Goal: Task Accomplishment & Management: Manage account settings

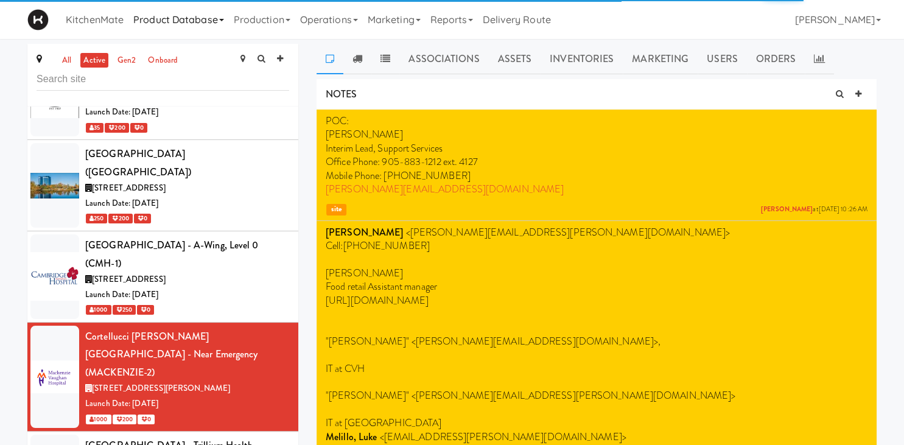
scroll to position [1840, 0]
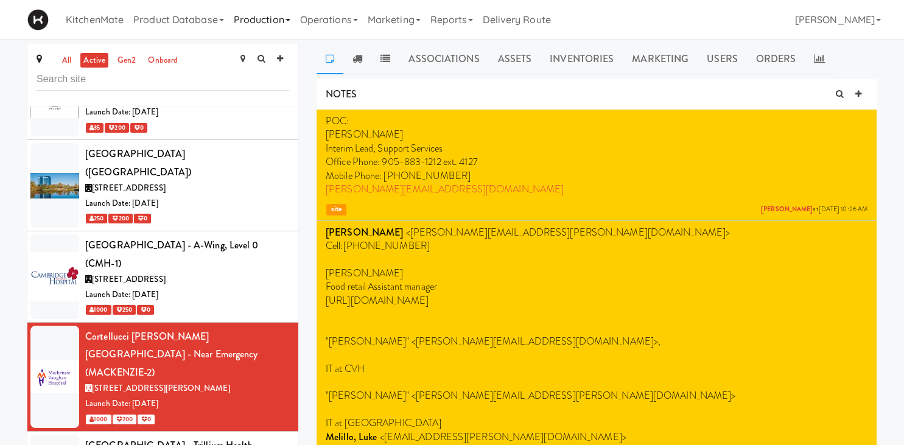
click at [255, 17] on link "Production" at bounding box center [262, 19] width 66 height 39
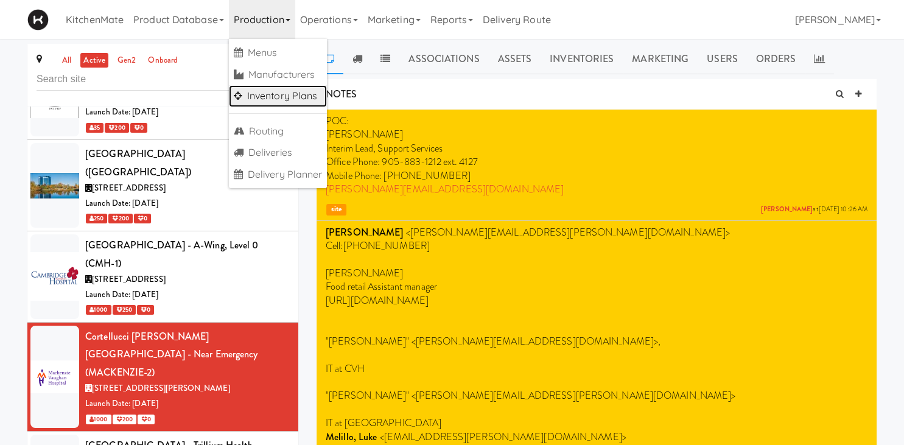
click at [301, 101] on link "Inventory Plans" at bounding box center [278, 96] width 99 height 22
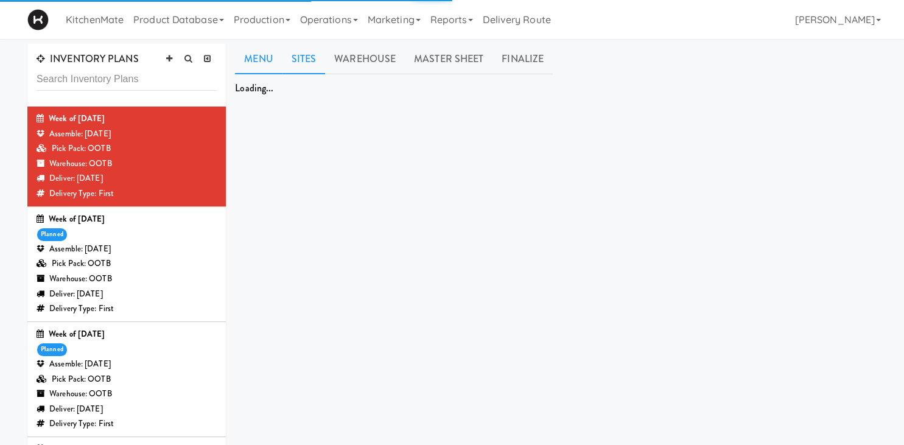
click at [306, 63] on link "Sites" at bounding box center [304, 59] width 43 height 30
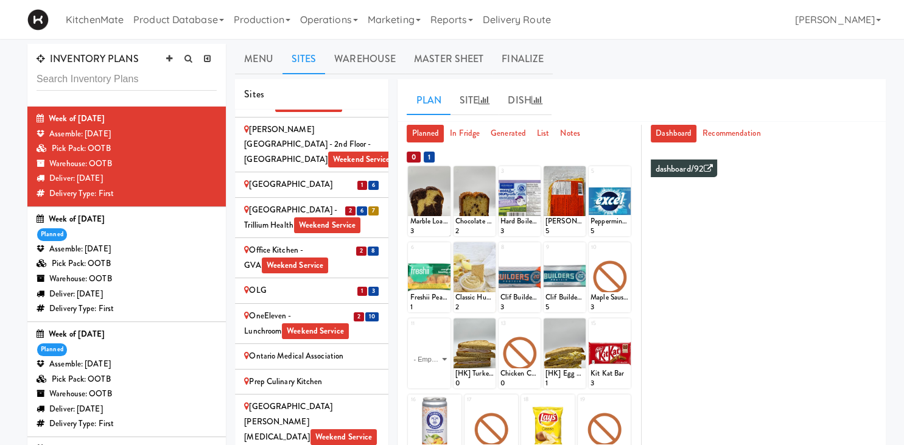
scroll to position [1949, 0]
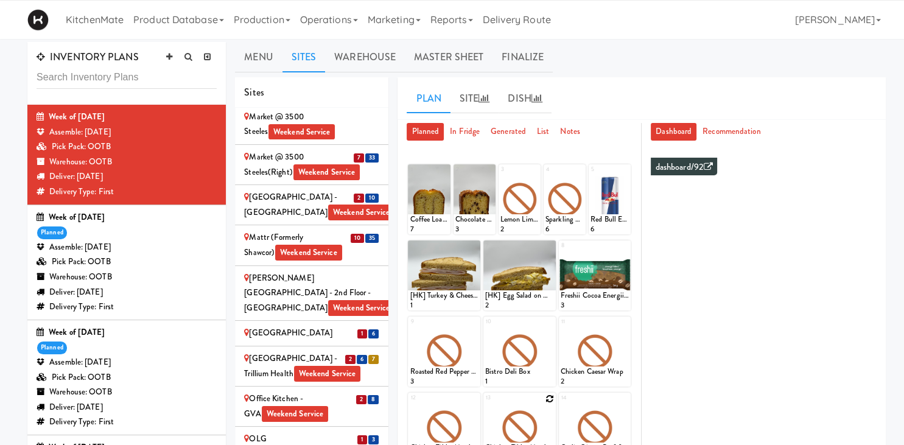
scroll to position [128, 0]
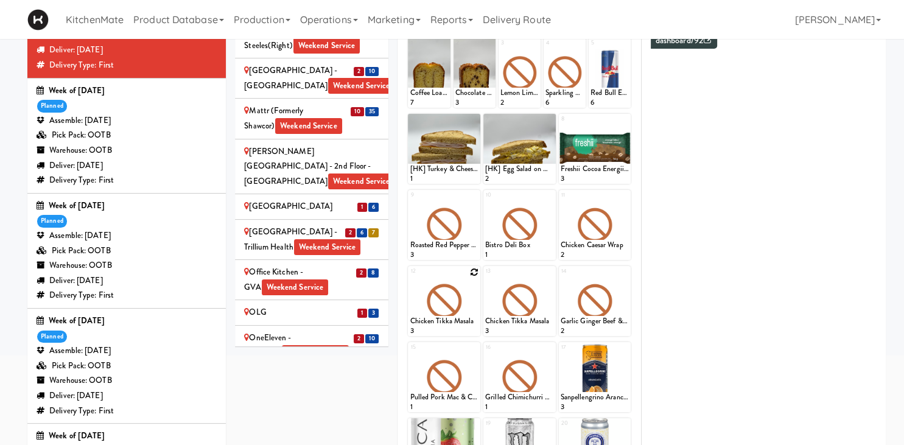
click at [472, 271] on icon at bounding box center [474, 272] width 9 height 9
click at [410, 278] on select "- Empty - Activia Probiotic Peach Mango Smoothie Chocolate Milk Tetra Pack Coca…" at bounding box center [444, 307] width 69 height 58
click option "Coconut Chicken [PERSON_NAME]" at bounding box center [0, 0] width 0 height 0
click at [462, 325] on icon at bounding box center [461, 324] width 6 height 7
click at [549, 269] on icon at bounding box center [550, 272] width 9 height 9
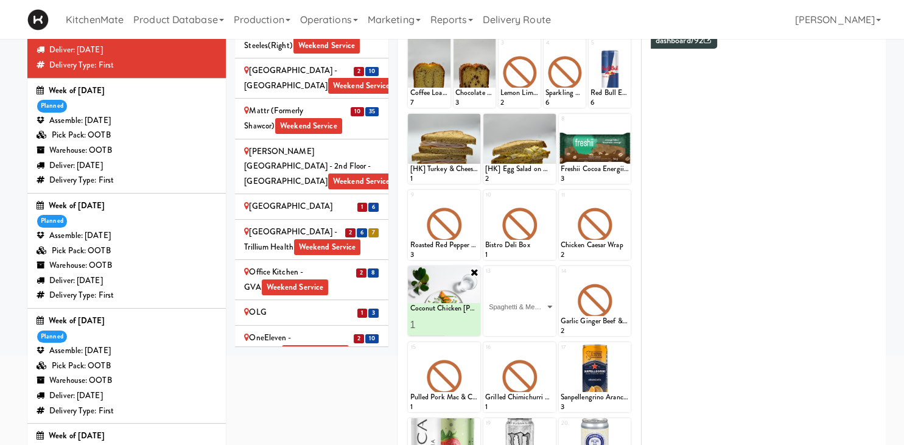
click option "Spaghetti & Meatballs" at bounding box center [0, 0] width 0 height 0
type input "1"
click at [534, 323] on icon at bounding box center [536, 324] width 6 height 7
click at [626, 270] on icon at bounding box center [624, 272] width 9 height 9
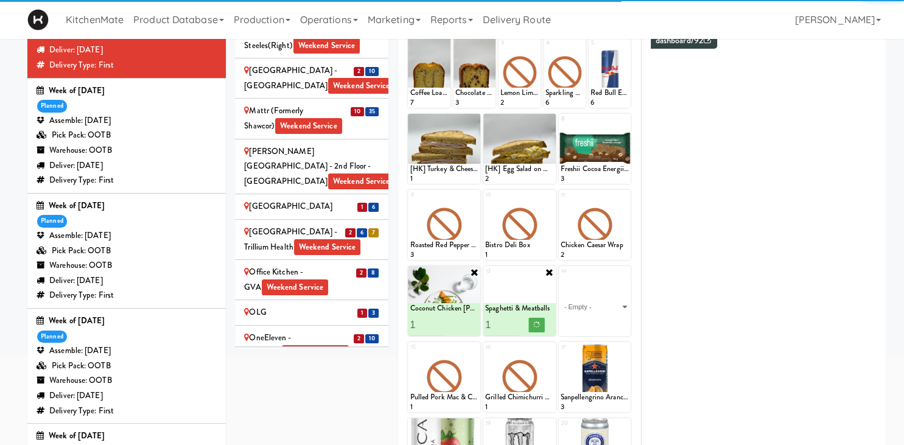
click select "- Empty - Activia Probiotic Peach Mango Smoothie Chocolate Milk Tetra Pack Coca…" at bounding box center [595, 307] width 69 height 58
click option "Teriyaki Chicken Noodles" at bounding box center [0, 0] width 0 height 0
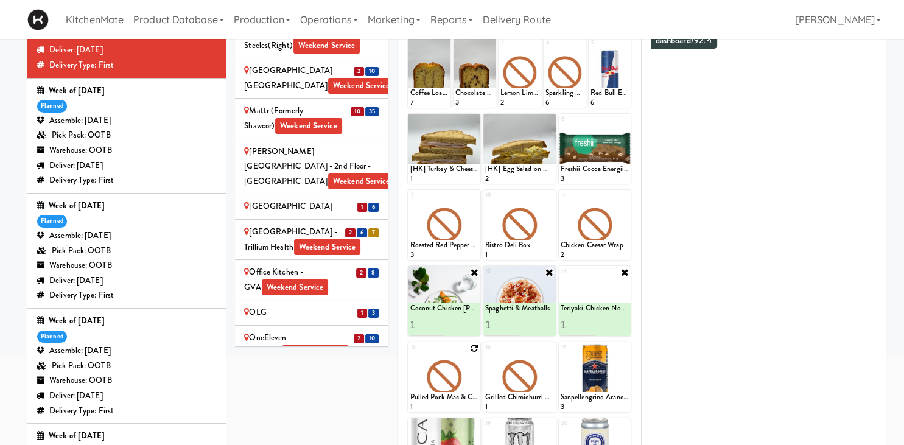
click at [469, 347] on div at bounding box center [444, 377] width 72 height 70
click at [479, 348] on div at bounding box center [444, 377] width 72 height 70
type input "1"
click at [477, 347] on icon at bounding box center [474, 348] width 9 height 9
click at [473, 346] on div "15 Pulled Pork Mac & Cheese 1" at bounding box center [444, 377] width 72 height 70
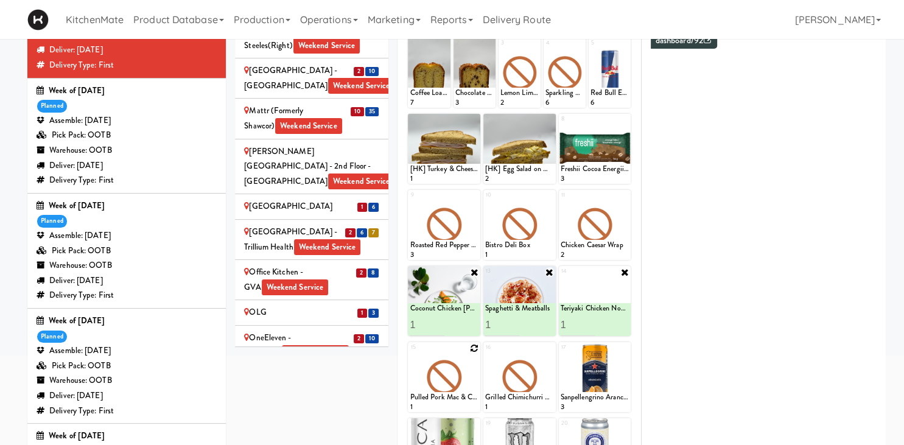
click at [473, 347] on div "15 Pulled Pork Mac & Cheese 1" at bounding box center [444, 377] width 72 height 70
click at [474, 348] on div "15 Pulled Pork Mac & Cheese 1" at bounding box center [444, 377] width 72 height 70
click at [410, 354] on select "- Empty - Activia Probiotic Peach Mango Smoothie Chocolate Milk Tetra Pack Coca…" at bounding box center [444, 383] width 69 height 58
click option "Chicken Mushroom [PERSON_NAME]" at bounding box center [0, 0] width 0 height 0
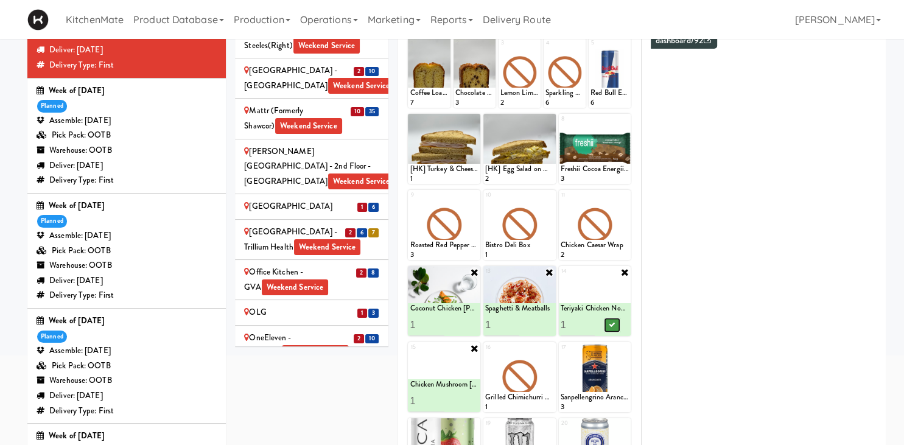
click at [615, 322] on icon at bounding box center [612, 324] width 6 height 7
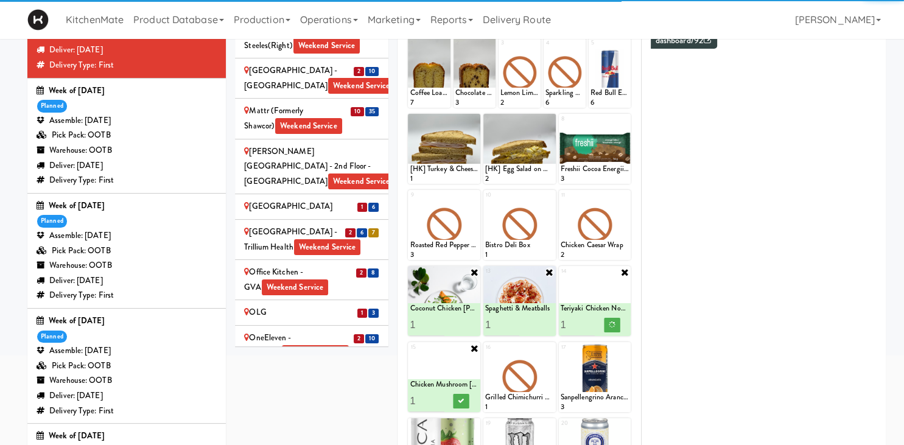
type input "2"
click at [437, 398] on input "2" at bounding box center [427, 401] width 34 height 23
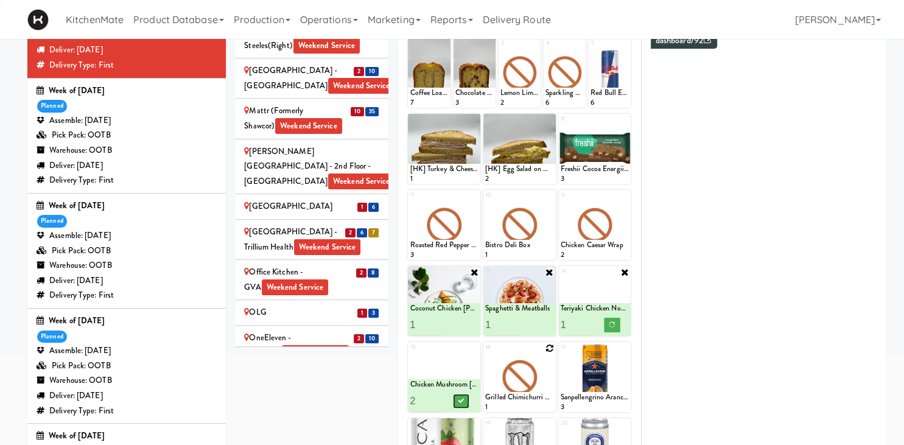
click at [459, 401] on icon at bounding box center [461, 401] width 6 height 7
click at [547, 350] on icon at bounding box center [550, 348] width 9 height 9
click at [553, 348] on div "16 Grilled Chimichurri Chicken 1" at bounding box center [519, 377] width 72 height 70
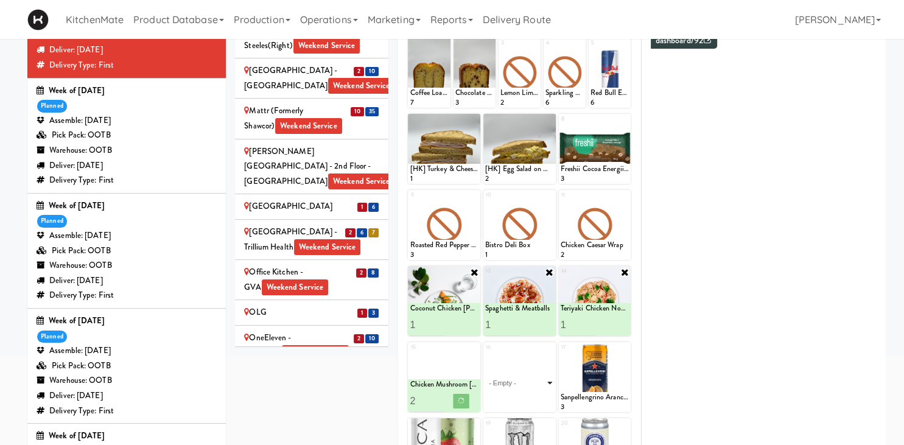
click at [546, 371] on select "- Empty - Activia Probiotic Peach Mango Smoothie Chocolate Milk Tetra Pack Coca…" at bounding box center [519, 383] width 69 height 58
click option "Teriyaki Chicken Noodles" at bounding box center [0, 0] width 0 height 0
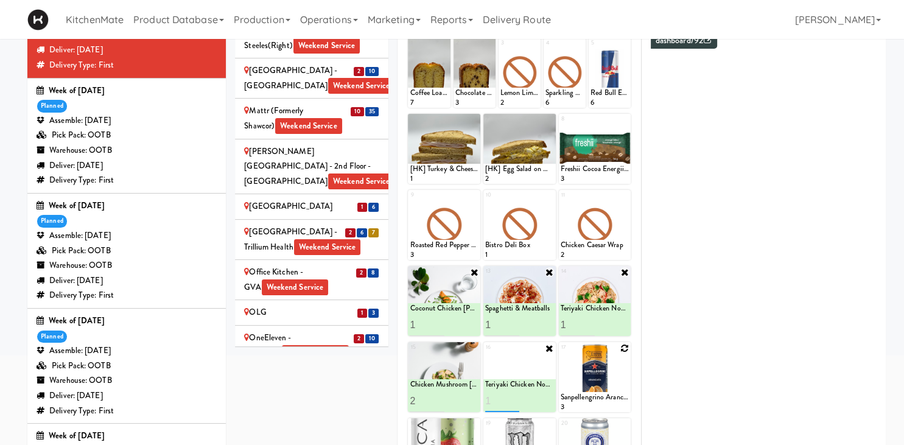
type input "1"
click at [535, 401] on icon at bounding box center [536, 401] width 6 height 7
click at [547, 348] on icon at bounding box center [550, 348] width 10 height 10
click at [549, 346] on icon at bounding box center [550, 348] width 9 height 9
click at [544, 376] on select "- Empty - Activia Probiotic Peach Mango Smoothie Chocolate Milk Tetra Pack Coca…" at bounding box center [519, 383] width 69 height 58
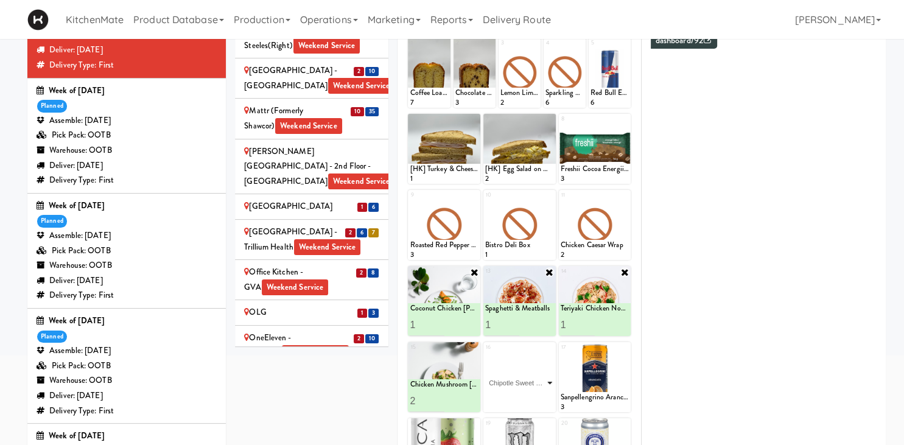
click option "Chipotle Sweet Potato Bowl" at bounding box center [0, 0] width 0 height 0
type input "1"
click at [537, 399] on icon at bounding box center [536, 401] width 6 height 7
click at [321, 396] on div "Prep Culinary Kitchen" at bounding box center [311, 403] width 135 height 15
click at [320, 396] on div "Prep Culinary Kitchen" at bounding box center [311, 403] width 135 height 15
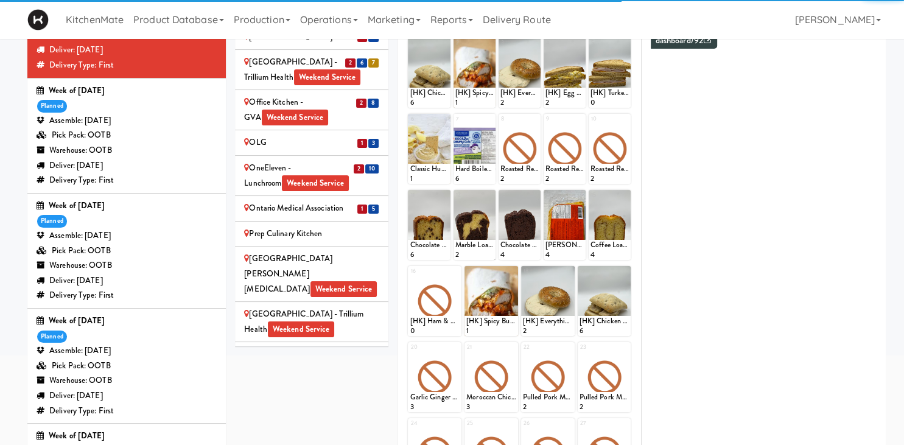
click at [346, 226] on div "Prep Culinary Kitchen" at bounding box center [311, 233] width 135 height 15
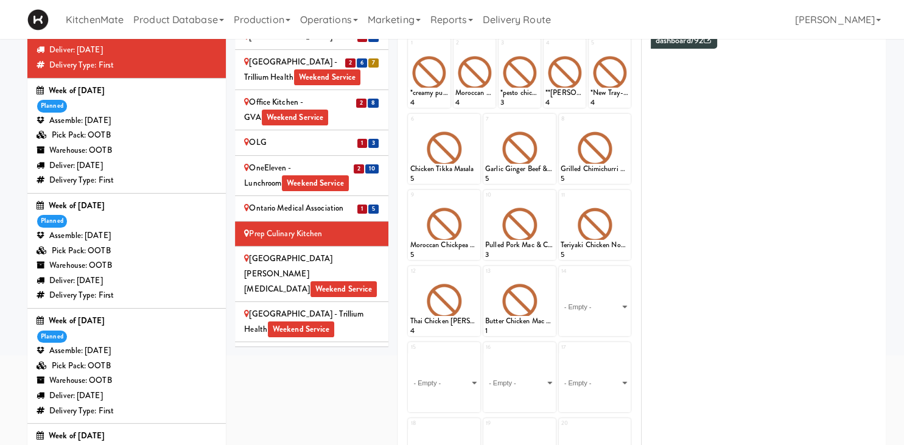
scroll to position [0, 0]
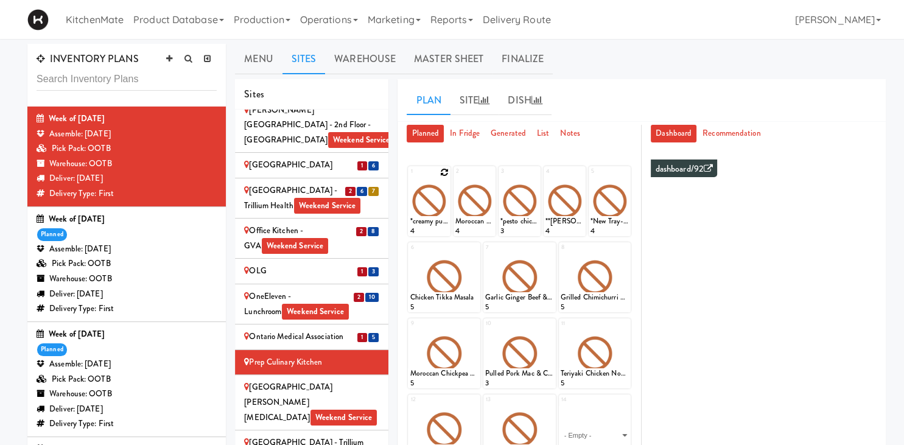
click at [440, 189] on div at bounding box center [429, 201] width 42 height 70
click at [444, 172] on icon at bounding box center [444, 172] width 9 height 9
click at [410, 178] on select "- Empty - Activia Probiotic Peach Mango Smoothie Chocolate Milk Tetra Pack Coca…" at bounding box center [429, 207] width 38 height 58
click option "Chicken Mushroom [PERSON_NAME]" at bounding box center [0, 0] width 0 height 0
type input "5"
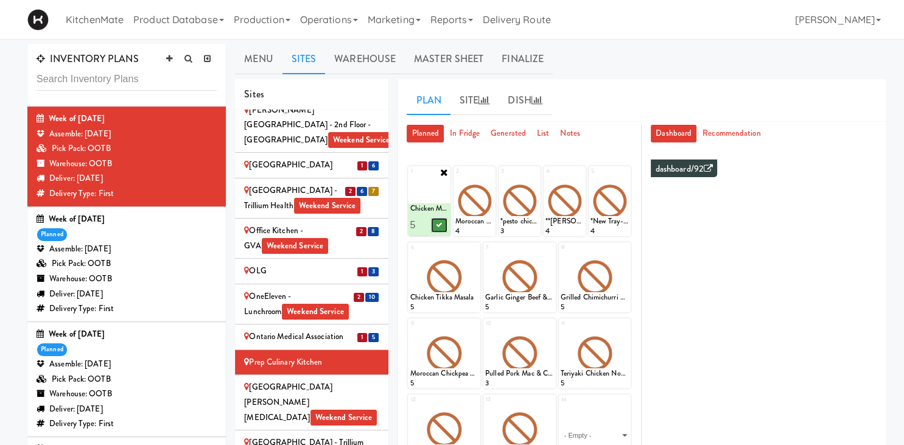
click at [436, 225] on button at bounding box center [439, 225] width 16 height 15
click at [488, 170] on icon at bounding box center [489, 172] width 9 height 9
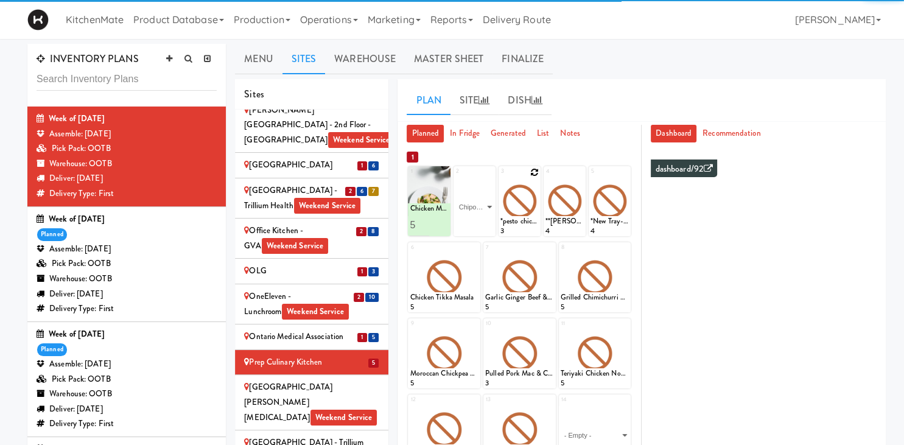
click option "Chipotle Sweet Potato Bowl" at bounding box center [0, 0] width 0 height 0
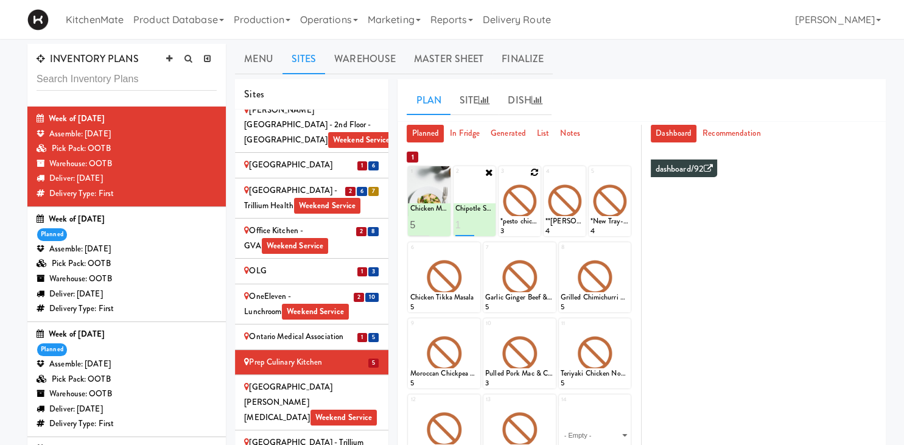
type input "1"
type input "5"
click at [487, 228] on icon at bounding box center [484, 225] width 6 height 7
click at [535, 175] on icon at bounding box center [534, 172] width 9 height 9
click at [526, 200] on select "- Empty - Activia Probiotic Peach Mango Smoothie Chocolate Milk Tetra Pack Coca…" at bounding box center [519, 207] width 38 height 58
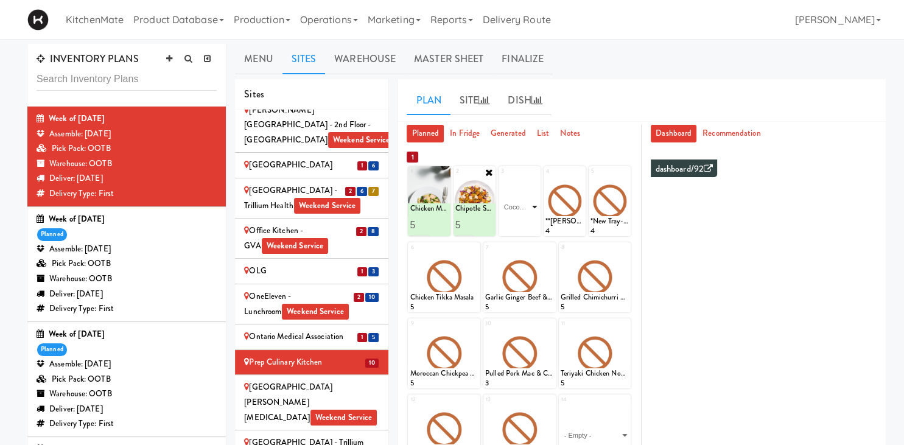
click option "Coconut Chicken [PERSON_NAME]" at bounding box center [0, 0] width 0 height 0
click at [506, 220] on input "number" at bounding box center [509, 225] width 19 height 23
type input "5"
click at [529, 226] on icon at bounding box center [530, 225] width 6 height 7
click at [580, 170] on icon at bounding box center [579, 172] width 9 height 9
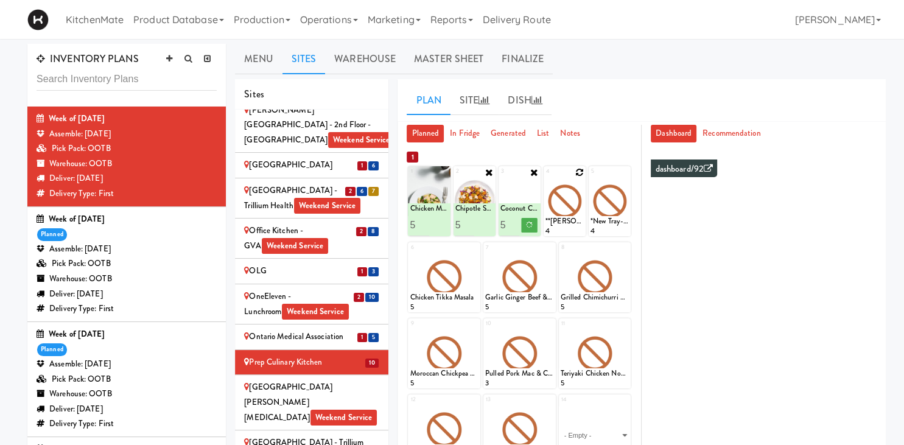
click at [580, 177] on div "4 **rigatoni bolognese 4" at bounding box center [565, 201] width 42 height 70
click at [579, 174] on div "4 **rigatoni bolognese 4" at bounding box center [565, 201] width 42 height 70
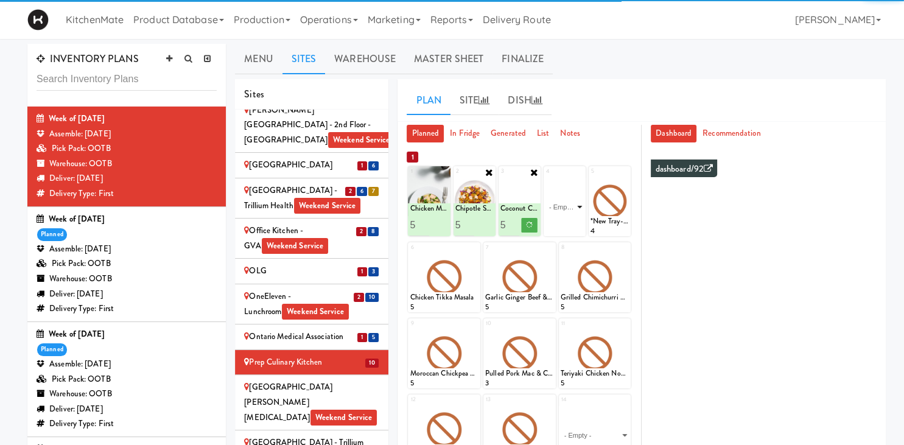
click at [575, 190] on select "- Empty - Activia Probiotic Peach Mango Smoothie Chocolate Milk Tetra Pack Coca…" at bounding box center [565, 207] width 38 height 58
drag, startPoint x: 571, startPoint y: 203, endPoint x: 570, endPoint y: 212, distance: 9.2
click at [572, 203] on select "- Empty - Activia Probiotic Peach Mango Smoothie Chocolate Milk Tetra Pack Coca…" at bounding box center [565, 207] width 38 height 58
click at [570, 212] on select "- Empty - Activia Probiotic Peach Mango Smoothie Chocolate Milk Tetra Pack Coca…" at bounding box center [565, 207] width 38 height 58
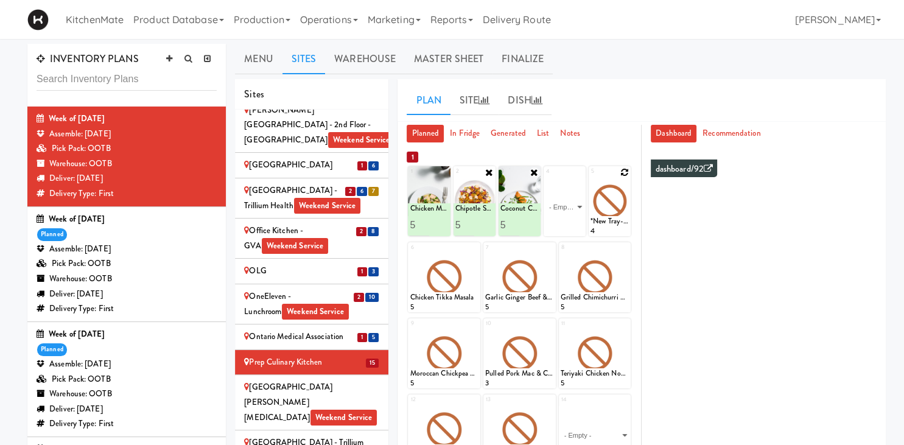
click at [625, 169] on icon at bounding box center [624, 172] width 9 height 9
click at [619, 196] on select "- Empty - Activia Probiotic Peach Mango Smoothie Chocolate Milk Tetra Pack Coca…" at bounding box center [610, 207] width 38 height 58
click at [610, 194] on select "- Empty - Activia Probiotic Peach Mango Smoothie Chocolate Milk Tetra Pack Coca…" at bounding box center [610, 207] width 38 height 58
click at [591, 178] on select "- Empty - Activia Probiotic Peach Mango Smoothie Chocolate Milk Tetra Pack Coca…" at bounding box center [610, 207] width 38 height 58
click option "Teriyaki Chicken Noodles" at bounding box center [0, 0] width 0 height 0
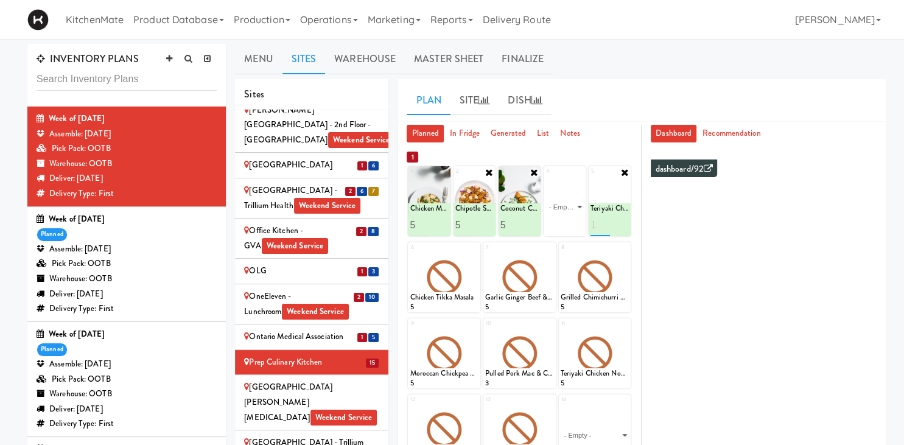
type input "1"
type input "5"
click at [616, 225] on button at bounding box center [620, 225] width 16 height 15
click at [546, 178] on select "- Empty - Activia Probiotic Peach Mango Smoothie Chocolate Milk Tetra Pack Coca…" at bounding box center [565, 207] width 38 height 58
click option "Spaghetti & Meatballs" at bounding box center [0, 0] width 0 height 0
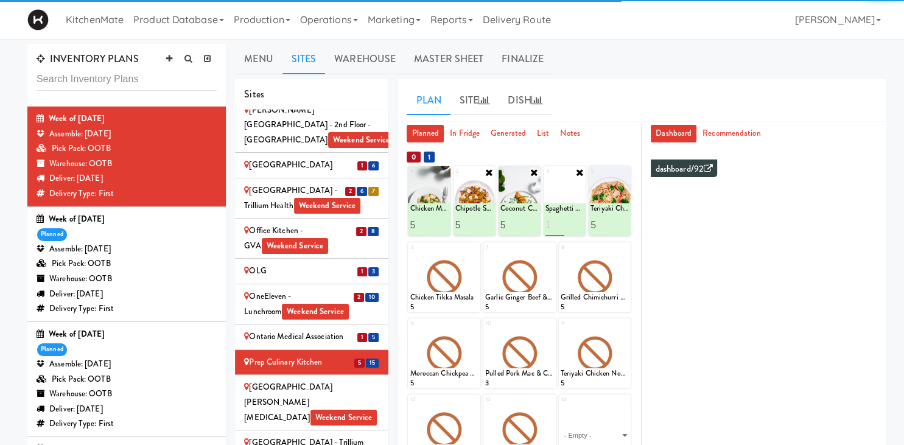
type input "1"
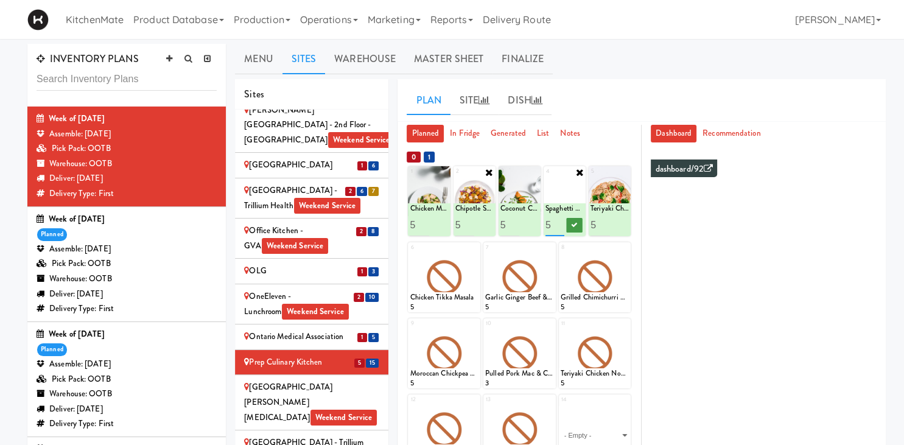
type input "5"
click at [577, 223] on icon at bounding box center [575, 225] width 6 height 7
click at [343, 380] on div "Princess Margaret Cancer Centre Weekend Service" at bounding box center [311, 402] width 135 height 45
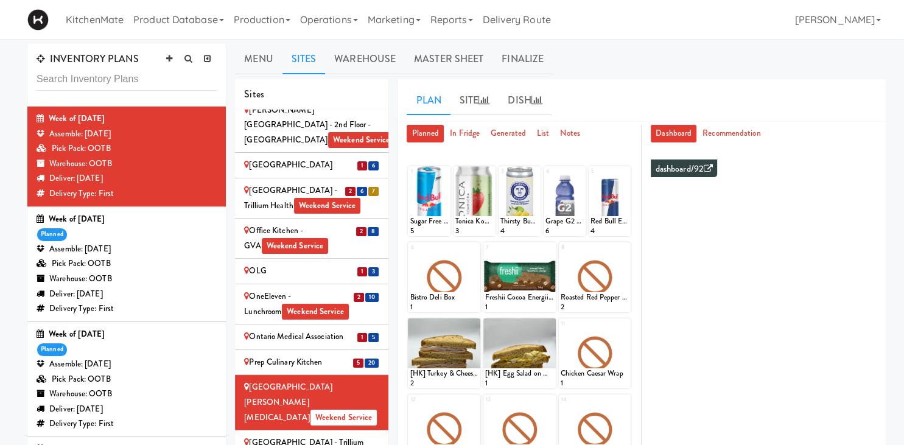
scroll to position [257, 0]
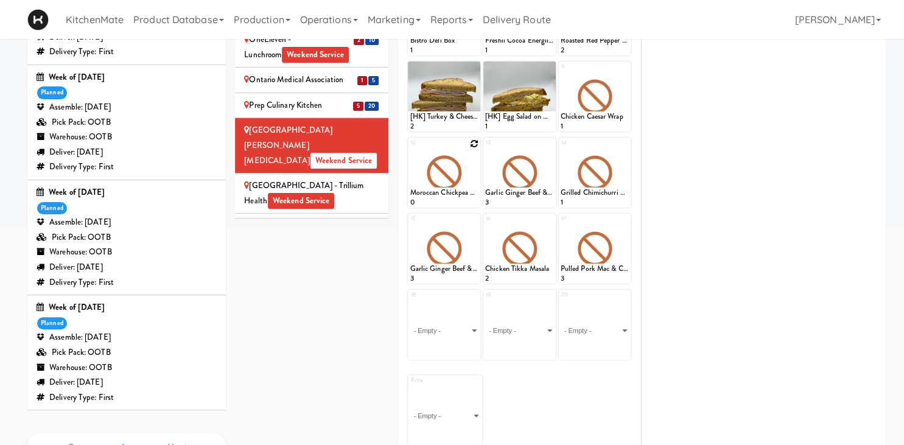
click at [474, 146] on icon at bounding box center [474, 143] width 9 height 9
click at [410, 149] on select "- Empty - Activia Probiotic Peach Mango Smoothie Chocolate Milk Tetra Pack Coca…" at bounding box center [444, 178] width 69 height 58
click option "Chicken Mushroom [PERSON_NAME]" at bounding box center [0, 0] width 0 height 0
click at [441, 191] on input "1" at bounding box center [427, 196] width 34 height 23
type input "2"
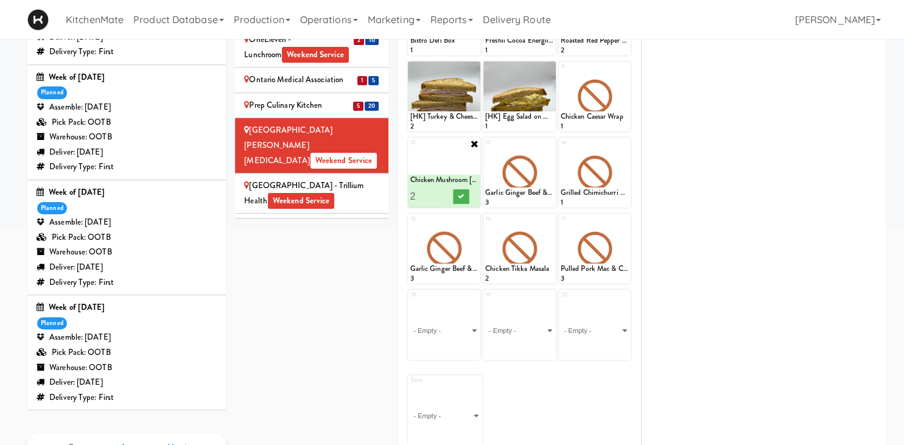
click at [438, 193] on input "2" at bounding box center [427, 196] width 34 height 23
click at [455, 197] on button at bounding box center [462, 196] width 16 height 15
click at [547, 143] on icon at bounding box center [550, 143] width 9 height 9
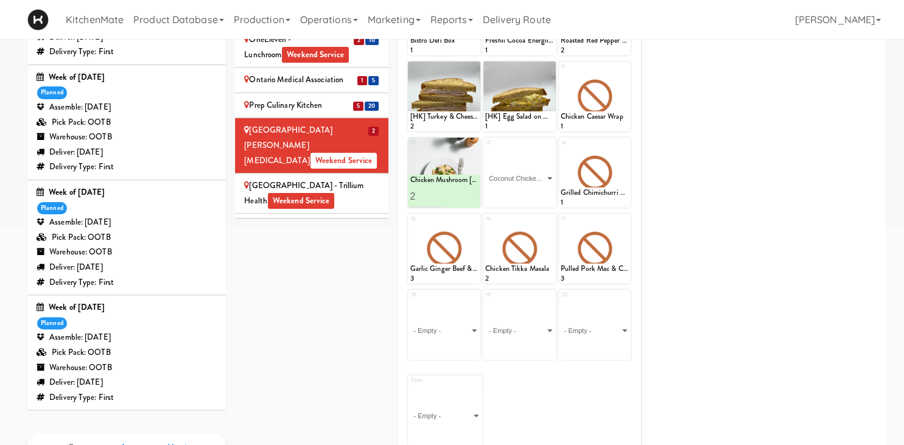
click option "Coconut Chicken [PERSON_NAME]" at bounding box center [0, 0] width 0 height 0
type input "2"
click at [513, 192] on input "2" at bounding box center [502, 196] width 34 height 23
click at [539, 195] on icon at bounding box center [536, 196] width 6 height 7
click at [627, 144] on icon at bounding box center [624, 143] width 9 height 9
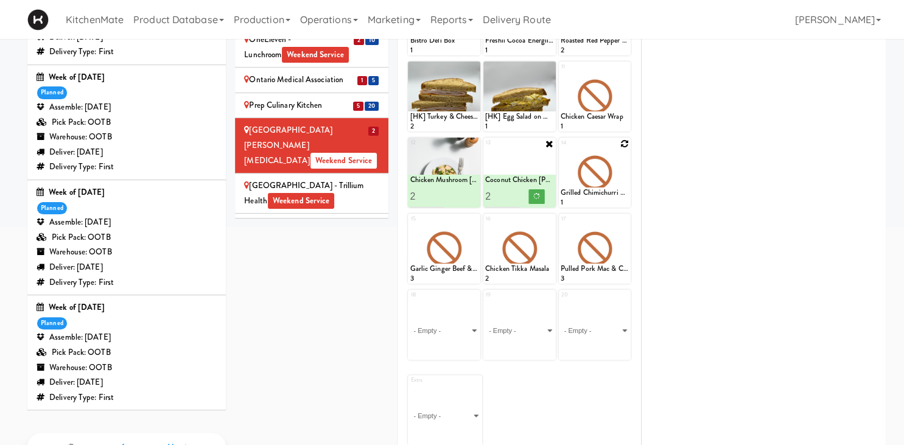
click at [623, 142] on div "14 Grilled Chimichurri Chicken 1" at bounding box center [595, 173] width 72 height 70
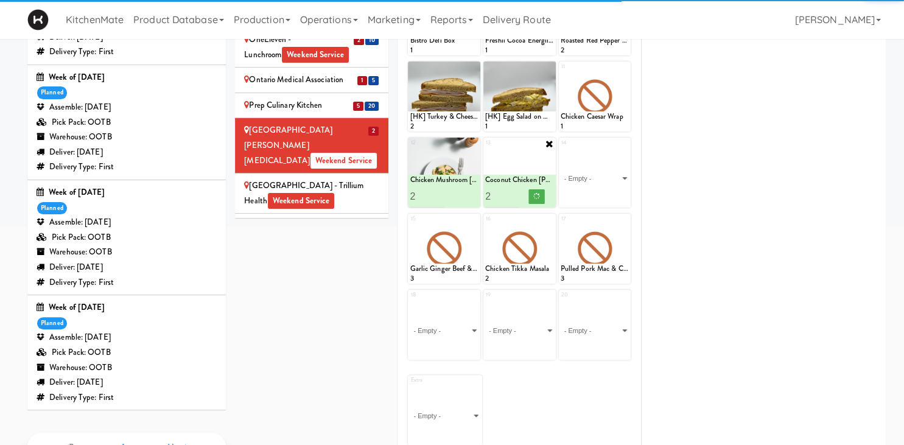
click at [619, 148] on div "14 - Empty - Activia Probiotic Peach Mango Smoothie Chocolate Milk Tetra Pack C…" at bounding box center [595, 173] width 72 height 70
click at [620, 164] on select "- Empty - Activia Probiotic Peach Mango Smoothie Chocolate Milk Tetra Pack Coca…" at bounding box center [595, 178] width 69 height 58
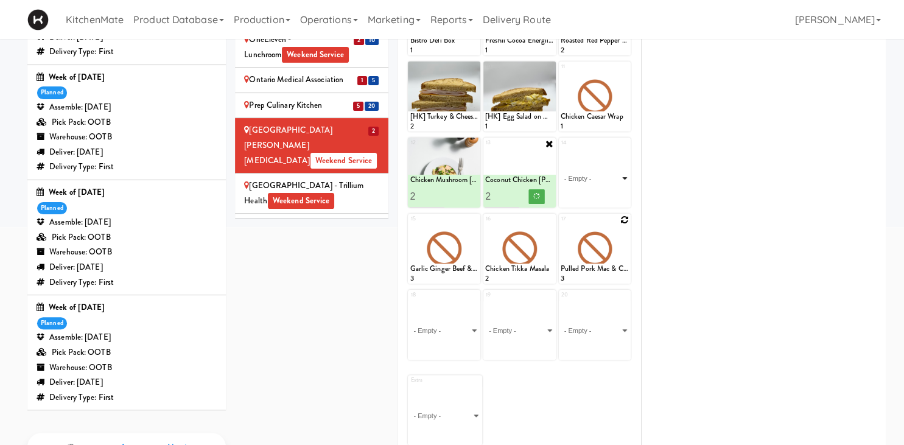
click at [610, 181] on select "- Empty - Activia Probiotic Peach Mango Smoothie Chocolate Milk Tetra Pack Coca…" at bounding box center [595, 178] width 69 height 58
click option "Spaghetti & Meatballs" at bounding box center [0, 0] width 0 height 0
click at [601, 179] on select "- Empty - Activia Probiotic Peach Mango Smoothie Chocolate Milk Tetra Pack Coca…" at bounding box center [595, 178] width 69 height 58
click at [589, 194] on input "1" at bounding box center [578, 196] width 34 height 23
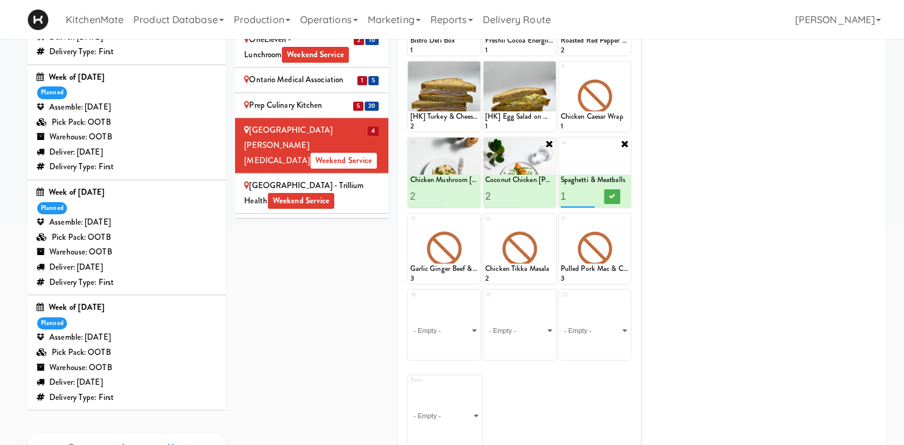
type input "2"
click at [586, 194] on input "2" at bounding box center [578, 196] width 34 height 23
click at [614, 194] on icon at bounding box center [612, 196] width 6 height 7
click at [471, 221] on icon at bounding box center [474, 220] width 9 height 9
click at [474, 218] on div "15 - Empty - Activia Probiotic Peach Mango Smoothie Chocolate Milk Tetra Pack C…" at bounding box center [444, 249] width 72 height 70
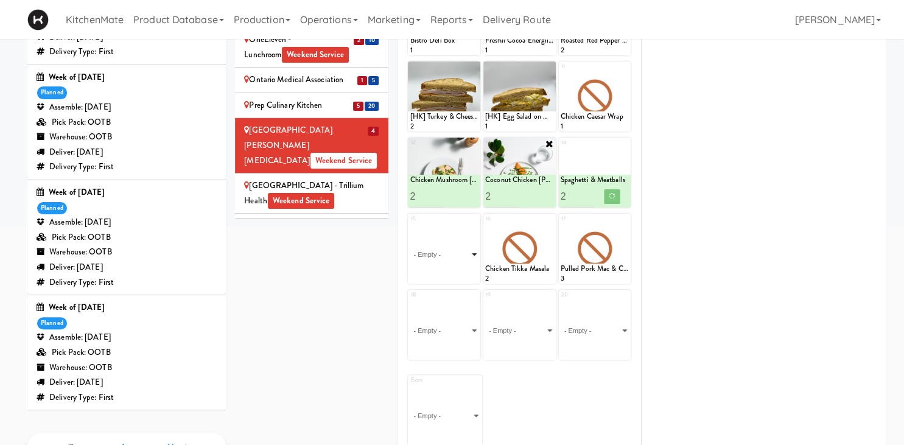
click at [469, 246] on select "- Empty - Activia Probiotic Peach Mango Smoothie Chocolate Milk Tetra Pack Coca…" at bounding box center [444, 254] width 69 height 58
click at [469, 248] on select "- Empty - Activia Probiotic Peach Mango Smoothie Chocolate Milk Tetra Pack Coca…" at bounding box center [444, 254] width 69 height 58
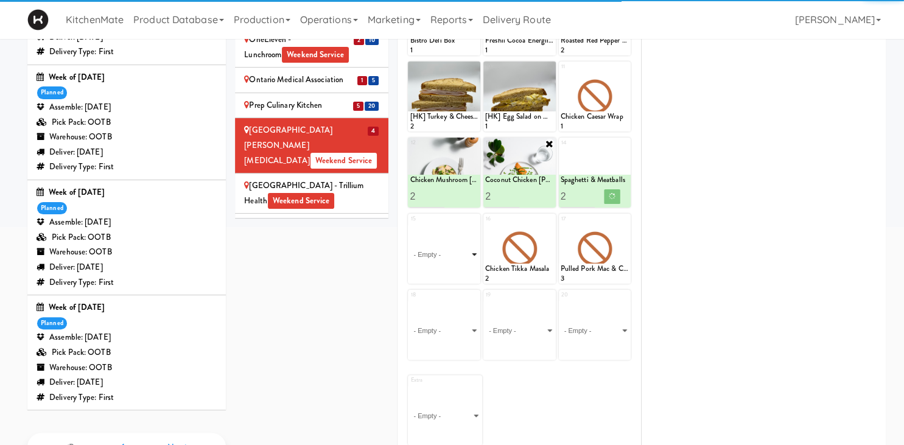
click at [475, 251] on select "- Empty - Activia Probiotic Peach Mango Smoothie Chocolate Milk Tetra Pack Coca…" at bounding box center [444, 254] width 69 height 58
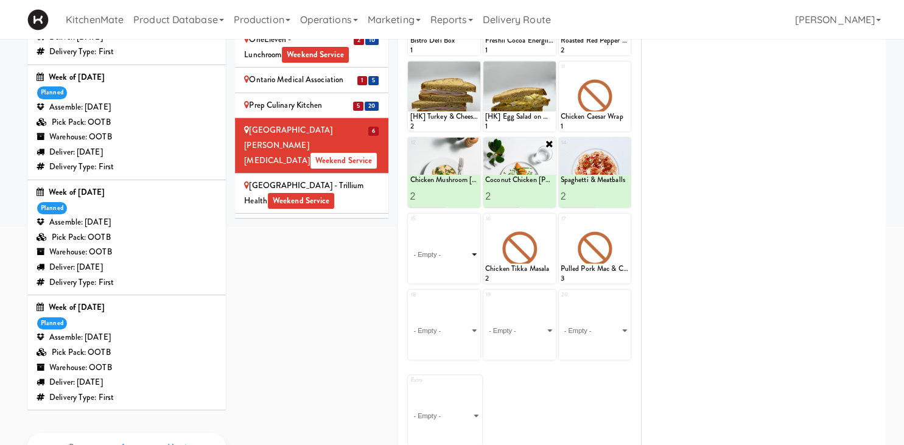
click at [410, 225] on select "- Empty - Activia Probiotic Peach Mango Smoothie Chocolate Milk Tetra Pack Coca…" at bounding box center [444, 254] width 69 height 58
click option "Teriyaki Chicken Noodles" at bounding box center [0, 0] width 0 height 0
type input "2"
click at [437, 267] on input "2" at bounding box center [427, 272] width 34 height 23
click at [455, 271] on button at bounding box center [462, 272] width 16 height 15
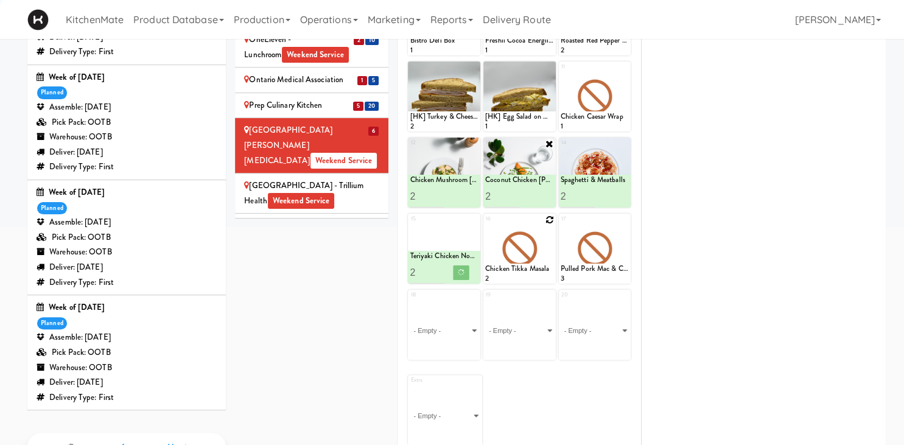
click at [549, 218] on icon at bounding box center [550, 220] width 9 height 9
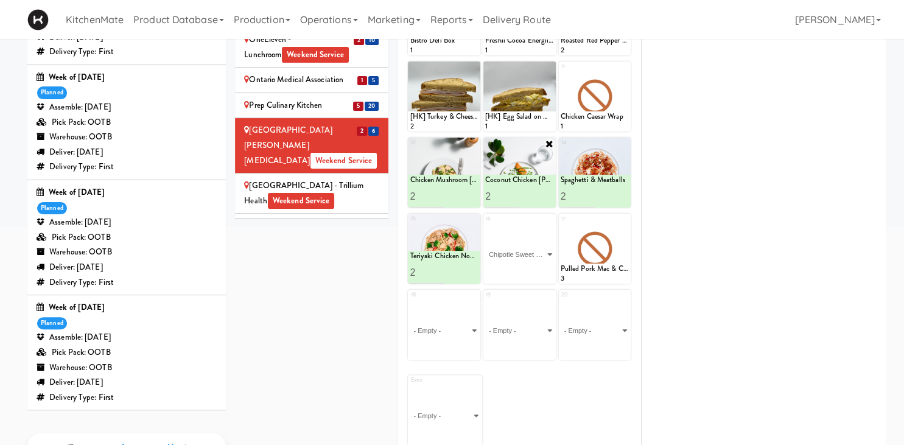
click option "Chipotle Sweet Potato Bowl" at bounding box center [0, 0] width 0 height 0
click at [539, 269] on button at bounding box center [536, 272] width 16 height 15
type input "3"
click at [440, 192] on input "3" at bounding box center [427, 196] width 34 height 23
click at [459, 196] on icon at bounding box center [461, 196] width 6 height 7
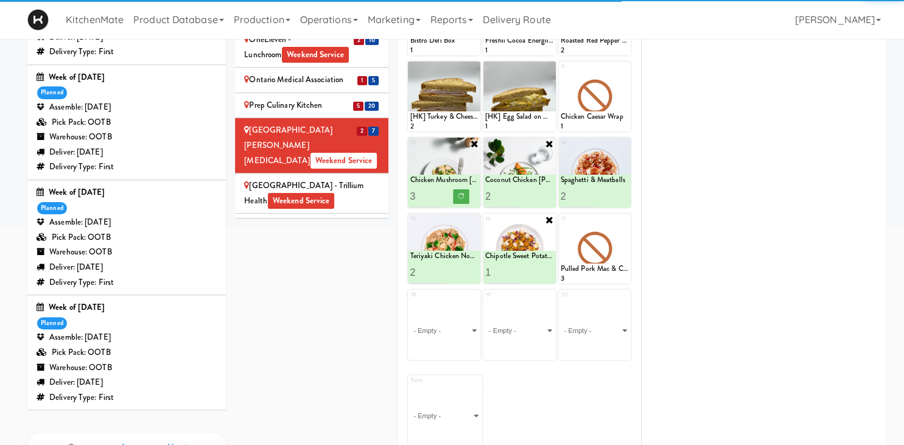
type input "3"
click at [515, 193] on input "3" at bounding box center [502, 196] width 34 height 23
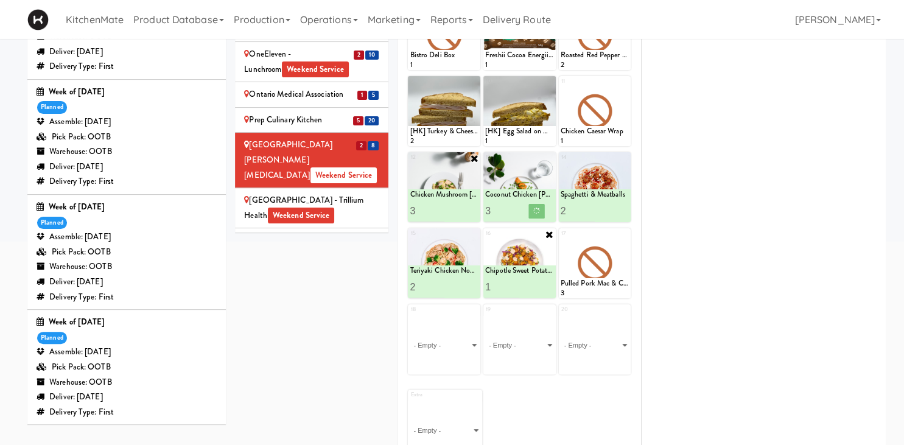
scroll to position [192, 0]
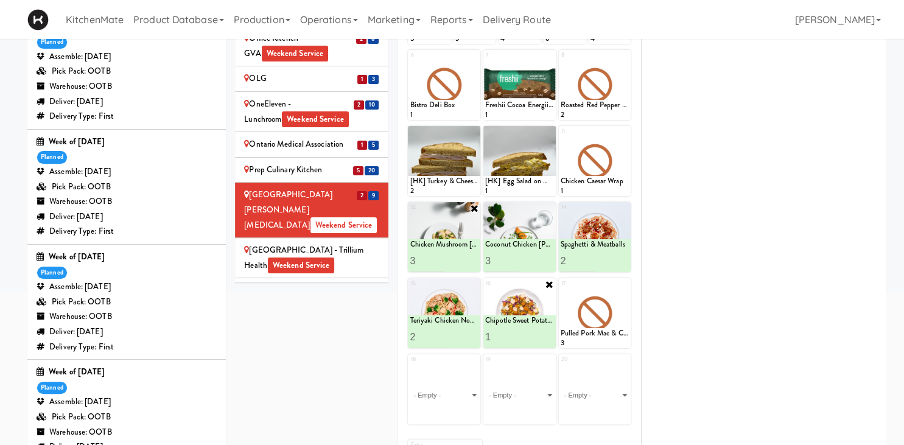
click at [349, 243] on div "Queensway Health Centre - Trillium Health Weekend Service" at bounding box center [311, 258] width 135 height 30
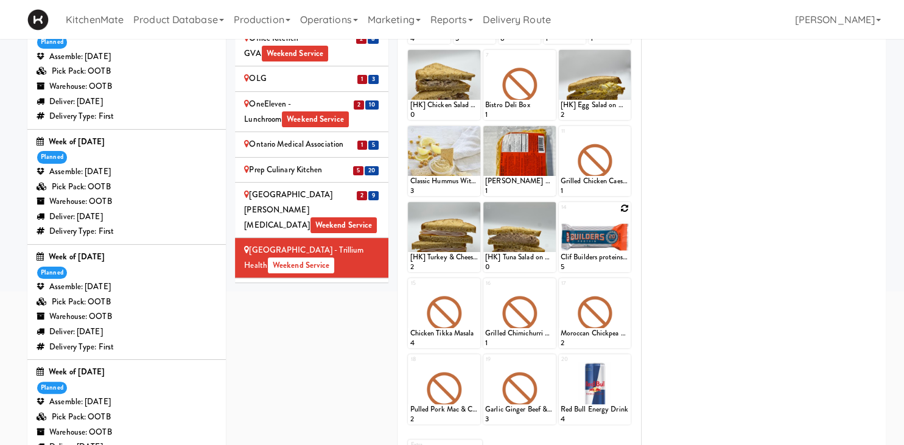
scroll to position [2119, 0]
click at [476, 286] on icon at bounding box center [474, 284] width 9 height 9
click at [410, 290] on select "- Empty - Activia Probiotic Peach Mango Smoothie Chocolate Milk Tetra Pack Coca…" at bounding box center [444, 319] width 69 height 58
click option "Chicken Mushroom [PERSON_NAME]" at bounding box center [0, 0] width 0 height 0
click at [440, 334] on input "2" at bounding box center [427, 337] width 34 height 23
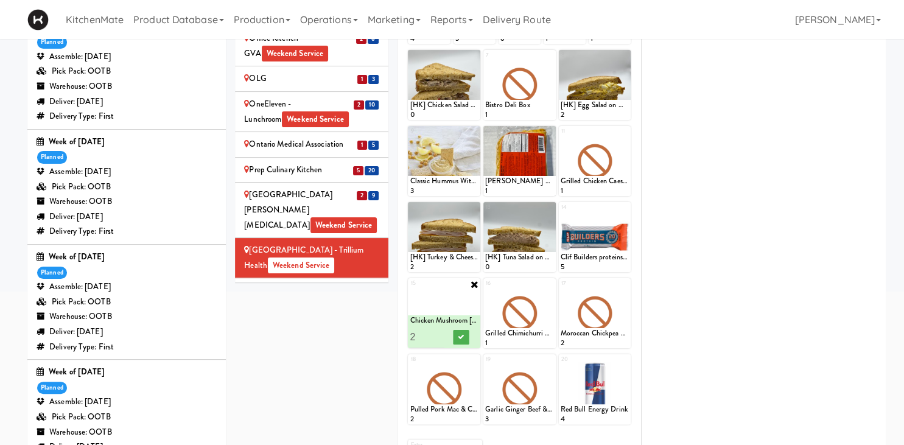
type input "3"
click at [440, 334] on input "3" at bounding box center [427, 337] width 34 height 23
click at [456, 337] on button at bounding box center [462, 337] width 16 height 15
click at [549, 281] on icon at bounding box center [550, 284] width 9 height 9
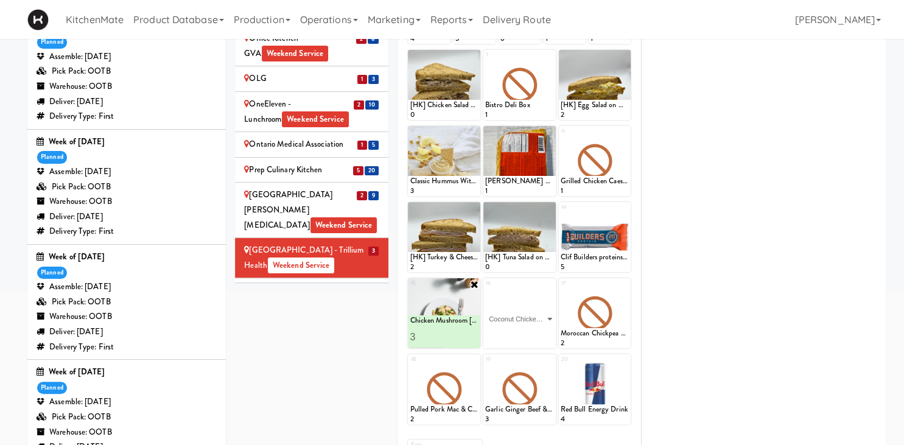
click option "Coconut Chicken [PERSON_NAME]" at bounding box center [0, 0] width 0 height 0
click at [510, 335] on input "2" at bounding box center [502, 337] width 34 height 23
type input "3"
click at [510, 334] on input "3" at bounding box center [502, 337] width 34 height 23
click at [536, 340] on icon at bounding box center [536, 337] width 6 height 7
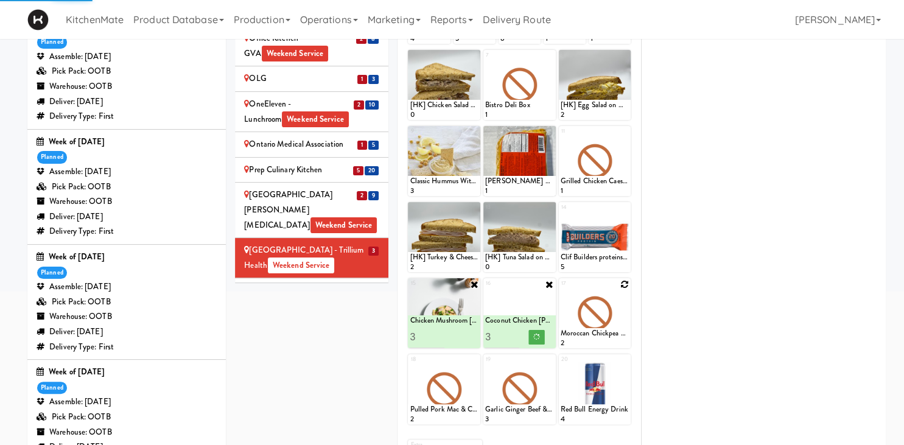
click at [623, 286] on icon at bounding box center [624, 284] width 9 height 9
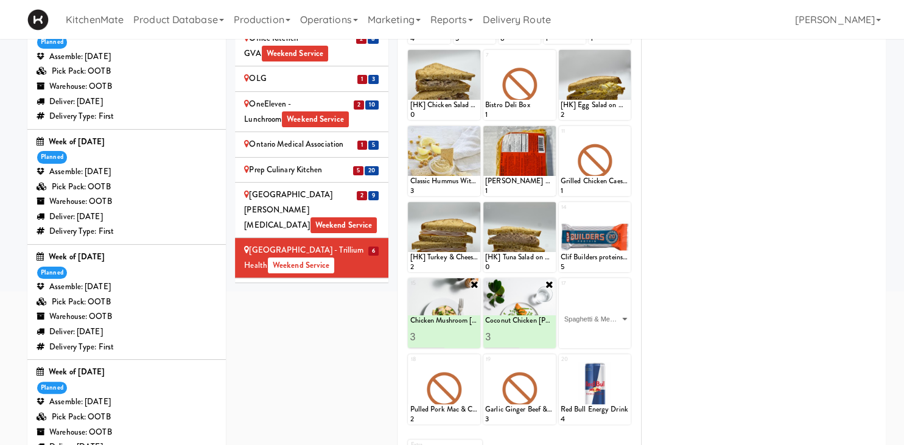
click option "Spaghetti & Meatballs" at bounding box center [0, 0] width 0 height 0
type input "2"
click at [589, 332] on input "2" at bounding box center [578, 337] width 34 height 23
click at [609, 336] on icon at bounding box center [612, 337] width 6 height 7
click at [471, 362] on icon at bounding box center [474, 360] width 9 height 9
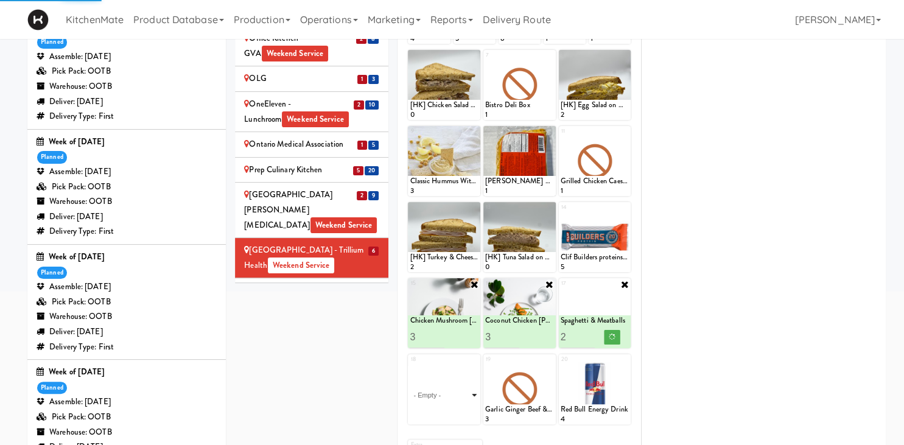
click at [455, 388] on select "- Empty - Activia Probiotic Peach Mango Smoothie Chocolate Milk Tetra Pack Coca…" at bounding box center [444, 395] width 69 height 58
click option "Teriyaki Chicken Noodles" at bounding box center [0, 0] width 0 height 0
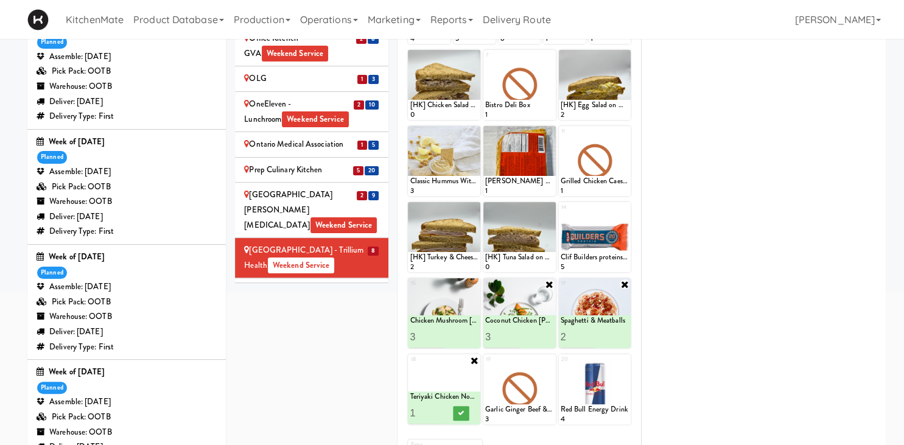
type input "2"
click at [440, 410] on input "2" at bounding box center [427, 413] width 34 height 23
click at [462, 412] on icon at bounding box center [461, 413] width 6 height 7
click at [549, 357] on icon at bounding box center [550, 360] width 9 height 9
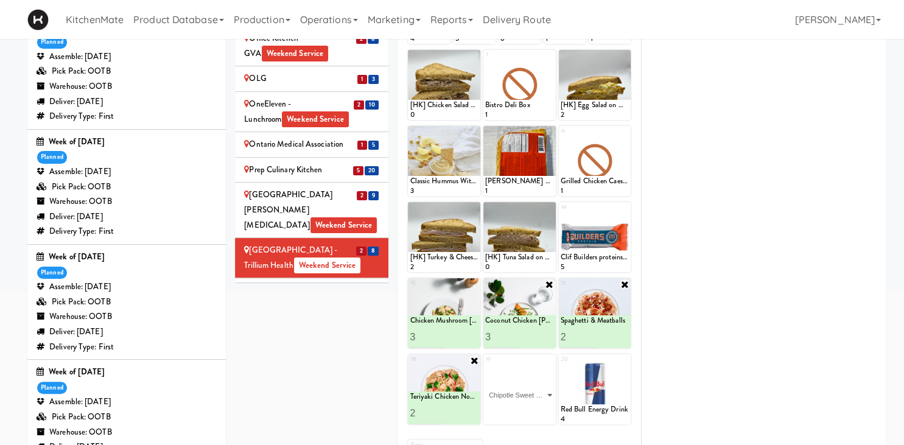
click option "Chipotle Sweet Potato Bowl" at bounding box center [0, 0] width 0 height 0
click at [533, 415] on button at bounding box center [536, 413] width 16 height 15
type input "4"
click at [439, 334] on input "4" at bounding box center [427, 337] width 34 height 23
click at [460, 334] on icon at bounding box center [461, 337] width 6 height 7
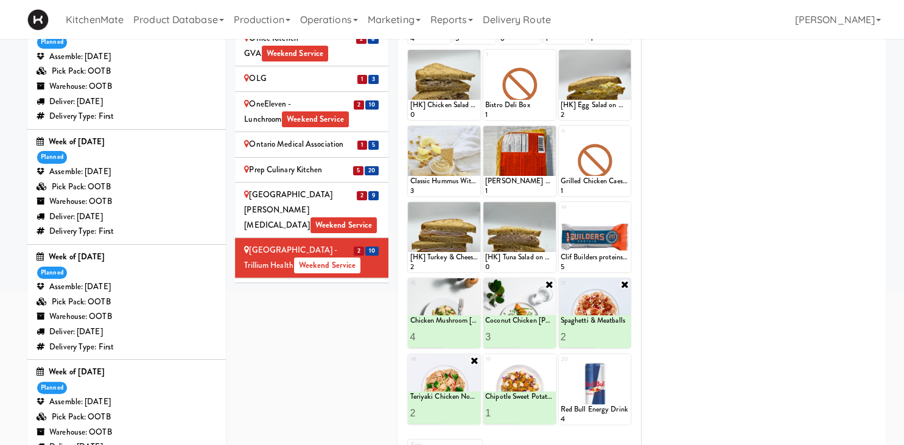
drag, startPoint x: 345, startPoint y: 178, endPoint x: 1, endPoint y: 125, distance: 348.7
click at [346, 324] on div "Royal Victoria Regional Health Centre - Food Court (RVH) Weekend Service" at bounding box center [311, 339] width 135 height 30
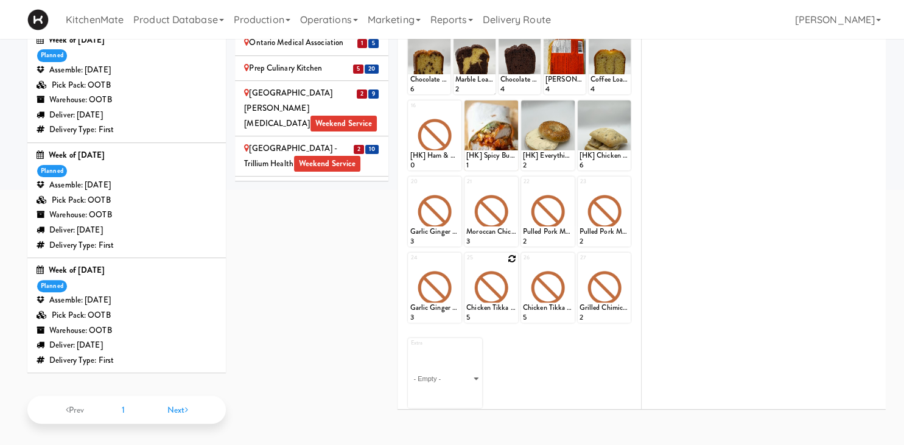
scroll to position [232, 0]
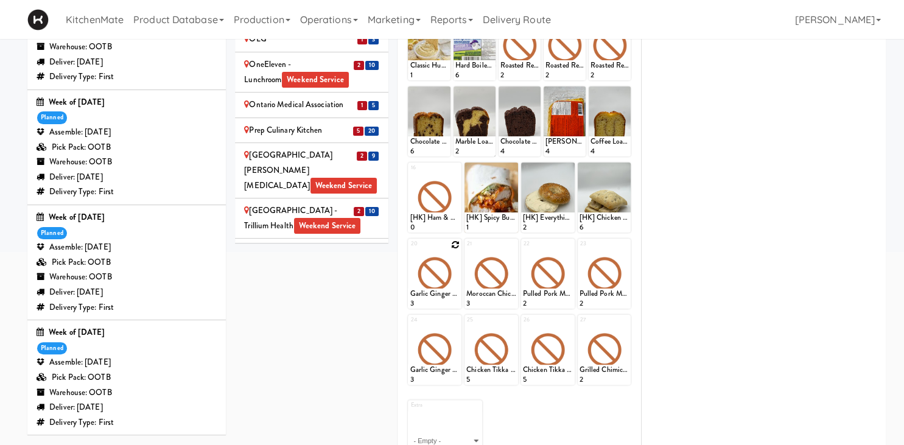
click at [454, 243] on icon at bounding box center [455, 244] width 9 height 9
click at [410, 250] on select "- Empty - Activia Probiotic Peach Mango Smoothie Chocolate Milk Tetra Pack Coca…" at bounding box center [435, 279] width 50 height 58
click option "Chicken Mushroom [PERSON_NAME]" at bounding box center [0, 0] width 0 height 0
type input "2"
click at [432, 294] on input "2" at bounding box center [422, 297] width 25 height 23
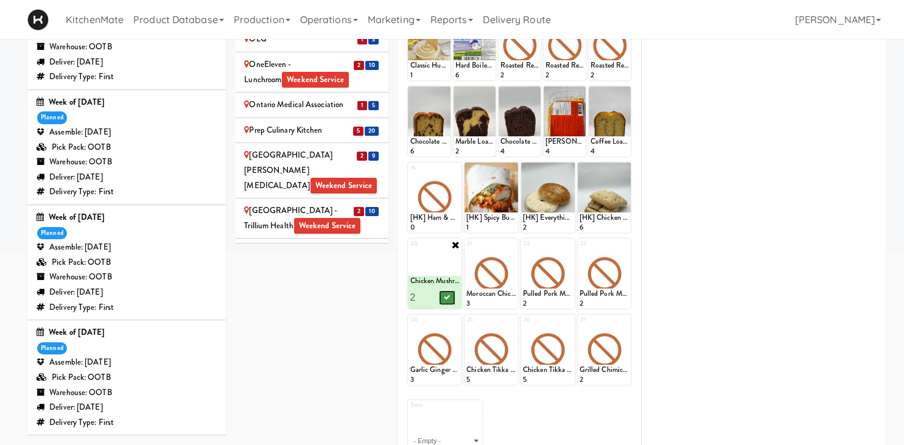
click at [441, 296] on button at bounding box center [447, 297] width 16 height 15
click at [511, 246] on icon at bounding box center [512, 244] width 9 height 9
click option "Chipotle Sweet Potato Bowl" at bounding box center [0, 0] width 0 height 0
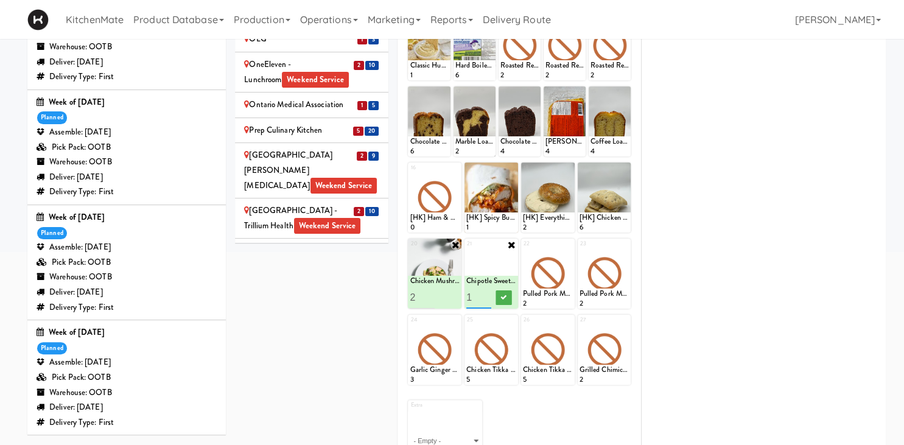
type input "2"
click at [486, 293] on input "2" at bounding box center [478, 297] width 25 height 23
click at [504, 297] on icon at bounding box center [503, 297] width 6 height 7
click at [567, 242] on icon at bounding box center [568, 244] width 9 height 9
click at [523, 250] on select "- Empty - Activia Probiotic Peach Mango Smoothie Chocolate Milk Tetra Pack Coca…" at bounding box center [548, 279] width 50 height 58
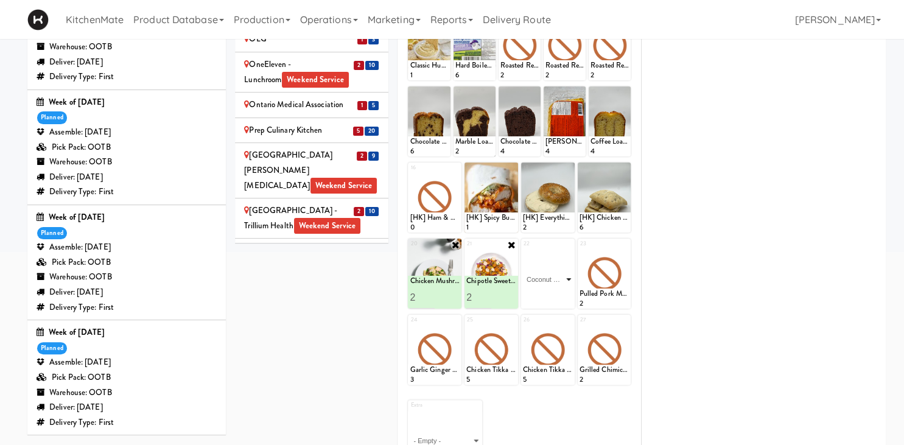
click option "Coconut Chicken [PERSON_NAME]" at bounding box center [0, 0] width 0 height 0
type input "2"
click at [540, 292] on input "2" at bounding box center [535, 297] width 25 height 23
click at [558, 297] on icon at bounding box center [560, 297] width 6 height 7
click at [625, 247] on icon at bounding box center [624, 244] width 9 height 9
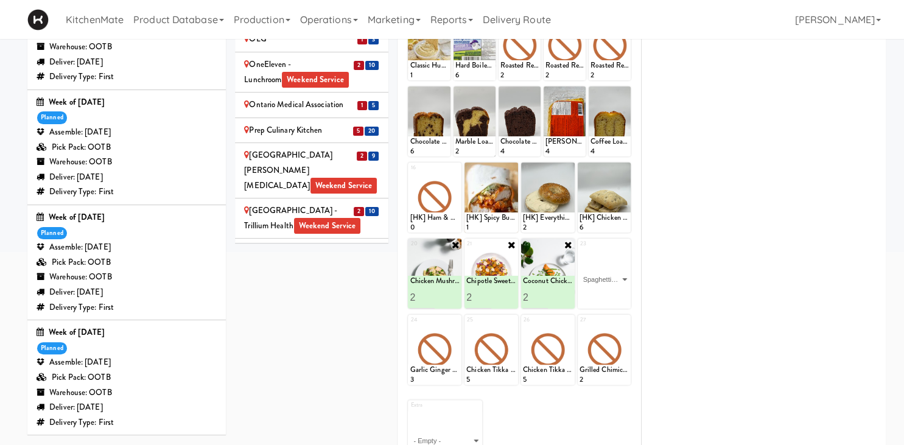
click option "Spaghetti & Meatballs" at bounding box center [0, 0] width 0 height 0
type input "2"
click at [597, 293] on input "2" at bounding box center [592, 297] width 25 height 23
click at [611, 297] on button at bounding box center [617, 297] width 16 height 15
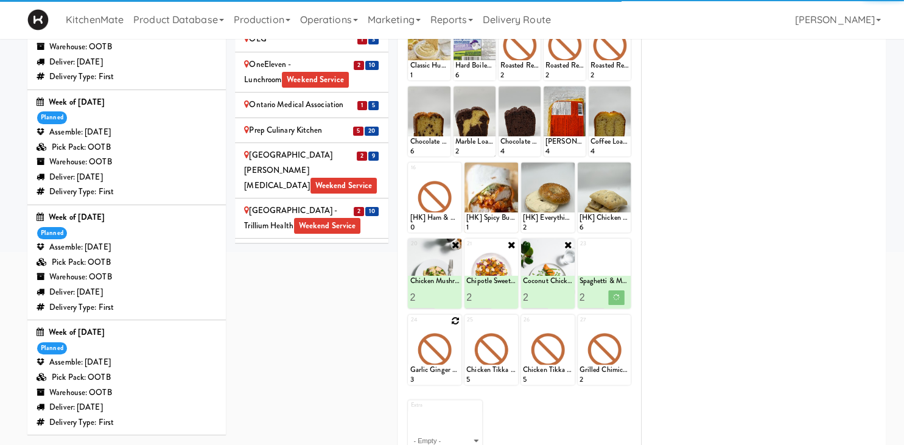
drag, startPoint x: 454, startPoint y: 320, endPoint x: 500, endPoint y: 273, distance: 65.4
click at [0, 0] on icon at bounding box center [0, 0] width 0 height 0
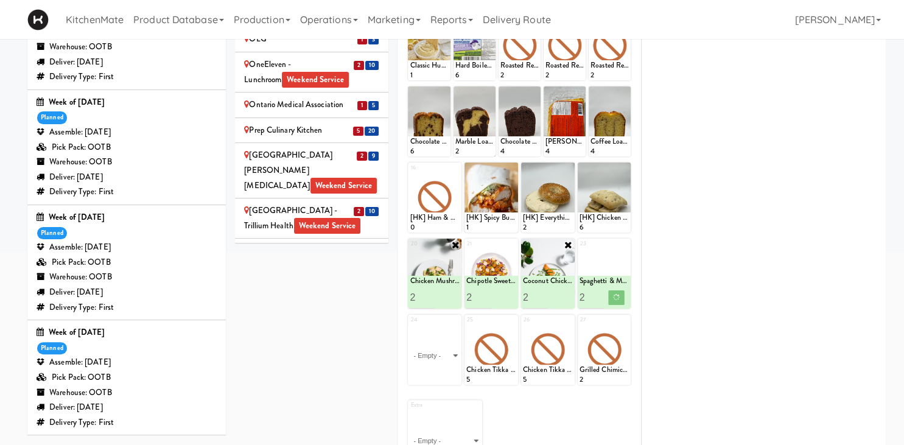
click at [443, 359] on select "- Empty - Activia Probiotic Peach Mango Smoothie Chocolate Milk Tetra Pack Coca…" at bounding box center [435, 355] width 50 height 58
click at [447, 353] on select "- Empty - Activia Probiotic Peach Mango Smoothie Chocolate Milk Tetra Pack Coca…" at bounding box center [435, 355] width 50 height 58
click at [448, 353] on select "- Empty - Activia Probiotic Peach Mango Smoothie Chocolate Milk Tetra Pack Coca…" at bounding box center [435, 355] width 50 height 58
click at [453, 356] on select "- Empty - Activia Probiotic Peach Mango Smoothie Chocolate Milk Tetra Pack Coca…" at bounding box center [435, 355] width 50 height 58
click option "Bistro Deli Box" at bounding box center [0, 0] width 0 height 0
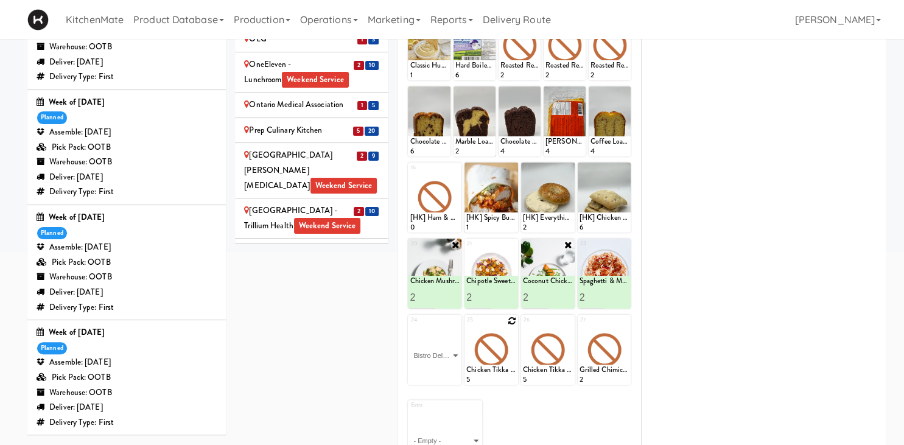
click at [472, 320] on div "25" at bounding box center [479, 320] width 24 height 10
click at [450, 354] on select "- Empty - Activia Probiotic Peach Mango Smoothie Chocolate Milk Tetra Pack Coca…" at bounding box center [435, 355] width 50 height 58
type input "1"
click at [454, 321] on icon at bounding box center [456, 321] width 10 height 10
click at [453, 334] on div "Loading..." at bounding box center [435, 350] width 54 height 70
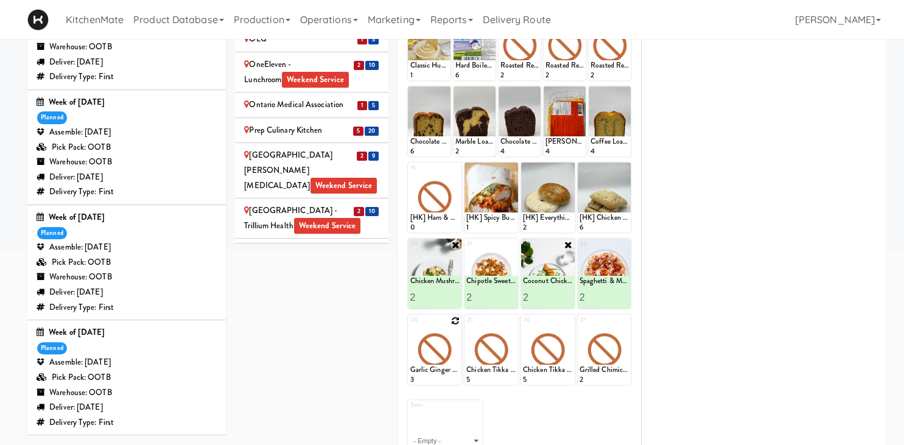
click at [458, 318] on icon at bounding box center [455, 321] width 9 height 9
click option "Teriyaki Chicken Noodles" at bounding box center [0, 0] width 0 height 0
type input "2"
click at [428, 370] on input "2" at bounding box center [422, 373] width 25 height 23
click at [445, 371] on icon at bounding box center [447, 373] width 6 height 7
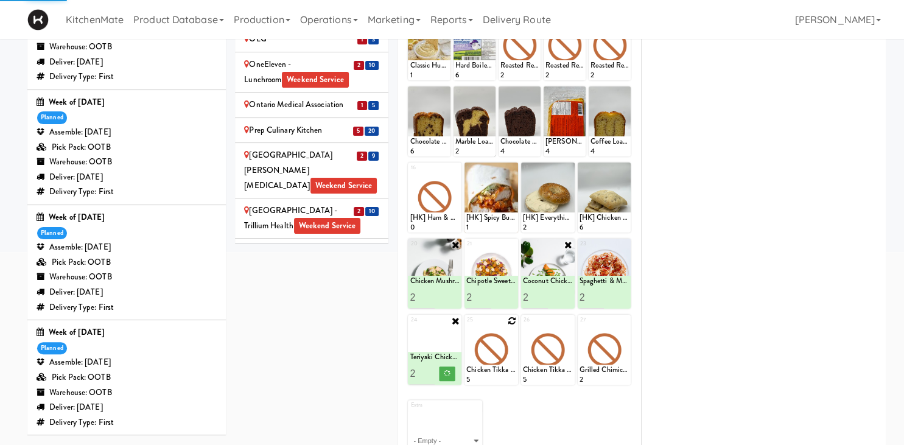
click at [512, 320] on icon at bounding box center [512, 321] width 9 height 9
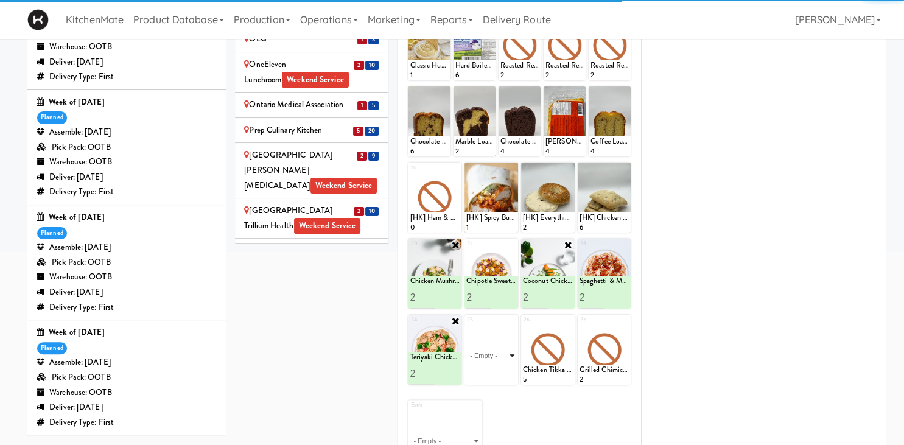
click at [510, 349] on select "- Empty - Activia Probiotic Peach Mango Smoothie Chocolate Milk Tetra Pack Coca…" at bounding box center [491, 355] width 50 height 58
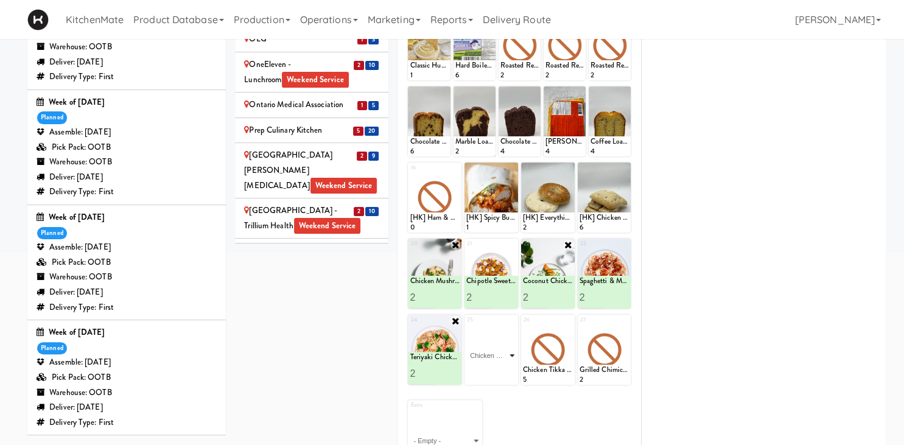
click option "Chicken Mushroom [PERSON_NAME]" at bounding box center [0, 0] width 0 height 0
click at [505, 369] on button at bounding box center [504, 374] width 16 height 15
click at [569, 322] on icon at bounding box center [568, 321] width 9 height 9
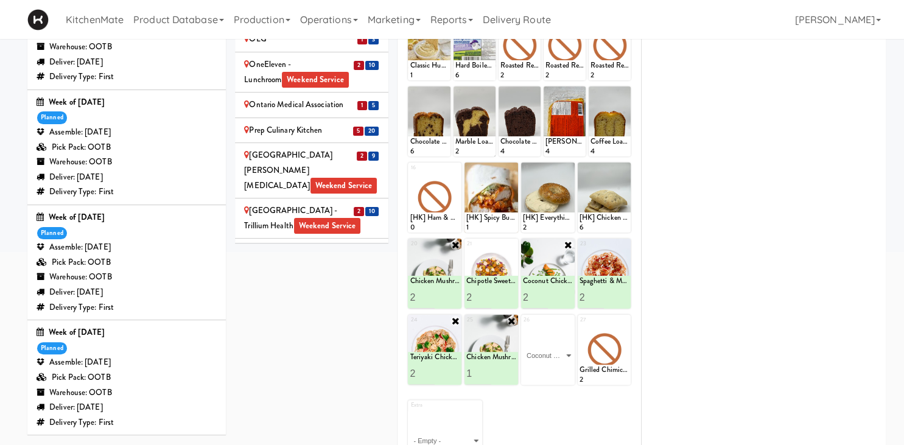
click option "Coconut Chicken [PERSON_NAME]" at bounding box center [0, 0] width 0 height 0
click at [558, 370] on icon at bounding box center [560, 373] width 6 height 7
click at [626, 320] on icon at bounding box center [624, 321] width 9 height 9
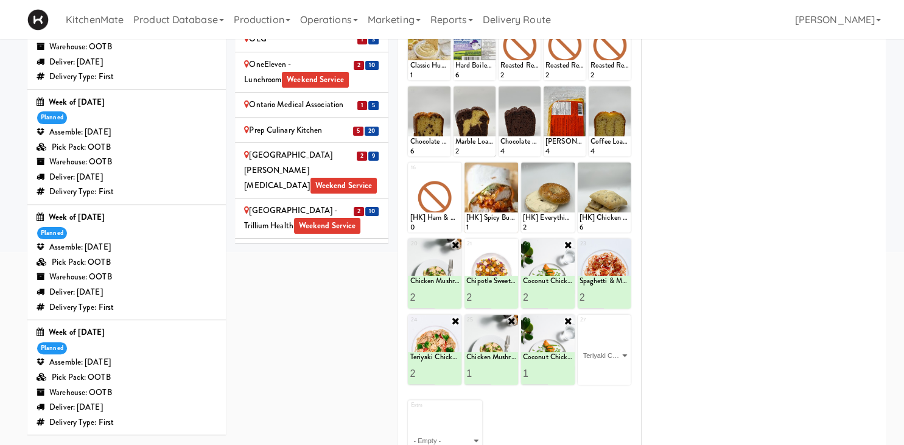
click option "Teriyaki Chicken Noodles" at bounding box center [0, 0] width 0 height 0
click at [619, 377] on button at bounding box center [617, 374] width 16 height 15
type input "3"
click at [432, 293] on input "3" at bounding box center [422, 297] width 25 height 23
click at [445, 298] on icon at bounding box center [447, 297] width 6 height 7
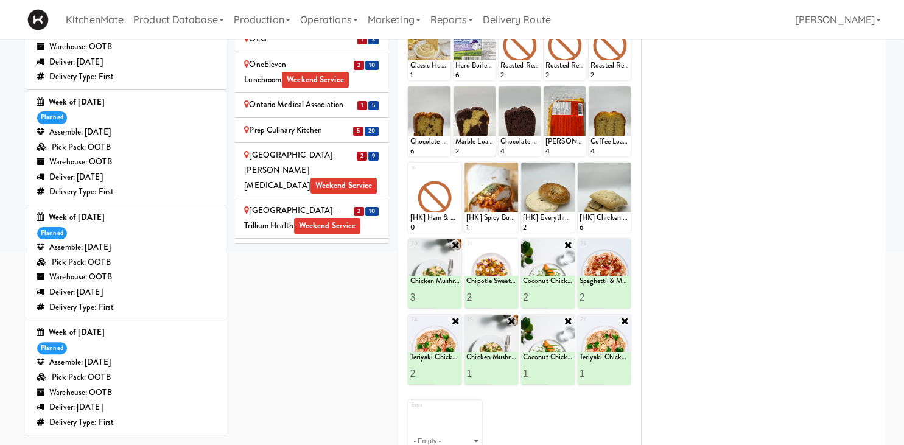
type input "3"
click at [540, 293] on input "3" at bounding box center [535, 297] width 25 height 23
click at [563, 297] on icon at bounding box center [560, 297] width 6 height 7
click at [600, 292] on input "3" at bounding box center [592, 297] width 25 height 23
click at [615, 296] on icon at bounding box center [617, 297] width 6 height 7
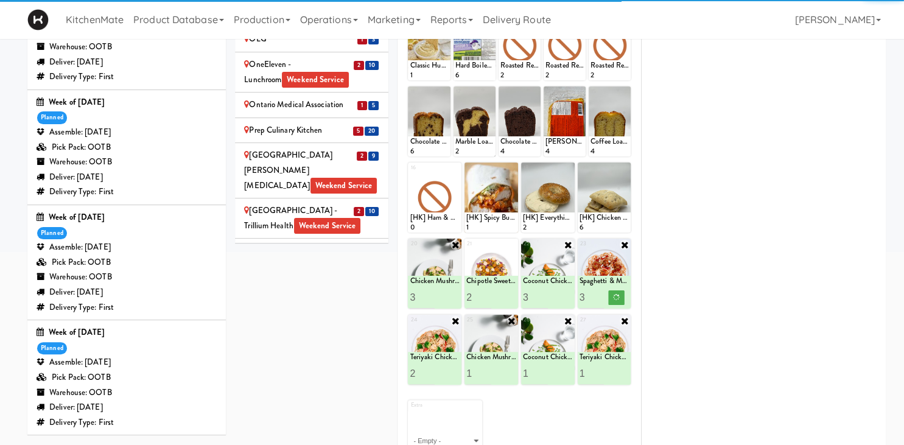
click at [600, 299] on input "2" at bounding box center [592, 297] width 25 height 23
click at [619, 300] on icon at bounding box center [617, 297] width 6 height 7
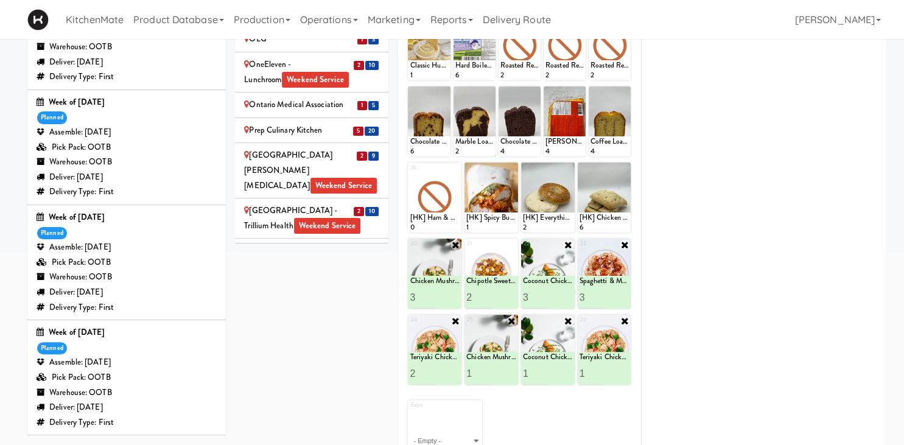
type input "2"
click at [598, 298] on input "2" at bounding box center [592, 297] width 25 height 23
click at [360, 325] on div "Scarborough Birchmount Hospital - Main Lobby Weekend Service" at bounding box center [311, 340] width 135 height 30
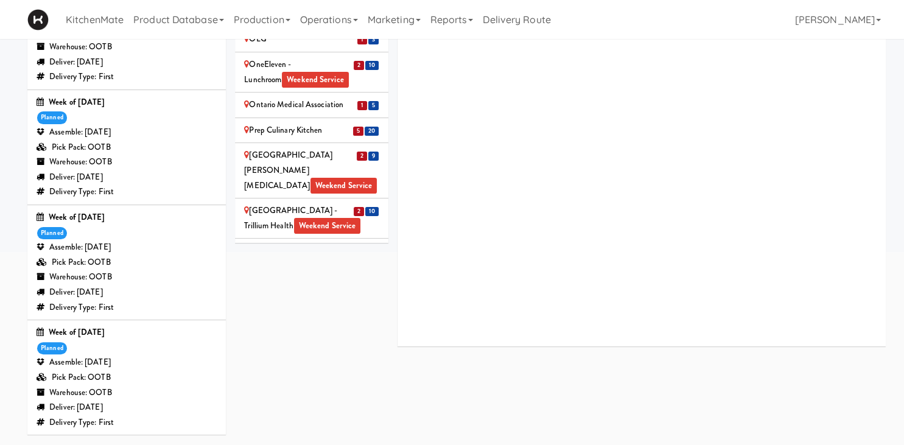
click at [359, 325] on div "Scarborough Birchmount Hospital - Main Lobby Weekend Service" at bounding box center [311, 340] width 135 height 30
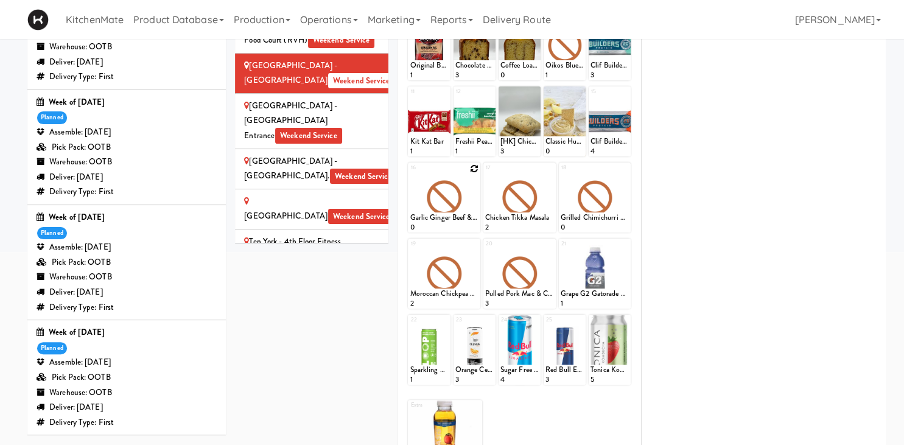
click at [479, 169] on icon at bounding box center [474, 168] width 9 height 9
click option "Chicken Mushroom [PERSON_NAME]" at bounding box center [0, 0] width 0 height 0
click at [438, 220] on input "2" at bounding box center [427, 221] width 34 height 23
click at [438, 220] on input "3" at bounding box center [427, 221] width 34 height 23
click at [456, 222] on button at bounding box center [462, 221] width 16 height 15
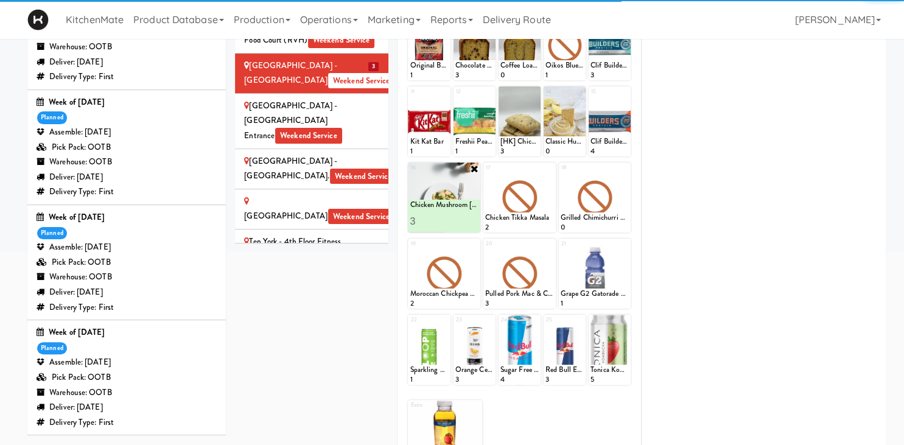
type input "4"
click at [438, 218] on input "4" at bounding box center [427, 221] width 34 height 23
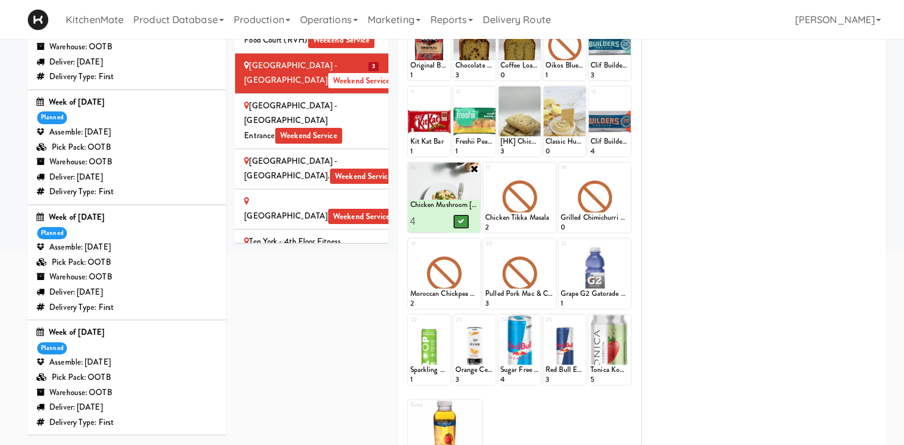
click at [464, 222] on icon at bounding box center [461, 221] width 6 height 7
click at [549, 170] on icon at bounding box center [550, 168] width 9 height 9
click at [549, 168] on div "17 Chicken Tikka Masala 2" at bounding box center [519, 198] width 72 height 70
click at [547, 185] on select "- Empty - Activia Probiotic Peach Mango Smoothie Chocolate Milk Tetra Pack Coca…" at bounding box center [519, 203] width 69 height 58
click at [547, 183] on select "- Empty - Activia Probiotic Peach Mango Smoothie Chocolate Milk Tetra Pack Coca…" at bounding box center [519, 203] width 69 height 58
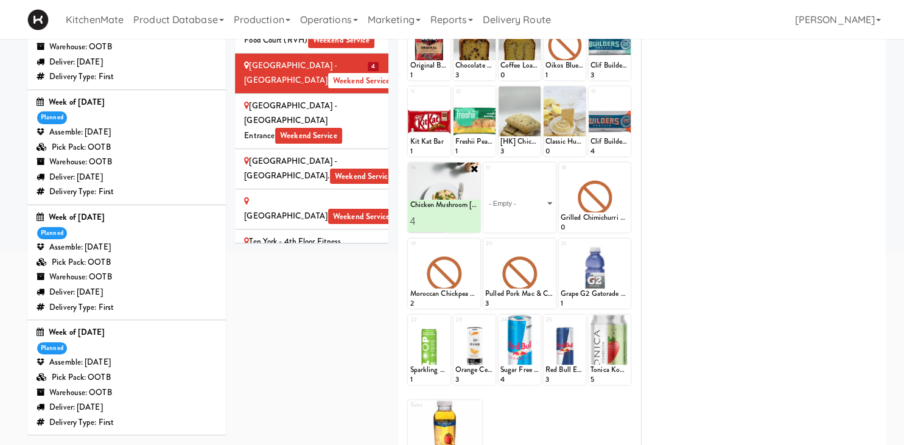
click at [485, 174] on select "- Empty - Activia Probiotic Peach Mango Smoothie Chocolate Milk Tetra Pack Coca…" at bounding box center [519, 203] width 69 height 58
click option "Spaghetti & Meatballs" at bounding box center [0, 0] width 0 height 0
click at [629, 172] on div at bounding box center [595, 198] width 72 height 70
click at [625, 167] on icon at bounding box center [624, 168] width 9 height 9
click at [625, 174] on select "- Empty - Activia Probiotic Peach Mango Smoothie Chocolate Milk Tetra Pack Coca…" at bounding box center [595, 203] width 69 height 58
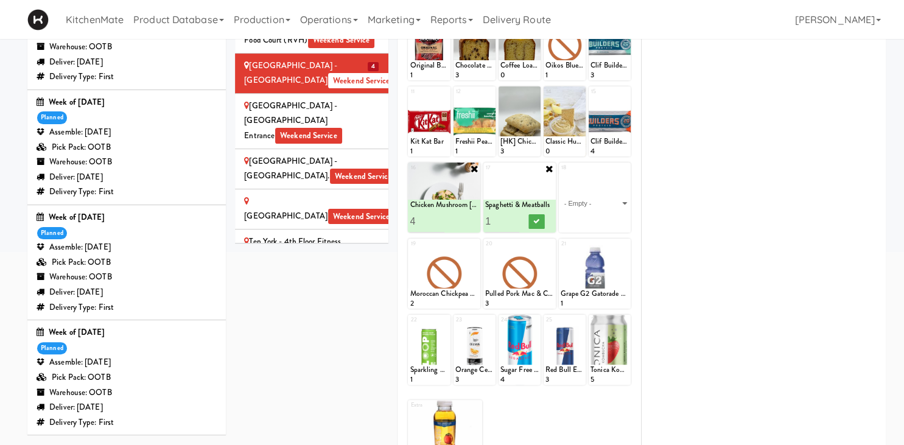
click at [626, 168] on div "18 - Empty - Activia Probiotic Peach Mango Smoothie Chocolate Milk Tetra Pack C…" at bounding box center [595, 198] width 72 height 70
click at [513, 218] on input "2" at bounding box center [502, 221] width 34 height 23
click at [513, 218] on input "3" at bounding box center [502, 221] width 34 height 23
click at [513, 218] on input "4" at bounding box center [502, 221] width 34 height 23
type input "5"
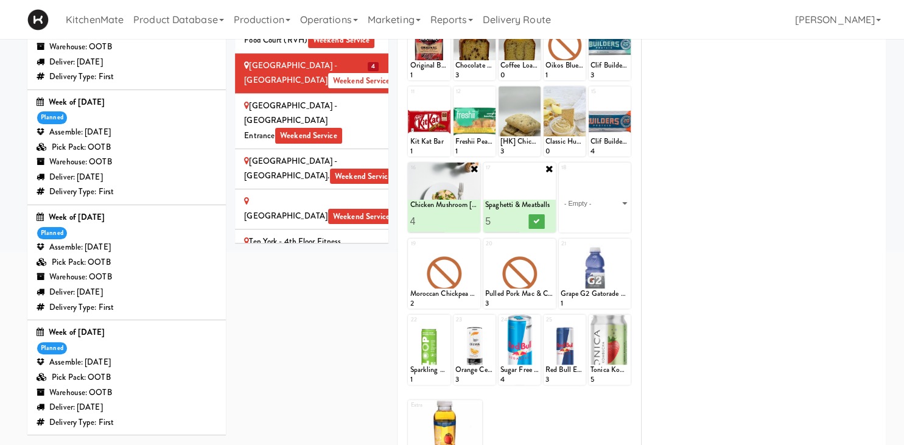
click at [513, 218] on input "5" at bounding box center [502, 221] width 34 height 23
click at [535, 220] on icon at bounding box center [536, 221] width 6 height 7
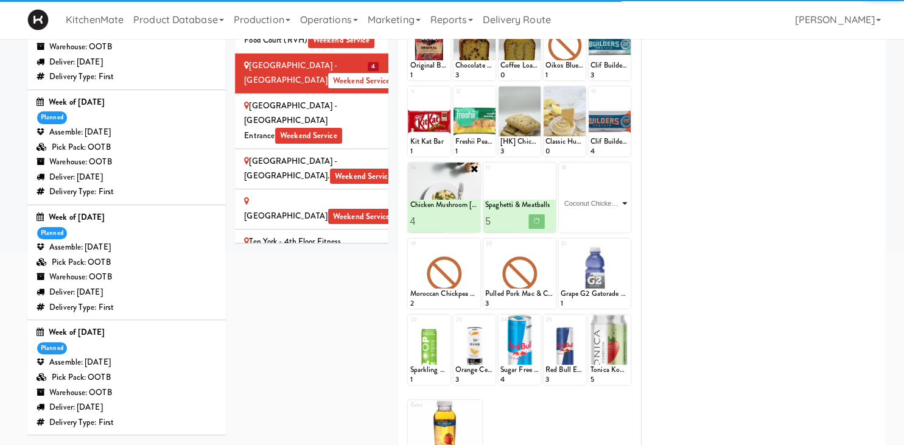
click option "Coconut Chicken [PERSON_NAME]" at bounding box center [0, 0] width 0 height 0
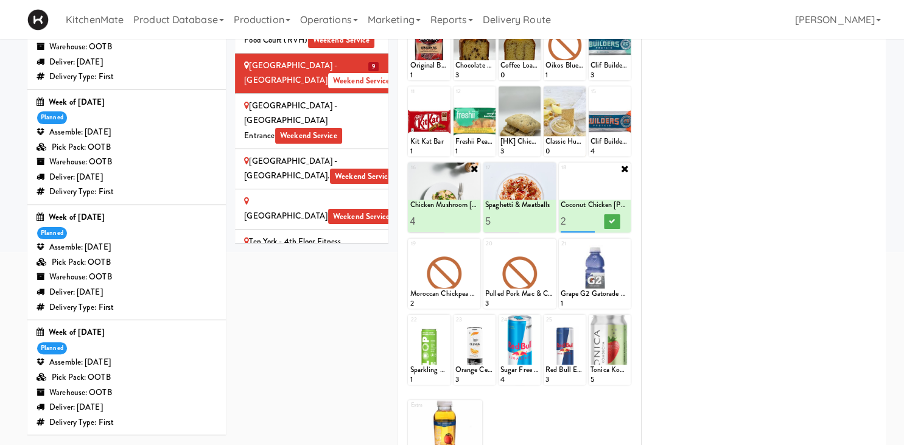
type input "3"
click at [589, 218] on input "3" at bounding box center [578, 221] width 34 height 23
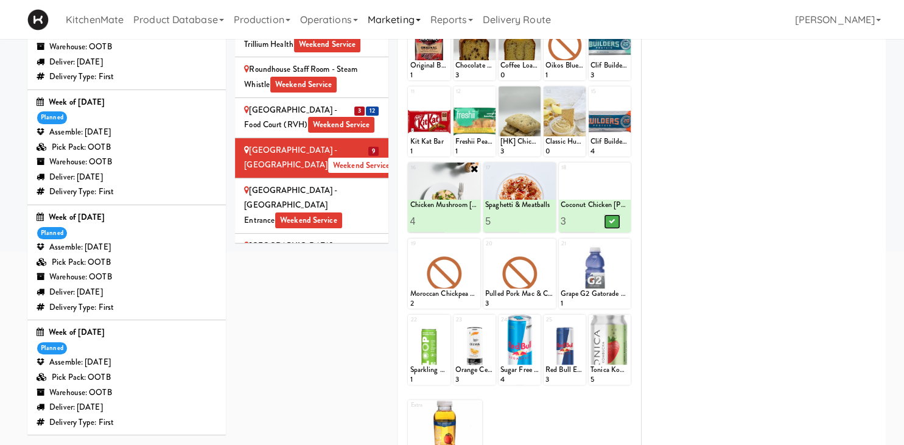
click at [612, 221] on icon at bounding box center [612, 221] width 6 height 7
click at [469, 247] on div at bounding box center [444, 274] width 72 height 70
click at [475, 245] on icon at bounding box center [474, 244] width 9 height 9
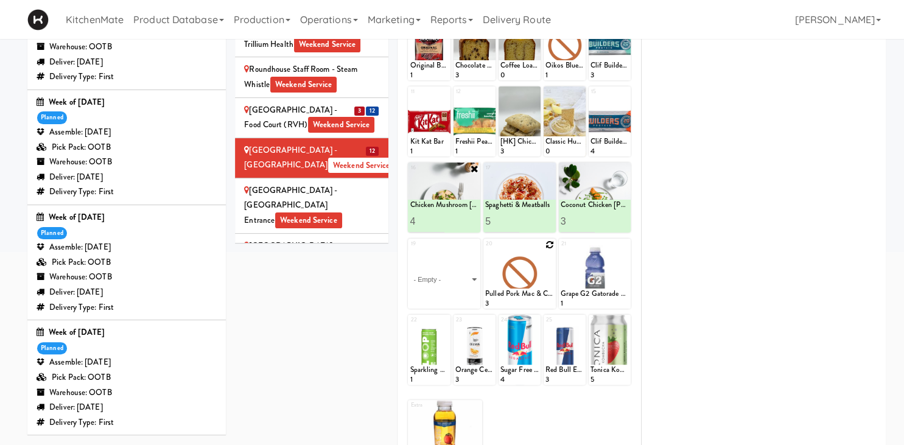
click at [476, 244] on div "19 - Empty - Activia Probiotic Peach Mango Smoothie Chocolate Milk Tetra Pack C…" at bounding box center [444, 274] width 72 height 70
click at [410, 250] on select "- Empty - Activia Probiotic Peach Mango Smoothie Chocolate Milk Tetra Pack Coca…" at bounding box center [444, 279] width 69 height 58
click option "Teriyaki Chicken Noodles" at bounding box center [0, 0] width 0 height 0
click at [438, 293] on input "2" at bounding box center [427, 297] width 34 height 23
type input "3"
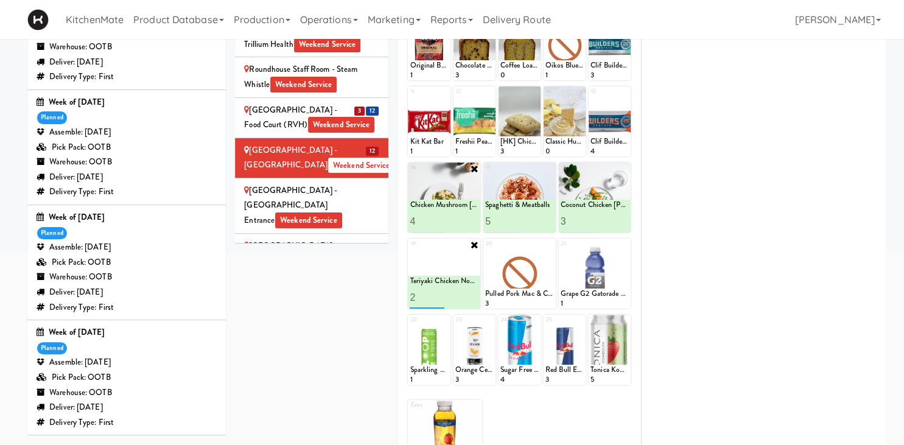
click at [438, 293] on input "3" at bounding box center [427, 297] width 34 height 23
click at [457, 295] on button at bounding box center [462, 297] width 16 height 15
click at [552, 242] on icon at bounding box center [550, 244] width 9 height 9
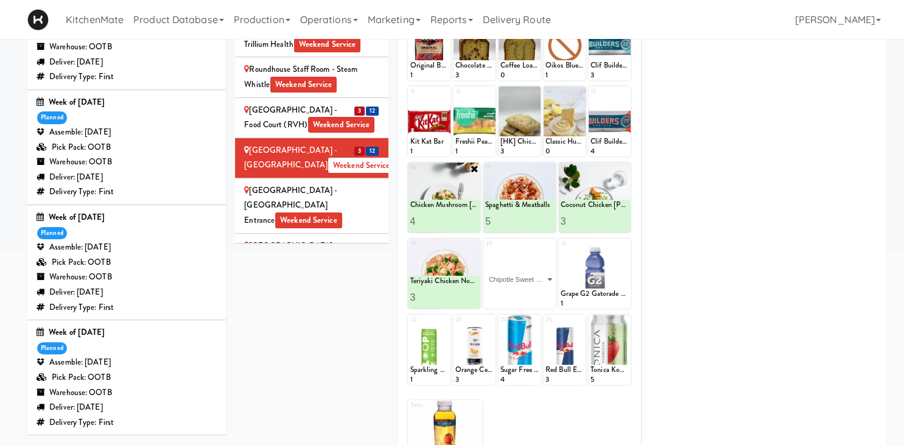
click option "Chipotle Sweet Potato Bowl" at bounding box center [0, 0] width 0 height 0
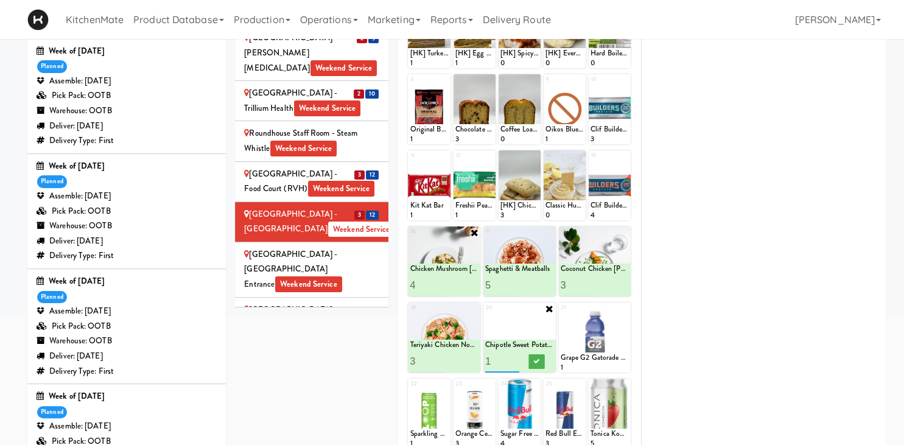
type input "2"
click at [513, 357] on input "2" at bounding box center [502, 361] width 34 height 23
click at [532, 357] on button at bounding box center [536, 361] width 16 height 15
click at [352, 247] on div "Scarborough General Hospital - Tower Wing Entrance Weekend Service" at bounding box center [311, 269] width 135 height 45
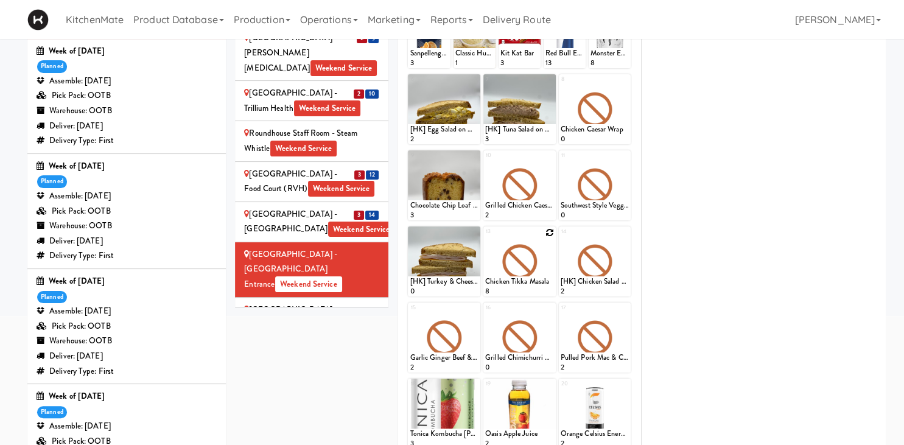
click at [547, 232] on icon at bounding box center [550, 232] width 9 height 9
click at [485, 238] on select "- Empty - Activia Probiotic Peach Mango Smoothie Chocolate Milk Tetra Pack Coca…" at bounding box center [519, 267] width 69 height 58
click option "Chicken Mushroom [PERSON_NAME]" at bounding box center [0, 0] width 0 height 0
click at [515, 279] on input "1" at bounding box center [502, 285] width 34 height 23
click at [513, 281] on input "2" at bounding box center [502, 285] width 34 height 23
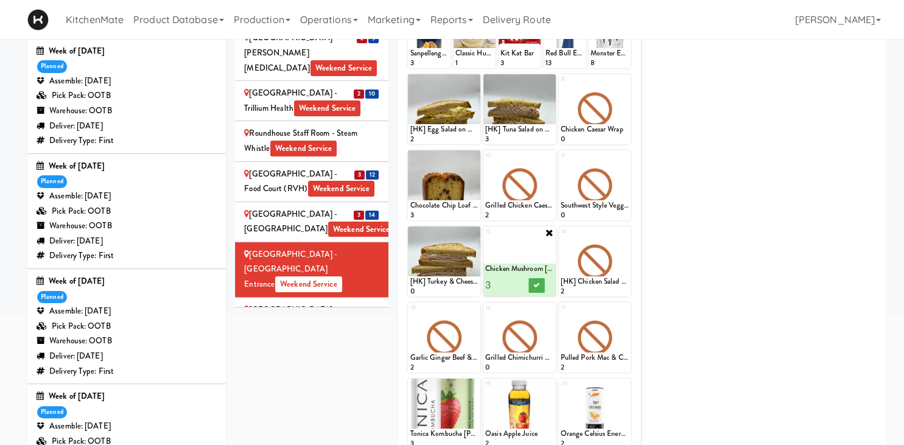
click at [513, 281] on input "3" at bounding box center [502, 285] width 34 height 23
type input "4"
click at [513, 281] on input "4" at bounding box center [502, 285] width 34 height 23
click at [534, 285] on icon at bounding box center [536, 285] width 6 height 7
click at [625, 230] on icon at bounding box center [624, 232] width 9 height 9
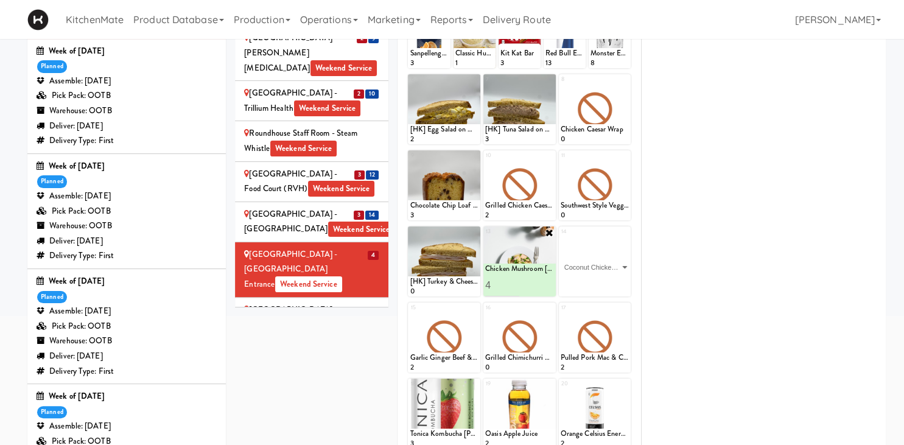
click option "Coconut Chicken [PERSON_NAME]" at bounding box center [0, 0] width 0 height 0
click at [588, 283] on input "2" at bounding box center [578, 285] width 34 height 23
click at [588, 283] on input "3" at bounding box center [578, 285] width 34 height 23
click at [587, 281] on input "4" at bounding box center [578, 285] width 34 height 23
click at [587, 281] on input "5" at bounding box center [578, 285] width 34 height 23
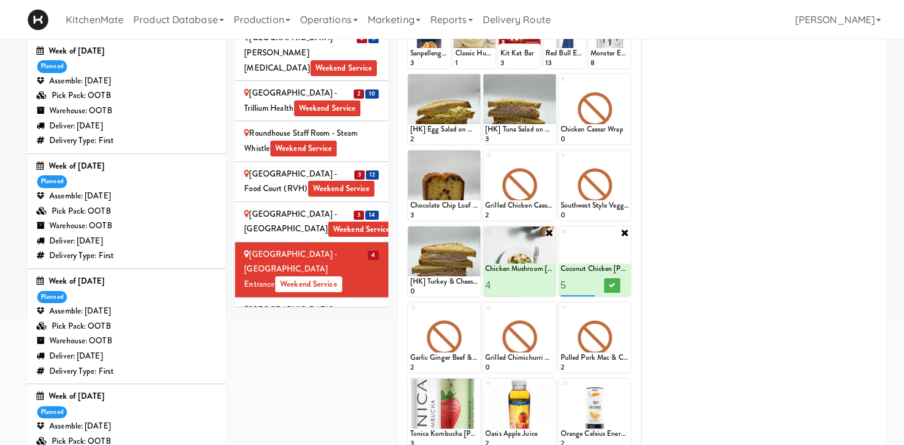
type input "6"
click at [588, 281] on input "6" at bounding box center [578, 285] width 34 height 23
click at [605, 286] on button at bounding box center [612, 285] width 16 height 15
click at [476, 309] on icon at bounding box center [474, 308] width 9 height 9
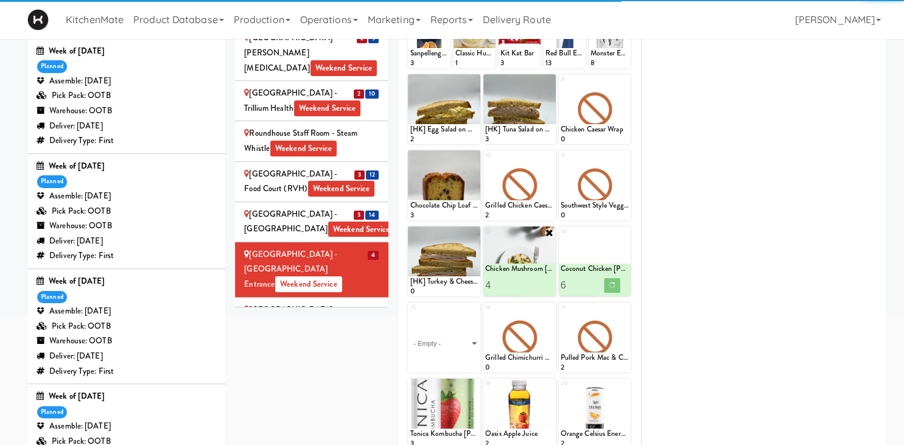
click at [410, 314] on select "- Empty - Activia Probiotic Peach Mango Smoothie Chocolate Milk Tetra Pack Coca…" at bounding box center [444, 343] width 69 height 58
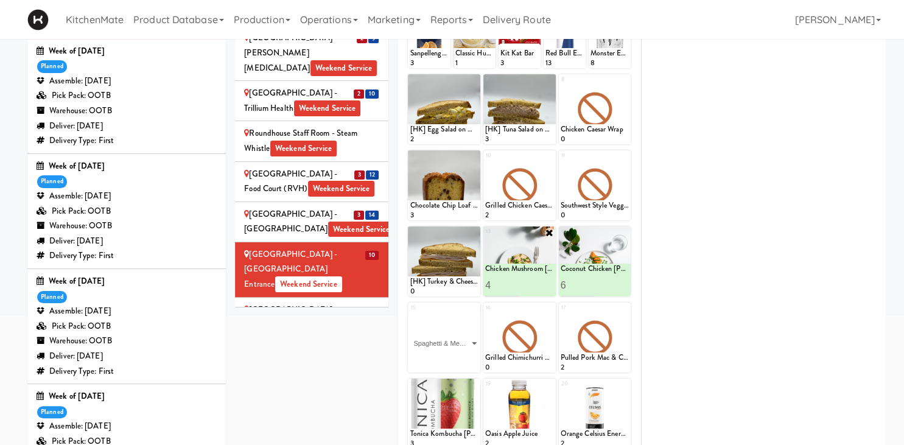
click option "Spaghetti & Meatballs" at bounding box center [0, 0] width 0 height 0
click at [439, 357] on input "2" at bounding box center [427, 361] width 34 height 23
click at [439, 357] on input "3" at bounding box center [427, 361] width 34 height 23
click at [439, 357] on input "4" at bounding box center [427, 361] width 34 height 23
click at [439, 357] on input "5" at bounding box center [427, 361] width 34 height 23
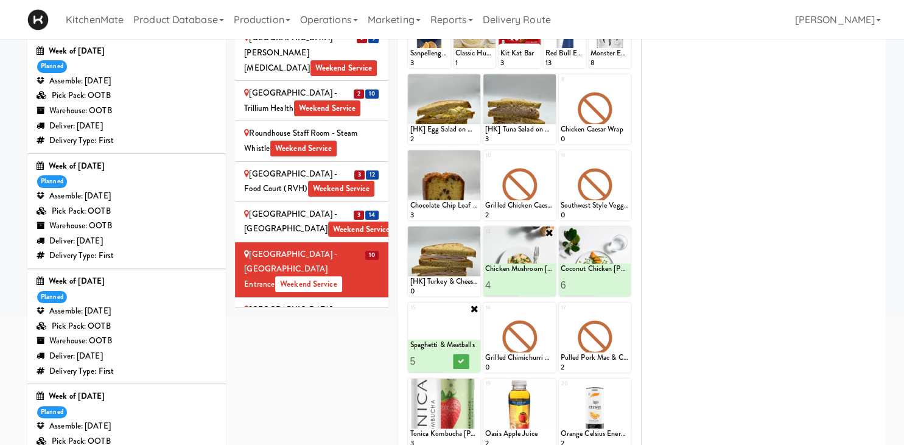
type input "6"
click at [440, 358] on input "6" at bounding box center [427, 361] width 34 height 23
click at [460, 362] on icon at bounding box center [461, 361] width 6 height 7
click at [549, 309] on icon at bounding box center [550, 308] width 9 height 9
click at [544, 330] on select "- Empty - Activia Probiotic Peach Mango Smoothie Chocolate Milk Tetra Pack Coca…" at bounding box center [519, 343] width 69 height 58
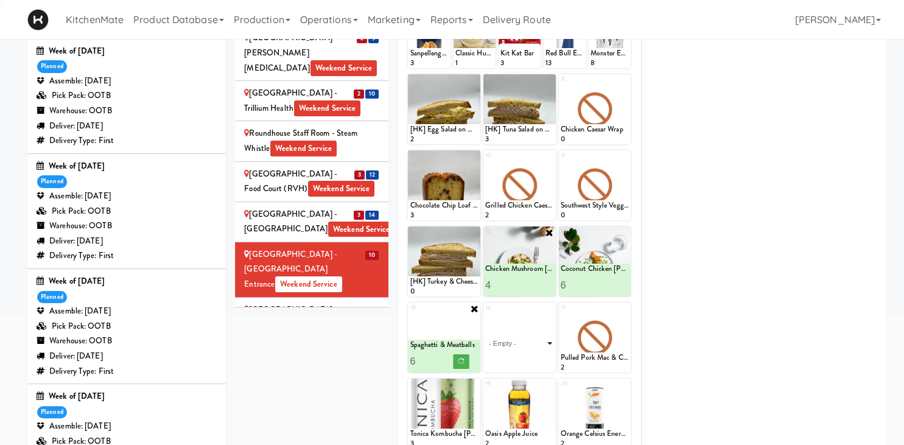
click at [549, 339] on select "- Empty - Activia Probiotic Peach Mango Smoothie Chocolate Milk Tetra Pack Coca…" at bounding box center [519, 343] width 69 height 58
click at [549, 342] on select "- Empty - Activia Probiotic Peach Mango Smoothie Chocolate Milk Tetra Pack Coca…" at bounding box center [519, 343] width 69 height 58
click at [539, 343] on select "- Empty - Activia Probiotic Peach Mango Smoothie Chocolate Milk Tetra Pack Coca…" at bounding box center [519, 343] width 69 height 58
click at [539, 349] on select "- Empty - Activia Probiotic Peach Mango Smoothie Chocolate Milk Tetra Pack Coca…" at bounding box center [519, 343] width 69 height 58
click at [485, 314] on select "- Empty - Activia Probiotic Peach Mango Smoothie Chocolate Milk Tetra Pack Coca…" at bounding box center [519, 343] width 69 height 58
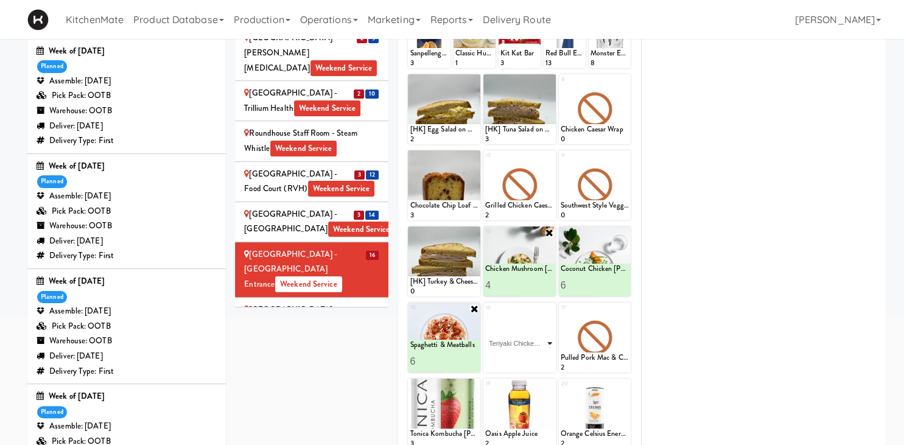
click option "Teriyaki Chicken Noodles" at bounding box center [0, 0] width 0 height 0
type input "2"
click at [516, 357] on input "2" at bounding box center [502, 361] width 34 height 23
click at [622, 311] on icon at bounding box center [624, 308] width 9 height 9
click at [620, 334] on select "- Empty - Activia Probiotic Peach Mango Smoothie Chocolate Milk Tetra Pack Coca…" at bounding box center [595, 343] width 69 height 58
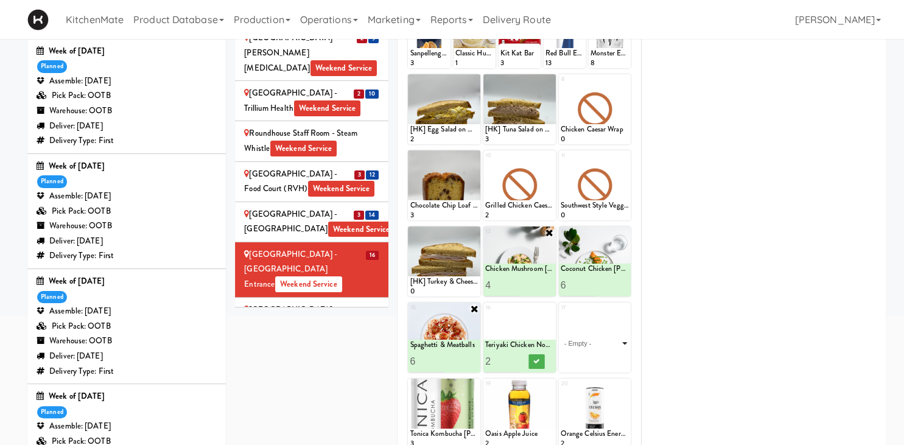
click at [622, 342] on select "- Empty - Activia Probiotic Peach Mango Smoothie Chocolate Milk Tetra Pack Coca…" at bounding box center [595, 343] width 69 height 58
click at [619, 344] on select "- Empty - Activia Probiotic Peach Mango Smoothie Chocolate Milk Tetra Pack Coca…" at bounding box center [595, 343] width 69 height 58
click at [561, 314] on select "- Empty - Activia Probiotic Peach Mango Smoothie Chocolate Milk Tetra Pack Coca…" at bounding box center [595, 343] width 69 height 58
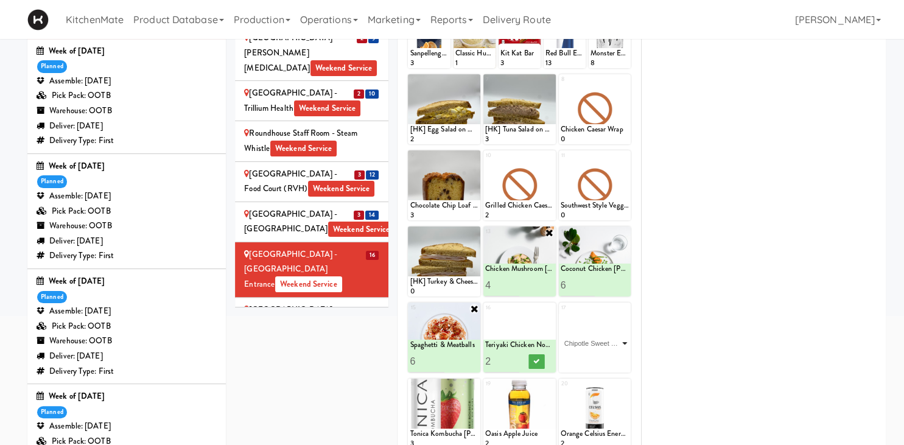
click option "Chipotle Sweet Potato Bowl" at bounding box center [0, 0] width 0 height 0
type input "2"
click at [588, 359] on input "2" at bounding box center [578, 361] width 34 height 23
click at [608, 362] on button at bounding box center [612, 361] width 16 height 15
click at [537, 358] on button at bounding box center [536, 361] width 16 height 15
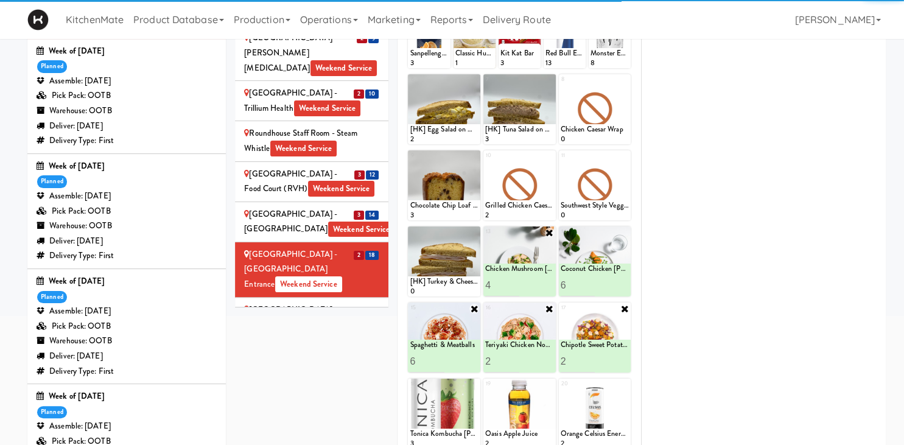
click at [355, 303] on div "SickKids Hospital - Main St. Weekend Service" at bounding box center [311, 318] width 135 height 30
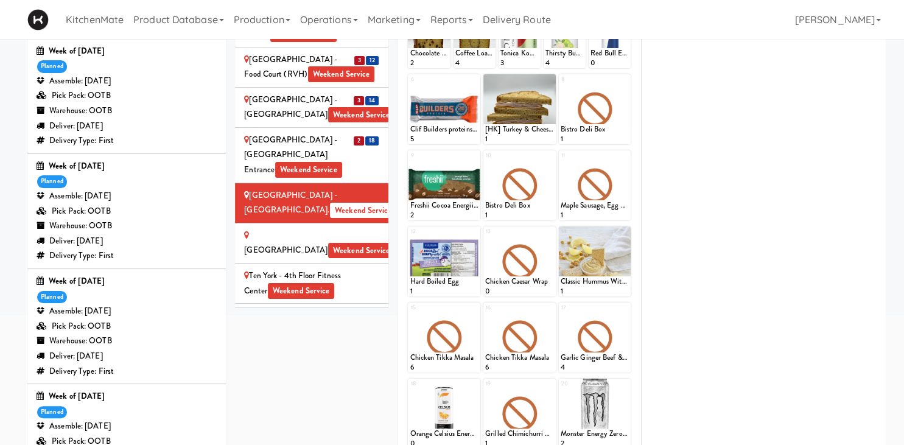
scroll to position [297, 0]
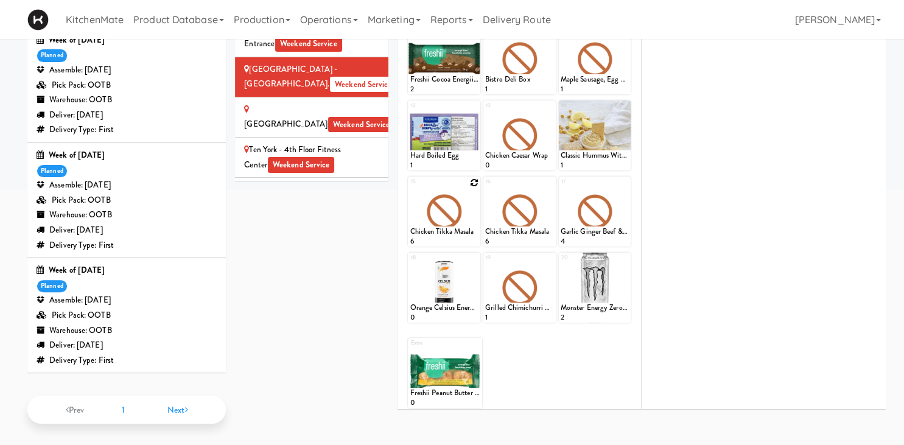
click at [476, 183] on icon at bounding box center [474, 182] width 9 height 9
click at [476, 183] on div "15 Chicken Tikka Masala 6" at bounding box center [444, 212] width 72 height 70
click at [410, 188] on select "- Empty - Activia Probiotic Peach Mango Smoothie Chocolate Milk Tetra Pack Coca…" at bounding box center [444, 217] width 69 height 58
click option "Chicken Mushroom [PERSON_NAME]" at bounding box center [0, 0] width 0 height 0
type input "5"
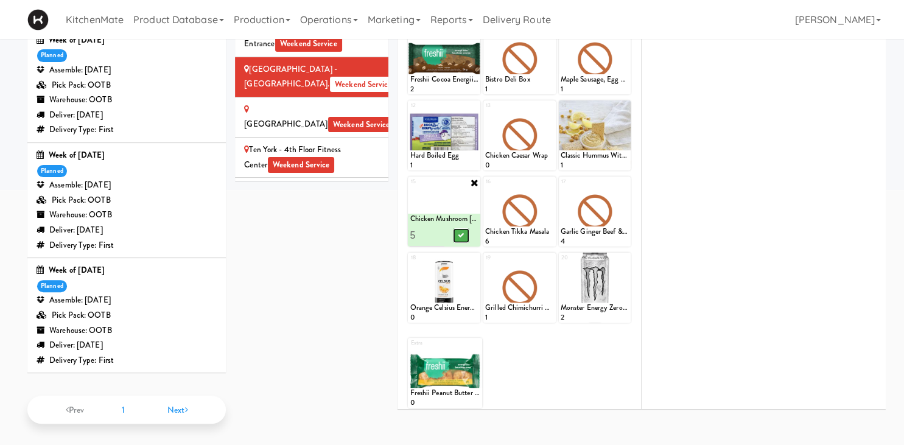
click at [454, 233] on button at bounding box center [462, 235] width 16 height 15
click at [553, 179] on icon at bounding box center [550, 182] width 9 height 9
click at [552, 179] on div "16 Chicken Tikka Masala 6" at bounding box center [519, 212] width 72 height 70
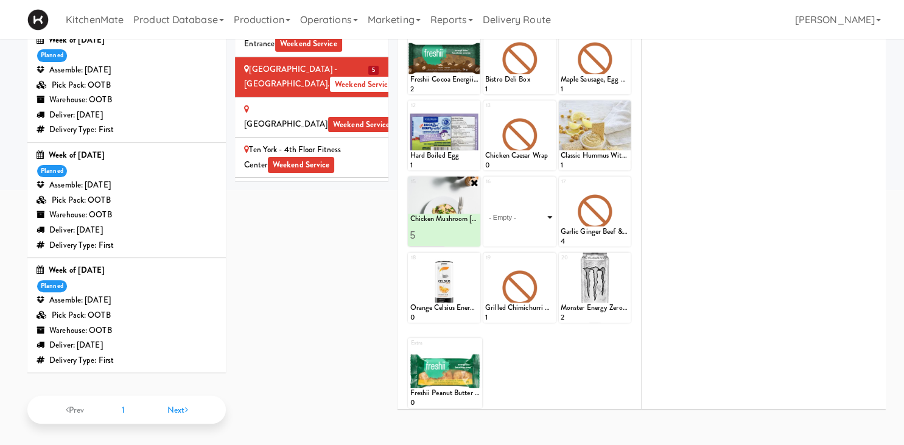
click at [485, 188] on select "- Empty - Activia Probiotic Peach Mango Smoothie Chocolate Milk Tetra Pack Coca…" at bounding box center [519, 217] width 69 height 58
click option "Coconut Chicken [PERSON_NAME]" at bounding box center [0, 0] width 0 height 0
click at [514, 229] on input "2" at bounding box center [502, 235] width 34 height 23
click at [514, 229] on input "3" at bounding box center [502, 235] width 34 height 23
click at [514, 229] on input "4" at bounding box center [502, 235] width 34 height 23
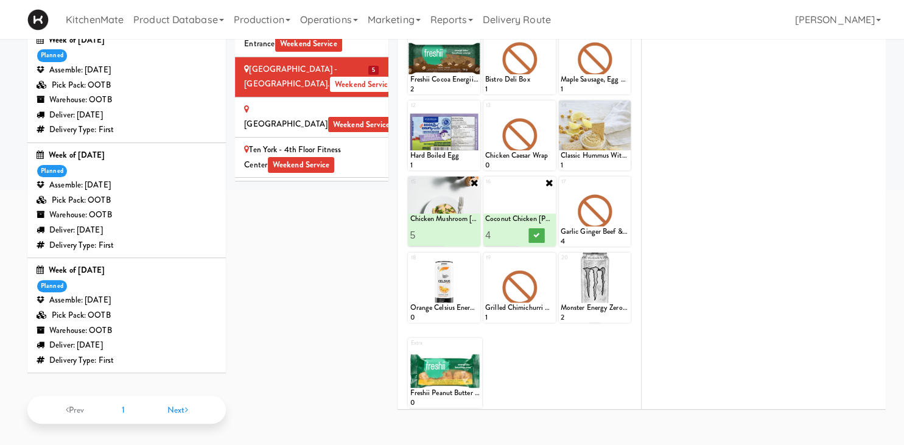
click at [514, 229] on input "5" at bounding box center [502, 235] width 34 height 23
click at [515, 229] on input "6" at bounding box center [502, 235] width 34 height 23
click at [515, 233] on input "5" at bounding box center [502, 235] width 34 height 23
click at [539, 235] on icon at bounding box center [536, 235] width 6 height 7
click at [622, 181] on icon at bounding box center [624, 182] width 9 height 9
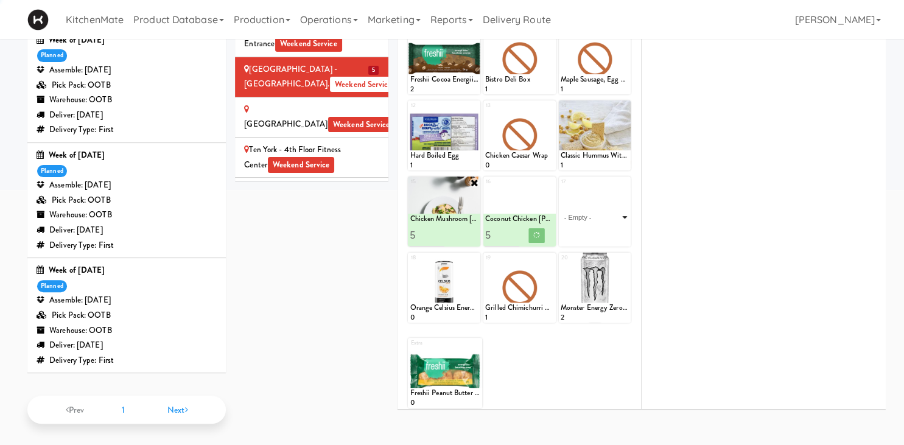
click at [622, 203] on select "- Empty - Activia Probiotic Peach Mango Smoothie Chocolate Milk Tetra Pack Coca…" at bounding box center [595, 217] width 69 height 58
click at [514, 236] on input "4" at bounding box center [502, 235] width 34 height 23
click at [514, 234] on input "3" at bounding box center [502, 235] width 34 height 23
type input "4"
click at [515, 228] on input "4" at bounding box center [502, 235] width 34 height 23
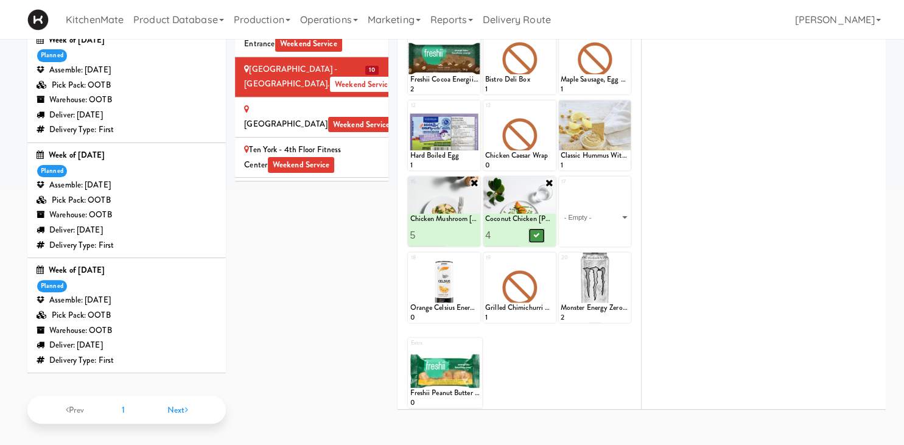
click at [533, 234] on button at bounding box center [536, 235] width 16 height 15
click at [622, 212] on select "- Empty - Activia Probiotic Peach Mango Smoothie Chocolate Milk Tetra Pack Coca…" at bounding box center [595, 217] width 69 height 58
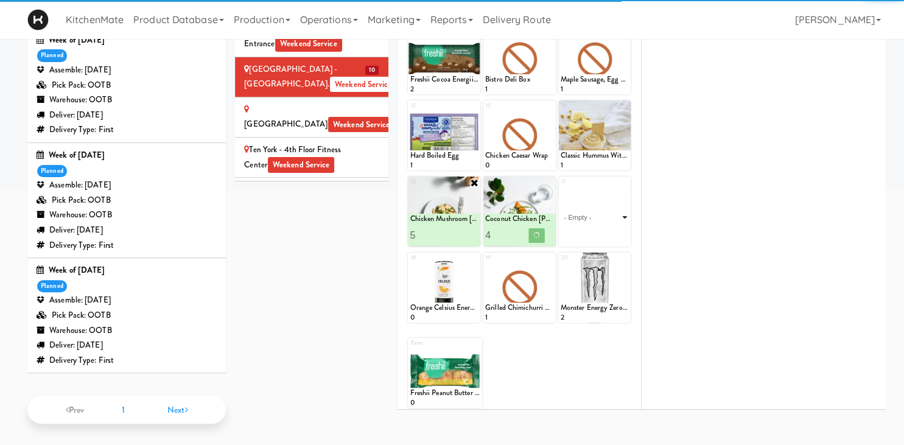
click at [622, 211] on select "- Empty - Activia Probiotic Peach Mango Smoothie Chocolate Milk Tetra Pack Coca…" at bounding box center [595, 217] width 69 height 58
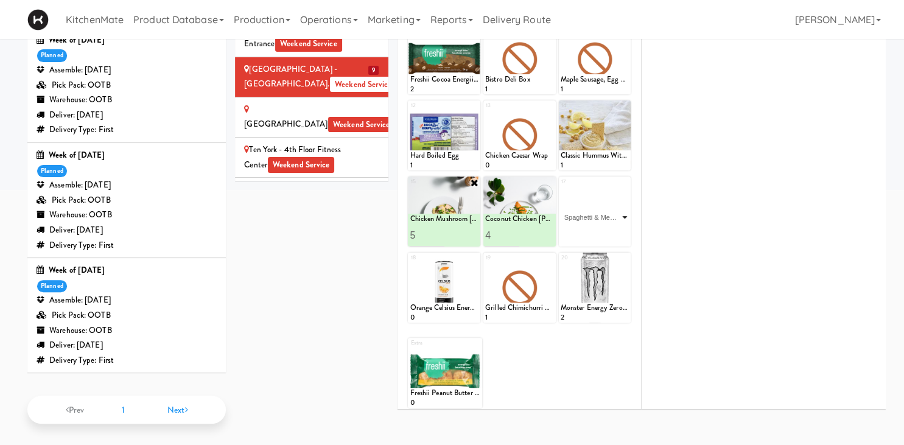
click option "Spaghetti & Meatballs" at bounding box center [0, 0] width 0 height 0
click at [591, 230] on input "2" at bounding box center [578, 235] width 34 height 23
click at [591, 230] on input "3" at bounding box center [578, 235] width 34 height 23
click at [591, 230] on input "4" at bounding box center [578, 235] width 34 height 23
click at [591, 230] on input "5" at bounding box center [578, 235] width 34 height 23
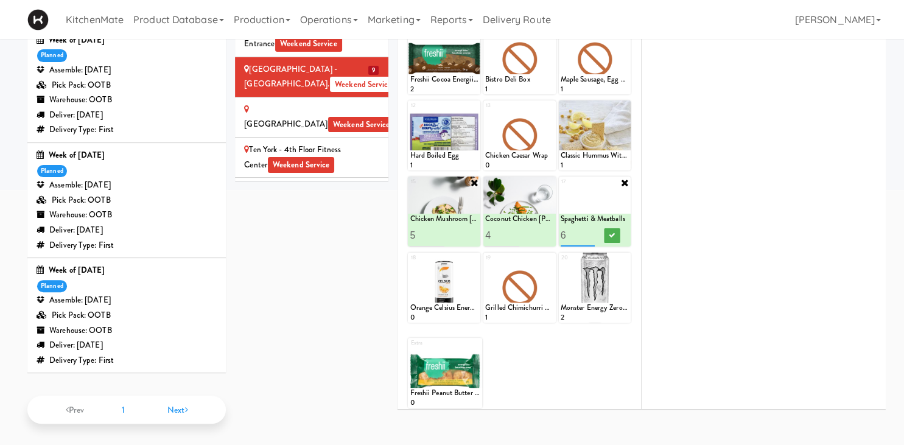
click at [591, 230] on input "6" at bounding box center [578, 235] width 34 height 23
click at [591, 230] on input "7" at bounding box center [578, 235] width 34 height 23
type input "6"
click at [588, 236] on input "6" at bounding box center [578, 235] width 34 height 23
click at [612, 235] on icon at bounding box center [612, 235] width 6 height 7
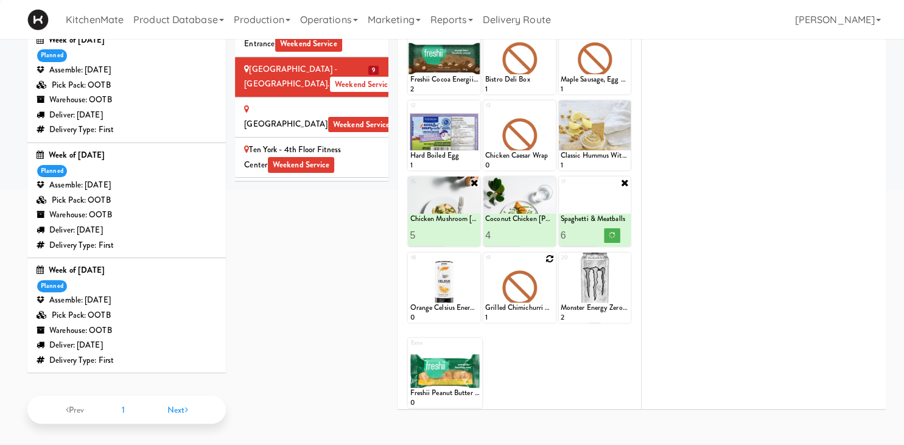
click at [551, 257] on icon at bounding box center [550, 258] width 9 height 9
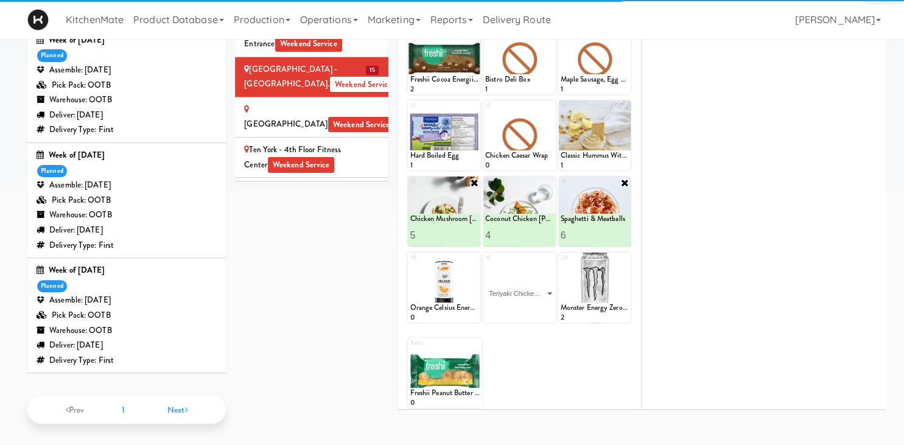
click option "Teriyaki Chicken Noodles" at bounding box center [0, 0] width 0 height 0
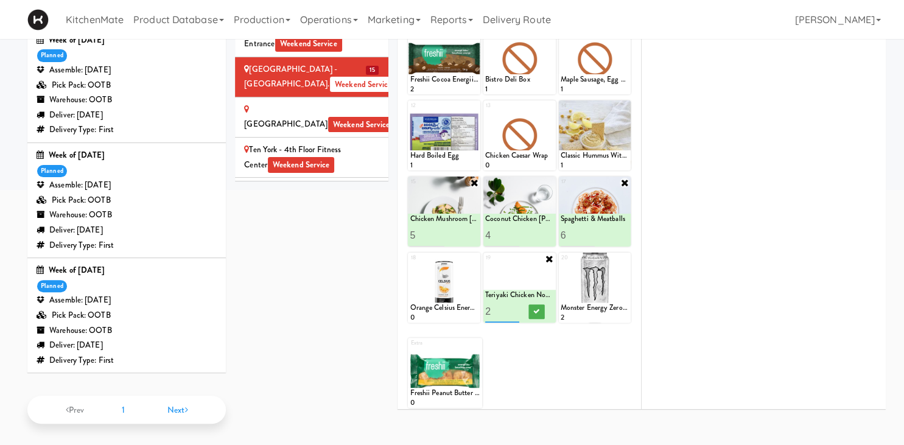
click at [513, 306] on input "2" at bounding box center [502, 311] width 34 height 23
type input "3"
click at [513, 306] on input "3" at bounding box center [502, 311] width 34 height 23
click at [529, 310] on div at bounding box center [536, 311] width 34 height 23
click at [535, 310] on icon at bounding box center [536, 311] width 6 height 7
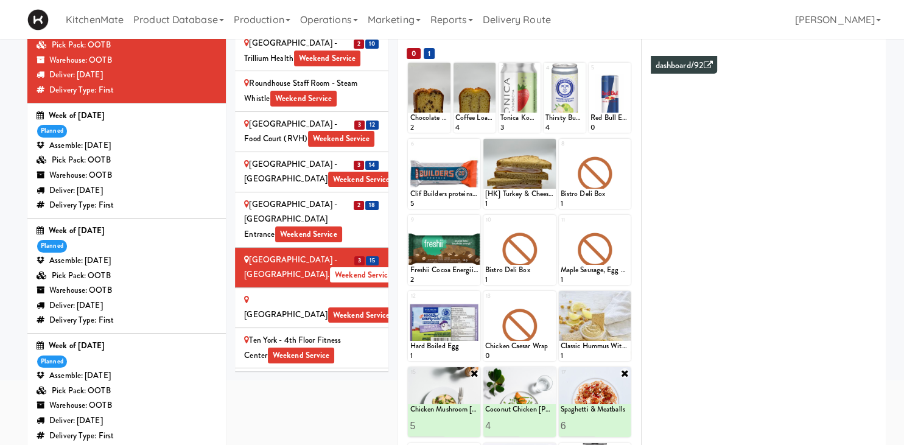
scroll to position [232, 0]
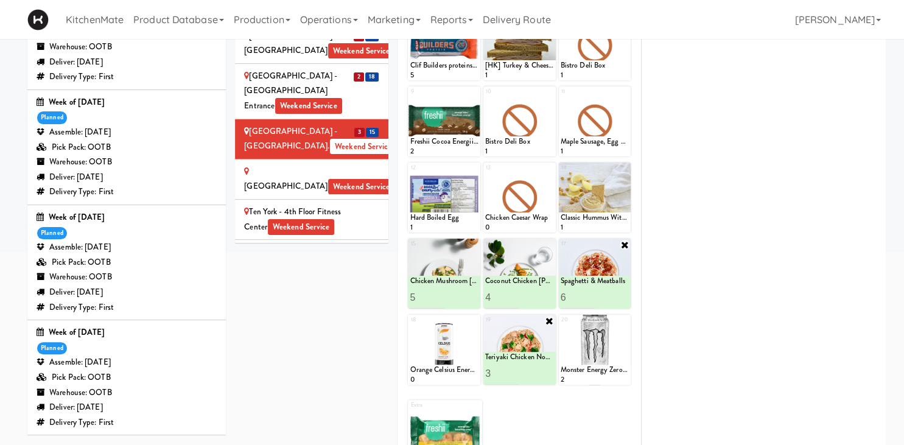
click at [346, 164] on div "St. Joseph's Health Centre Weekend Service" at bounding box center [311, 179] width 135 height 30
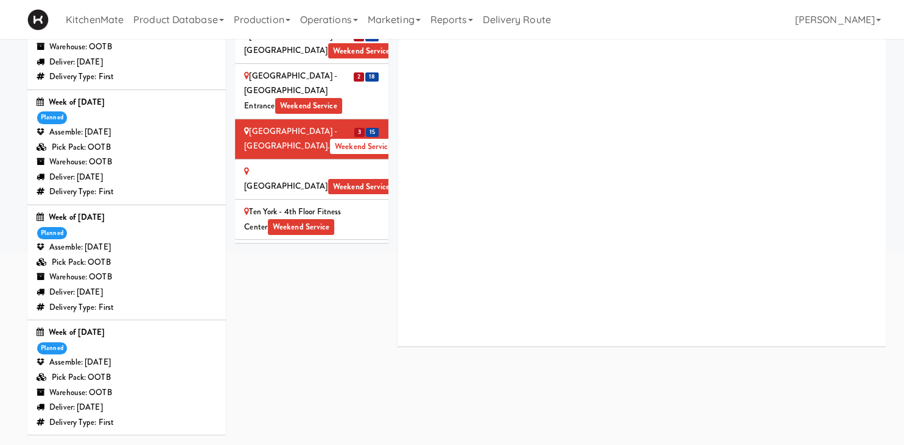
click at [341, 164] on div "St. Joseph's Health Centre Weekend Service" at bounding box center [311, 179] width 135 height 30
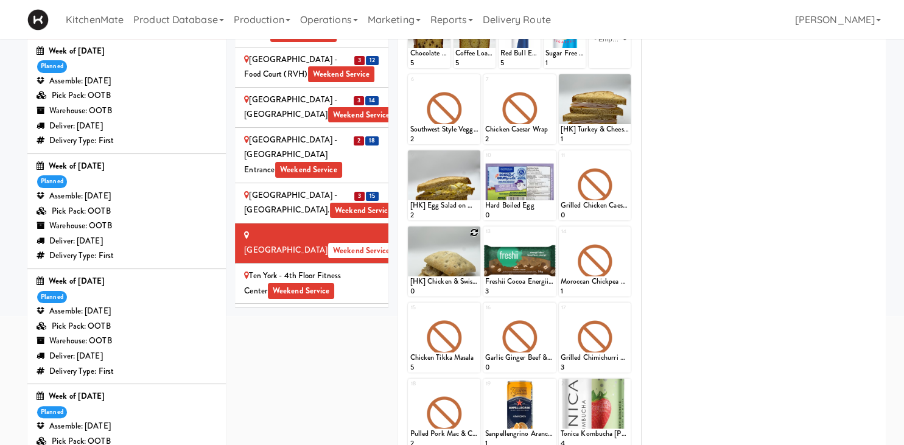
scroll to position [297, 0]
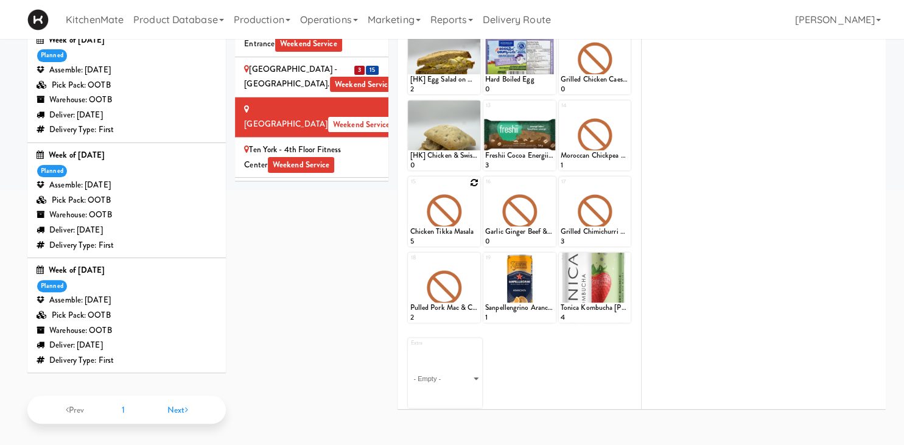
click at [474, 180] on icon at bounding box center [474, 182] width 9 height 9
click option "Chicken Mushroom [PERSON_NAME]" at bounding box center [0, 0] width 0 height 0
type input "5"
click at [466, 233] on button at bounding box center [462, 235] width 16 height 15
click at [549, 181] on icon at bounding box center [550, 182] width 9 height 9
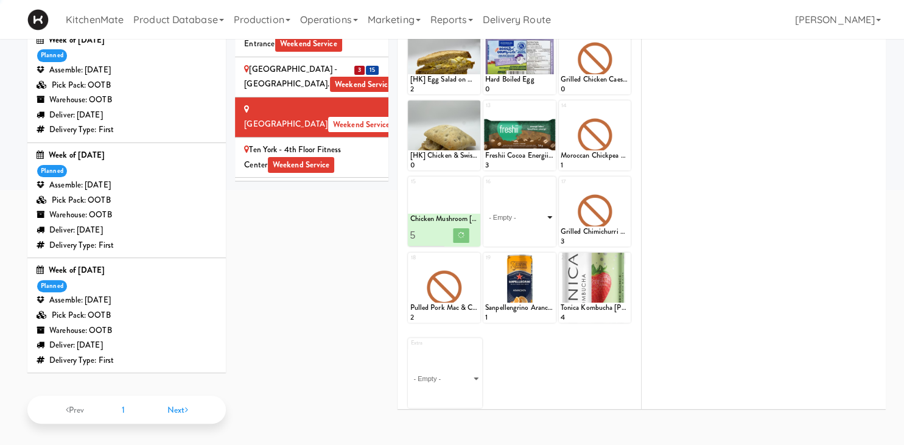
click at [542, 225] on select "- Empty - Activia Probiotic Peach Mango Smoothie Chocolate Milk Tetra Pack Coca…" at bounding box center [519, 217] width 69 height 58
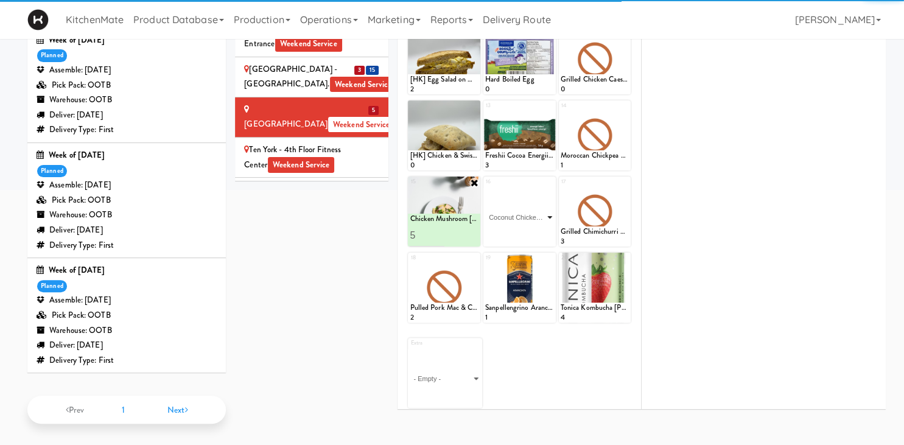
click option "Coconut Chicken [PERSON_NAME]" at bounding box center [0, 0] width 0 height 0
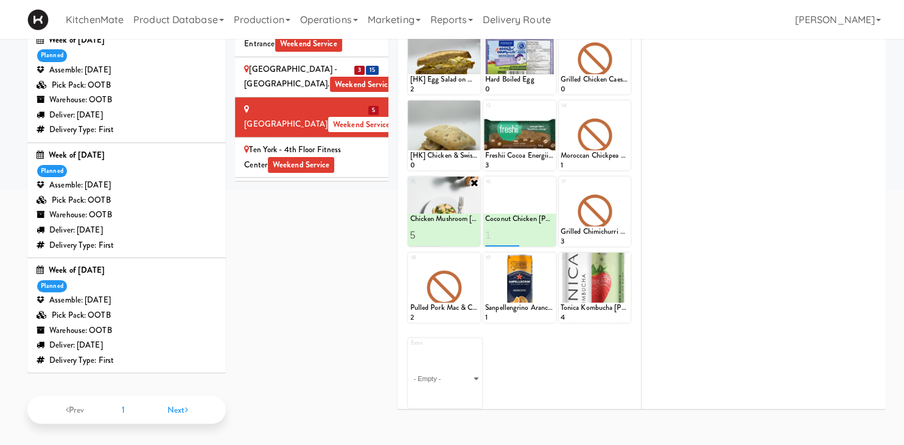
type input "1"
type input "6"
click at [538, 232] on icon at bounding box center [536, 235] width 6 height 7
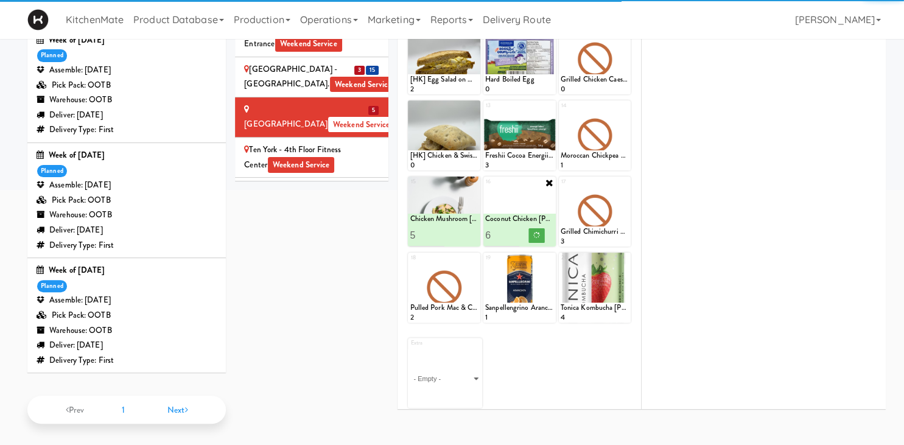
click at [0, 0] on icon at bounding box center [0, 0] width 0 height 0
click at [474, 257] on div "18 Pulled Pork Mac & Cheese 2" at bounding box center [444, 288] width 72 height 70
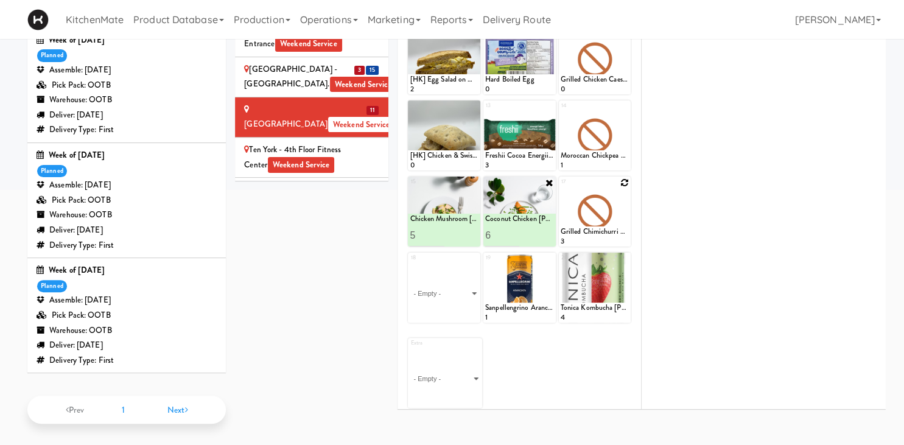
click at [605, 196] on div at bounding box center [595, 212] width 72 height 70
click at [626, 179] on icon at bounding box center [624, 182] width 9 height 9
click option "Spaghetti & Meatballs" at bounding box center [0, 0] width 0 height 0
type input "1"
type input "6"
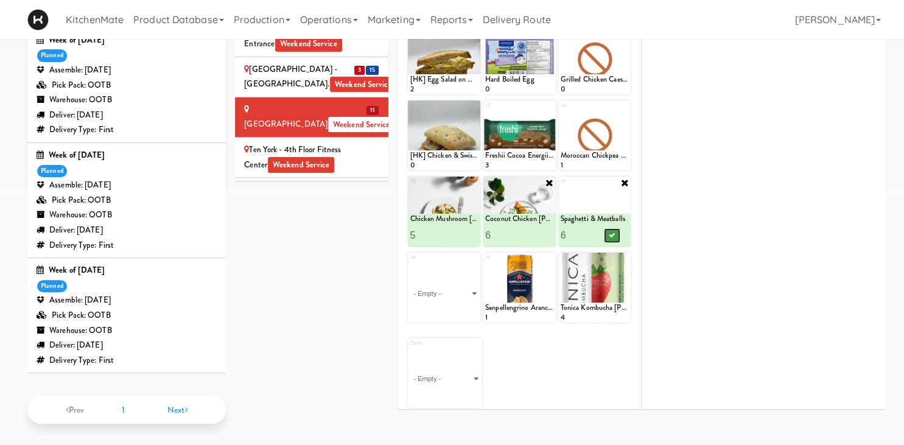
click at [608, 230] on button at bounding box center [612, 235] width 16 height 15
click option "Teriyaki Chicken Noodles" at bounding box center [0, 0] width 0 height 0
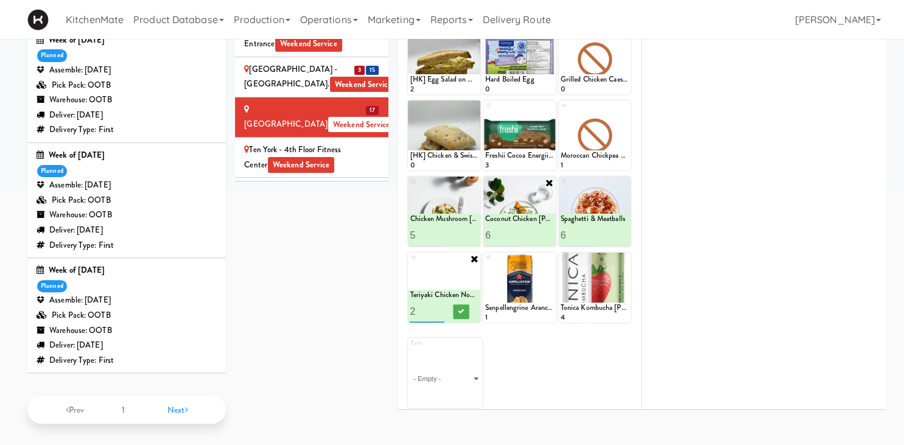
click at [436, 306] on input "2" at bounding box center [427, 311] width 34 height 23
type input "3"
click at [436, 306] on input "3" at bounding box center [427, 311] width 34 height 23
click at [454, 308] on button at bounding box center [462, 311] width 16 height 15
click at [623, 102] on icon at bounding box center [624, 106] width 9 height 9
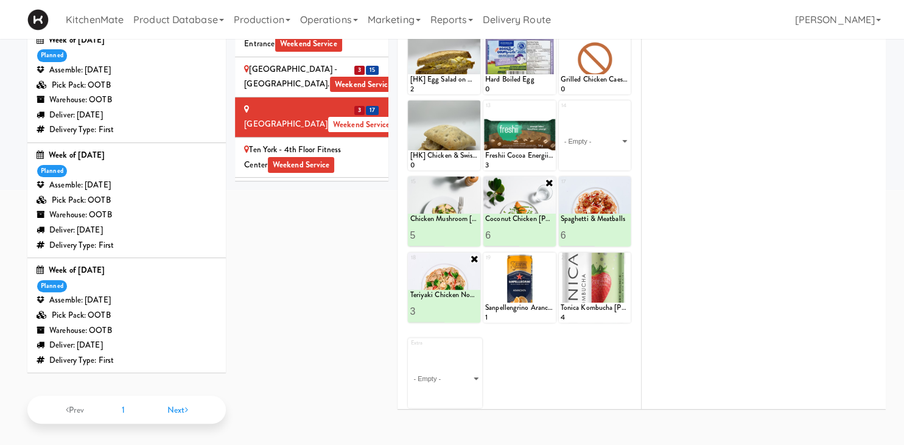
click at [623, 102] on div "14 - Empty - Activia Probiotic Peach Mango Smoothie Chocolate Milk Tetra Pack C…" at bounding box center [595, 135] width 72 height 70
click at [620, 125] on select "- Empty - Activia Probiotic Peach Mango Smoothie Chocolate Milk Tetra Pack Coca…" at bounding box center [595, 141] width 69 height 58
click at [622, 106] on div "14 - Empty - Activia Probiotic Peach Mango Smoothie Chocolate Milk Tetra Pack C…" at bounding box center [595, 135] width 72 height 70
click at [623, 130] on select "- Empty - Activia Probiotic Peach Mango Smoothie Chocolate Milk Tetra Pack Coca…" at bounding box center [595, 141] width 69 height 58
click at [623, 102] on div "14 - Empty - Activia Probiotic Peach Mango Smoothie Chocolate Milk Tetra Pack C…" at bounding box center [595, 135] width 72 height 70
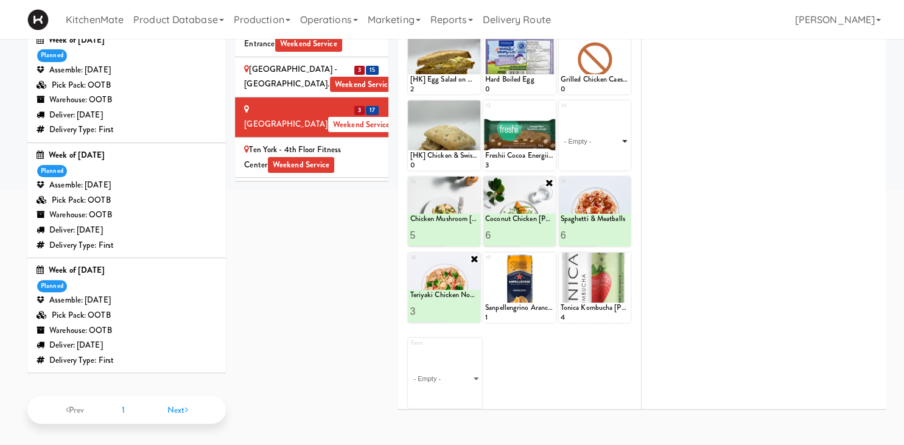
click at [622, 141] on select "- Empty - Activia Probiotic Peach Mango Smoothie Chocolate Milk Tetra Pack Coca…" at bounding box center [595, 141] width 69 height 58
click at [620, 139] on select "- Empty - Activia Probiotic Peach Mango Smoothie Chocolate Milk Tetra Pack Coca…" at bounding box center [595, 141] width 69 height 58
click at [621, 138] on select "- Empty - Activia Probiotic Peach Mango Smoothie Chocolate Milk Tetra Pack Coca…" at bounding box center [595, 141] width 69 height 58
click at [625, 135] on select "- Empty - Activia Probiotic Peach Mango Smoothie Chocolate Milk Tetra Pack Coca…" at bounding box center [595, 141] width 69 height 58
click at [561, 112] on select "- Empty - Activia Probiotic Peach Mango Smoothie Chocolate Milk Tetra Pack Coca…" at bounding box center [595, 141] width 69 height 58
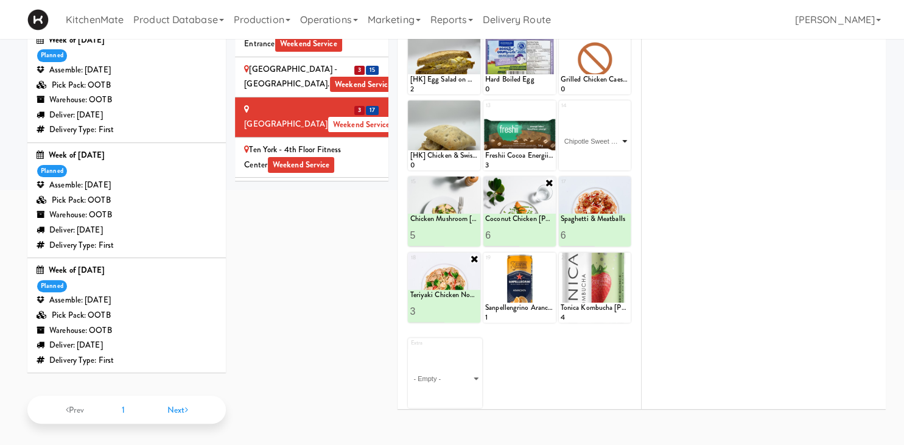
click option "Chipotle Sweet Potato Bowl" at bounding box center [0, 0] width 0 height 0
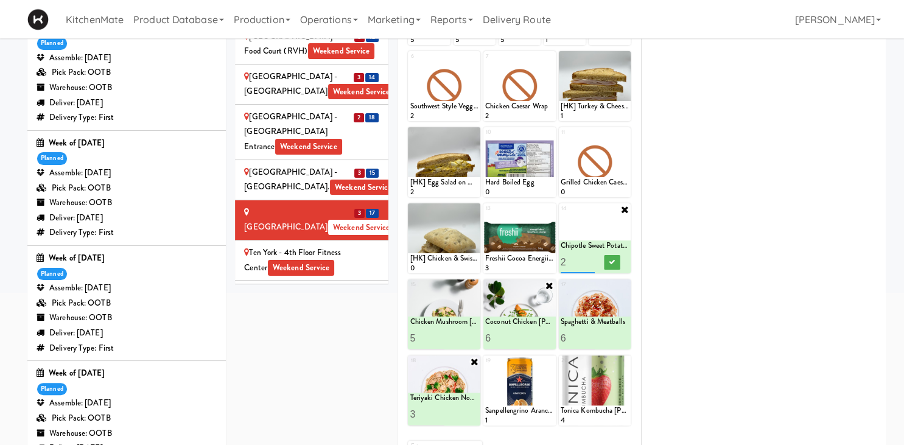
click at [589, 251] on input "2" at bounding box center [578, 262] width 34 height 23
type input "3"
click at [589, 251] on input "3" at bounding box center [578, 262] width 34 height 23
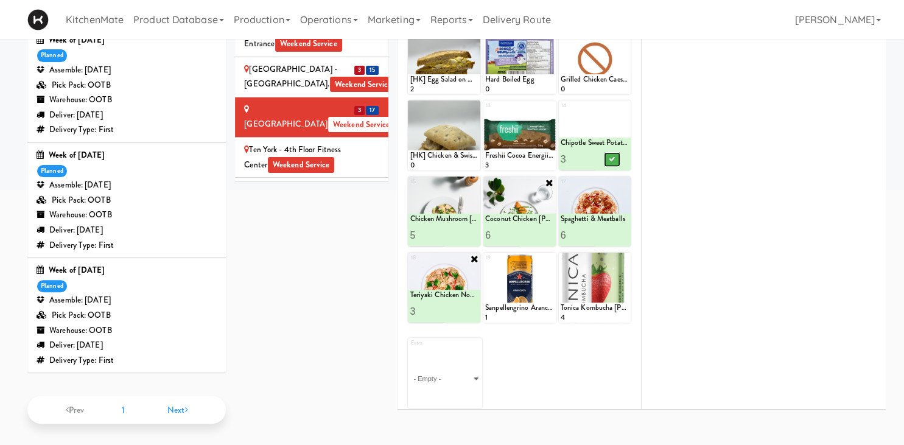
click at [608, 157] on button at bounding box center [612, 159] width 16 height 15
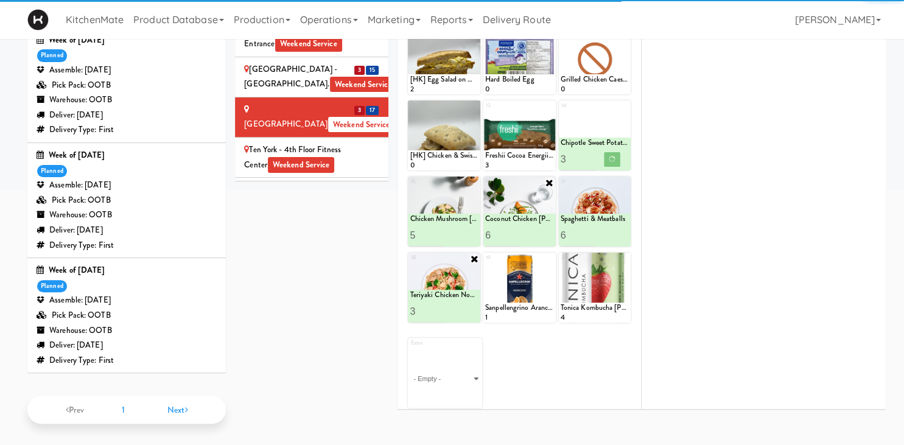
click at [346, 142] on div "Ten York - 4th Floor Fitness Center Weekend Service" at bounding box center [311, 157] width 135 height 30
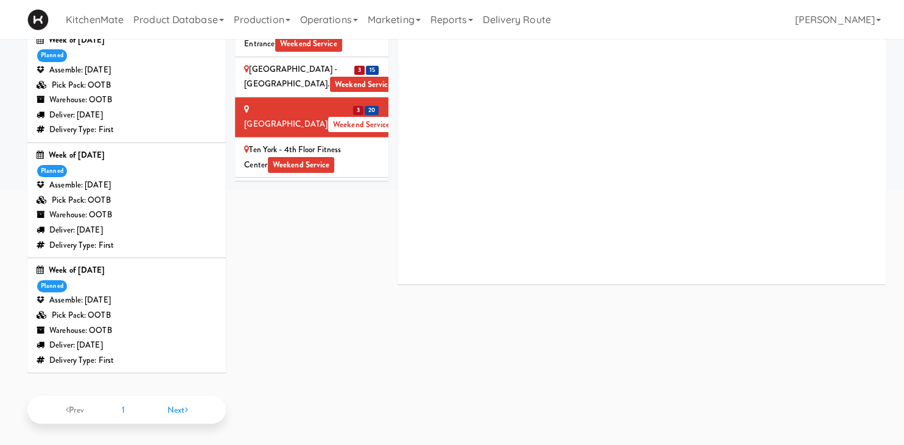
scroll to position [232, 0]
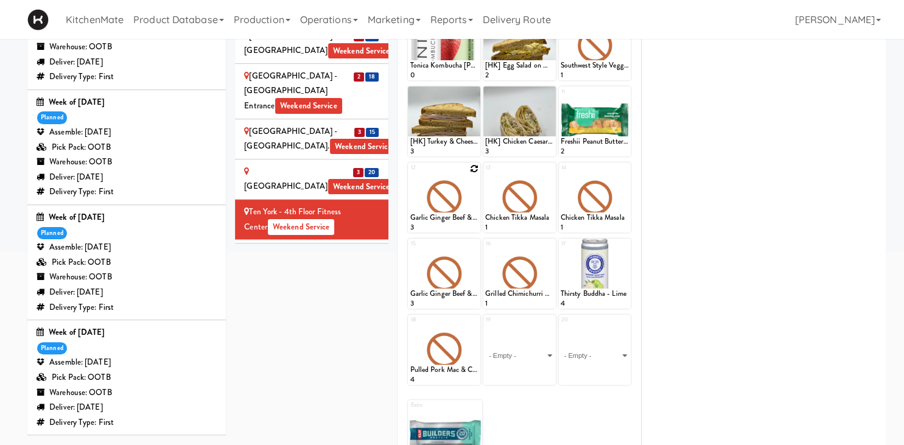
click at [469, 169] on div at bounding box center [444, 198] width 72 height 70
click at [472, 169] on icon at bounding box center [474, 168] width 9 height 9
click at [477, 164] on div "12 - Empty - Activia Probiotic Peach Mango Smoothie Chocolate Milk Tetra Pack C…" at bounding box center [444, 198] width 72 height 70
click at [410, 174] on select "- Empty - Activia Probiotic Peach Mango Smoothie Chocolate Milk Tetra Pack Coca…" at bounding box center [444, 203] width 69 height 58
click option "Chicken Mushroom [PERSON_NAME]" at bounding box center [0, 0] width 0 height 0
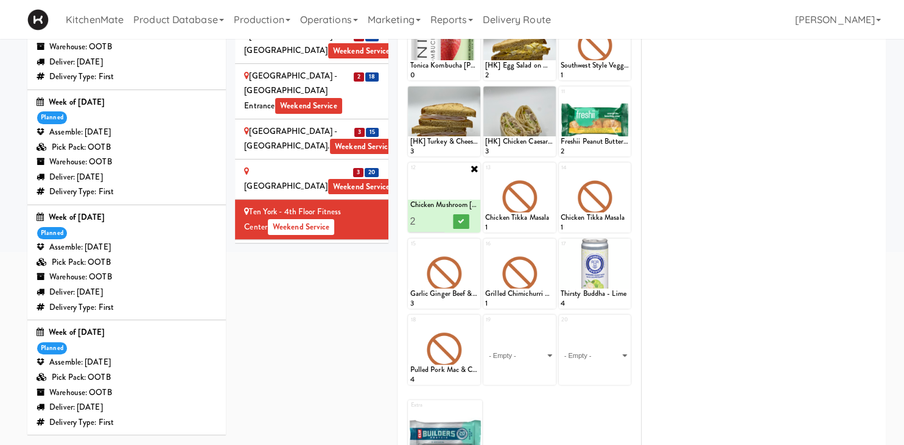
click at [440, 216] on input "2" at bounding box center [427, 221] width 34 height 23
click at [440, 216] on input "3" at bounding box center [427, 221] width 34 height 23
click at [462, 219] on icon at bounding box center [461, 221] width 6 height 7
click at [438, 218] on input "4" at bounding box center [427, 221] width 34 height 23
click at [438, 218] on input "5" at bounding box center [427, 221] width 34 height 23
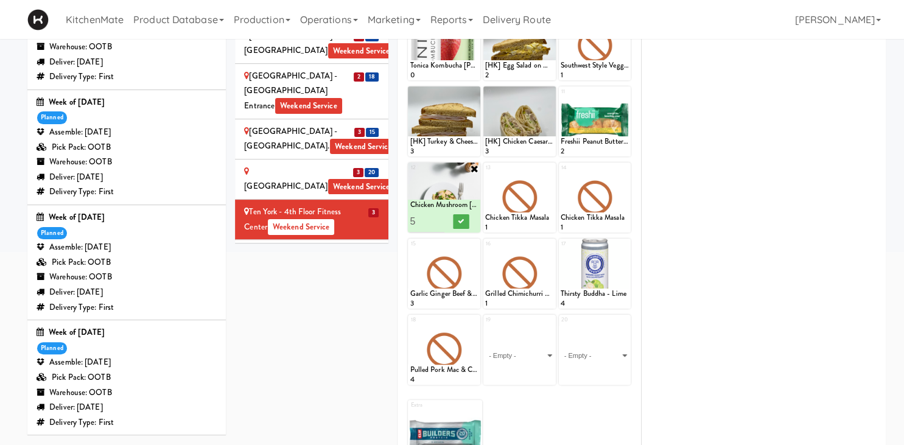
type input "6"
click at [439, 218] on input "6" at bounding box center [427, 221] width 34 height 23
click at [462, 217] on button at bounding box center [462, 221] width 16 height 15
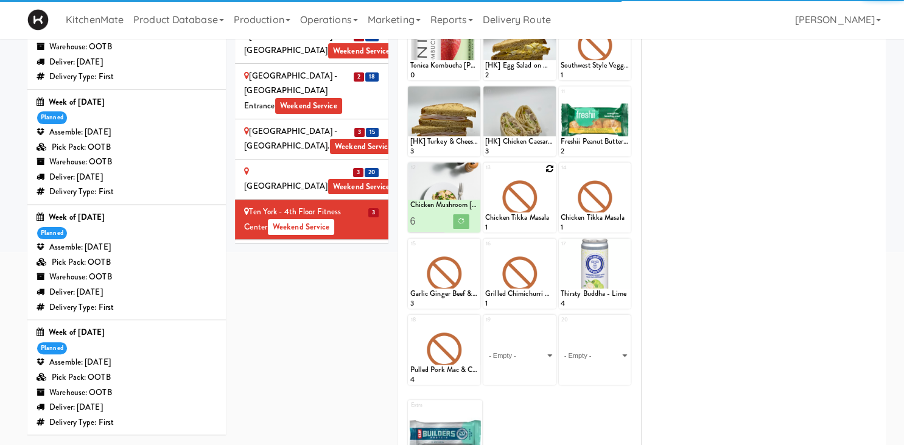
click at [547, 168] on icon at bounding box center [550, 168] width 9 height 9
click at [549, 169] on div "13 Chicken Tikka Masala 1" at bounding box center [519, 198] width 72 height 70
click at [543, 192] on select "- Empty - Activia Probiotic Peach Mango Smoothie Chocolate Milk Tetra Pack Coca…" at bounding box center [519, 203] width 69 height 58
click at [539, 211] on select "- Empty - Activia Probiotic Peach Mango Smoothie Chocolate Milk Tetra Pack Coca…" at bounding box center [519, 203] width 69 height 58
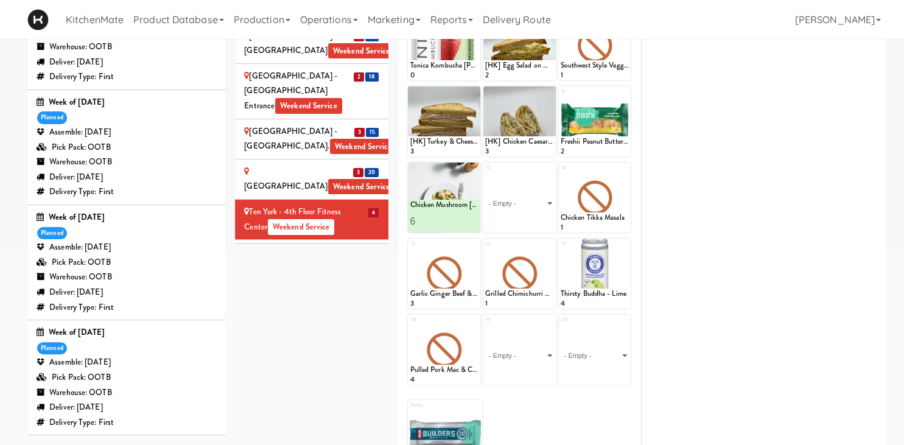
click at [485, 174] on select "- Empty - Activia Probiotic Peach Mango Smoothie Chocolate Milk Tetra Pack Coca…" at bounding box center [519, 203] width 69 height 58
click option "Coconut Chicken [PERSON_NAME]" at bounding box center [0, 0] width 0 height 0
type input "1"
type input "6"
click at [535, 217] on button at bounding box center [536, 221] width 16 height 15
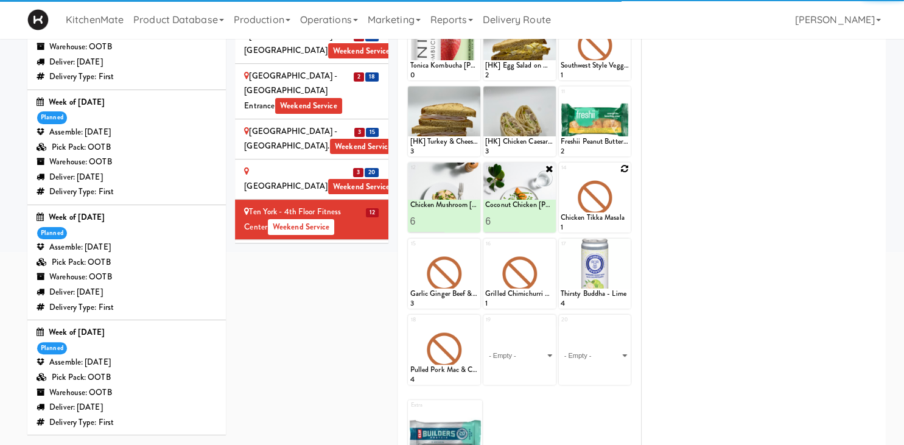
click at [625, 170] on icon at bounding box center [624, 168] width 9 height 9
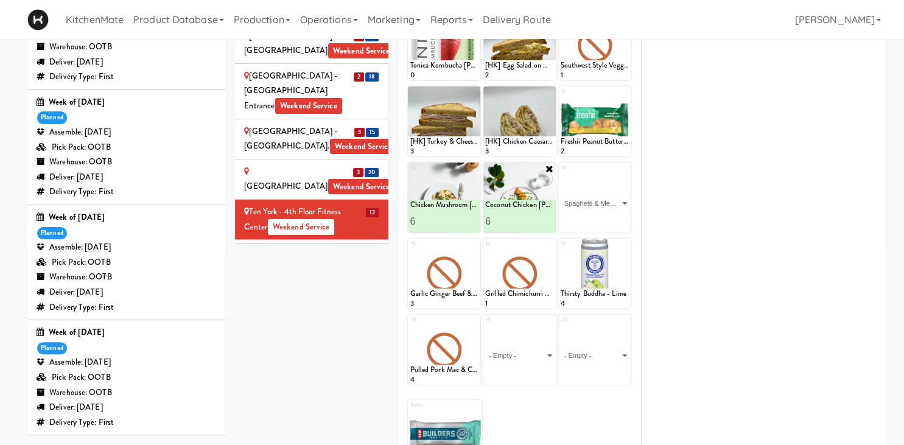
click option "Spaghetti & Meatballs" at bounding box center [0, 0] width 0 height 0
type input "2"
click at [600, 245] on div at bounding box center [595, 274] width 72 height 70
click at [613, 219] on icon at bounding box center [612, 221] width 6 height 7
click at [473, 244] on icon at bounding box center [474, 244] width 9 height 9
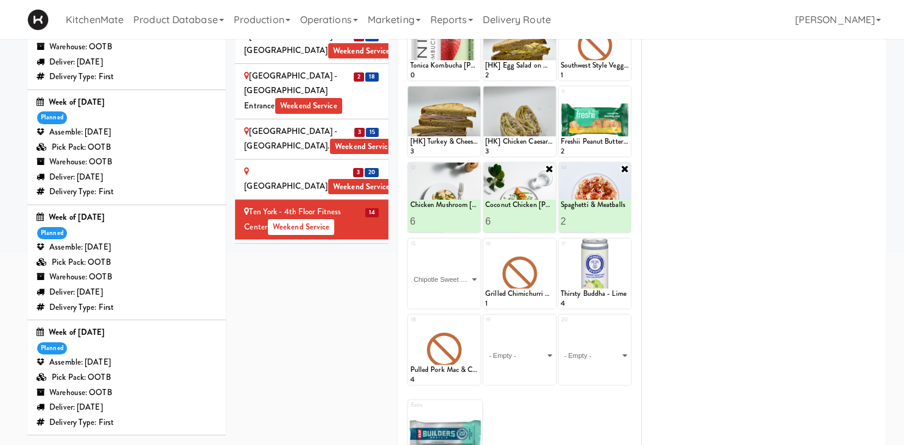
click option "Chipotle Sweet Potato Bowl" at bounding box center [0, 0] width 0 height 0
click at [439, 294] on input "2" at bounding box center [427, 297] width 34 height 23
click at [439, 294] on input "3" at bounding box center [427, 297] width 34 height 23
click at [439, 294] on input "4" at bounding box center [427, 297] width 34 height 23
type input "3"
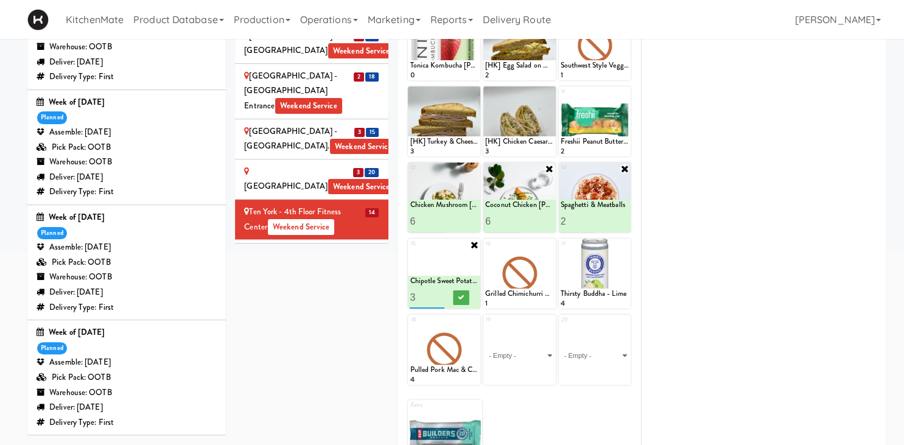
click at [436, 297] on input "3" at bounding box center [427, 297] width 34 height 23
click at [460, 296] on icon at bounding box center [461, 297] width 6 height 7
click at [547, 247] on icon at bounding box center [550, 244] width 9 height 9
click at [548, 249] on div "16 Grilled Chimichurri Chicken 1" at bounding box center [519, 274] width 72 height 70
click at [549, 245] on div "16 Grilled Chimichurri Chicken 1" at bounding box center [519, 274] width 72 height 70
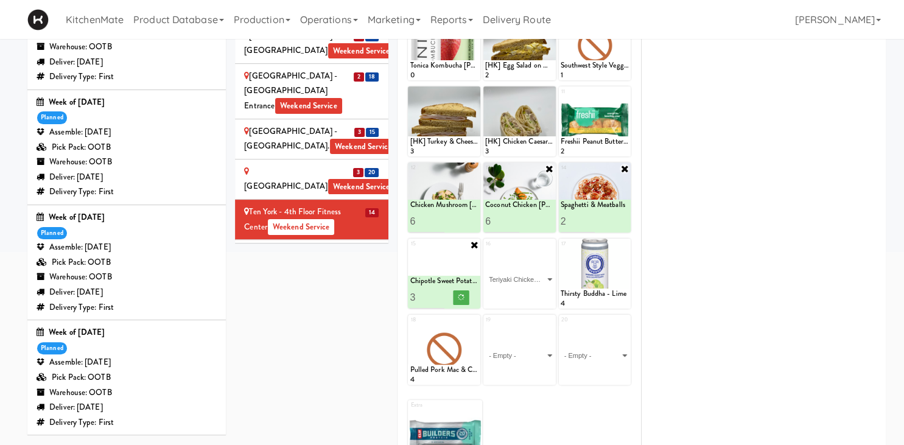
click option "Teriyaki Chicken Noodles" at bounding box center [0, 0] width 0 height 0
click at [513, 294] on input "1" at bounding box center [502, 297] width 34 height 23
type input "2"
click at [513, 294] on input "2" at bounding box center [502, 297] width 34 height 23
click at [535, 297] on icon at bounding box center [536, 297] width 6 height 7
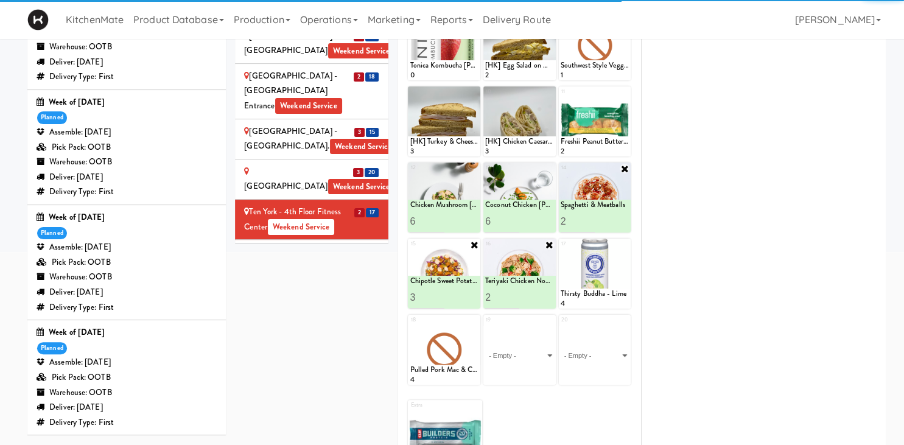
click at [349, 245] on div "UHN - Bickle Center - The Meeting Place Weekend Service" at bounding box center [311, 267] width 135 height 45
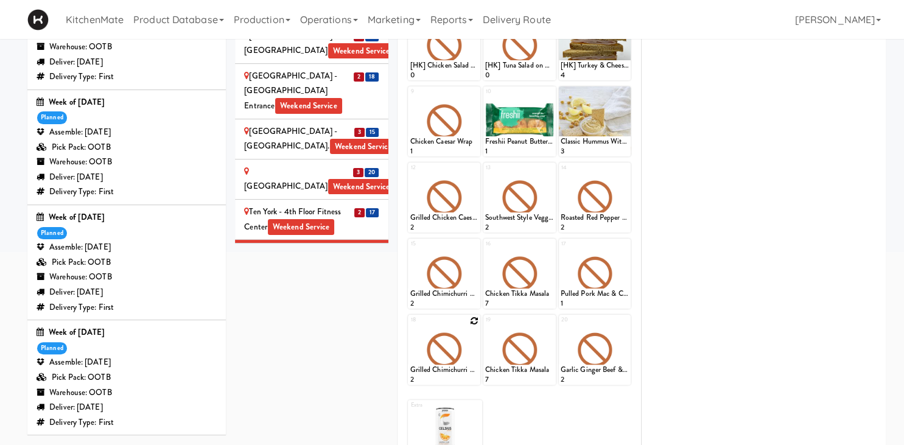
click at [474, 318] on icon at bounding box center [474, 321] width 9 height 9
click option "Chicken Mushroom [PERSON_NAME]" at bounding box center [0, 0] width 0 height 0
type input "5"
click at [462, 370] on icon at bounding box center [461, 373] width 6 height 7
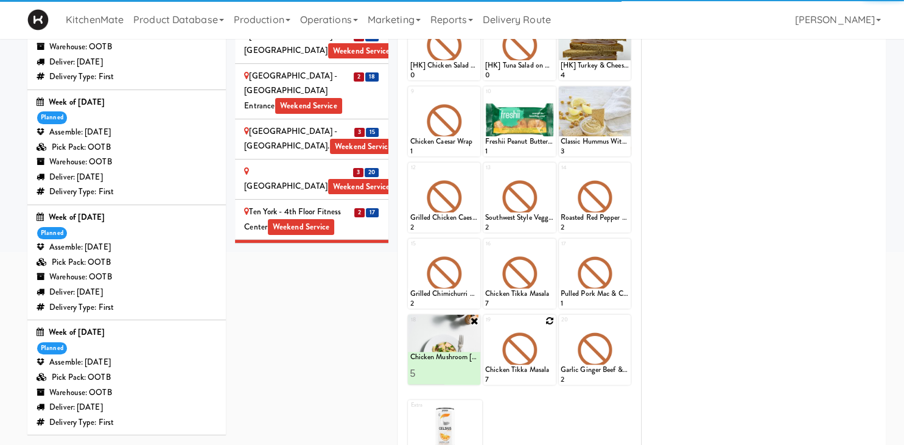
click at [550, 320] on icon at bounding box center [550, 321] width 9 height 9
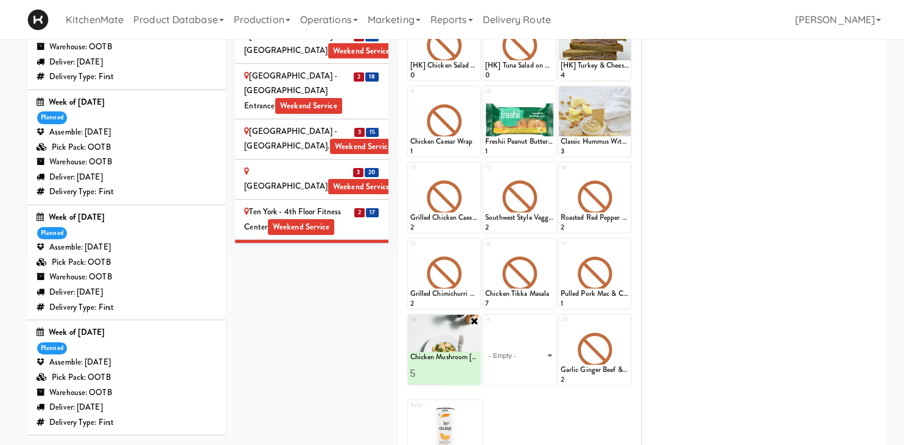
click at [485, 326] on select "- Empty - Activia Probiotic Peach Mango Smoothie Chocolate Milk Tetra Pack Coca…" at bounding box center [519, 355] width 69 height 58
click option "Coconut Chicken [PERSON_NAME]" at bounding box center [0, 0] width 0 height 0
type input "5"
click at [534, 369] on button at bounding box center [536, 374] width 16 height 15
type input "4"
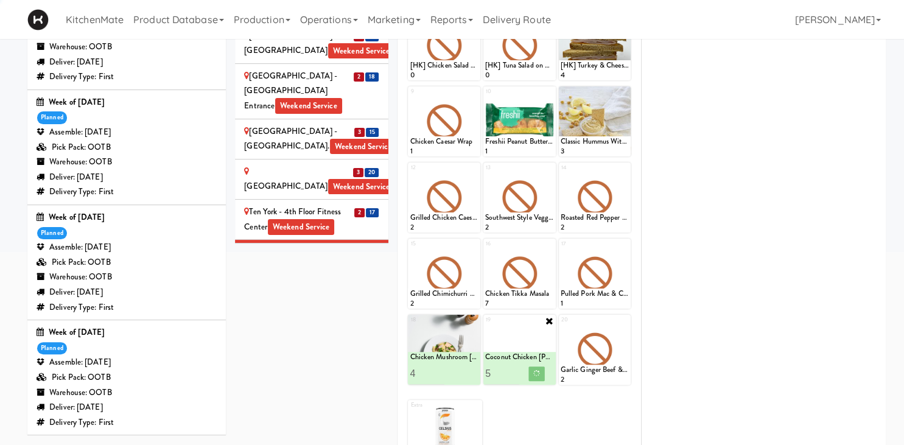
click at [437, 376] on input "4" at bounding box center [427, 373] width 34 height 23
click at [624, 244] on icon at bounding box center [624, 244] width 9 height 9
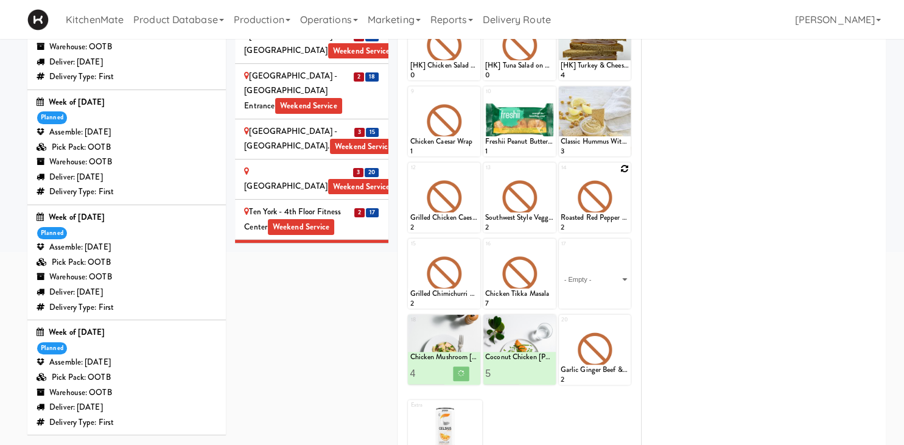
click at [622, 245] on div "17 - Empty - Activia Probiotic Peach Mango Smoothie Chocolate Milk Tetra Pack C…" at bounding box center [595, 274] width 72 height 70
click at [623, 267] on select "- Empty - Activia Probiotic Peach Mango Smoothie Chocolate Milk Tetra Pack Coca…" at bounding box center [595, 279] width 69 height 58
click at [623, 259] on select "- Empty - Activia Probiotic Peach Mango Smoothie Chocolate Milk Tetra Pack Coca…" at bounding box center [595, 279] width 69 height 58
click at [623, 253] on select "- Empty - Activia Probiotic Peach Mango Smoothie Chocolate Milk Tetra Pack Coca…" at bounding box center [595, 279] width 69 height 58
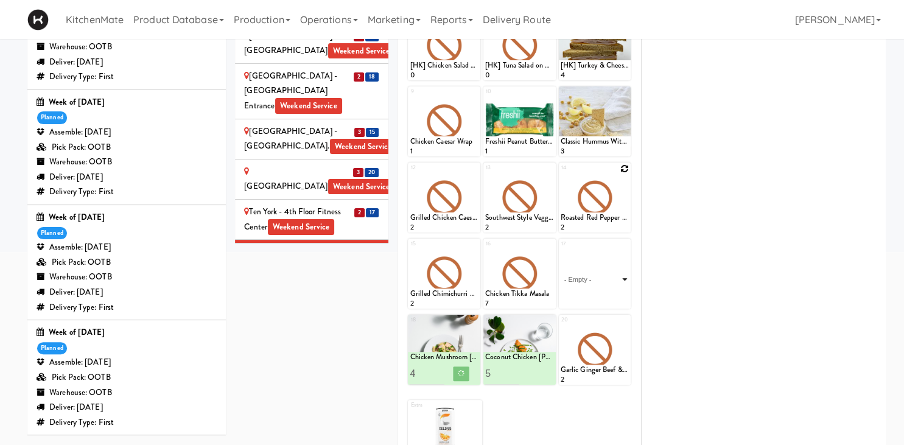
click at [612, 267] on select "- Empty - Activia Probiotic Peach Mango Smoothie Chocolate Milk Tetra Pack Coca…" at bounding box center [595, 279] width 69 height 58
click at [615, 281] on select "- Empty - Activia Probiotic Peach Mango Smoothie Chocolate Milk Tetra Pack Coca…" at bounding box center [595, 279] width 69 height 58
click at [627, 227] on div "Roasted Red Pepper Hummus with Crackers 2" at bounding box center [595, 222] width 72 height 21
click at [611, 274] on select "- Empty - Activia Probiotic Peach Mango Smoothie Chocolate Milk Tetra Pack Coca…" at bounding box center [595, 279] width 69 height 58
click at [623, 275] on select "- Empty - Activia Probiotic Peach Mango Smoothie Chocolate Milk Tetra Pack Coca…" at bounding box center [595, 279] width 69 height 58
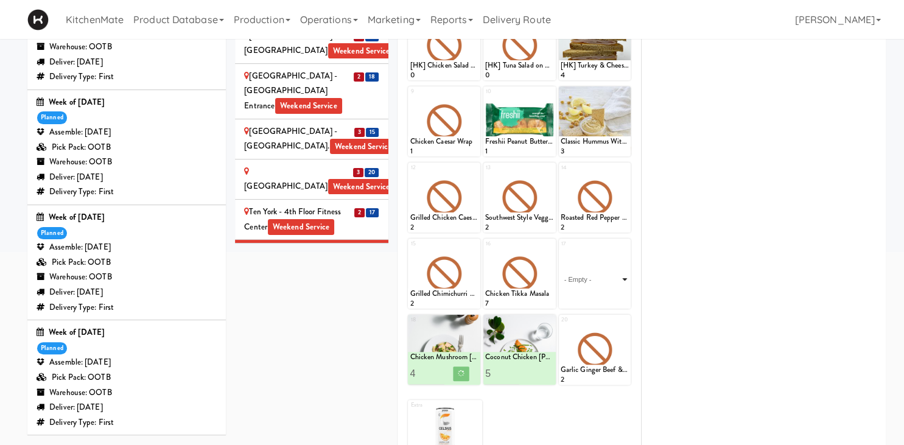
click at [623, 279] on select "- Empty - Activia Probiotic Peach Mango Smoothie Chocolate Milk Tetra Pack Coca…" at bounding box center [595, 279] width 69 height 58
click at [611, 270] on select "- Empty - Activia Probiotic Peach Mango Smoothie Chocolate Milk Tetra Pack Coca…" at bounding box center [595, 279] width 69 height 58
click at [622, 274] on select "- Empty - Activia Probiotic Peach Mango Smoothie Chocolate Milk Tetra Pack Coca…" at bounding box center [595, 279] width 69 height 58
click at [623, 277] on select "- Empty - Activia Probiotic Peach Mango Smoothie Chocolate Milk Tetra Pack Coca…" at bounding box center [595, 279] width 69 height 58
click at [624, 279] on select "- Empty - Activia Probiotic Peach Mango Smoothie Chocolate Milk Tetra Pack Coca…" at bounding box center [595, 279] width 69 height 58
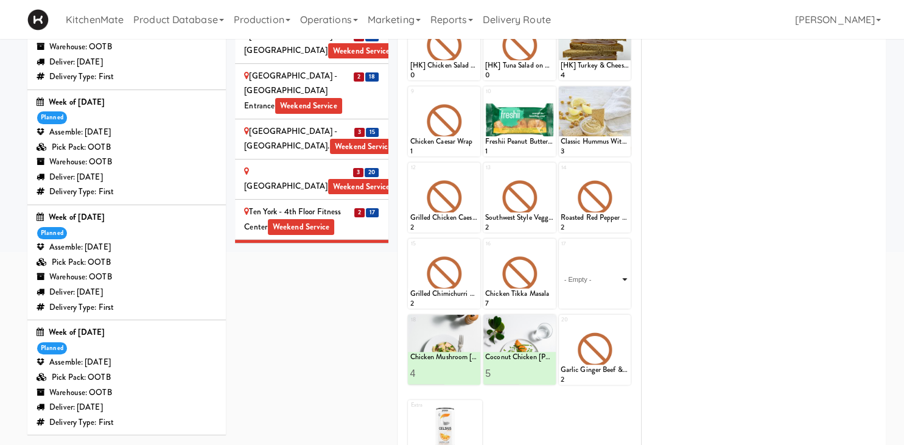
click at [561, 250] on select "- Empty - Activia Probiotic Peach Mango Smoothie Chocolate Milk Tetra Pack Coca…" at bounding box center [595, 279] width 69 height 58
click option "Spaghetti & Meatballs" at bounding box center [0, 0] width 0 height 0
type input "3"
click at [608, 298] on button at bounding box center [612, 297] width 16 height 15
click at [550, 242] on icon at bounding box center [550, 244] width 9 height 9
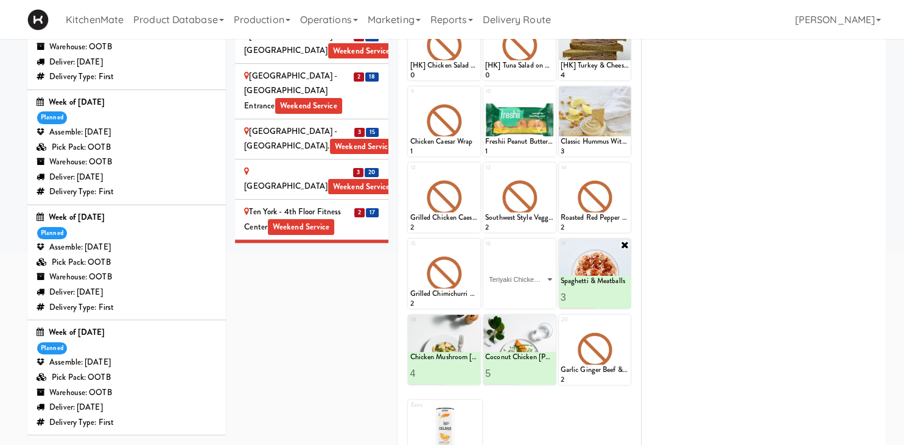
click option "Teriyaki Chicken Noodles" at bounding box center [0, 0] width 0 height 0
click at [514, 293] on input "2" at bounding box center [502, 297] width 34 height 23
type input "3"
click at [513, 293] on input "3" at bounding box center [502, 297] width 34 height 23
click at [533, 300] on button at bounding box center [536, 297] width 16 height 15
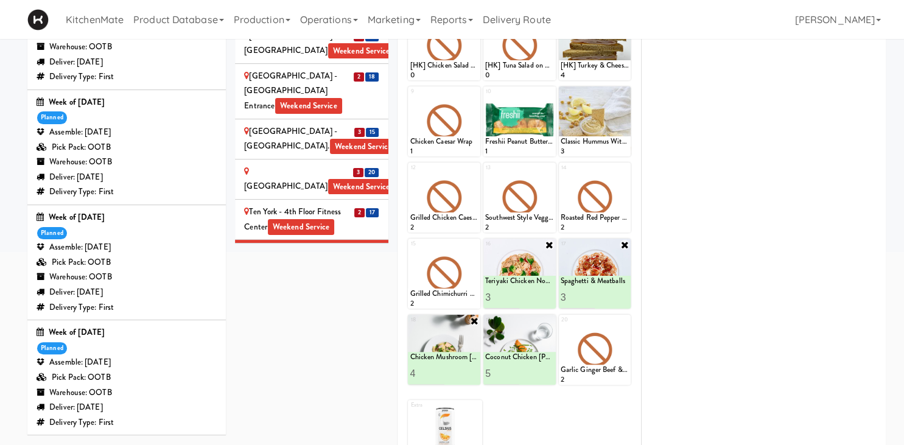
type input "5"
drag, startPoint x: 441, startPoint y: 370, endPoint x: 462, endPoint y: 352, distance: 28.1
click at [440, 370] on input "5" at bounding box center [427, 373] width 34 height 23
click at [462, 373] on icon at bounding box center [461, 373] width 6 height 7
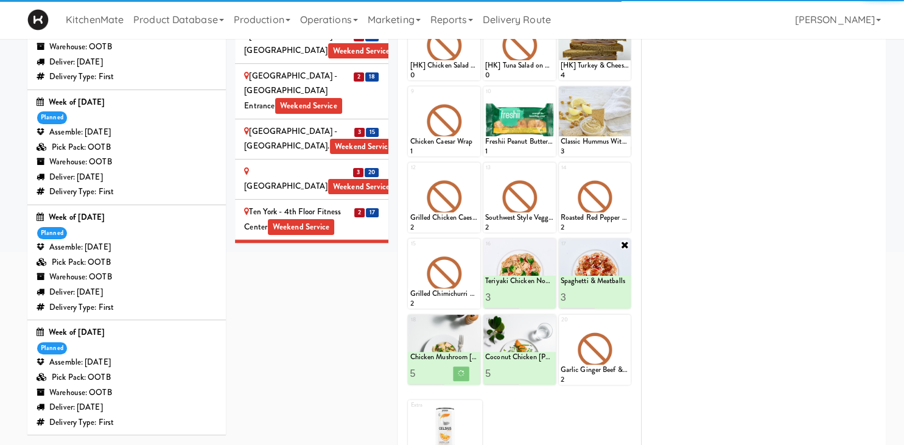
type input "4"
click at [515, 293] on input "4" at bounding box center [502, 297] width 34 height 23
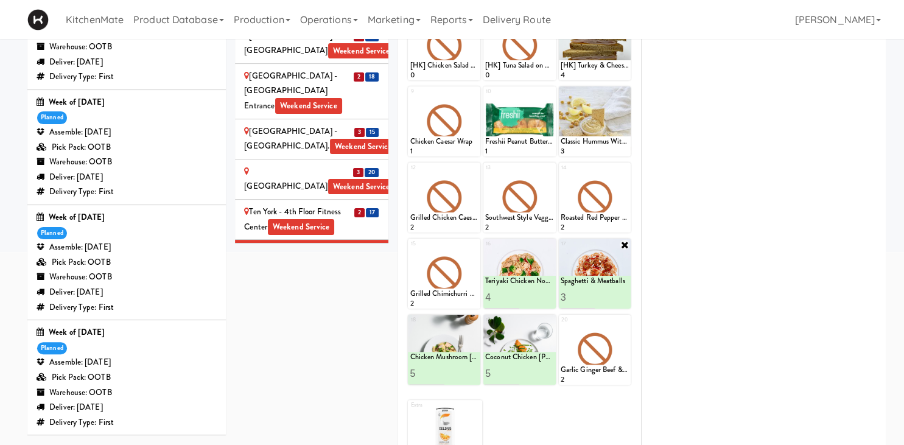
click at [379, 300] on div "UHN - Lyndhurst Centre - Cafe Lobby Weekend Service" at bounding box center [311, 315] width 135 height 30
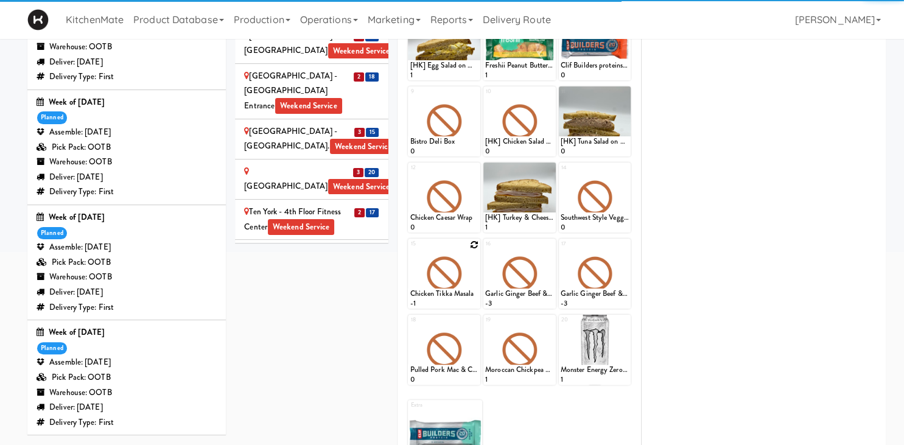
click at [474, 245] on icon at bounding box center [474, 244] width 9 height 9
click at [474, 273] on select "- Empty - Activia Probiotic Peach Mango Smoothie Chocolate Milk Tetra Pack Coca…" at bounding box center [444, 279] width 69 height 58
click option "Chicken Mushroom [PERSON_NAME]" at bounding box center [0, 0] width 0 height 0
click at [437, 293] on input "1" at bounding box center [427, 297] width 34 height 23
click at [437, 293] on input "2" at bounding box center [427, 297] width 34 height 23
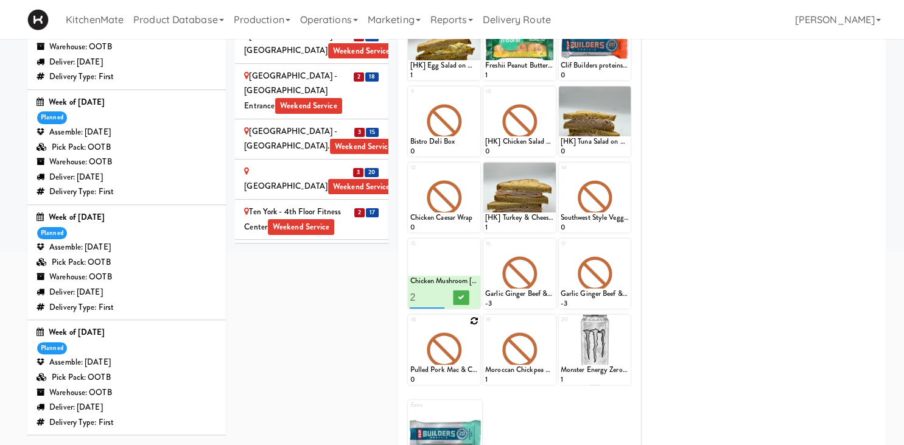
scroll to position [297, 0]
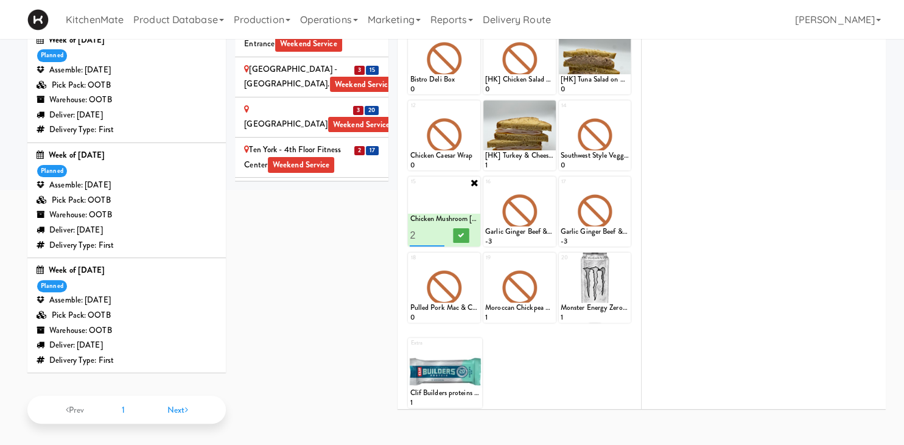
type input "3"
click at [438, 232] on input "3" at bounding box center [427, 235] width 34 height 23
click at [460, 234] on icon at bounding box center [461, 235] width 6 height 7
click at [550, 178] on icon at bounding box center [550, 182] width 9 height 9
click at [547, 184] on div "16 Garlic Ginger Beef & Rice -3" at bounding box center [519, 212] width 72 height 70
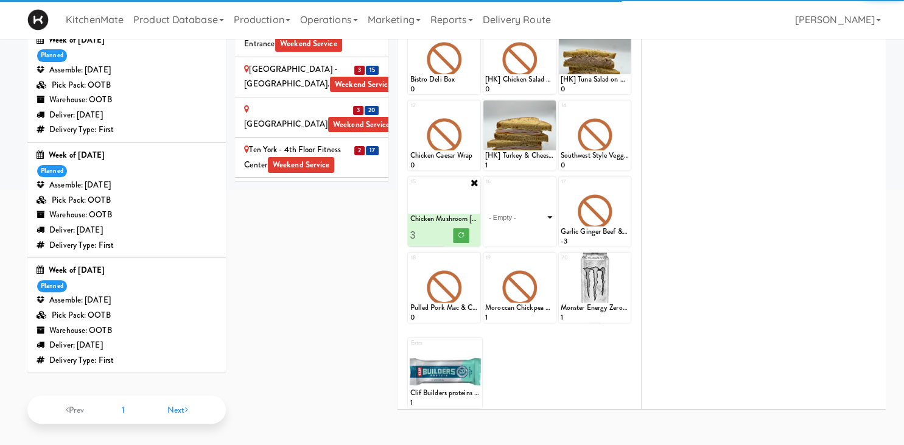
click at [530, 220] on select "- Empty - Activia Probiotic Peach Mango Smoothie Chocolate Milk Tetra Pack Coca…" at bounding box center [519, 217] width 69 height 58
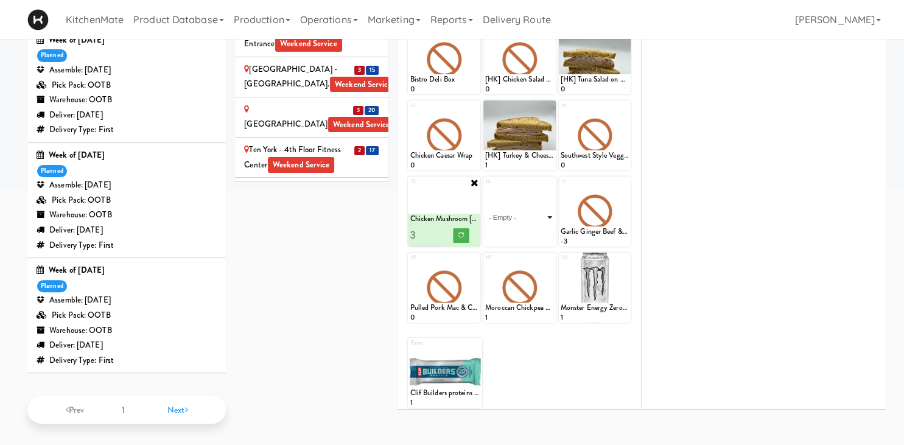
click at [545, 213] on select "- Empty - Activia Probiotic Peach Mango Smoothie Chocolate Milk Tetra Pack Coca…" at bounding box center [519, 217] width 69 height 58
click option "Coconut Chicken [PERSON_NAME]" at bounding box center [0, 0] width 0 height 0
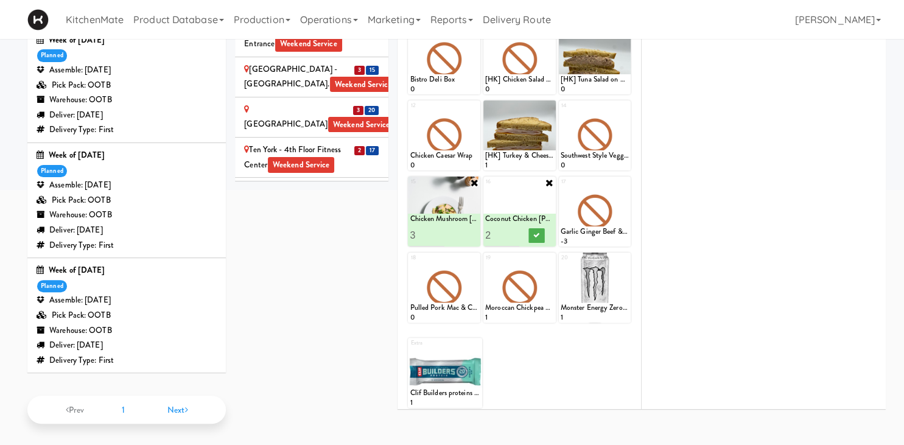
click at [513, 230] on input "2" at bounding box center [502, 235] width 34 height 23
type input "3"
click at [513, 230] on input "3" at bounding box center [502, 235] width 34 height 23
click at [531, 231] on button at bounding box center [536, 235] width 16 height 15
click at [628, 178] on icon at bounding box center [624, 182] width 9 height 9
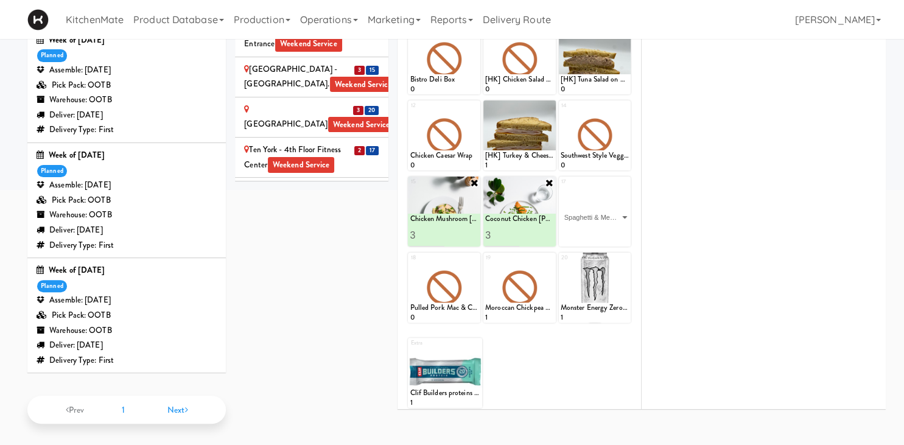
click option "Spaghetti & Meatballs" at bounding box center [0, 0] width 0 height 0
click at [585, 230] on input "2" at bounding box center [578, 235] width 34 height 23
type input "3"
click at [585, 230] on input "3" at bounding box center [578, 235] width 34 height 23
click at [612, 233] on icon at bounding box center [612, 235] width 6 height 7
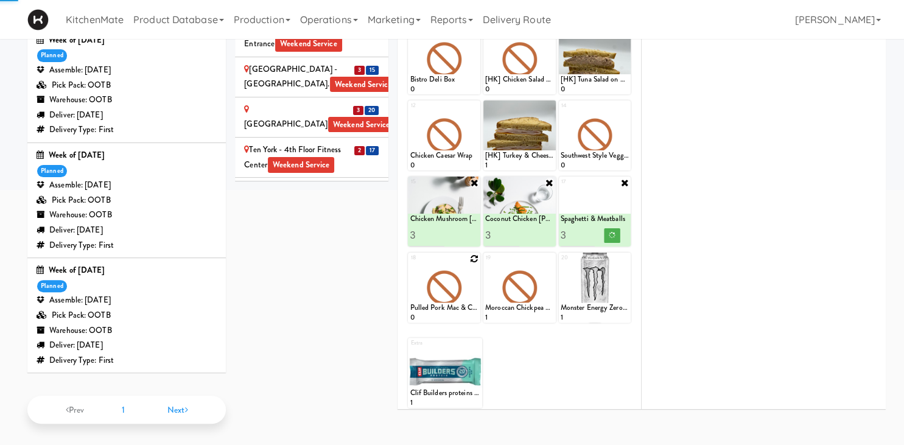
click at [472, 257] on icon at bounding box center [474, 258] width 9 height 9
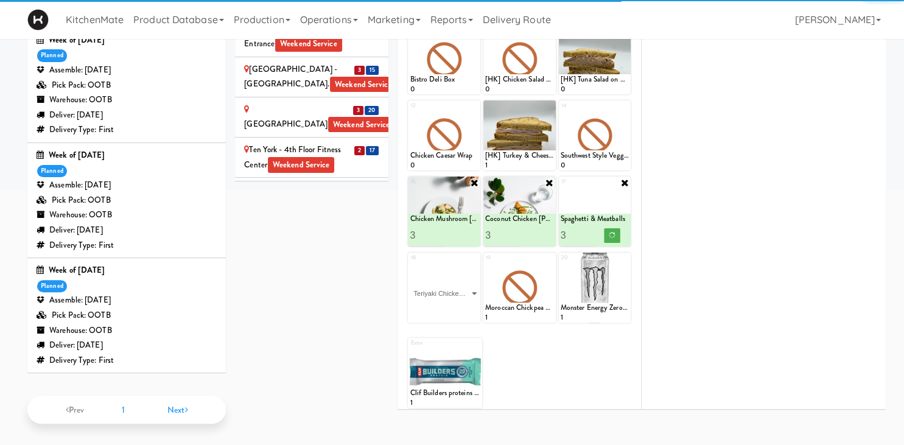
click option "Teriyaki Chicken Noodles" at bounding box center [0, 0] width 0 height 0
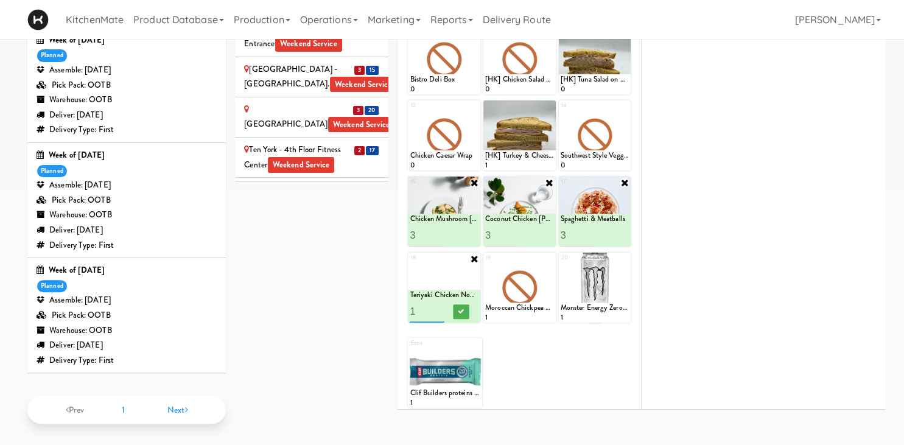
type input "2"
click at [438, 306] on input "2" at bounding box center [427, 311] width 34 height 23
click at [462, 309] on icon at bounding box center [461, 311] width 6 height 7
click at [547, 283] on div at bounding box center [519, 288] width 72 height 70
click at [546, 284] on div at bounding box center [519, 288] width 72 height 70
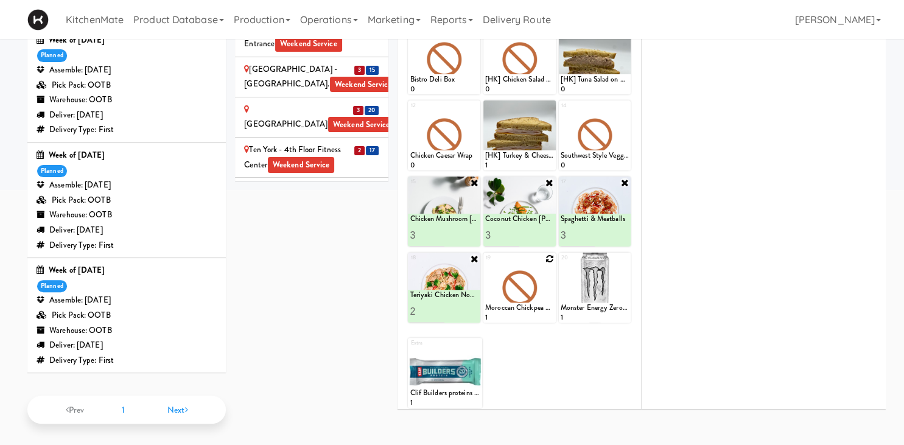
click at [542, 286] on div at bounding box center [519, 288] width 72 height 70
click at [552, 256] on icon at bounding box center [550, 258] width 9 height 9
click at [485, 264] on select "- Empty - Activia Probiotic Peach Mango Smoothie Chocolate Milk Tetra Pack Coca…" at bounding box center [519, 293] width 69 height 58
click option "Chipotle Sweet Potato Bowl" at bounding box center [0, 0] width 0 height 0
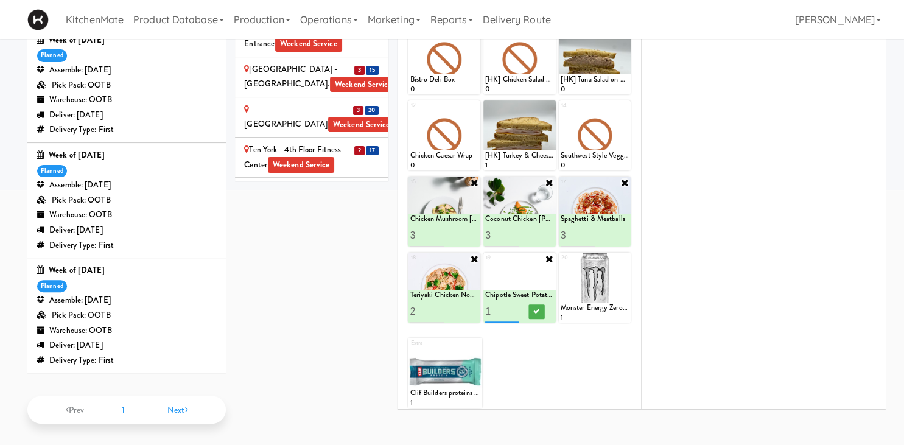
type input "2"
click at [516, 308] on input "2" at bounding box center [502, 311] width 34 height 23
click at [541, 308] on button at bounding box center [536, 311] width 16 height 15
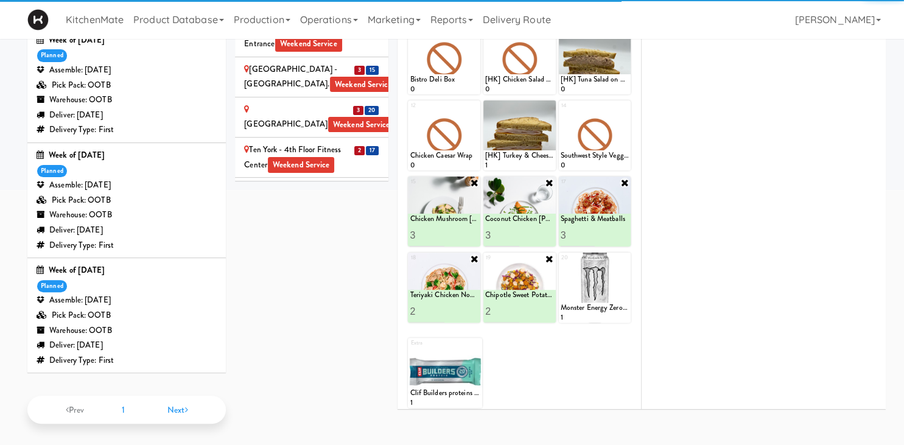
click at [355, 318] on div "[PERSON_NAME] Digital" at bounding box center [311, 325] width 135 height 15
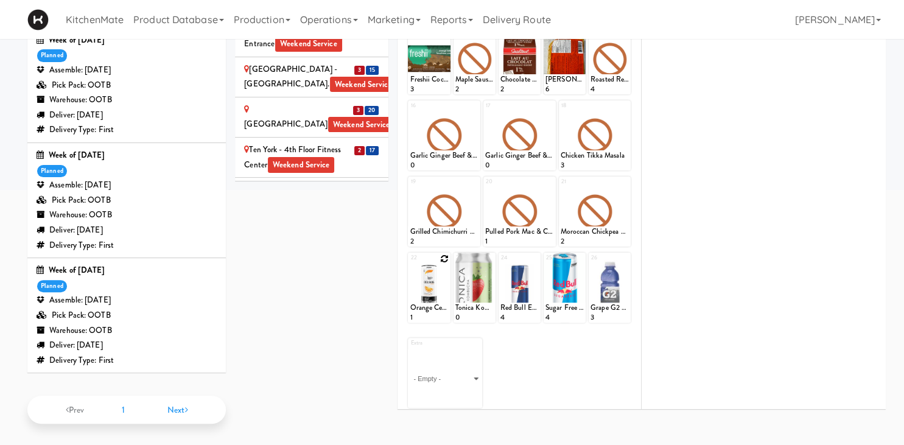
click at [445, 254] on icon at bounding box center [444, 258] width 9 height 9
click option "Orange Celsius Energy Drink" at bounding box center [0, 0] width 0 height 0
type input "7"
click at [437, 311] on icon at bounding box center [439, 311] width 6 height 7
click at [490, 255] on icon at bounding box center [489, 258] width 9 height 9
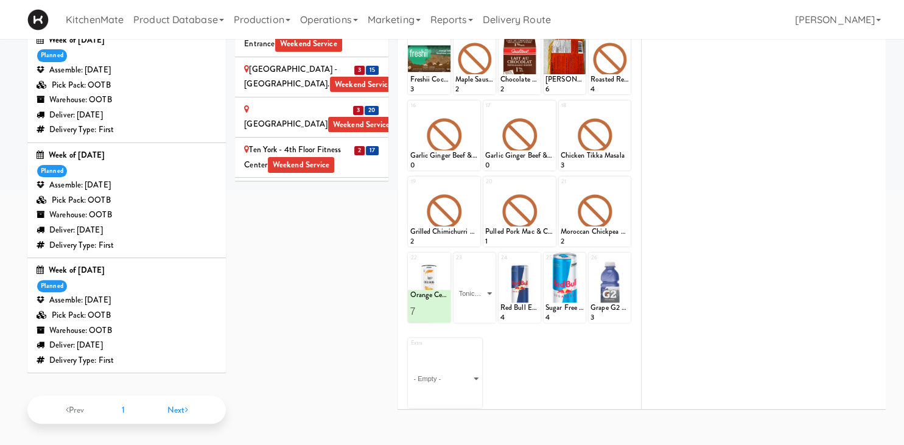
click option "Tonica Kombucha [PERSON_NAME] Bounce" at bounding box center [0, 0] width 0 height 0
type input "7"
click at [490, 305] on button at bounding box center [484, 311] width 16 height 15
click at [472, 178] on icon at bounding box center [474, 182] width 9 height 9
click at [410, 188] on select "- Empty - Activia Probiotic Peach Mango Smoothie Chocolate Milk Tetra Pack Coca…" at bounding box center [444, 217] width 69 height 58
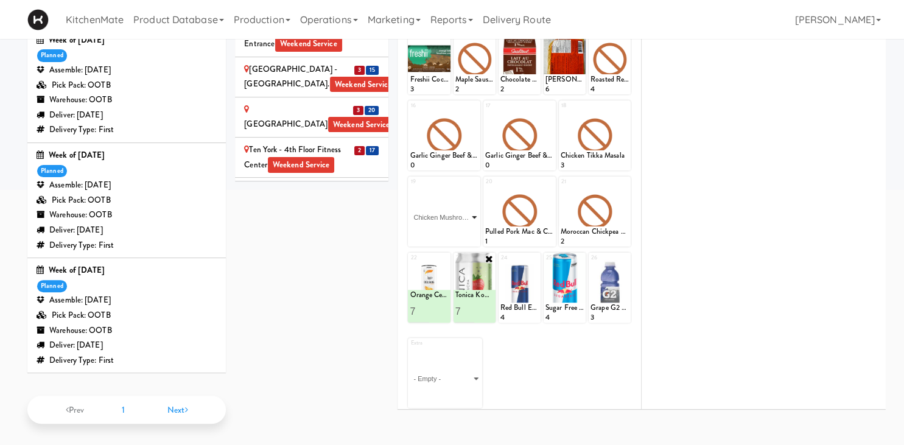
click option "Chicken Mushroom [PERSON_NAME]" at bounding box center [0, 0] width 0 height 0
type input "2"
click at [438, 228] on input "2" at bounding box center [427, 235] width 34 height 23
click at [549, 180] on icon at bounding box center [550, 182] width 9 height 9
click option "Coconut Chicken [PERSON_NAME]" at bounding box center [0, 0] width 0 height 0
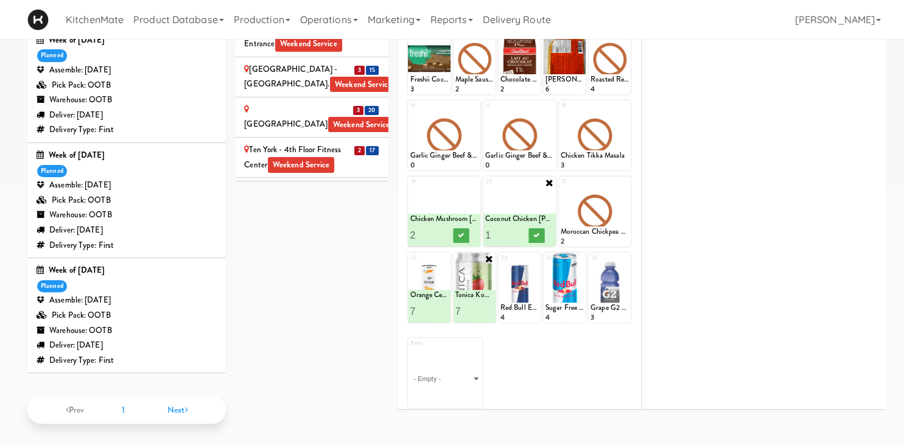
click at [522, 228] on div at bounding box center [536, 235] width 34 height 23
click at [515, 233] on input "0" at bounding box center [502, 235] width 34 height 23
click at [515, 232] on input "1" at bounding box center [502, 235] width 34 height 23
click at [516, 232] on input "2" at bounding box center [502, 235] width 34 height 23
type input "3"
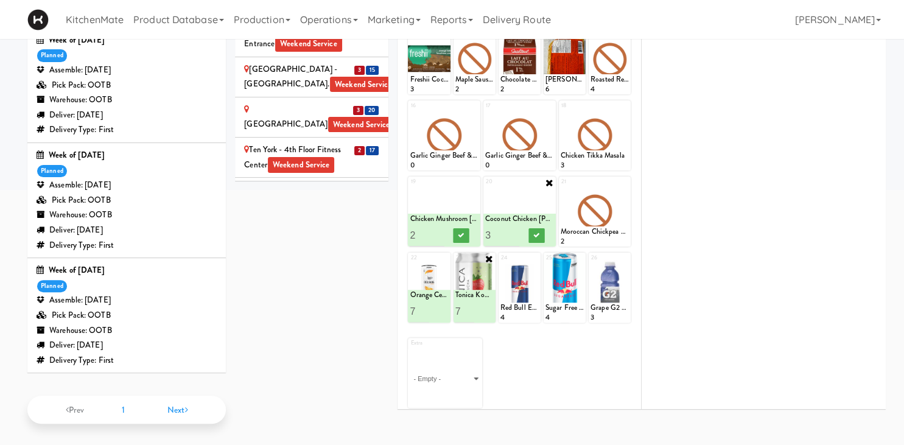
click at [516, 232] on input "3" at bounding box center [502, 235] width 34 height 23
click at [537, 232] on icon at bounding box center [536, 235] width 6 height 7
type input "3"
click at [440, 230] on input "3" at bounding box center [427, 235] width 34 height 23
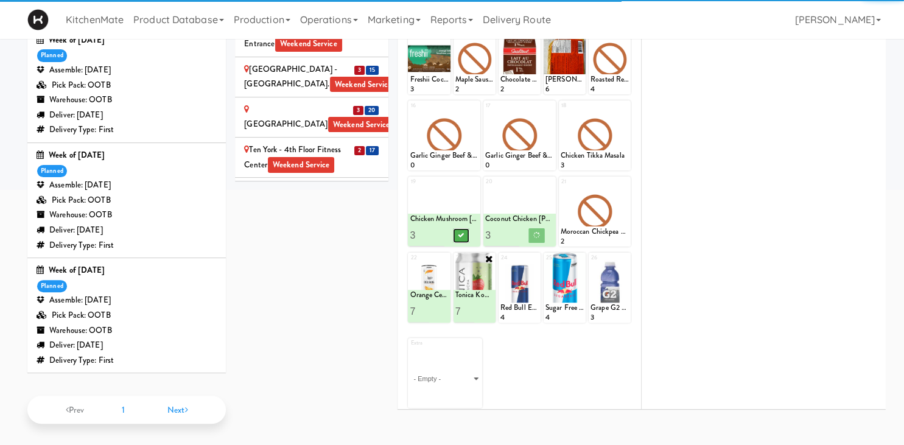
click at [459, 233] on icon at bounding box center [461, 235] width 6 height 7
click at [623, 180] on icon at bounding box center [624, 182] width 9 height 9
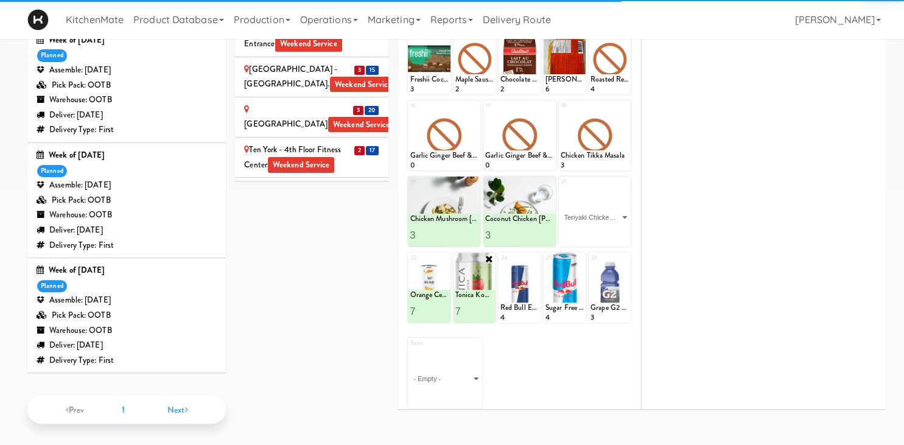
click option "Teriyaki Chicken Noodles" at bounding box center [0, 0] width 0 height 0
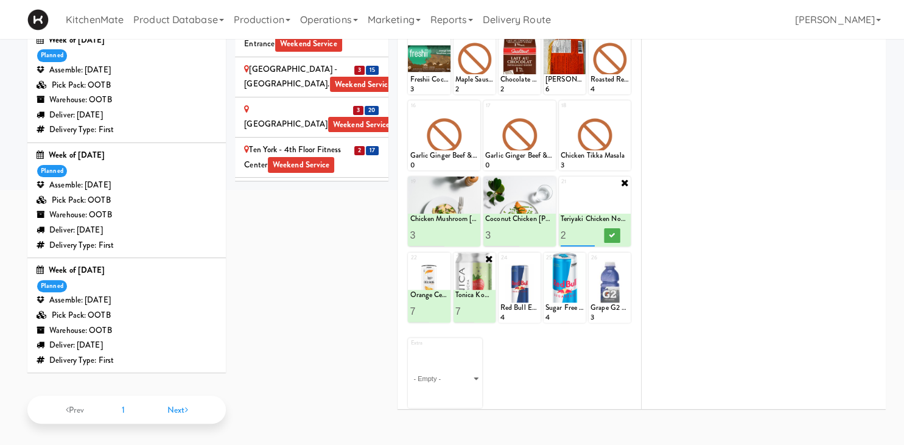
type input "2"
click at [592, 230] on input "2" at bounding box center [578, 235] width 34 height 23
click at [611, 233] on icon at bounding box center [612, 235] width 6 height 7
click at [620, 105] on div at bounding box center [595, 135] width 72 height 70
click at [618, 116] on div at bounding box center [595, 135] width 72 height 70
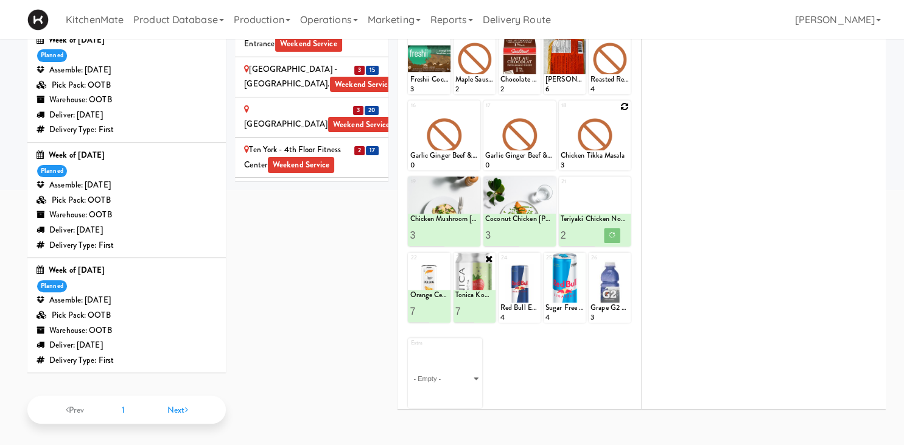
click at [619, 124] on div at bounding box center [595, 135] width 72 height 70
click at [625, 104] on icon at bounding box center [624, 106] width 9 height 9
click at [625, 104] on div "18 - Empty - Activia Probiotic Peach Mango Smoothie Chocolate Milk Tetra Pack C…" at bounding box center [595, 135] width 72 height 70
click at [625, 102] on div "18 - Empty - Activia Probiotic Peach Mango Smoothie Chocolate Milk Tetra Pack C…" at bounding box center [595, 135] width 72 height 70
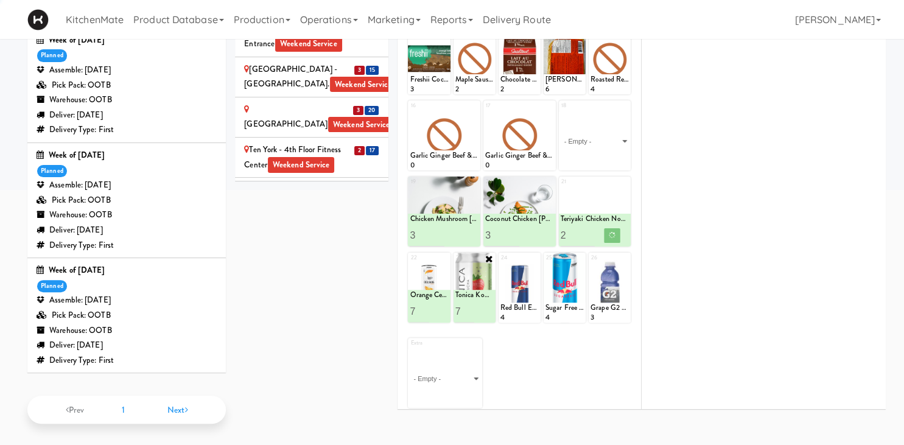
click at [625, 101] on div "18 - Empty - Activia Probiotic Peach Mango Smoothie Chocolate Milk Tetra Pack C…" at bounding box center [595, 135] width 72 height 70
click at [623, 125] on select "- Empty - Activia Probiotic Peach Mango Smoothie Chocolate Milk Tetra Pack Coca…" at bounding box center [595, 141] width 69 height 58
click option "Spaghetti & Meatballs" at bounding box center [0, 0] width 0 height 0
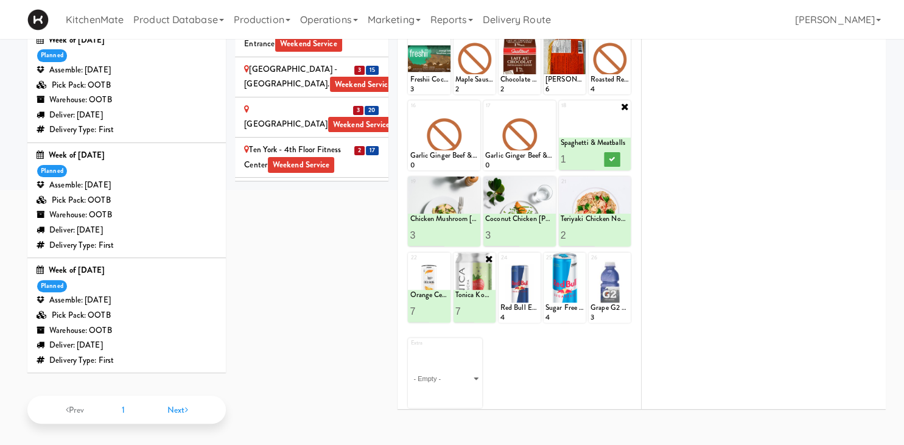
click at [589, 154] on input "1" at bounding box center [578, 159] width 34 height 23
click at [589, 154] on input "2" at bounding box center [578, 159] width 34 height 23
click at [595, 152] on div at bounding box center [612, 159] width 34 height 23
type input "3"
click at [593, 152] on input "3" at bounding box center [578, 159] width 34 height 23
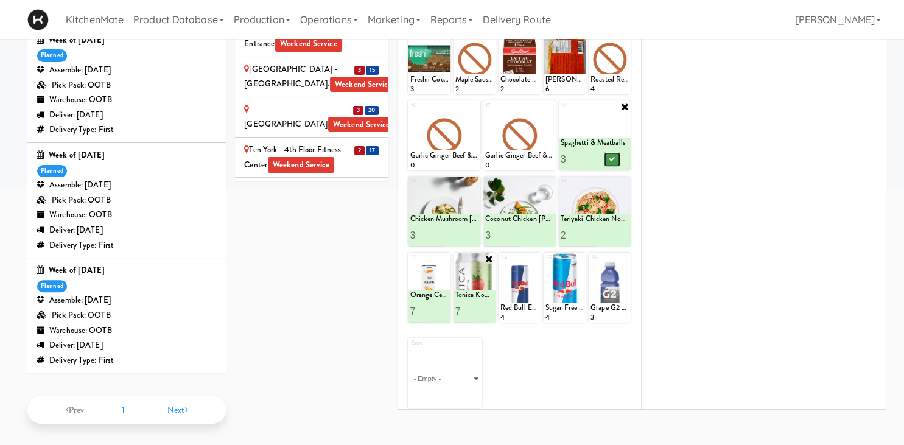
click at [611, 157] on icon at bounding box center [612, 159] width 6 height 7
drag, startPoint x: 549, startPoint y: 105, endPoint x: 589, endPoint y: 174, distance: 80.5
click at [0, 0] on icon at bounding box center [0, 0] width 0 height 0
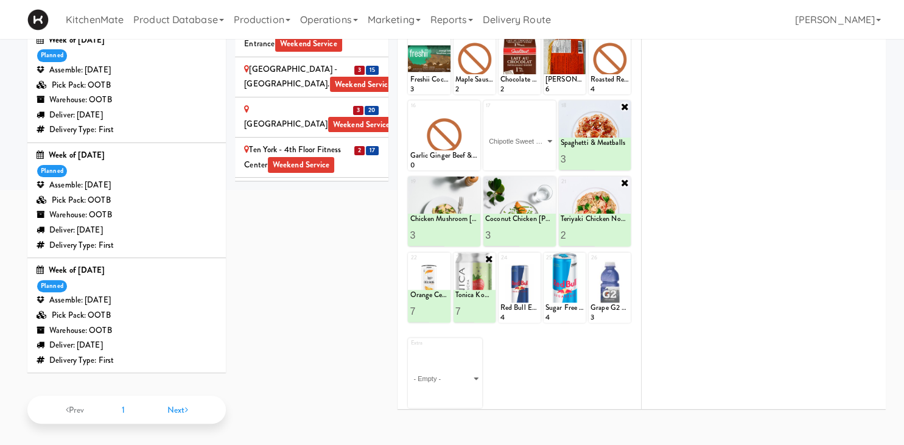
click option "Chipotle Sweet Potato Bowl" at bounding box center [0, 0] width 0 height 0
type input "2"
click at [510, 154] on input "2" at bounding box center [502, 159] width 34 height 23
click at [536, 156] on icon at bounding box center [536, 159] width 6 height 7
click at [625, 254] on icon at bounding box center [624, 258] width 9 height 9
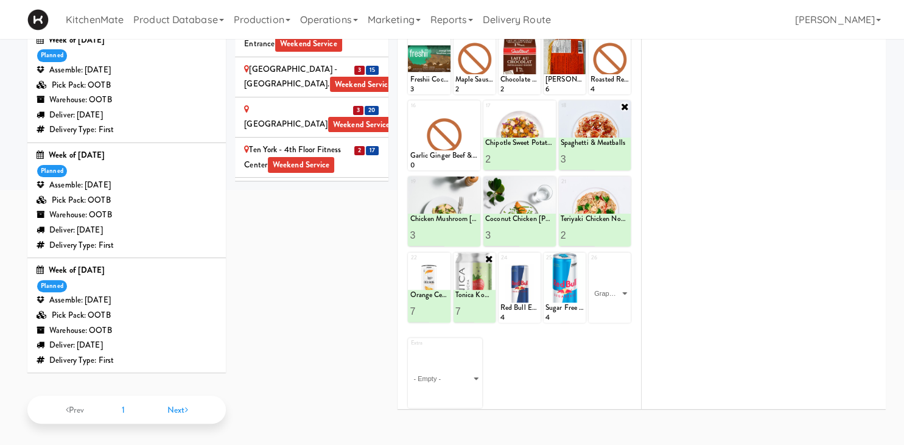
click option "Grape G2 Gatorade Thirst Quencher" at bounding box center [0, 0] width 0 height 0
type input "1"
type input "6"
click at [623, 308] on button at bounding box center [620, 311] width 16 height 15
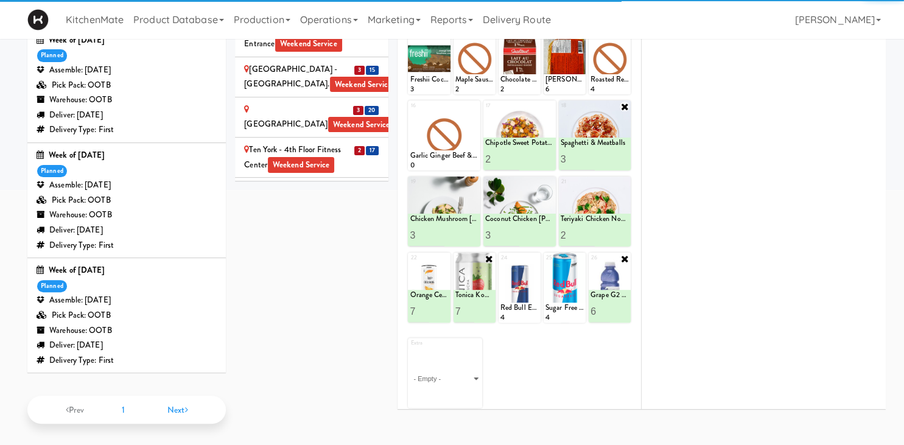
scroll to position [0, 0]
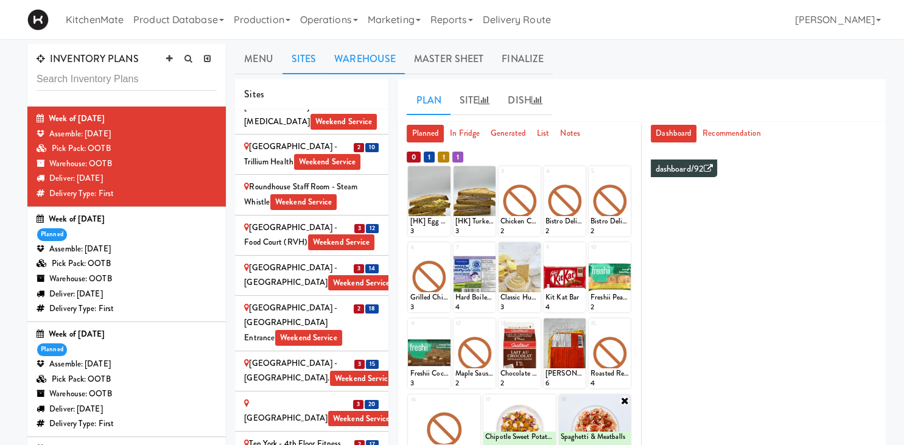
click at [349, 51] on link "Warehouse" at bounding box center [365, 59] width 80 height 30
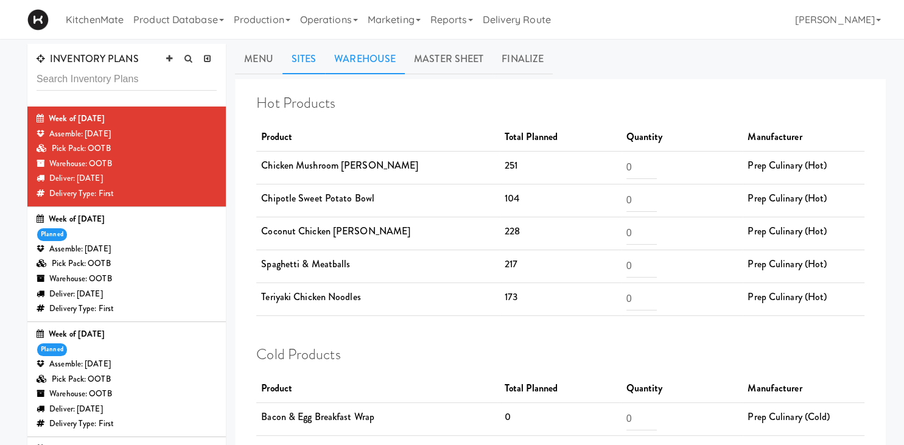
click at [298, 60] on link "Sites" at bounding box center [304, 59] width 43 height 30
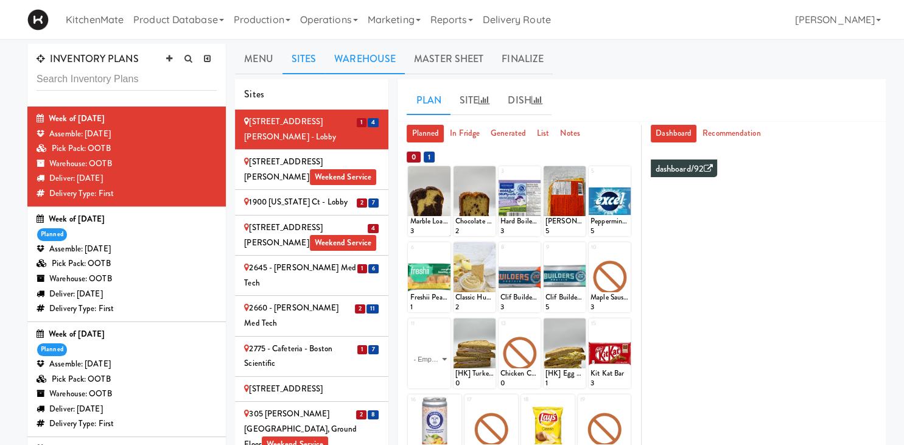
click at [351, 58] on link "Warehouse" at bounding box center [365, 59] width 80 height 30
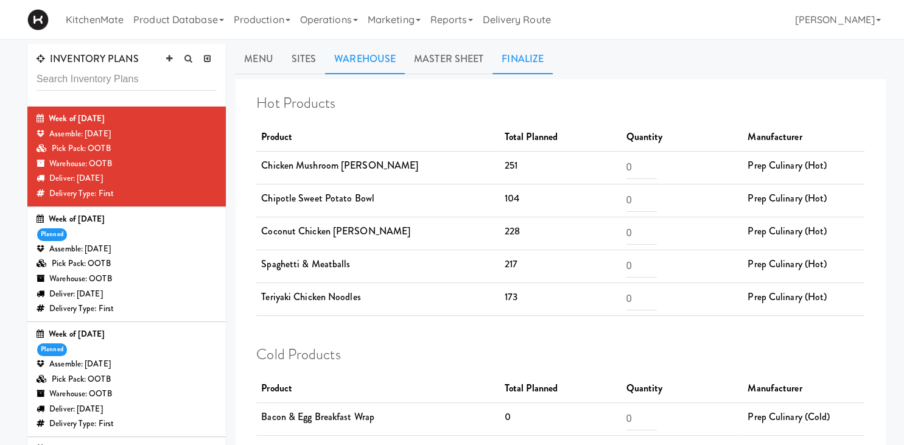
click at [541, 60] on link "Finalize" at bounding box center [523, 59] width 60 height 30
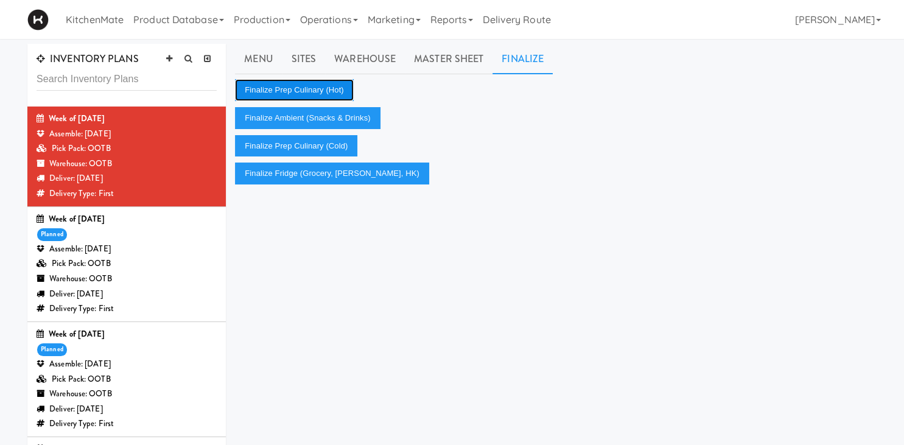
click at [318, 92] on button "Finalize Prep Culinary (Hot)" at bounding box center [294, 90] width 118 height 22
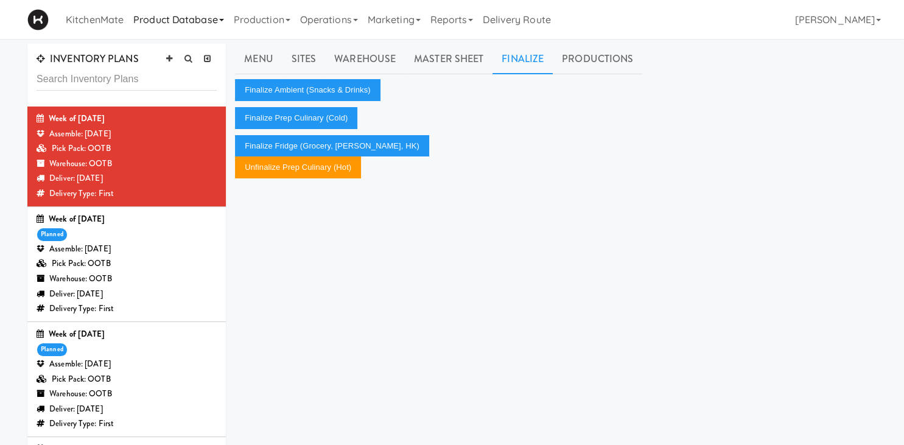
click at [610, 60] on link "Productions" at bounding box center [597, 59] width 89 height 30
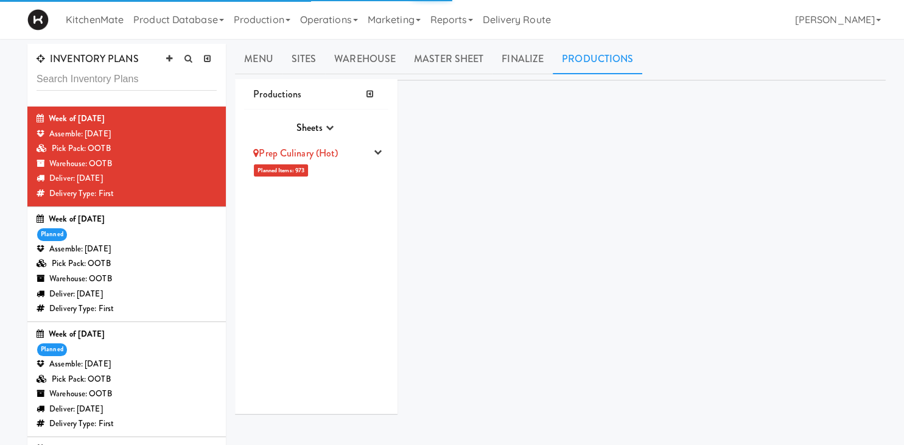
click at [315, 156] on link "Prep Culinary (Hot)" at bounding box center [295, 153] width 85 height 14
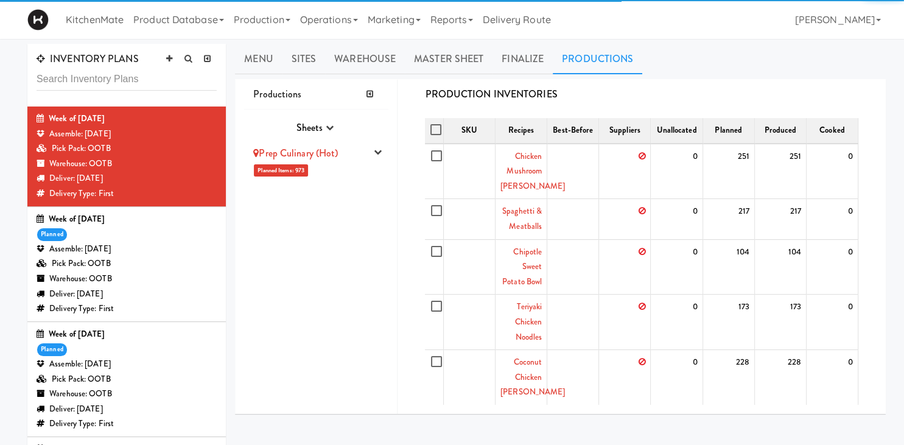
click at [329, 156] on link "Prep Culinary (Hot)" at bounding box center [295, 153] width 85 height 14
click at [330, 157] on link "Prep Culinary (Hot)" at bounding box center [295, 153] width 85 height 14
click at [330, 158] on link "Prep Culinary (Hot)" at bounding box center [295, 153] width 85 height 14
click at [330, 164] on li "Prep Culinary (Hot) Planned Items: 973 Pick Suppliers Assign Barcodes Complete …" at bounding box center [316, 160] width 144 height 43
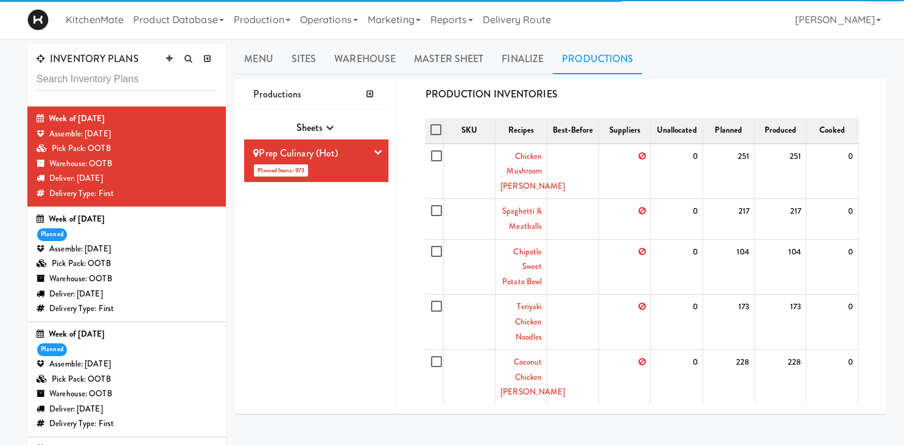
click at [318, 163] on li "Prep Culinary (Hot) Planned Items: 973 Pick Suppliers Assign Barcodes Complete …" at bounding box center [316, 160] width 144 height 43
click at [378, 153] on icon "button" at bounding box center [378, 152] width 8 height 8
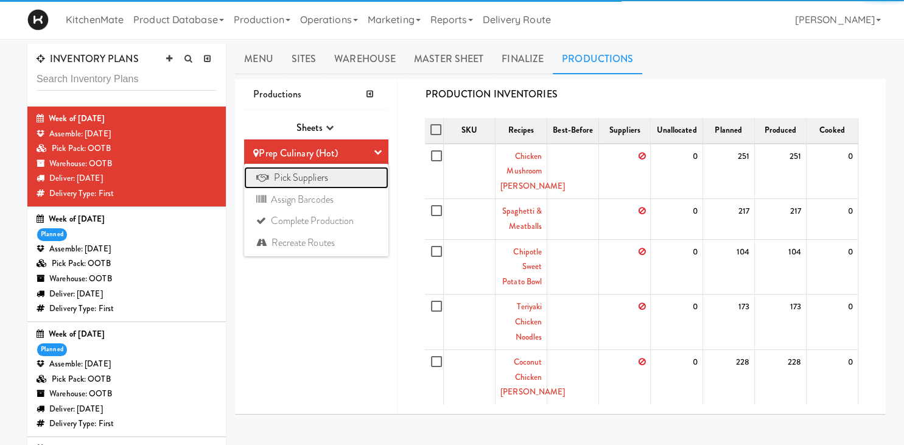
click at [317, 179] on link "Pick Suppliers" at bounding box center [316, 178] width 144 height 22
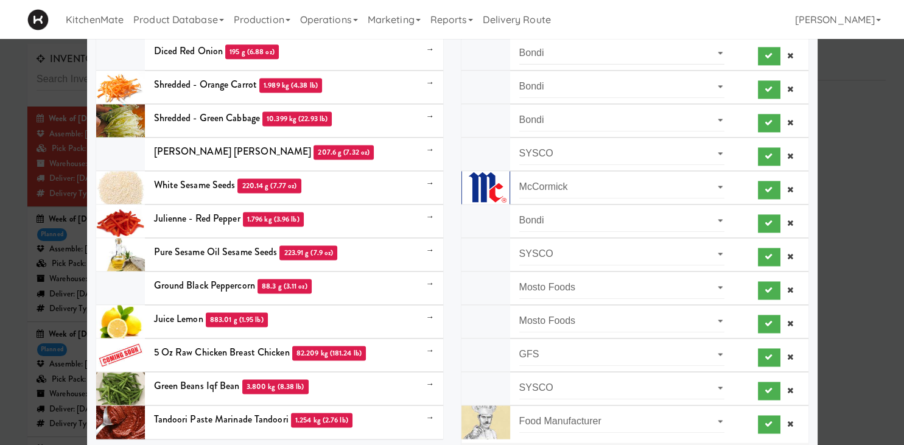
scroll to position [1666, 0]
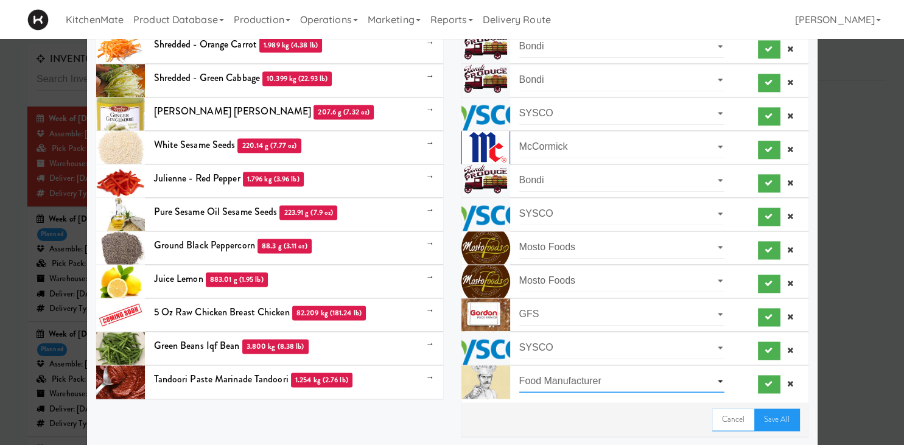
click at [519, 370] on select "- Select a supplier - Food Manufacturer GFS" at bounding box center [622, 381] width 206 height 23
select select "GFS"
click option "GFS" at bounding box center [0, 0] width 0 height 0
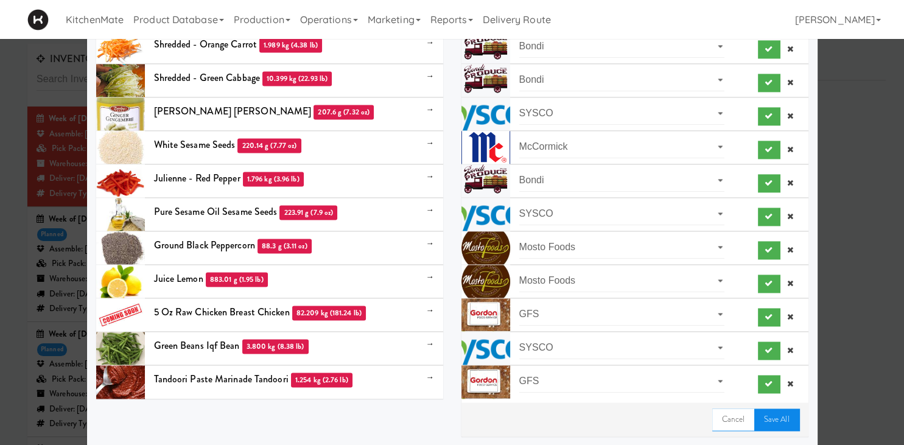
click at [768, 415] on link "Save All" at bounding box center [776, 420] width 45 height 22
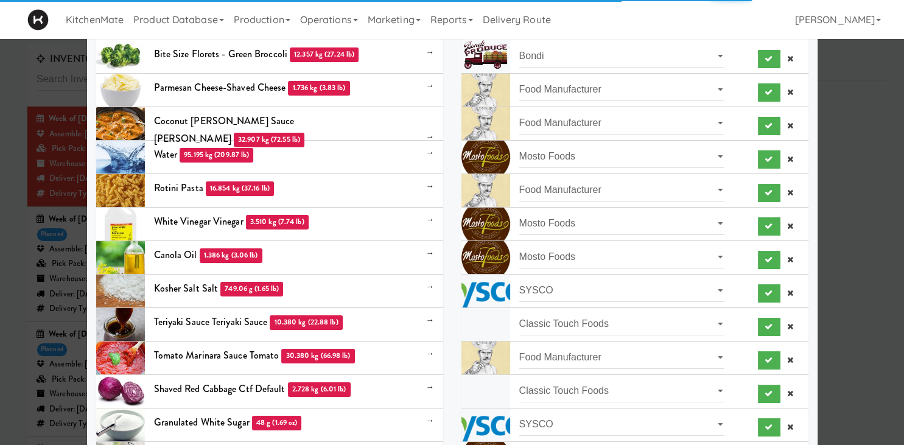
scroll to position [0, 0]
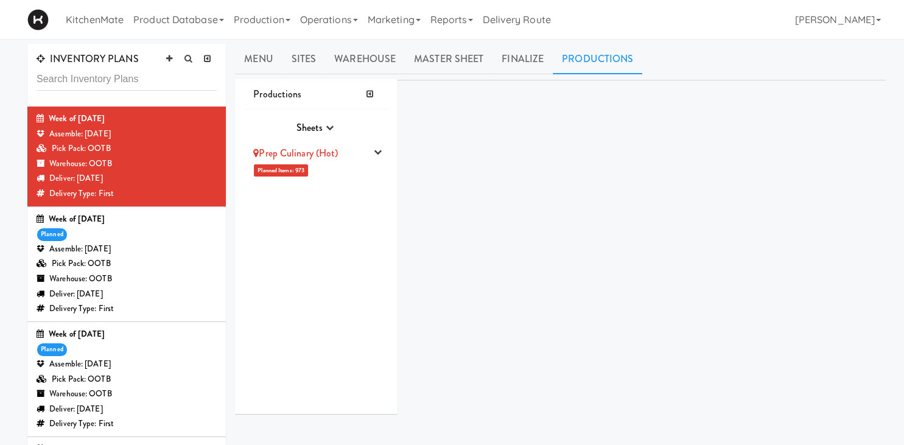
click at [346, 157] on div "Prep Culinary (Hot)" at bounding box center [309, 153] width 113 height 18
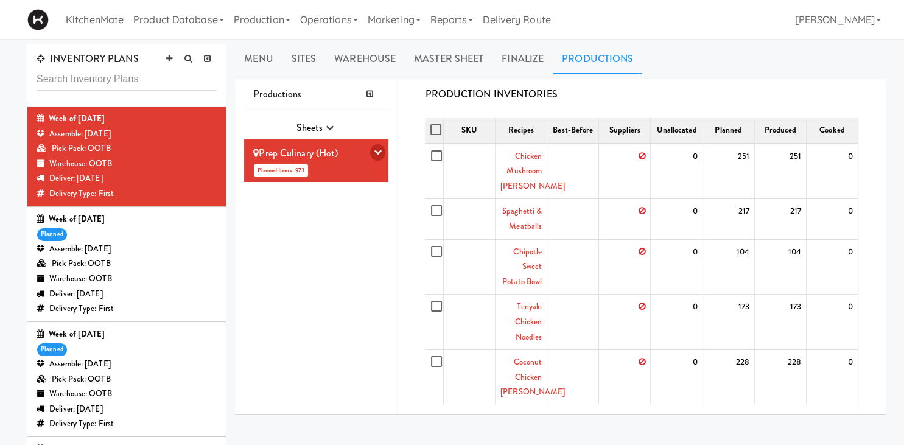
click at [382, 149] on icon "button" at bounding box center [378, 152] width 8 height 8
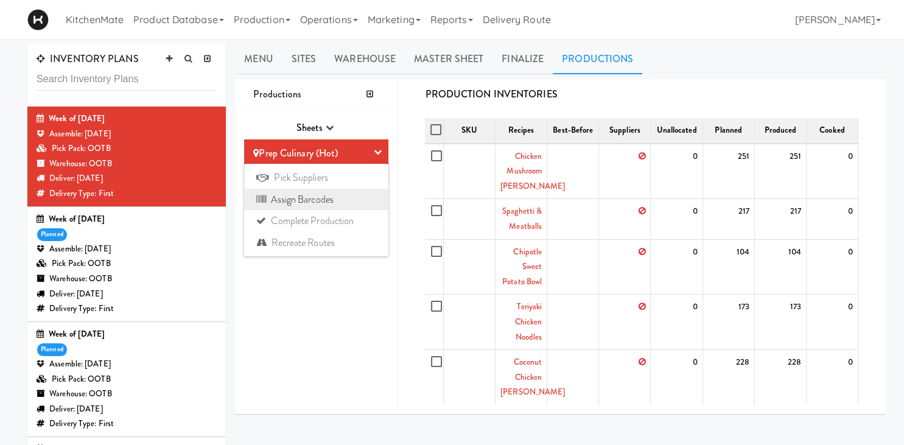
click at [337, 197] on link "Assign Barcodes" at bounding box center [316, 200] width 144 height 22
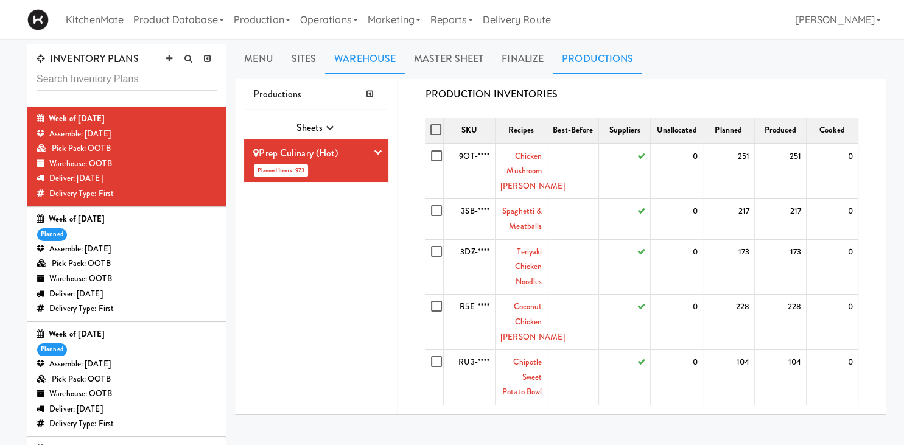
click at [341, 55] on link "Warehouse" at bounding box center [365, 59] width 80 height 30
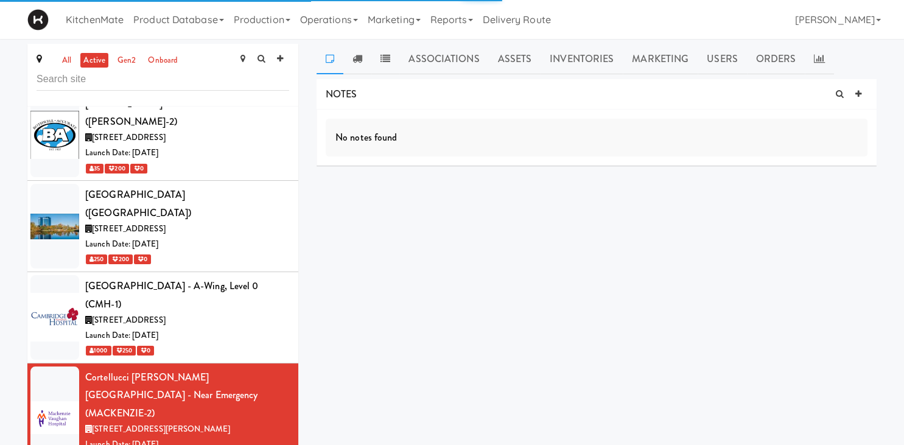
scroll to position [1840, 0]
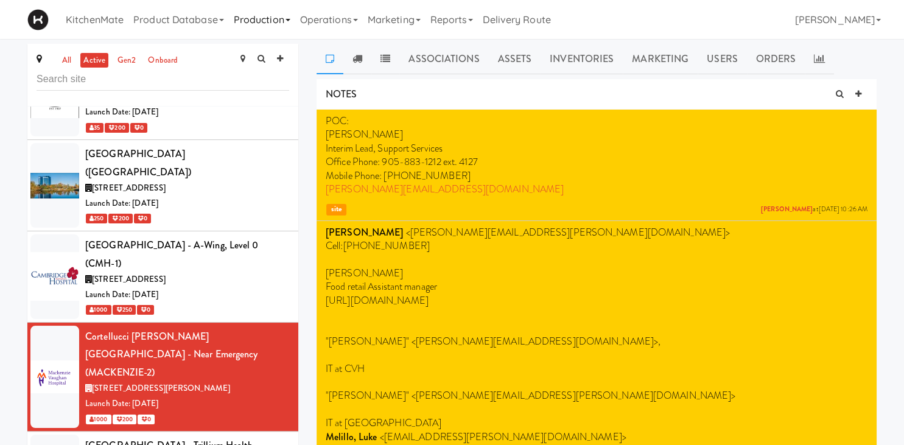
click at [257, 25] on link "Production" at bounding box center [262, 19] width 66 height 39
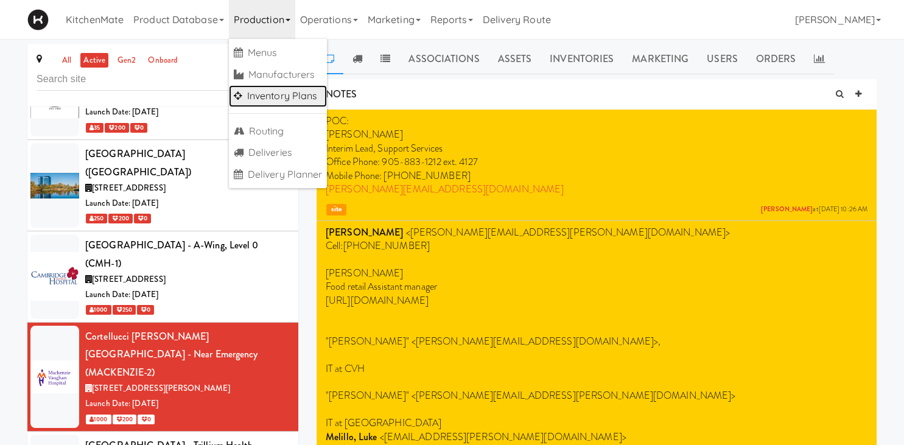
click at [304, 96] on link "Inventory Plans" at bounding box center [278, 96] width 99 height 22
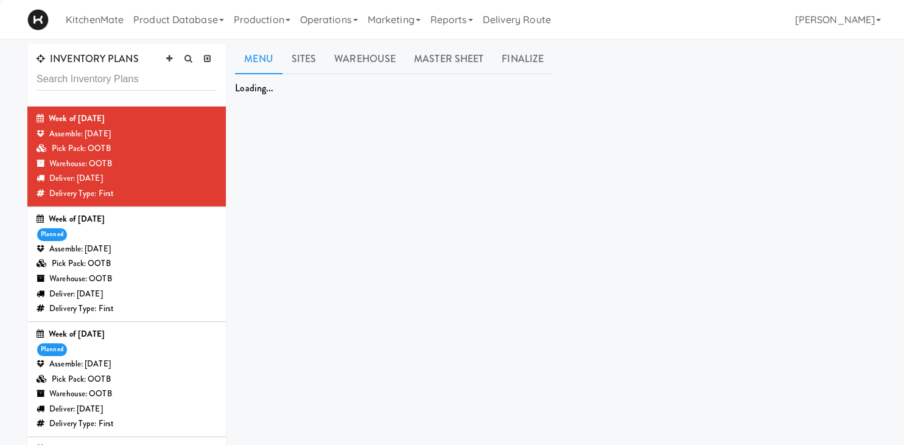
click at [156, 80] on input "text" at bounding box center [127, 79] width 180 height 23
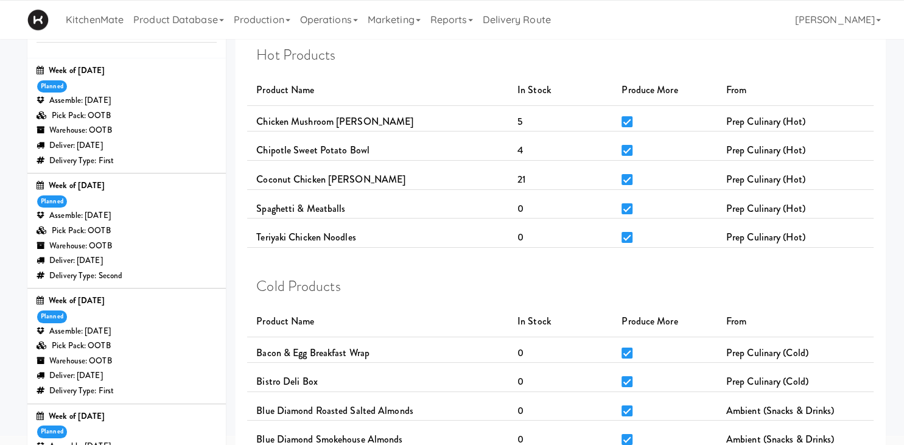
scroll to position [64, 0]
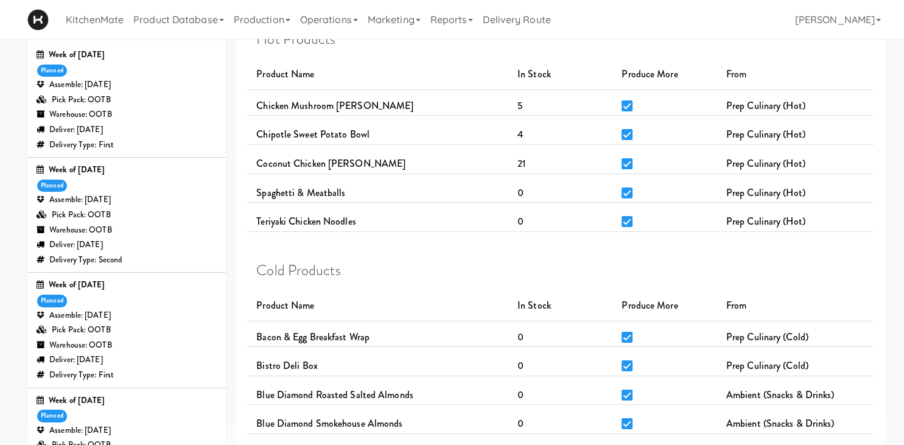
type input "june"
click at [134, 347] on div "Warehouse: OOTB" at bounding box center [127, 345] width 180 height 15
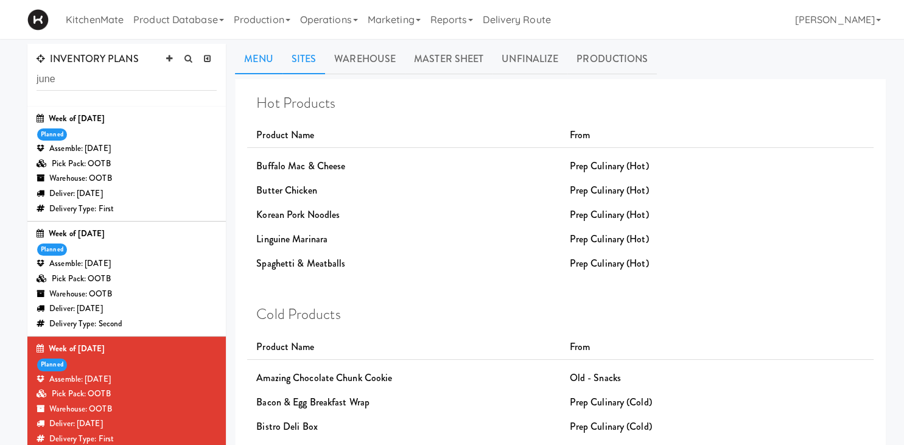
click at [313, 59] on link "Sites" at bounding box center [304, 59] width 43 height 30
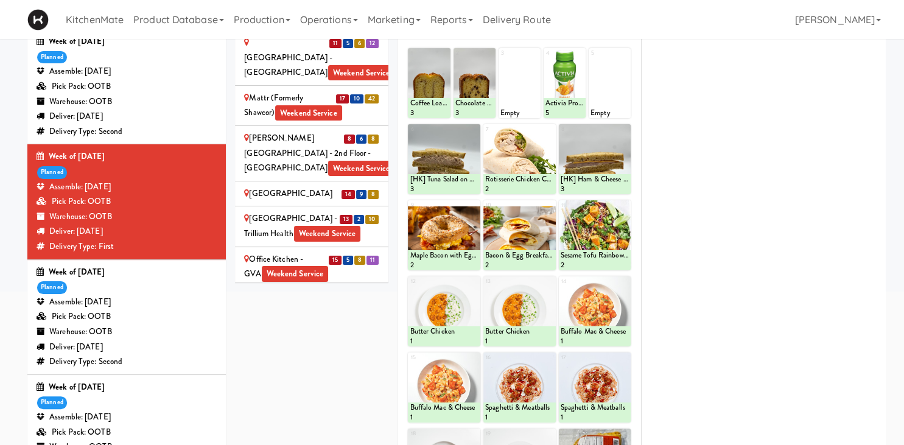
scroll to position [2034, 0]
click at [301, 357] on div "Ontario Medical Association" at bounding box center [311, 372] width 135 height 30
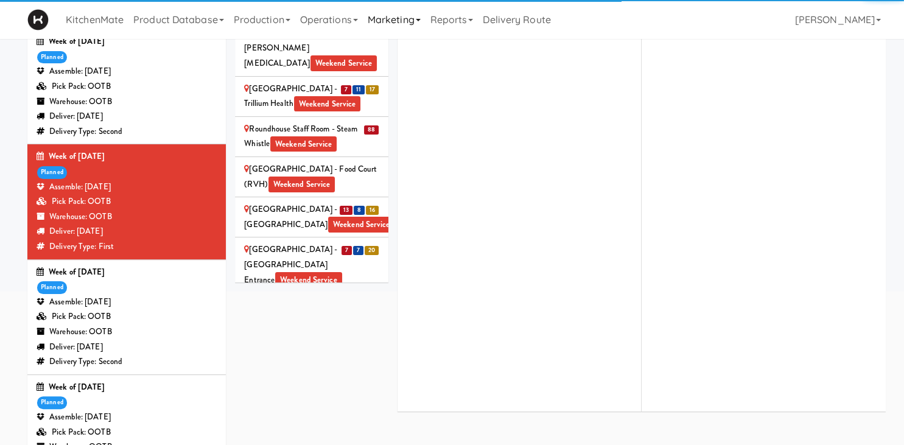
scroll to position [2115, 0]
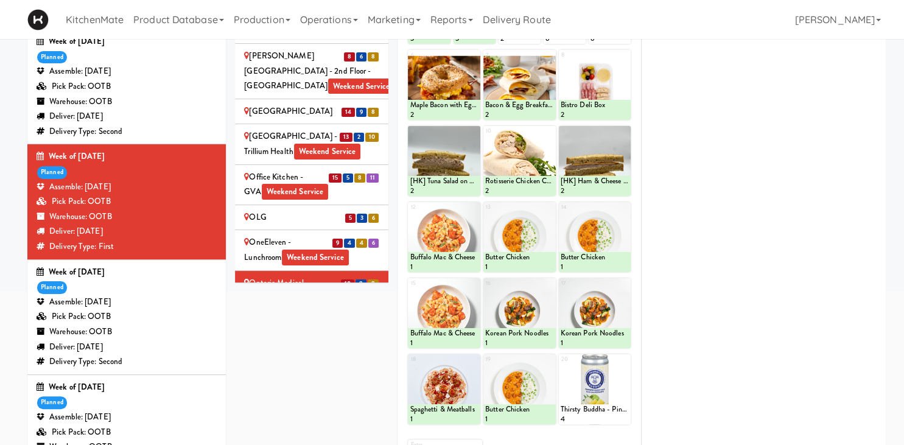
click at [287, 341] on div "Princess Margaret Cancer Centre Weekend Service" at bounding box center [311, 371] width 135 height 60
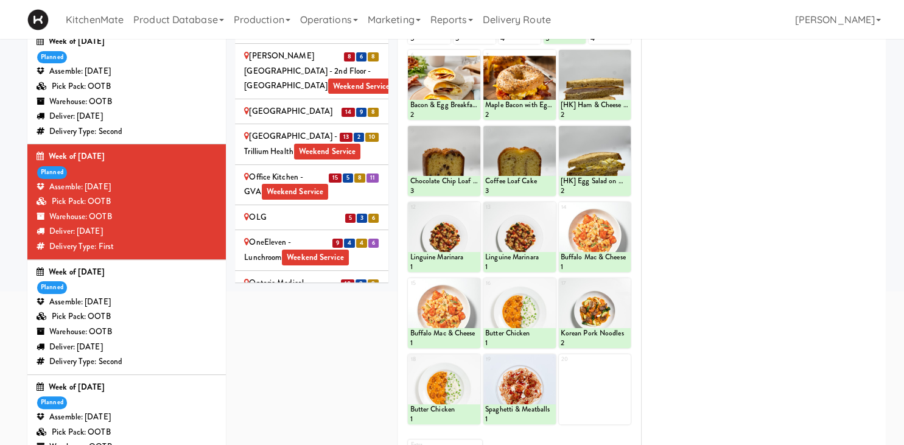
click at [289, 412] on div "Queensway Health Centre - Trillium Health Weekend Service" at bounding box center [311, 427] width 135 height 30
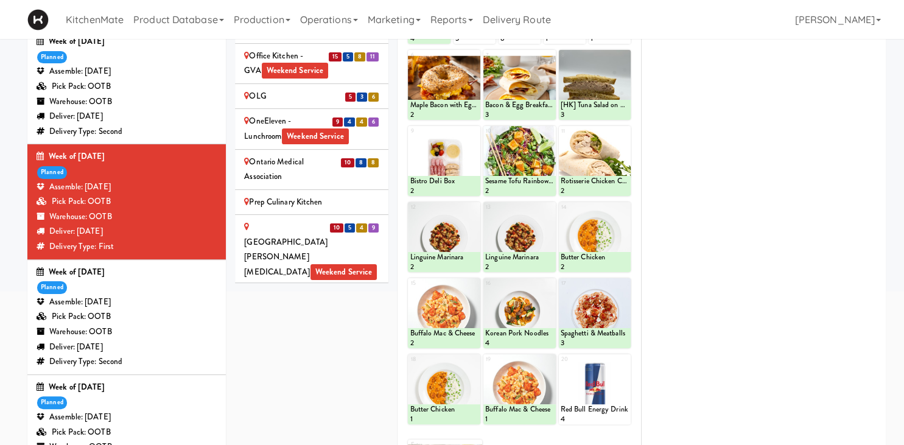
scroll to position [2284, 0]
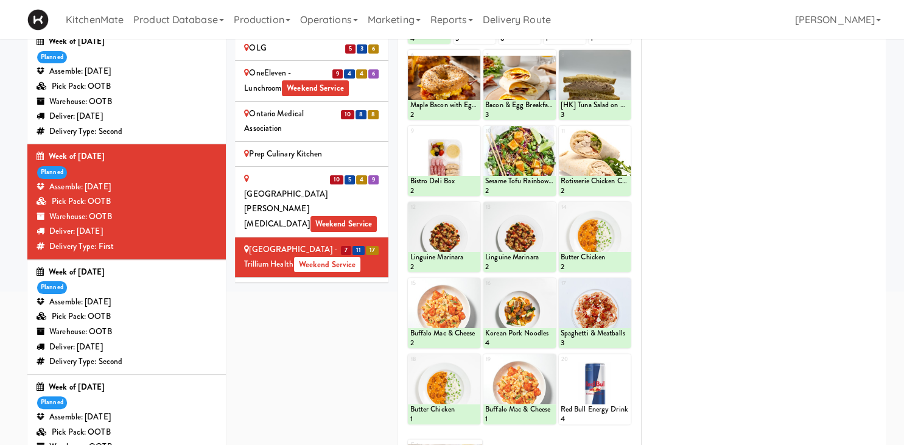
click at [347, 323] on div "Royal Victoria Regional Health Centre - Food Court (RVH) Weekend Service" at bounding box center [311, 338] width 135 height 30
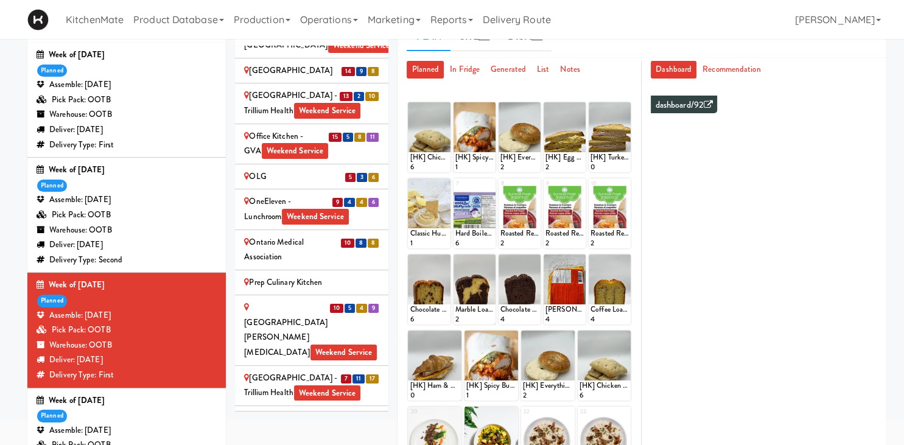
scroll to position [192, 0]
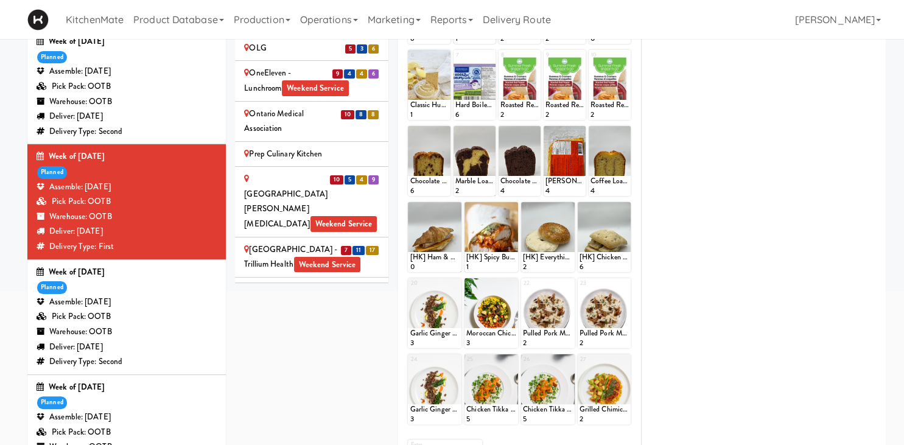
click at [305, 363] on div "Scarborough Birchmount Hospital - Main Lobby Weekend Service" at bounding box center [311, 378] width 135 height 30
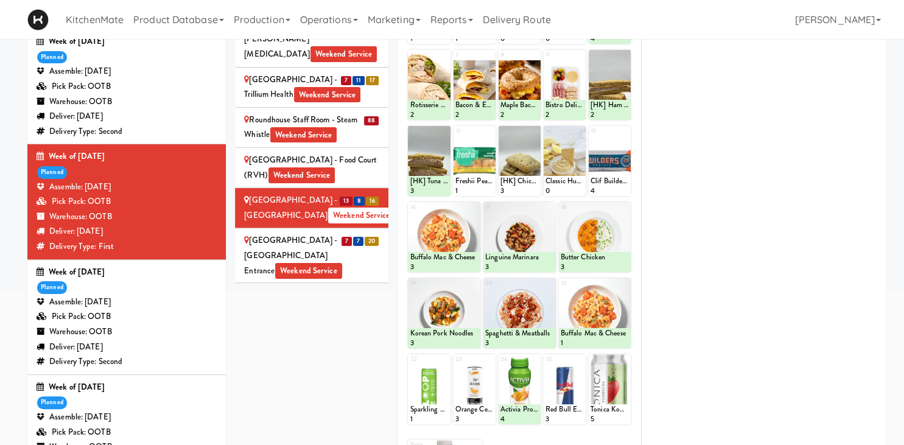
click at [304, 233] on div "Scarborough General Hospital - Tower Wing Entrance Weekend Service" at bounding box center [311, 255] width 135 height 45
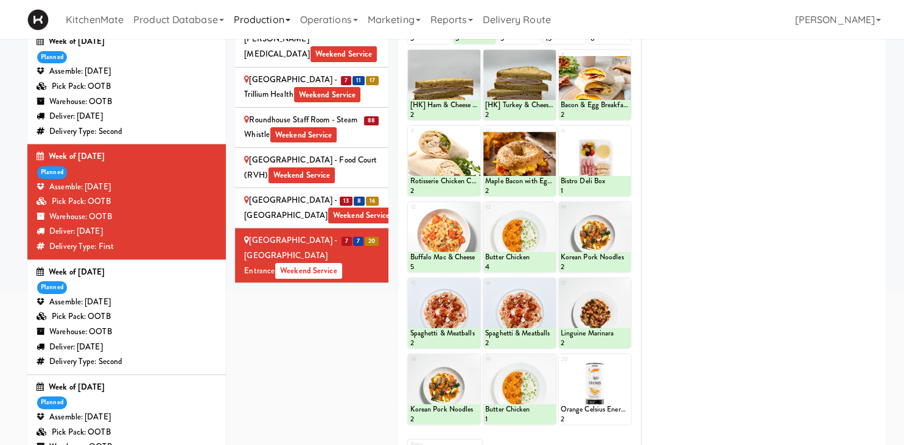
drag, startPoint x: 261, startPoint y: 133, endPoint x: 273, endPoint y: 3, distance: 130.3
click at [261, 289] on div "SickKids Hospital - Main St. Weekend Service" at bounding box center [311, 311] width 135 height 45
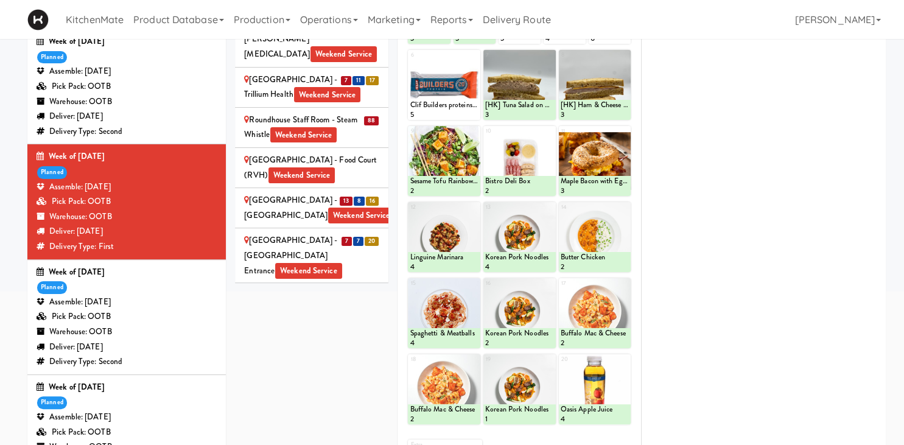
click at [309, 344] on div "St. Joseph's Health Centre Weekend Service" at bounding box center [311, 359] width 135 height 30
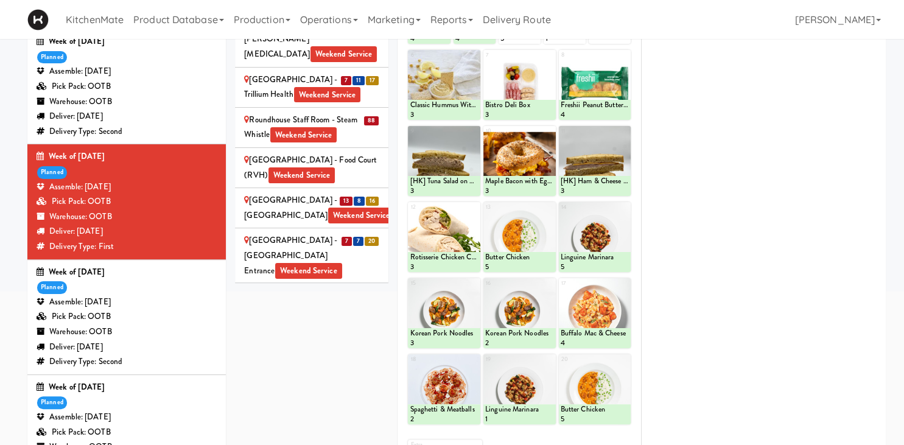
scroll to position [257, 0]
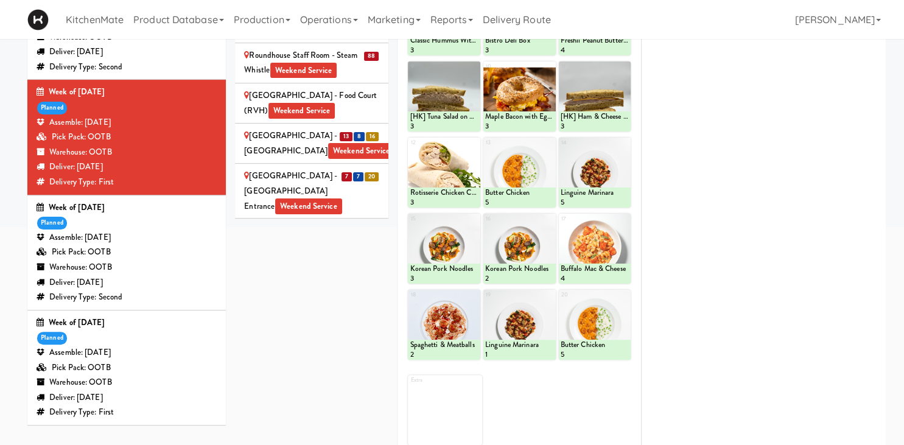
click at [300, 320] on div "Ten York - 4th Floor Fitness Center Weekend Service" at bounding box center [311, 335] width 135 height 30
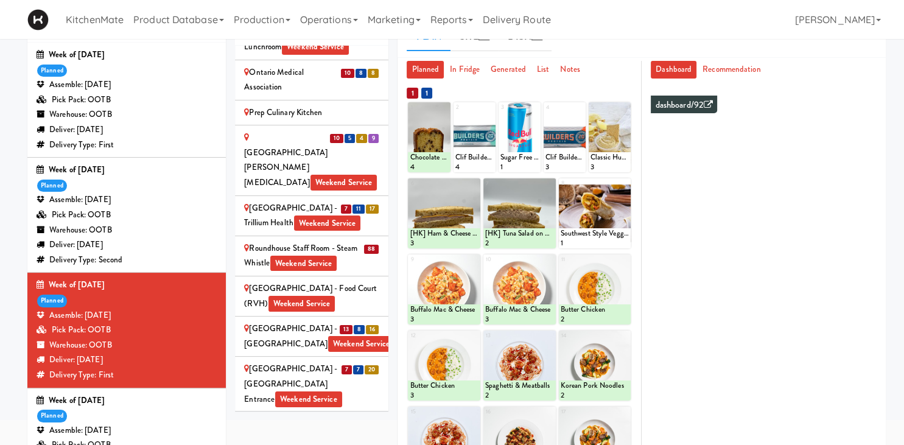
scroll to position [2539, 0]
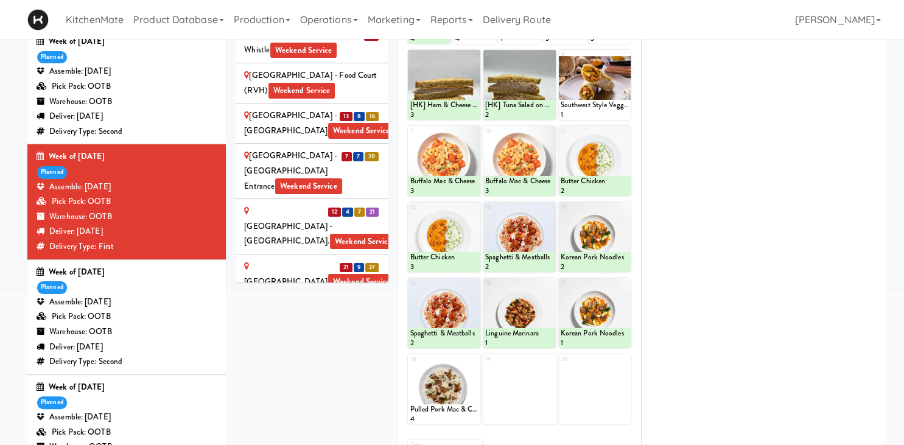
click at [281, 340] on div "UHN - Bickle Center - The Meeting Place Weekend Service" at bounding box center [311, 362] width 135 height 45
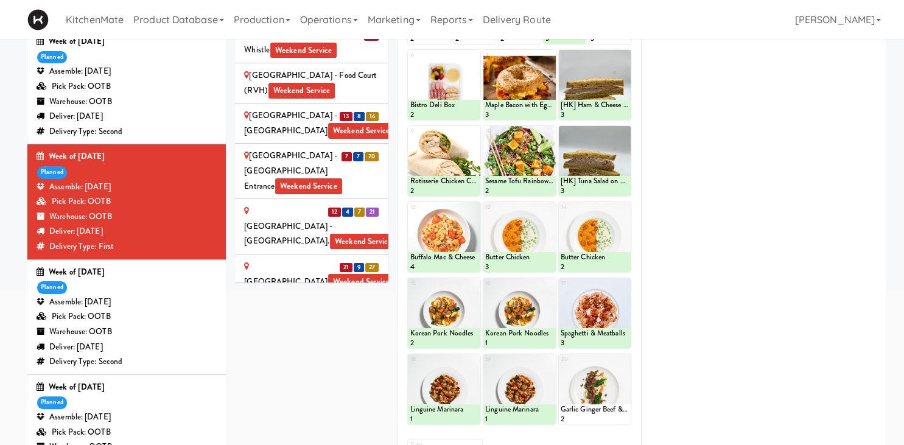
click at [276, 395] on div "UHN - Lyndhurst Centre - Cafe Lobby Weekend Service" at bounding box center [311, 417] width 135 height 45
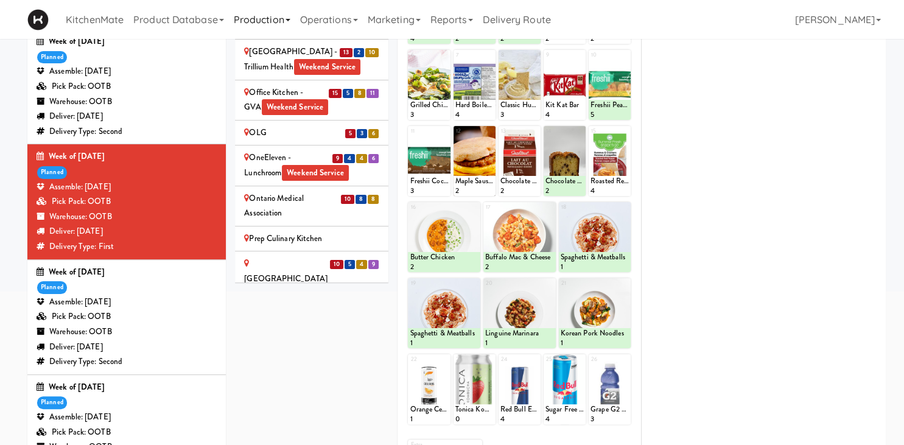
scroll to position [0, 0]
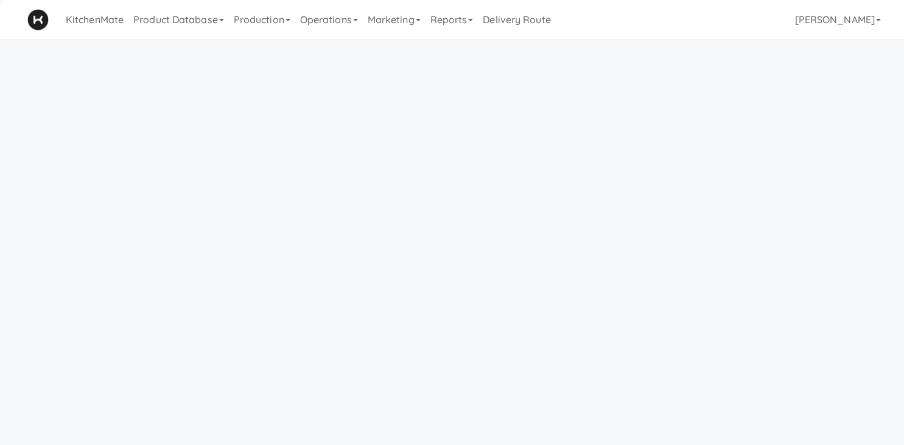
scroll to position [39, 0]
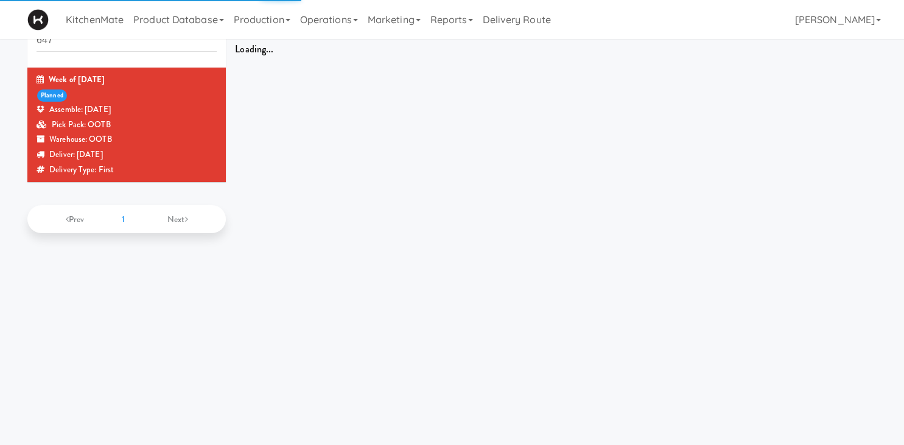
click at [330, 22] on link "Operations" at bounding box center [329, 19] width 68 height 39
click at [335, 21] on link "Operations" at bounding box center [329, 19] width 68 height 39
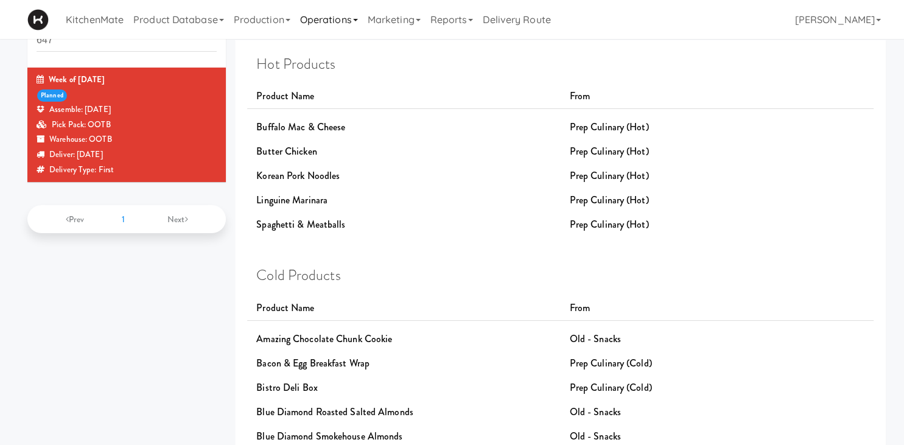
click at [340, 19] on link "Operations" at bounding box center [329, 19] width 68 height 39
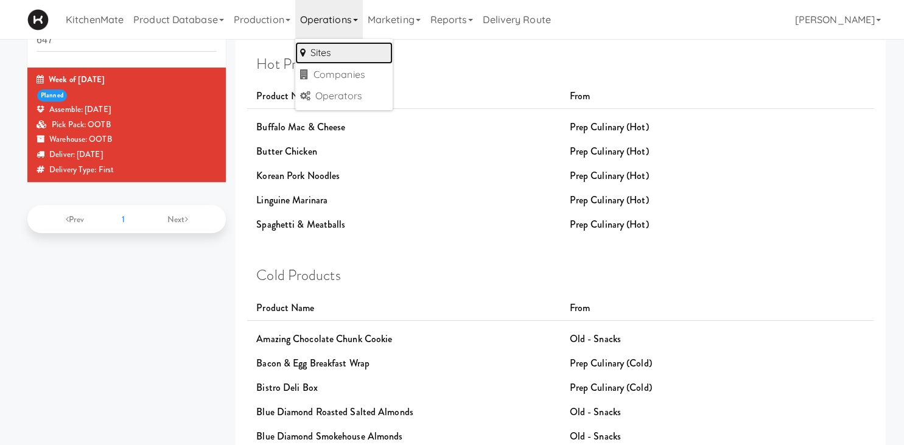
click at [353, 58] on link "Sites" at bounding box center [343, 53] width 97 height 22
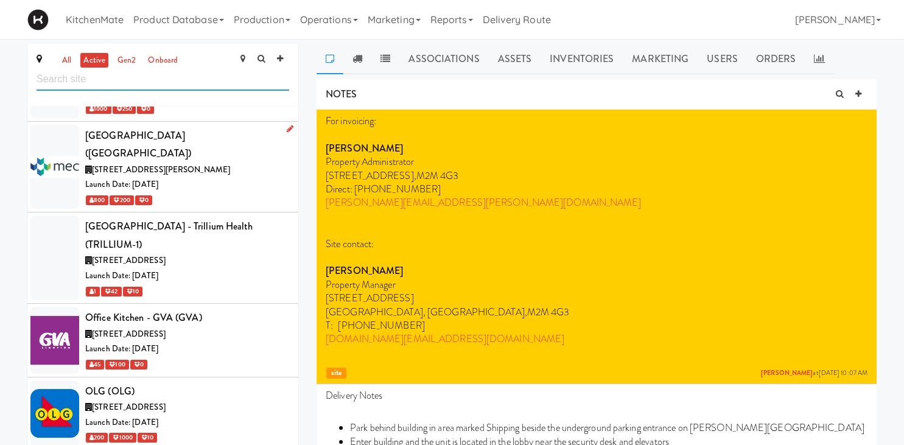
scroll to position [5085, 0]
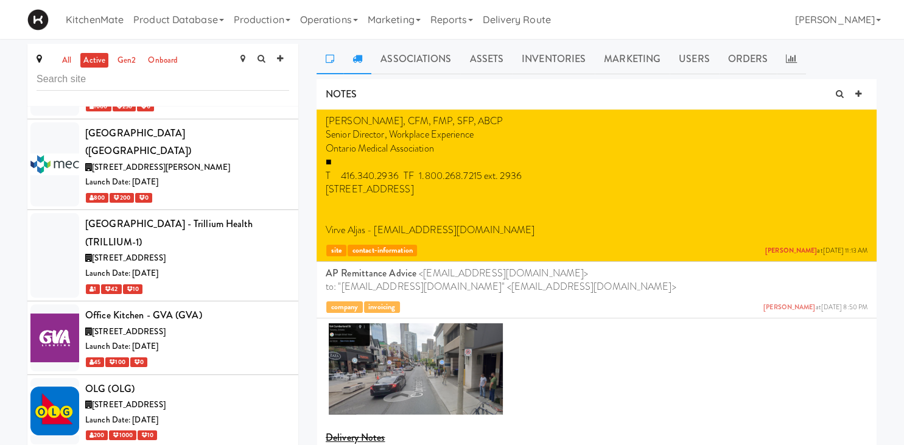
click at [355, 56] on icon at bounding box center [358, 59] width 10 height 10
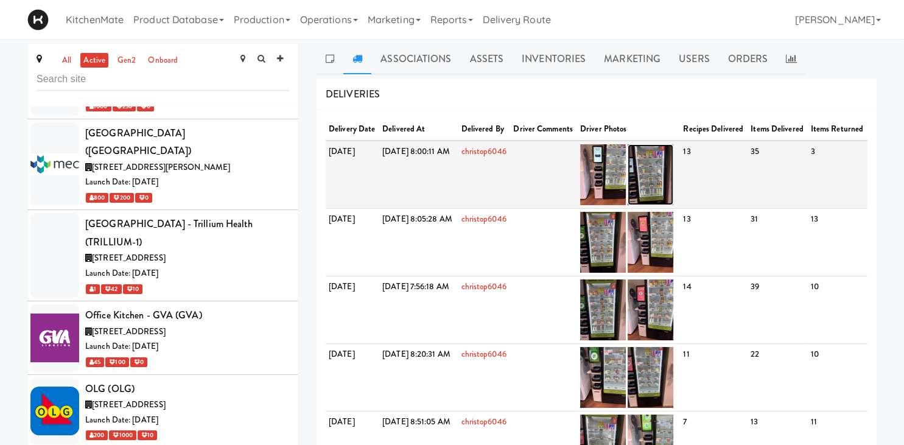
click at [673, 181] on img at bounding box center [651, 174] width 46 height 61
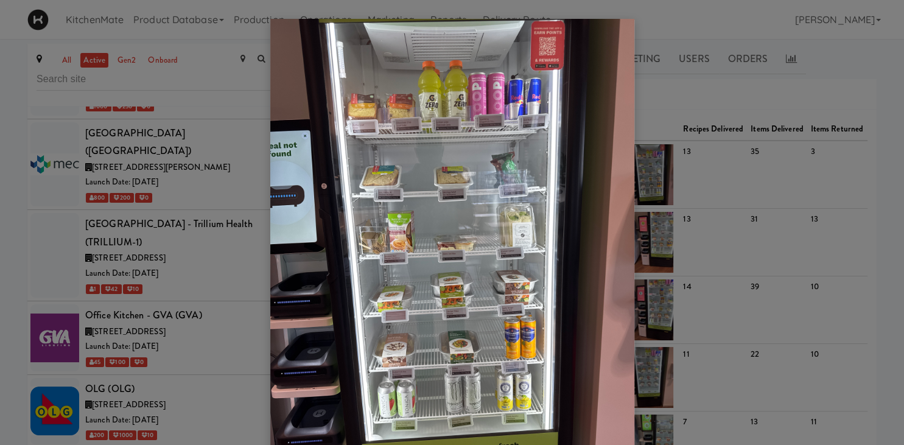
click at [630, 176] on img at bounding box center [452, 261] width 364 height 485
click at [779, 71] on div at bounding box center [452, 222] width 904 height 445
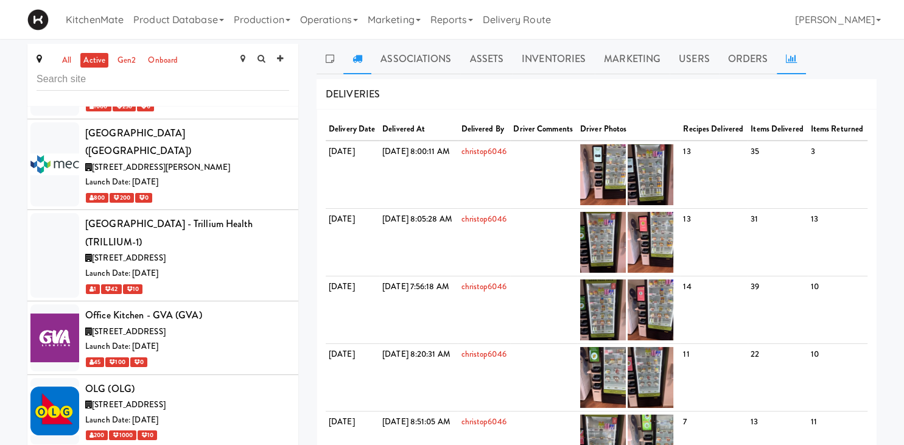
click at [787, 60] on icon at bounding box center [791, 59] width 11 height 10
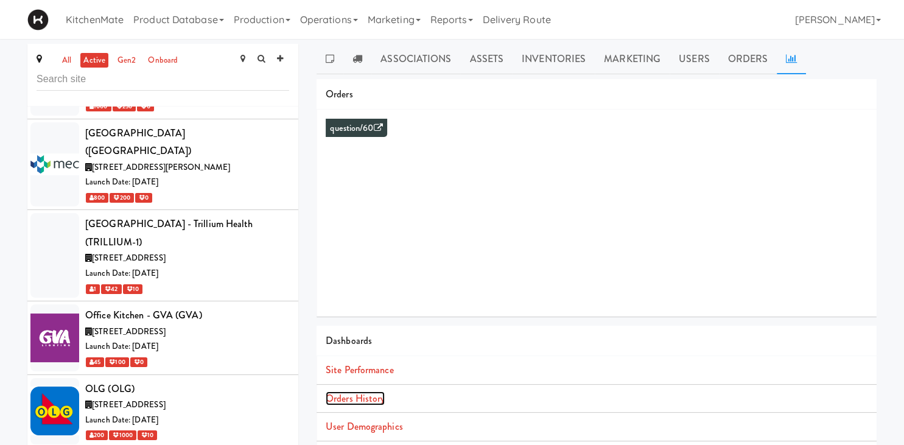
click at [370, 398] on link "Orders History" at bounding box center [355, 398] width 59 height 14
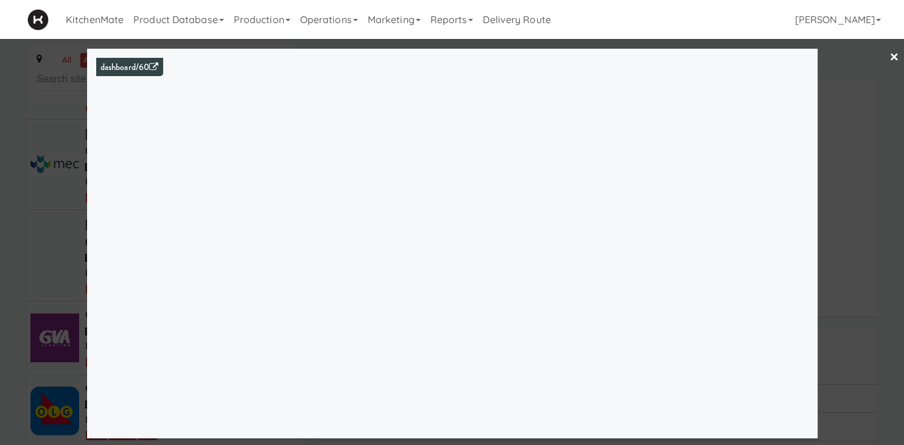
click at [65, 202] on div at bounding box center [452, 222] width 904 height 445
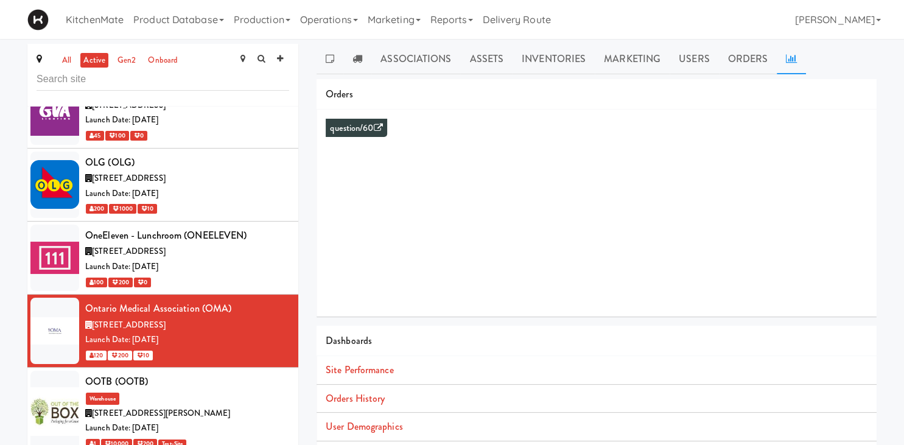
scroll to position [5339, 0]
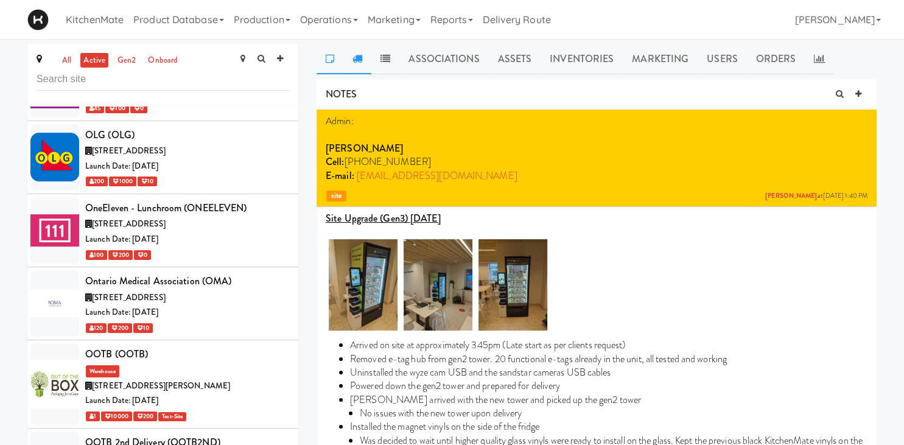
click at [365, 52] on link at bounding box center [357, 59] width 28 height 30
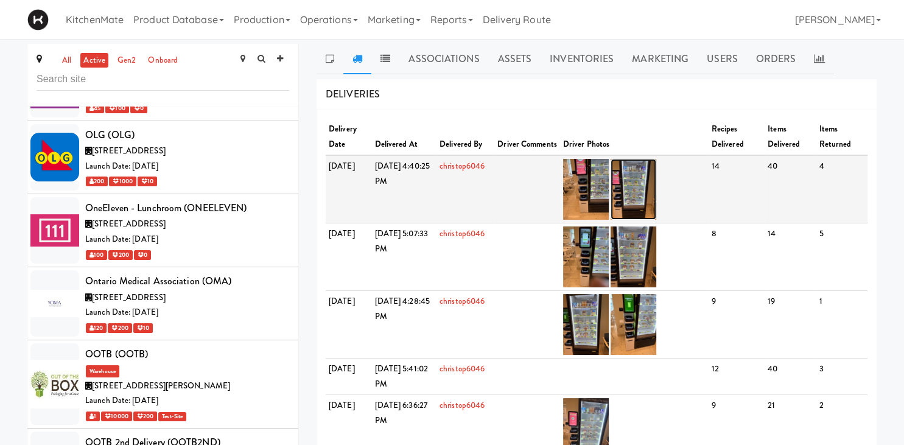
click at [644, 166] on img at bounding box center [634, 189] width 46 height 61
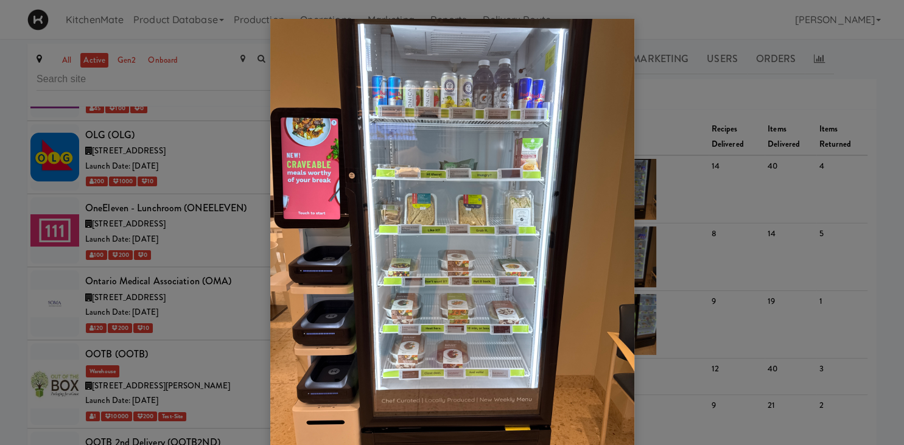
drag, startPoint x: 136, startPoint y: 216, endPoint x: 142, endPoint y: 212, distance: 7.1
click at [137, 216] on div at bounding box center [452, 222] width 904 height 445
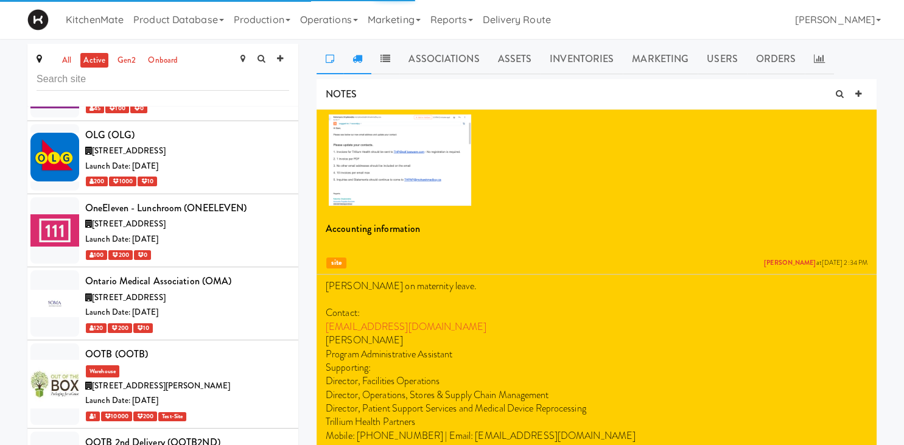
click at [360, 60] on icon at bounding box center [358, 59] width 10 height 10
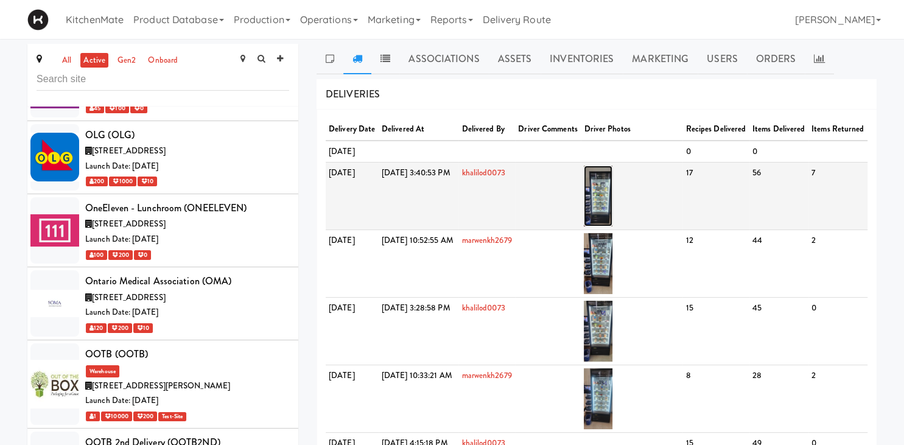
click at [612, 219] on img at bounding box center [598, 196] width 29 height 61
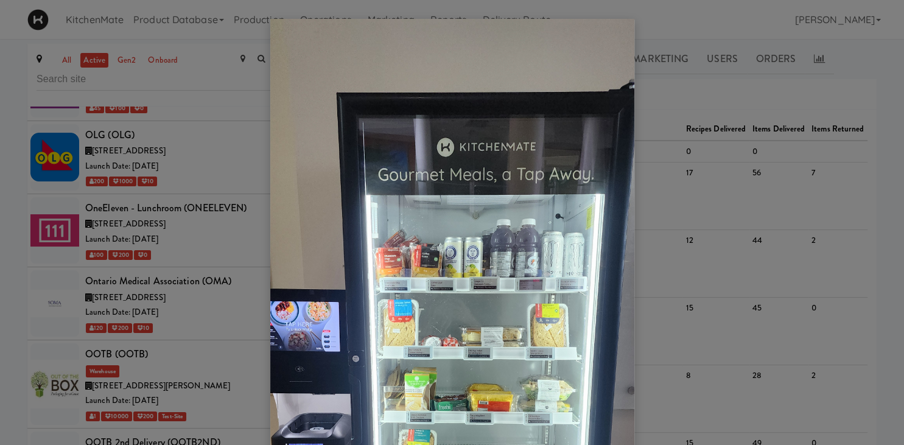
scroll to position [254, 0]
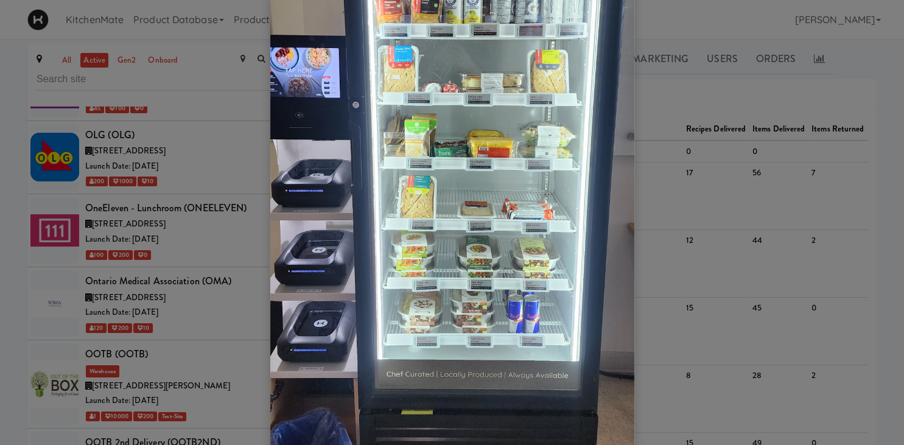
click at [673, 113] on div at bounding box center [452, 222] width 904 height 445
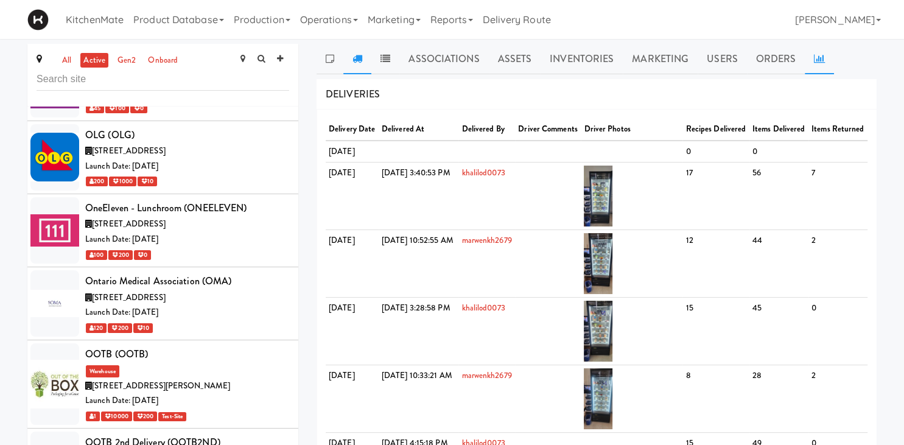
click at [815, 60] on icon at bounding box center [819, 59] width 11 height 10
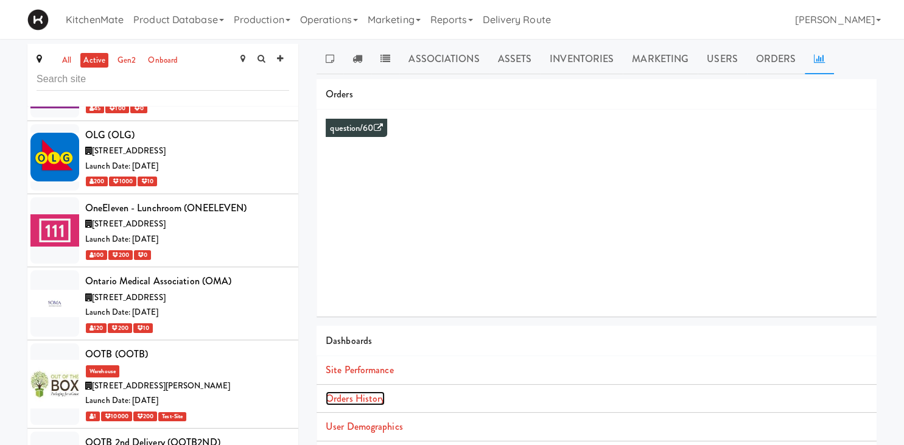
click at [374, 403] on link "Orders History" at bounding box center [355, 398] width 59 height 14
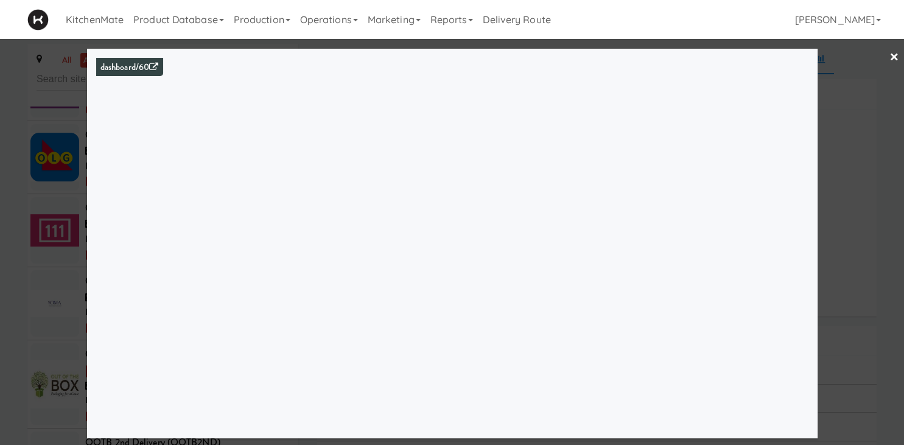
click at [46, 236] on div at bounding box center [452, 222] width 904 height 445
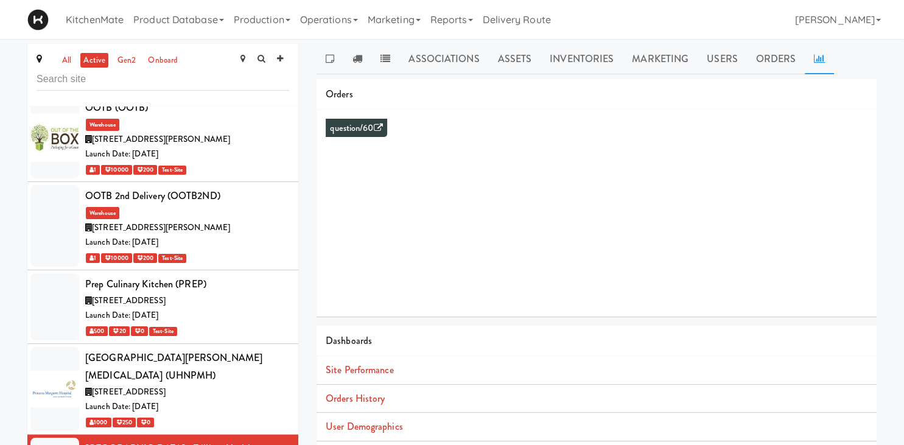
scroll to position [5593, 0]
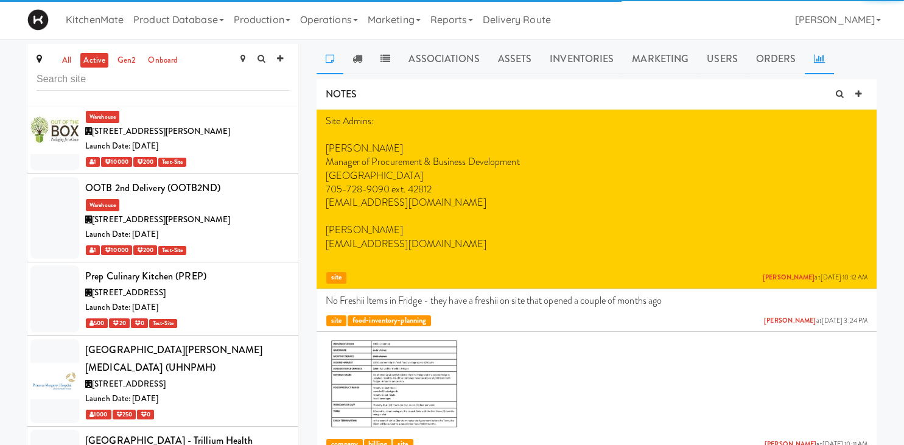
click at [820, 57] on icon at bounding box center [819, 59] width 11 height 10
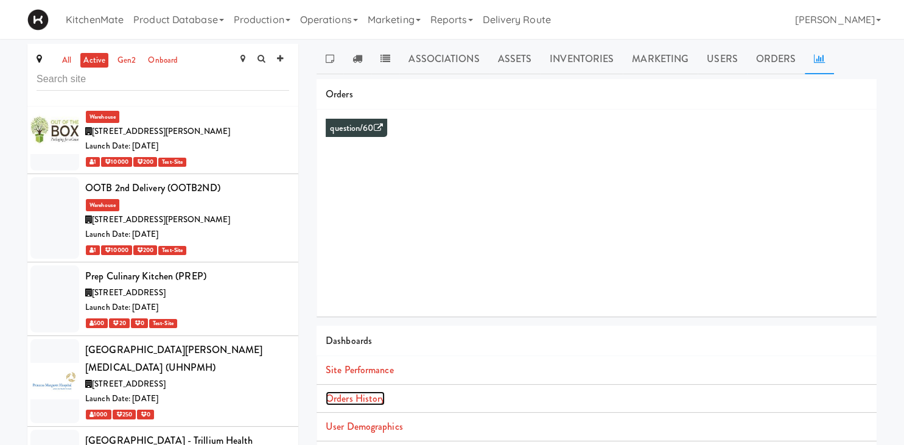
click at [358, 400] on link "Orders History" at bounding box center [355, 398] width 59 height 14
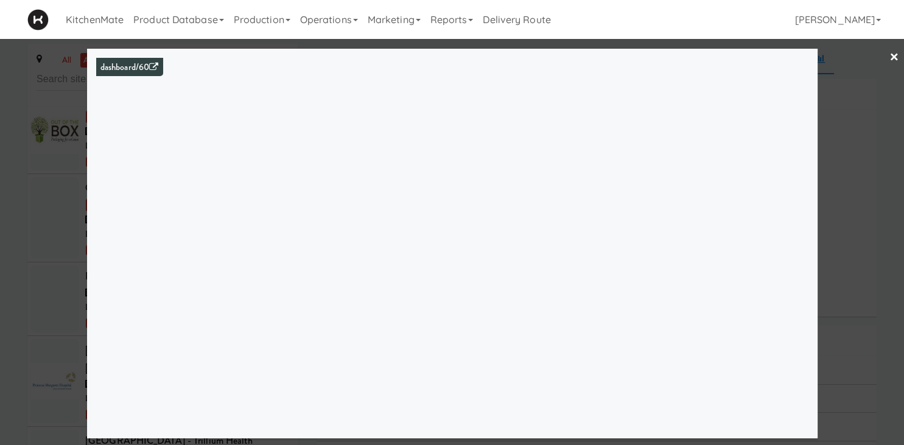
click at [44, 217] on div at bounding box center [452, 222] width 904 height 445
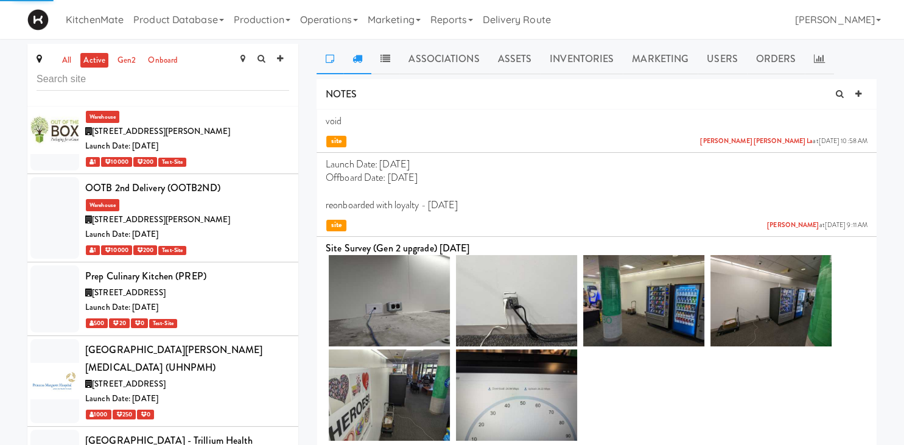
click at [363, 67] on link at bounding box center [357, 59] width 28 height 30
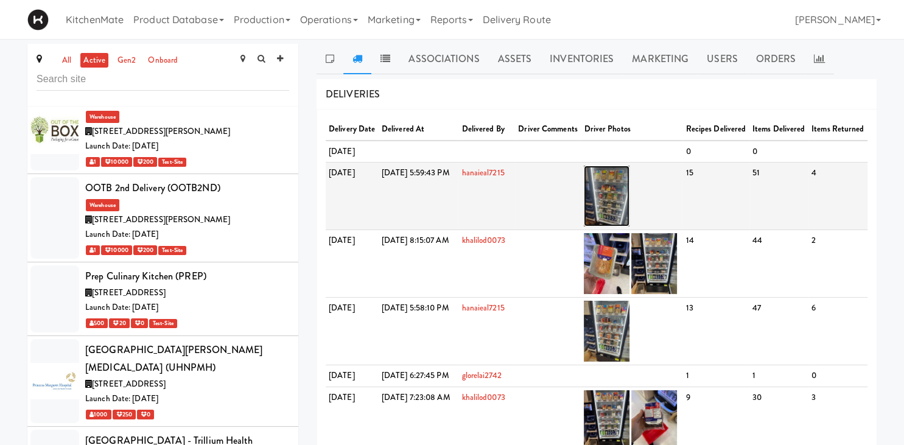
click at [630, 214] on img at bounding box center [607, 196] width 46 height 61
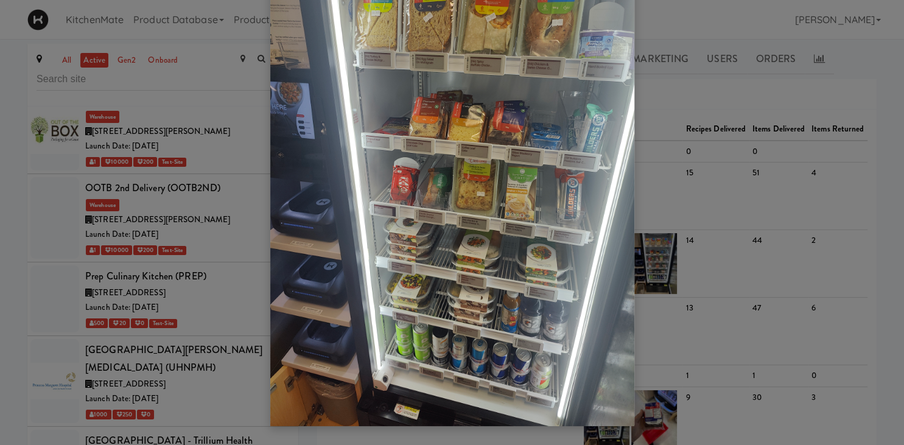
click at [139, 258] on div at bounding box center [452, 222] width 904 height 445
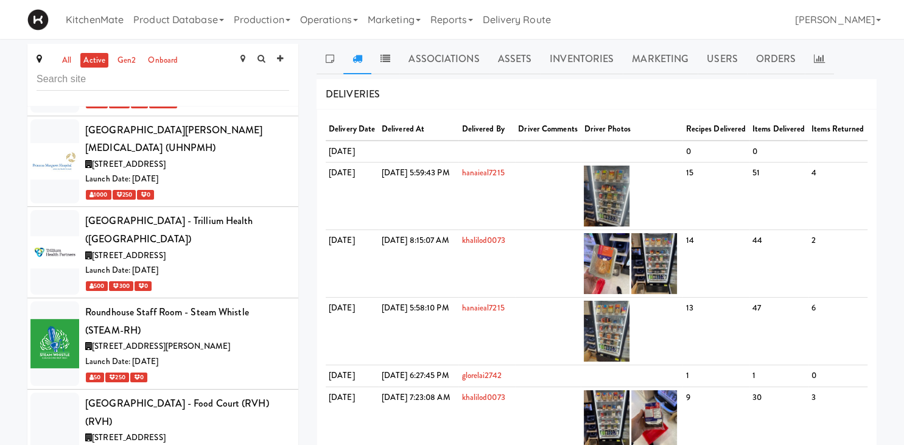
scroll to position [5847, 0]
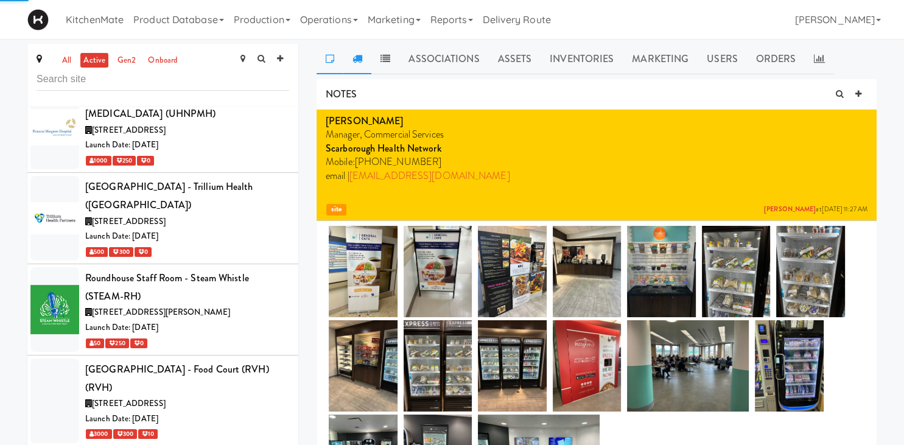
click at [359, 66] on link at bounding box center [357, 59] width 28 height 30
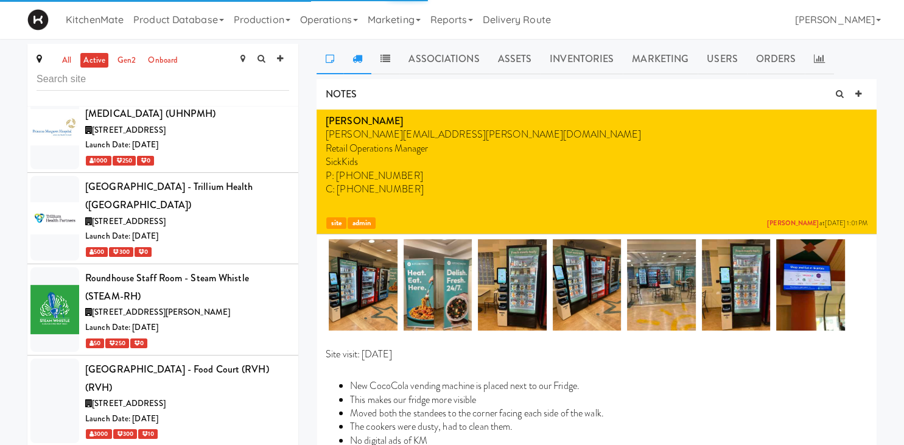
click at [357, 60] on icon at bounding box center [358, 59] width 10 height 10
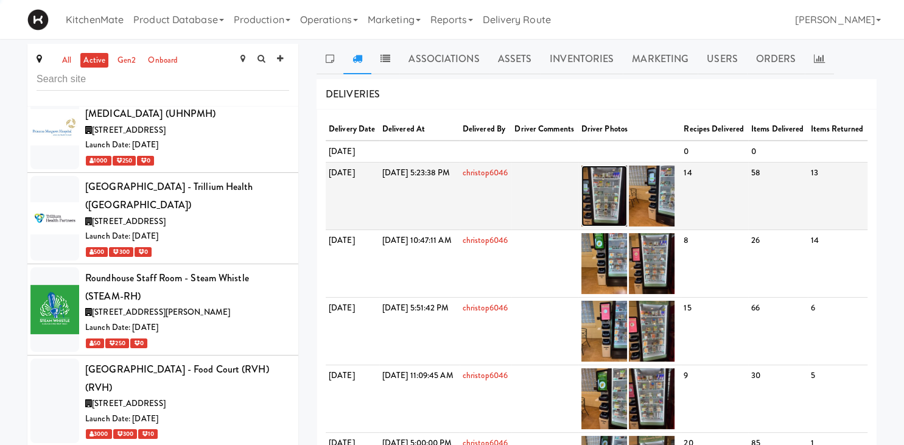
click at [627, 220] on img at bounding box center [604, 196] width 46 height 61
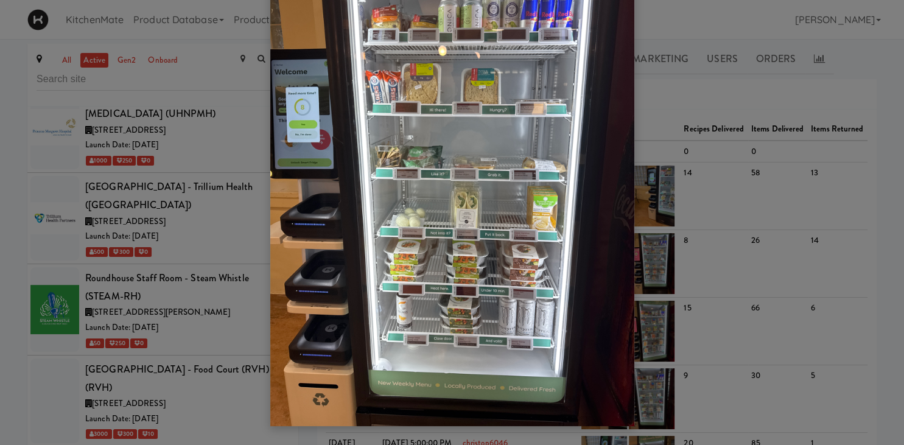
scroll to position [78, 0]
click at [208, 258] on div at bounding box center [452, 222] width 904 height 445
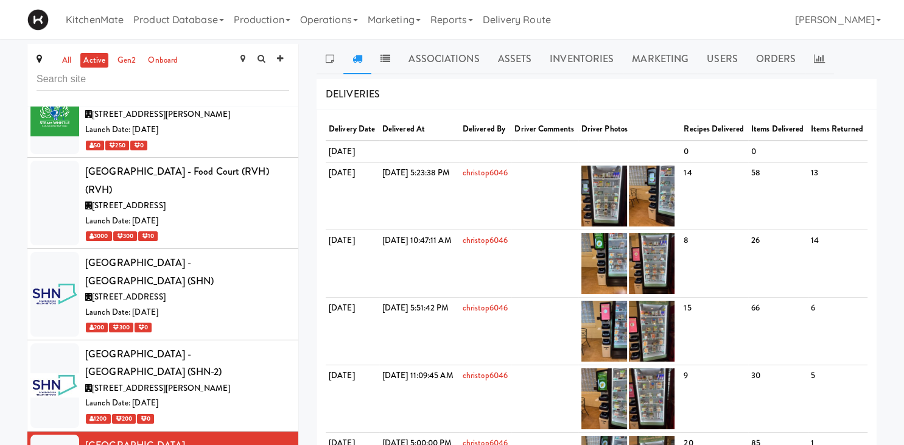
scroll to position [6017, 0]
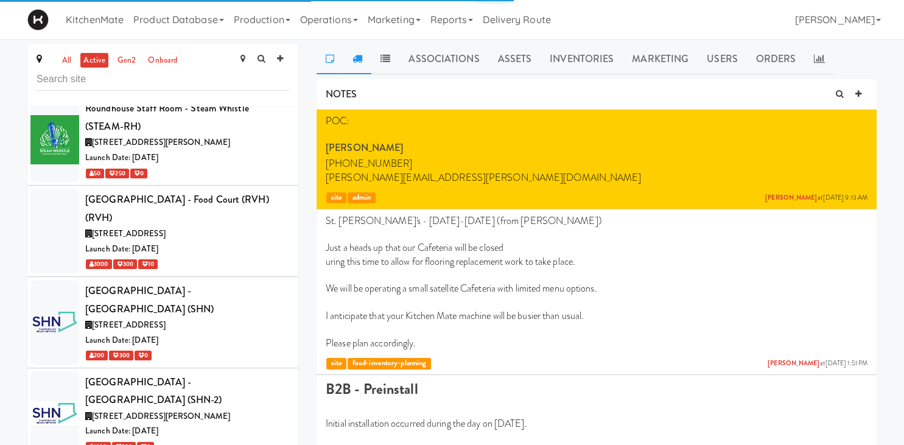
click at [353, 65] on link at bounding box center [357, 59] width 28 height 30
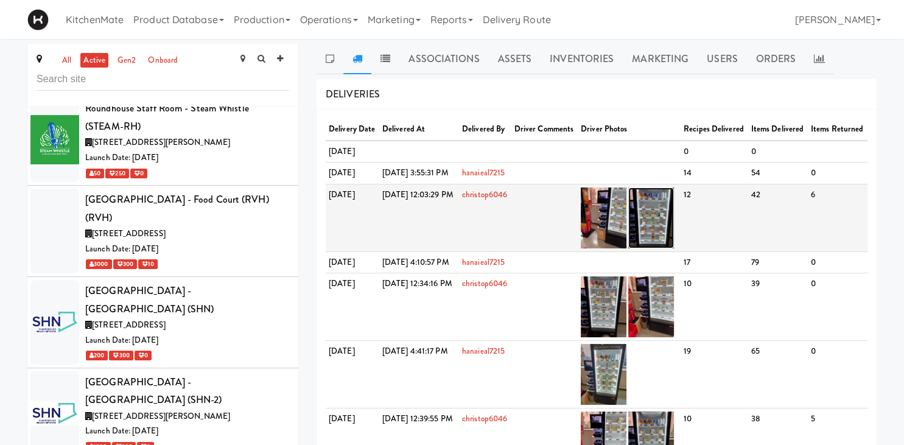
click at [674, 248] on img at bounding box center [651, 218] width 46 height 61
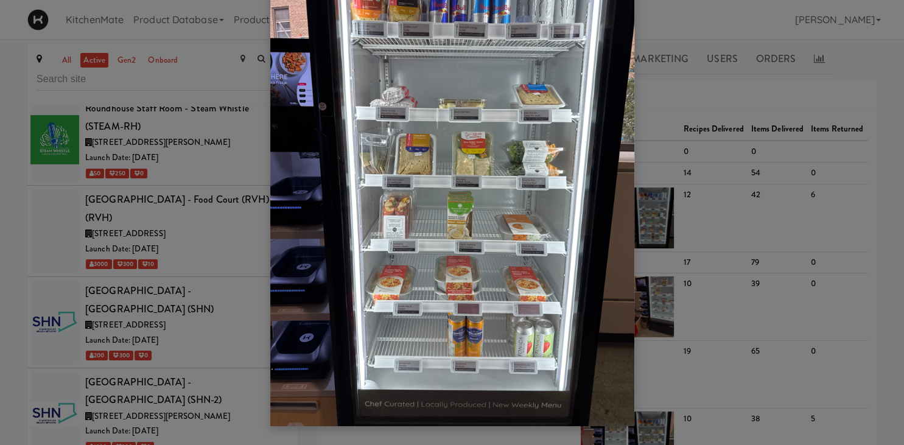
click at [670, 136] on div at bounding box center [452, 222] width 904 height 445
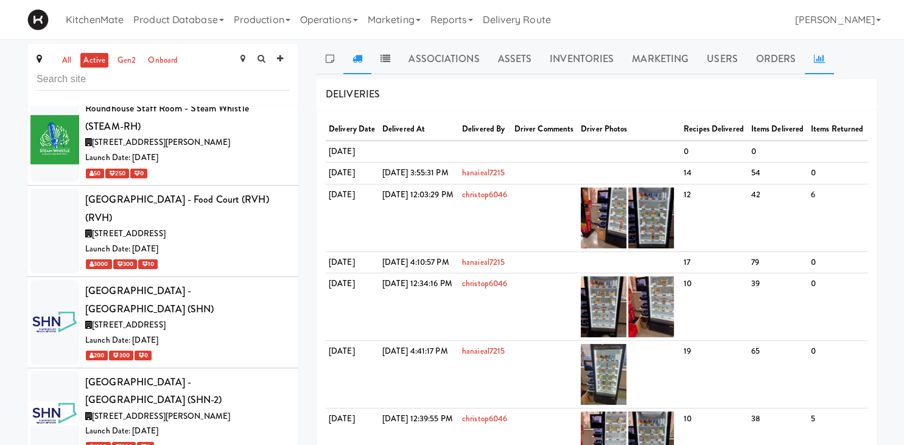
click at [812, 54] on link at bounding box center [819, 59] width 29 height 30
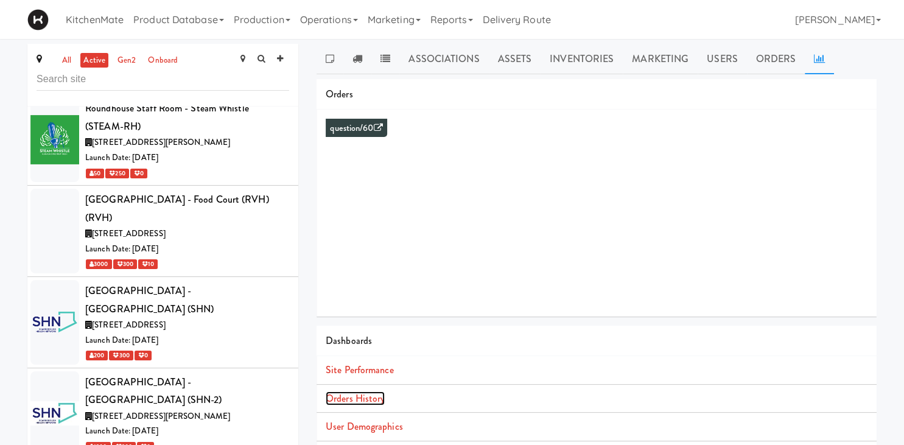
click at [380, 396] on link "Orders History" at bounding box center [355, 398] width 59 height 14
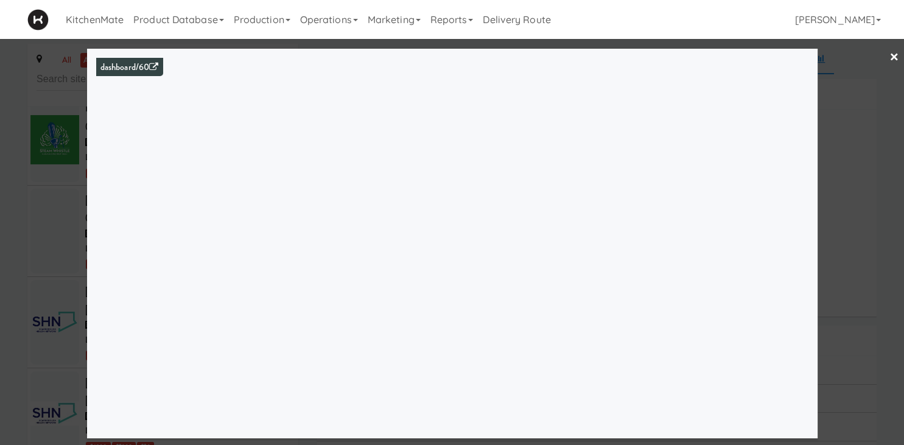
click at [51, 161] on div at bounding box center [452, 222] width 904 height 445
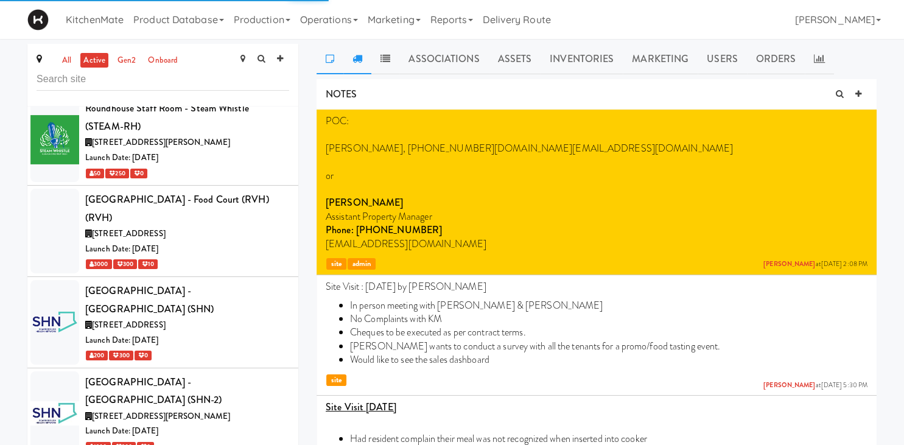
click at [359, 56] on icon at bounding box center [358, 59] width 10 height 10
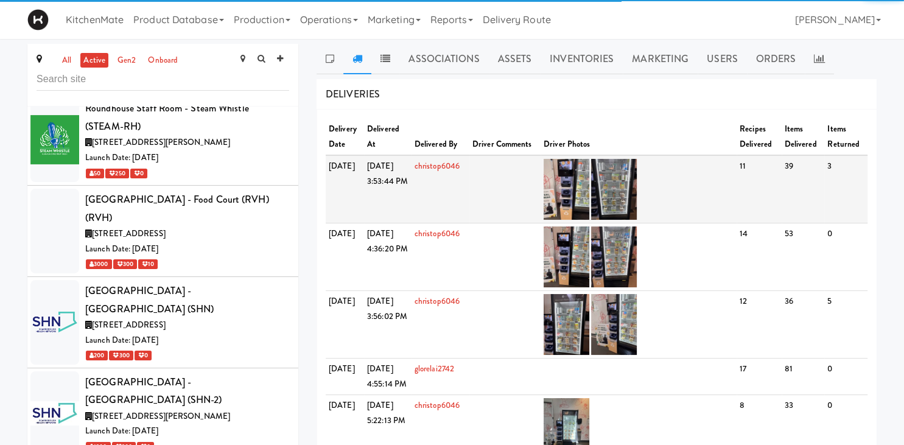
click at [687, 177] on td at bounding box center [639, 189] width 196 height 68
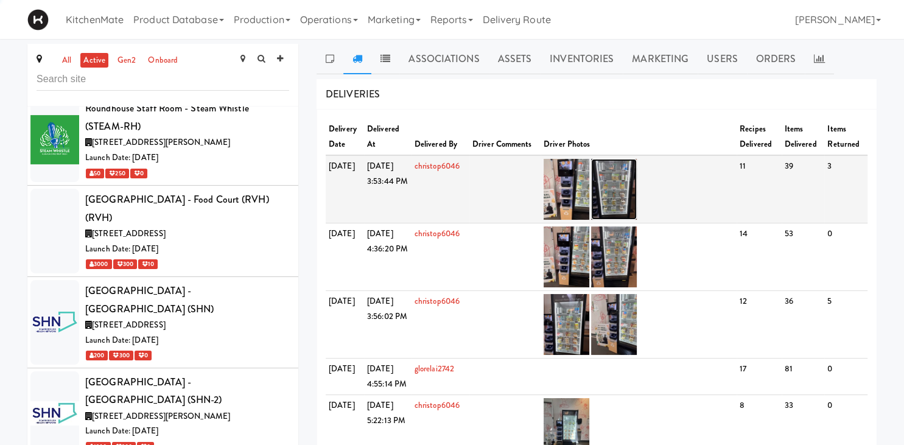
click at [637, 174] on img at bounding box center [614, 189] width 46 height 61
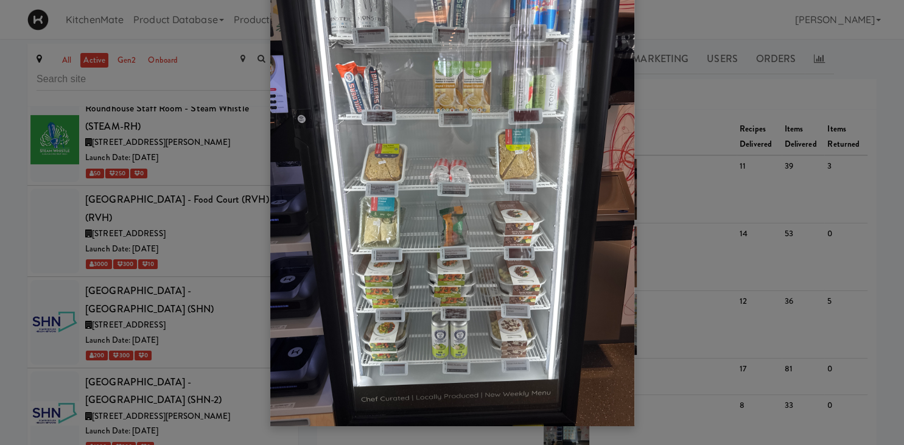
scroll to position [78, 0]
click at [145, 328] on div at bounding box center [452, 222] width 904 height 445
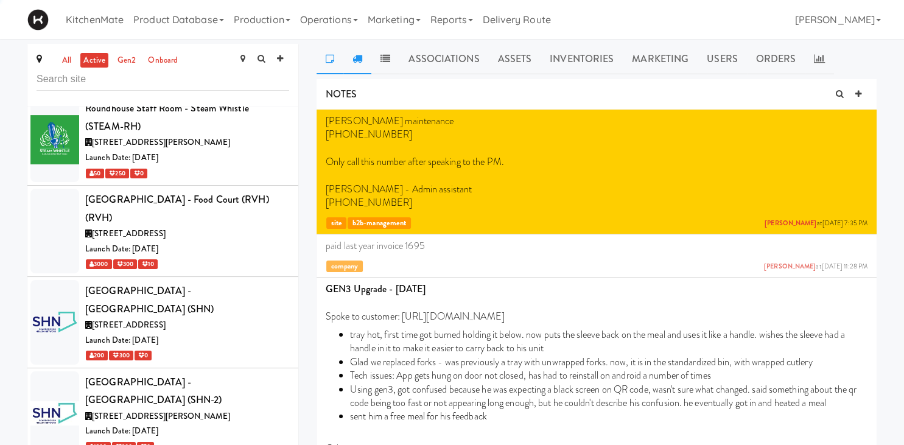
click at [360, 62] on icon at bounding box center [358, 59] width 10 height 10
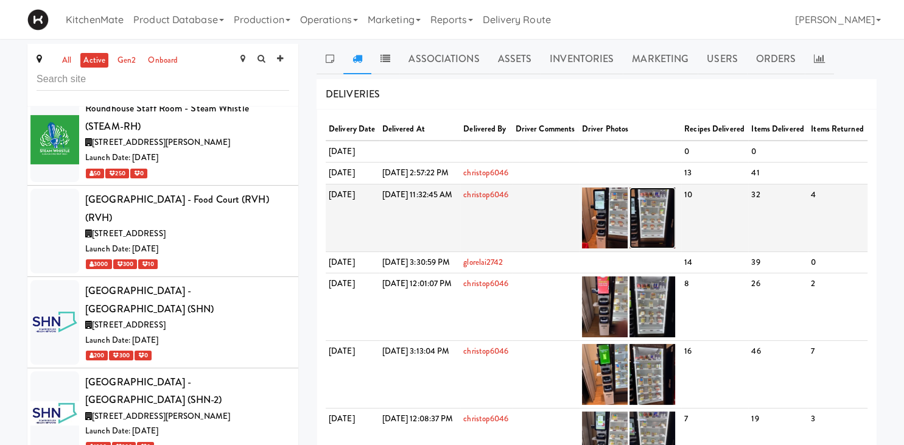
click at [675, 248] on img at bounding box center [653, 218] width 46 height 61
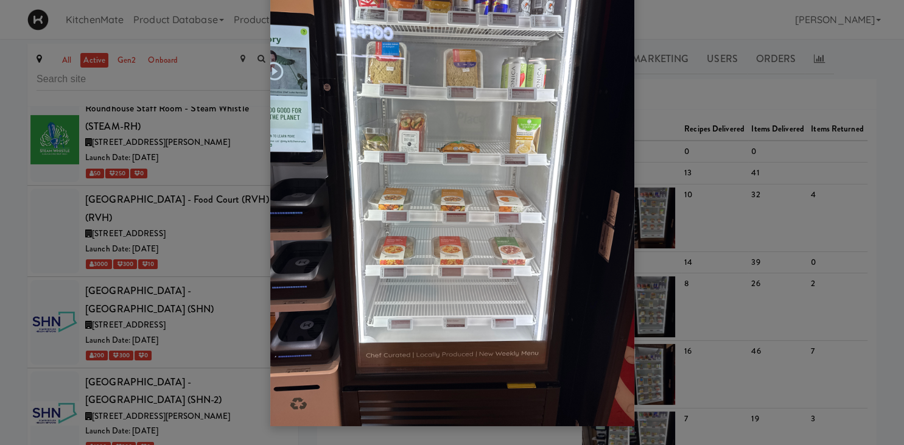
click at [144, 209] on div at bounding box center [452, 222] width 904 height 445
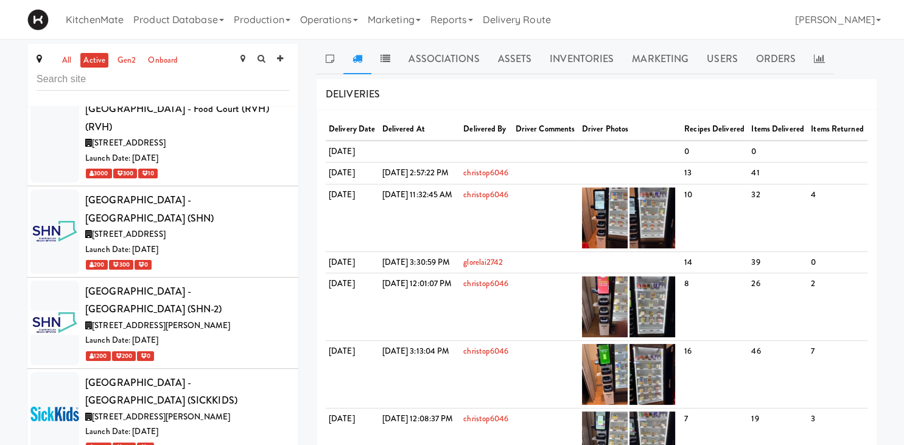
scroll to position [6142, 0]
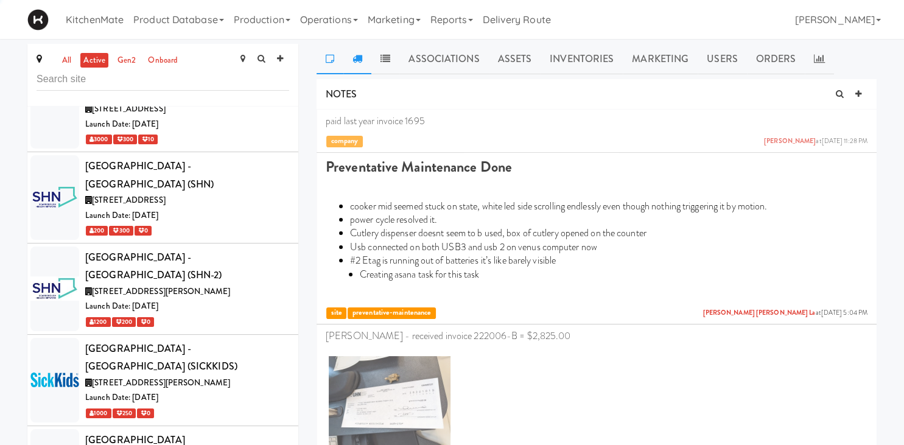
click at [357, 54] on icon at bounding box center [358, 59] width 10 height 10
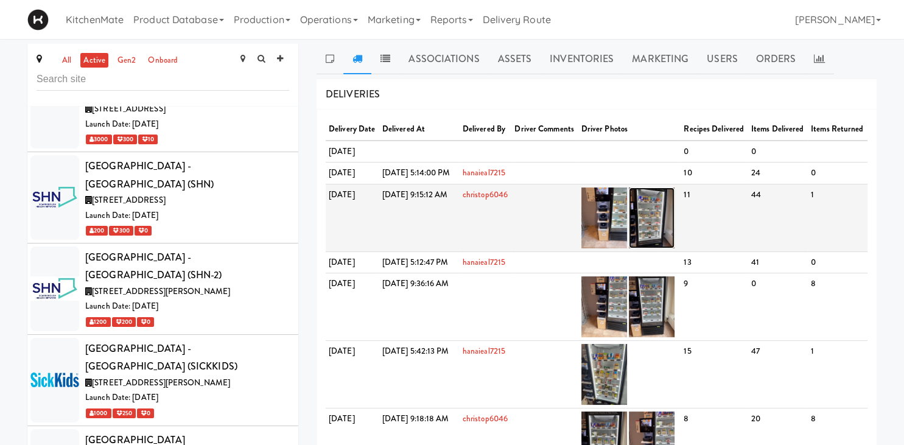
click at [673, 248] on img at bounding box center [652, 218] width 46 height 61
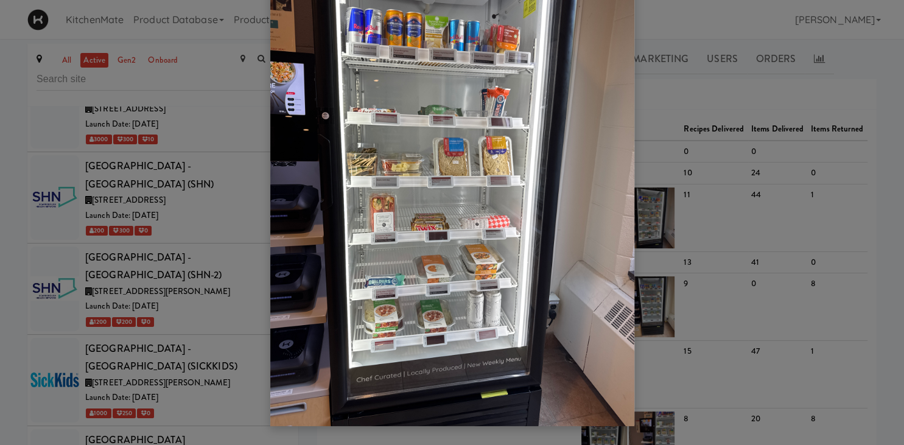
click at [198, 230] on div at bounding box center [452, 222] width 904 height 445
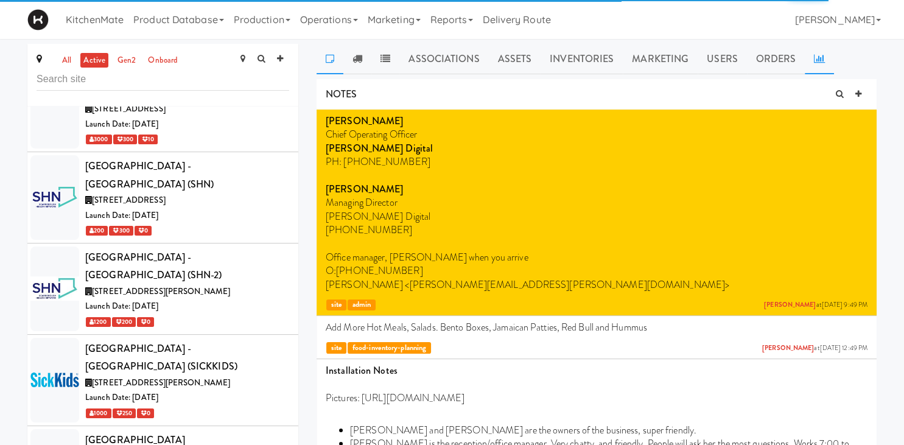
click at [814, 57] on icon at bounding box center [819, 59] width 11 height 10
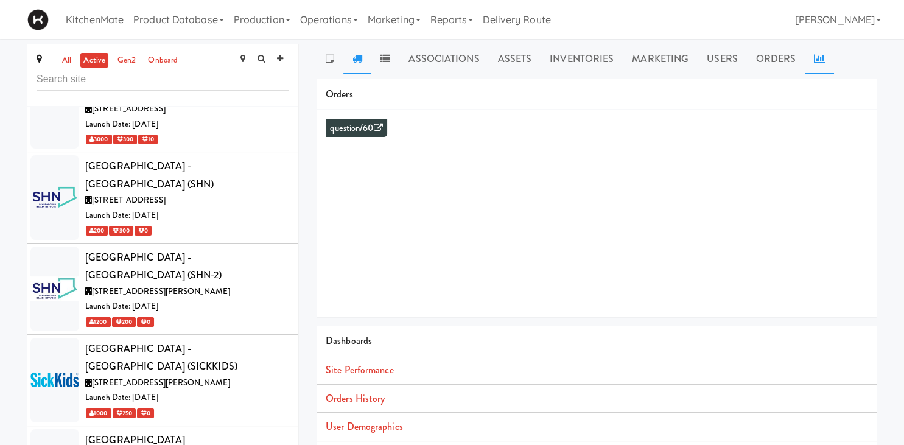
click at [347, 62] on link at bounding box center [357, 59] width 28 height 30
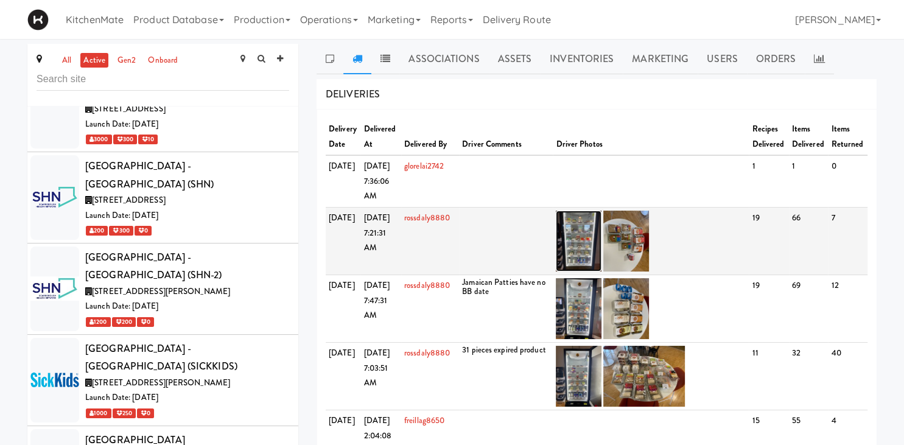
click at [576, 247] on img at bounding box center [579, 241] width 46 height 61
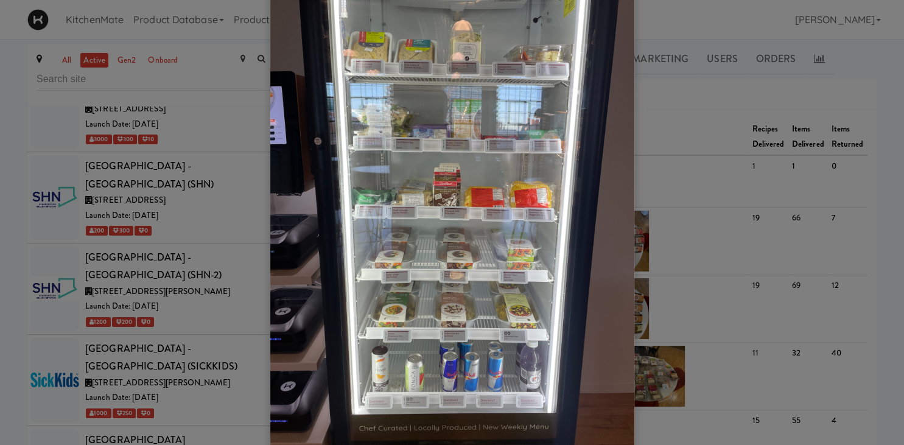
scroll to position [78, 0]
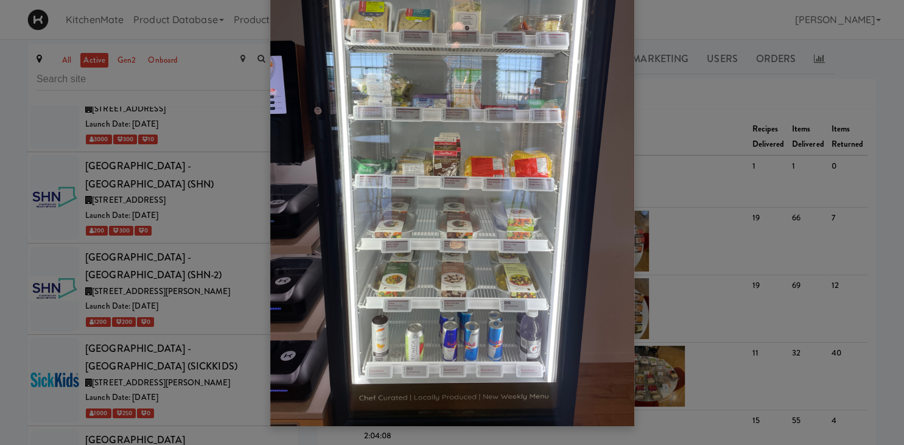
click at [705, 95] on div at bounding box center [452, 222] width 904 height 445
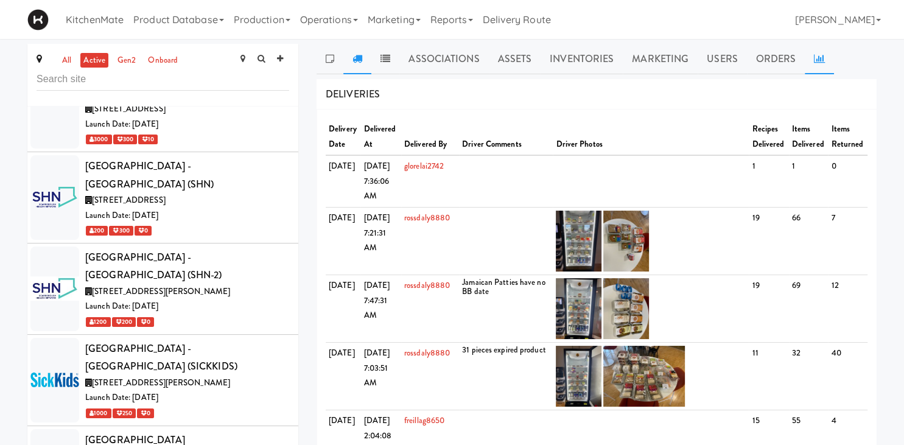
click at [815, 59] on icon at bounding box center [819, 59] width 11 height 10
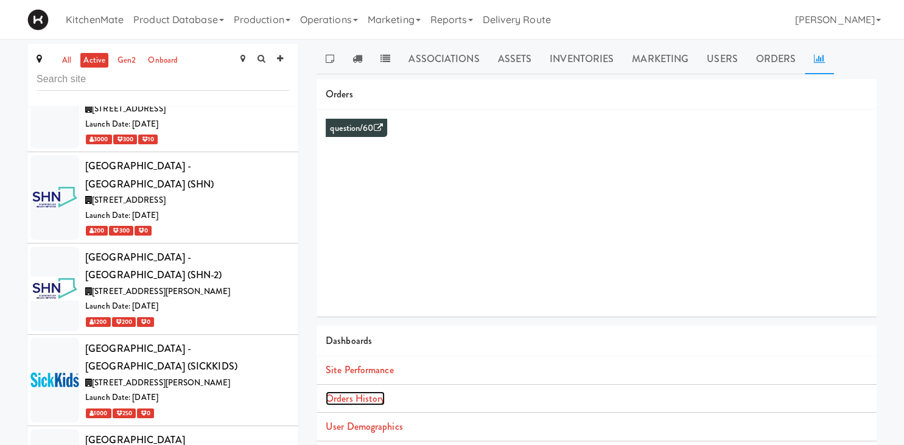
click at [376, 402] on link "Orders History" at bounding box center [355, 398] width 59 height 14
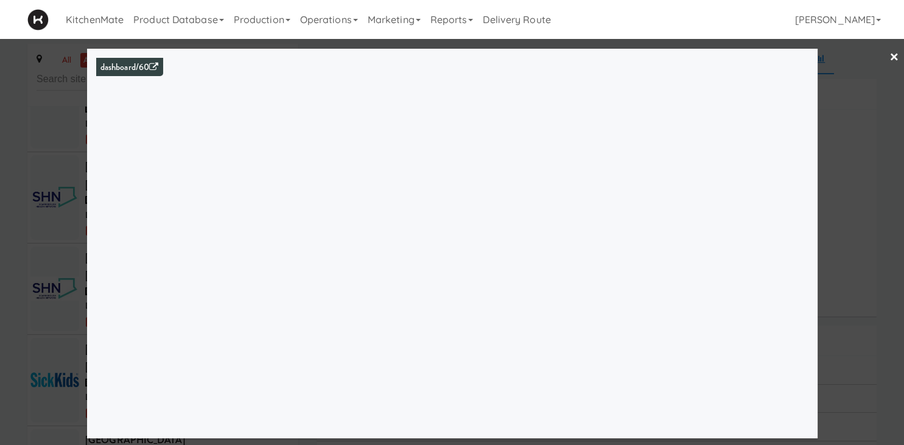
click at [55, 247] on div at bounding box center [452, 222] width 904 height 445
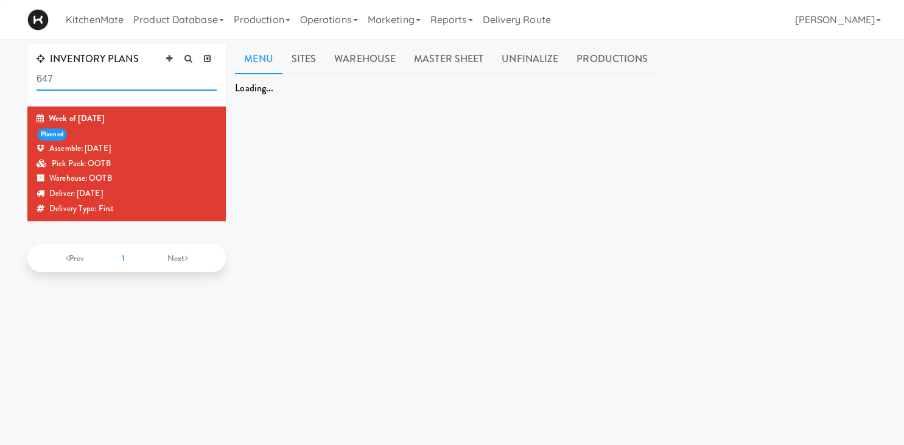
click at [37, 77] on input "647" at bounding box center [127, 79] width 180 height 23
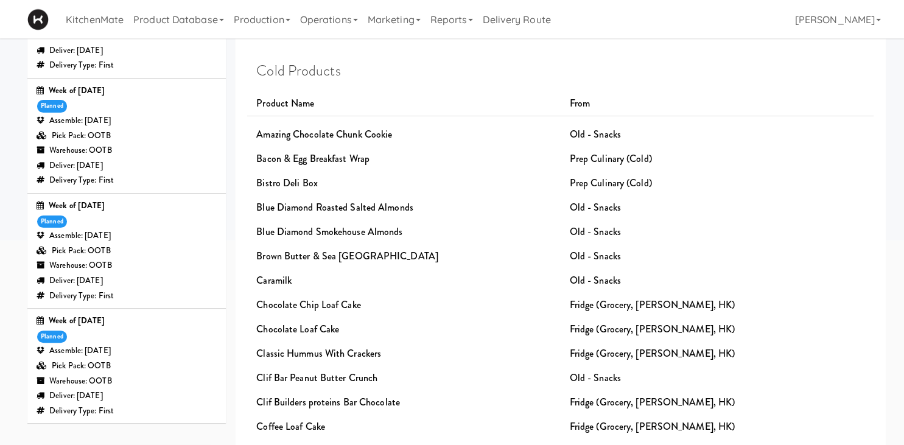
scroll to position [257, 0]
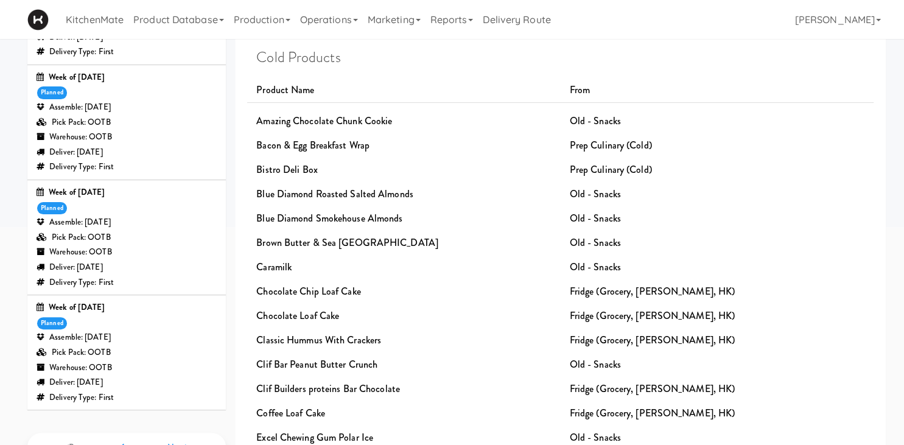
click at [153, 255] on div "Warehouse: OOTB" at bounding box center [127, 252] width 180 height 15
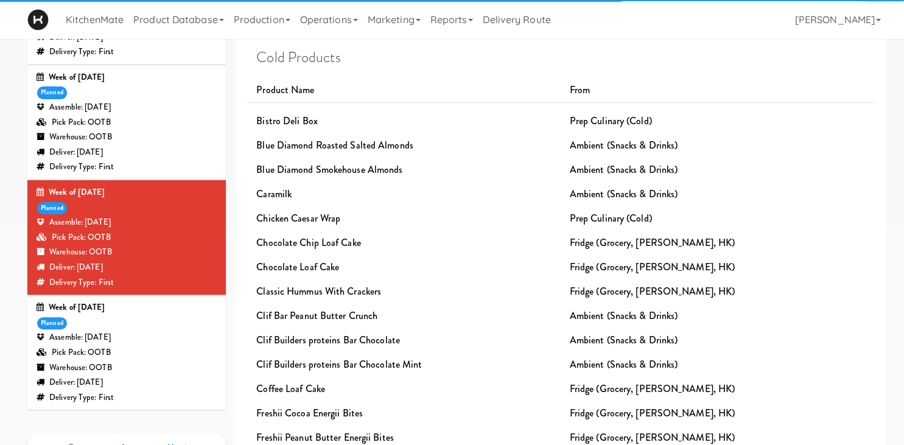
scroll to position [23, 0]
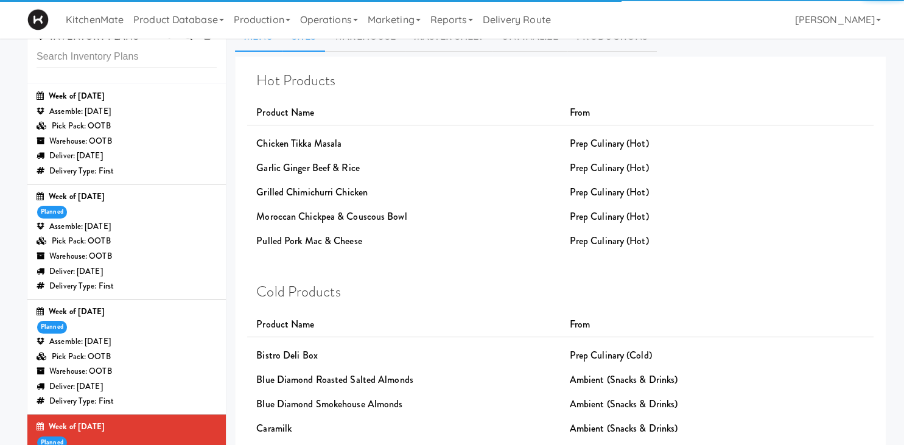
click at [290, 52] on link "Sites" at bounding box center [304, 36] width 43 height 30
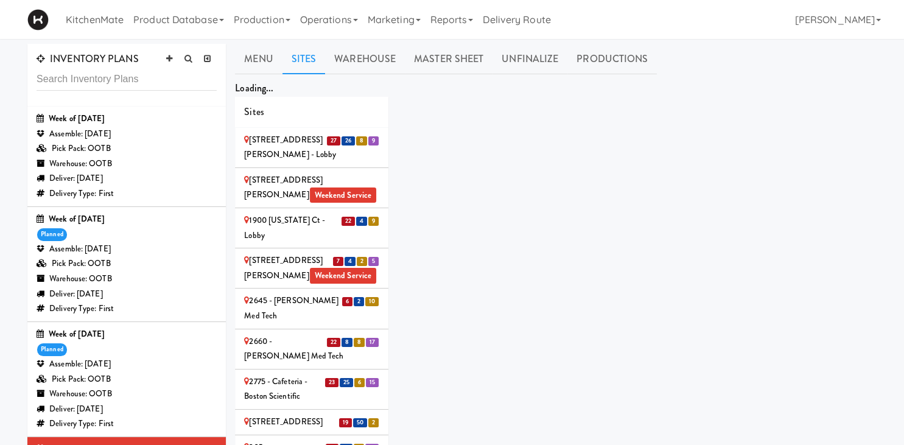
click at [303, 54] on link "Sites" at bounding box center [304, 59] width 43 height 30
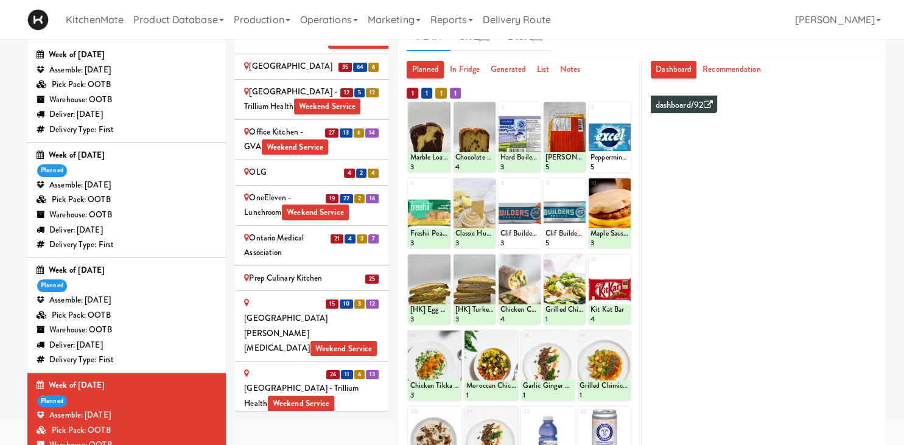
scroll to position [2288, 0]
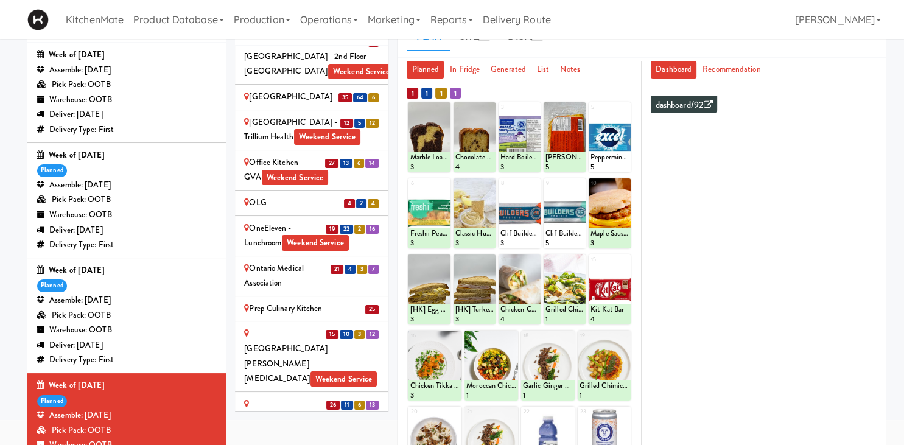
click at [298, 261] on div "Ontario Medical Association" at bounding box center [311, 276] width 135 height 30
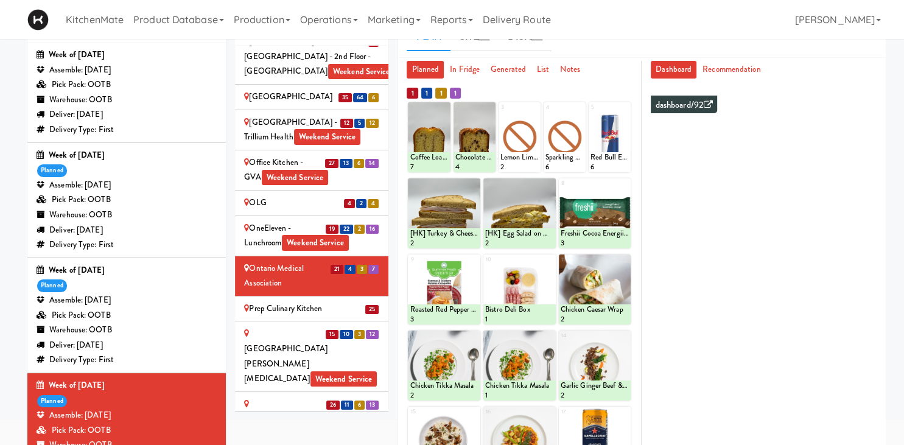
click at [316, 301] on div "Prep Culinary Kitchen" at bounding box center [311, 308] width 135 height 15
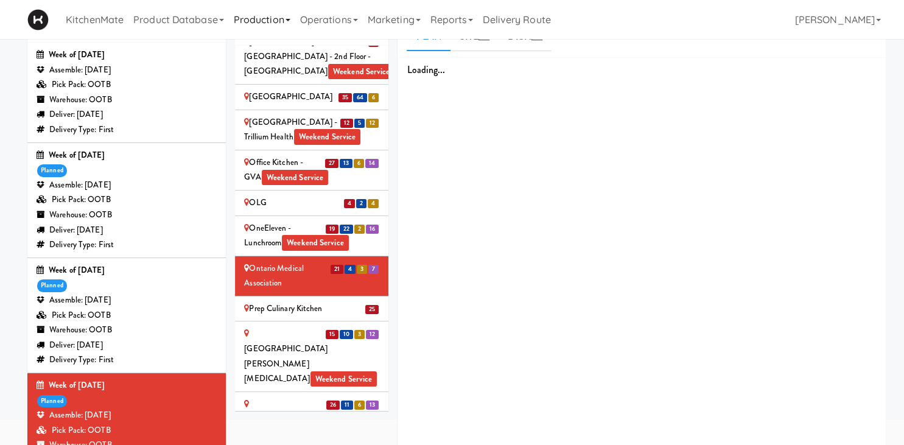
click at [306, 326] on div "Princess Margaret Cancer Centre Weekend Service" at bounding box center [311, 356] width 135 height 60
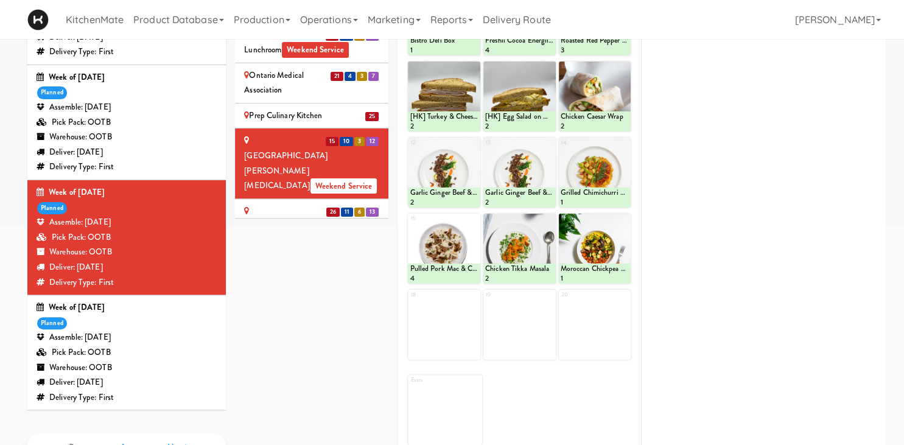
scroll to position [192, 0]
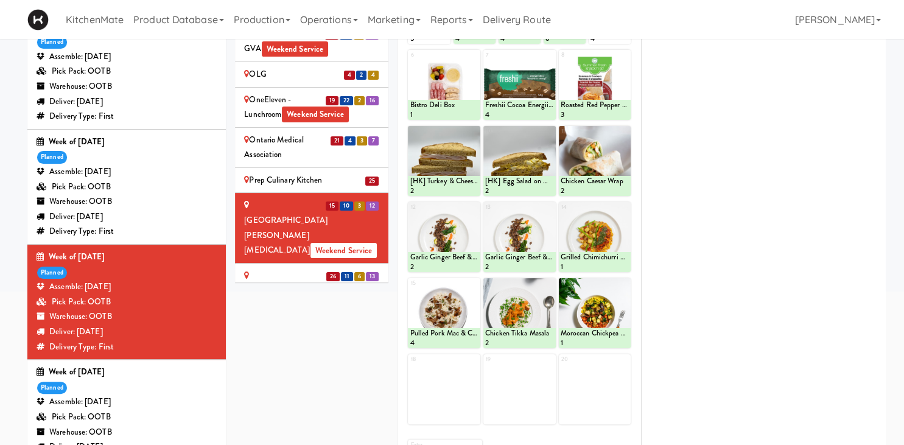
click at [310, 268] on div "Queensway Health Centre - Trillium Health Weekend Service" at bounding box center [311, 290] width 135 height 45
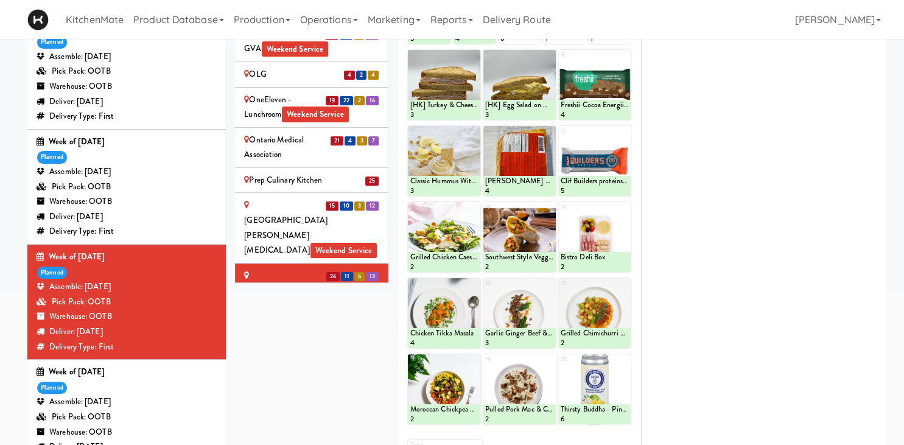
scroll to position [257, 0]
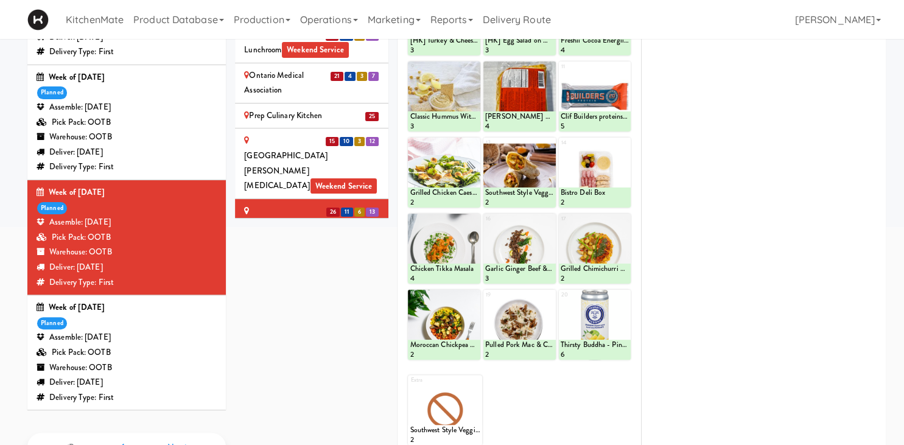
click at [317, 300] on div "Royal Victoria Regional Health Centre - Food Court (RVH) Weekend Service" at bounding box center [311, 315] width 135 height 30
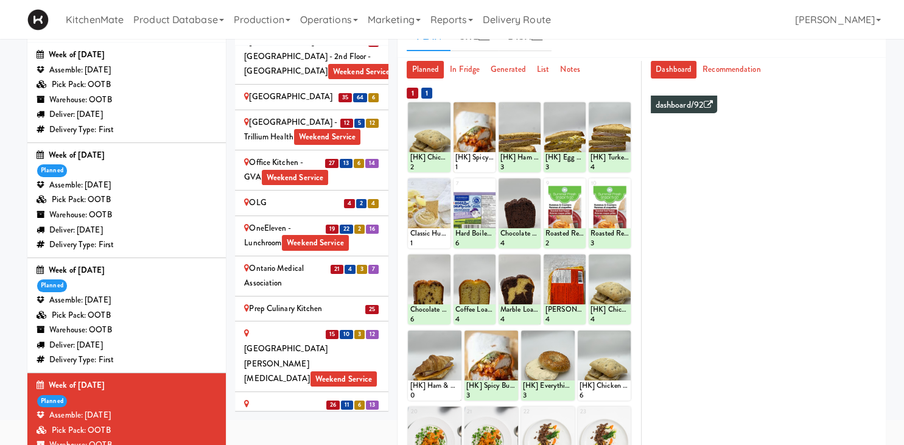
scroll to position [192, 0]
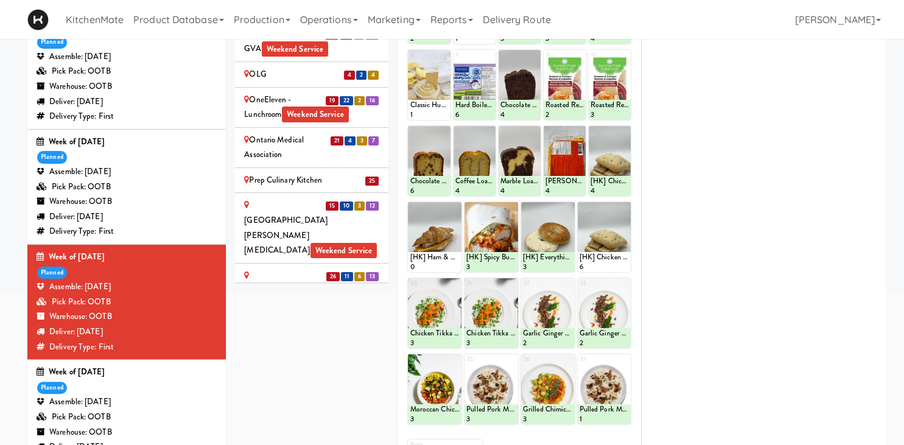
click at [332, 404] on div "Scarborough Birchmount Hospital - Main Lobby Weekend Service" at bounding box center [311, 419] width 135 height 30
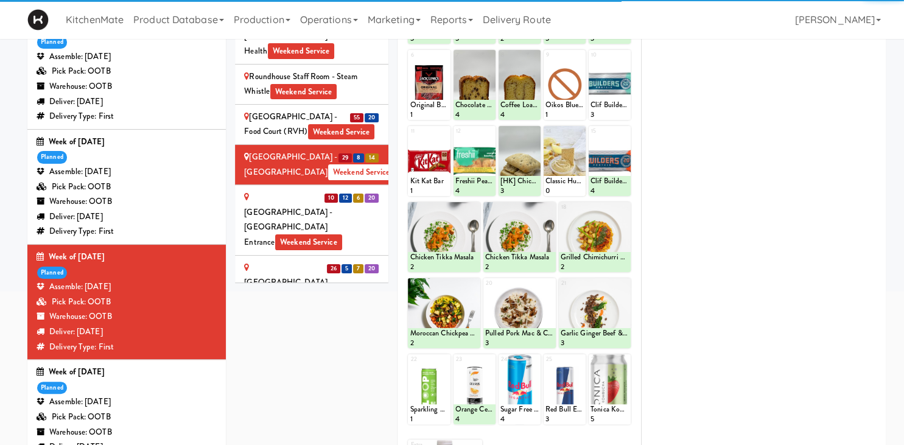
scroll to position [2457, 0]
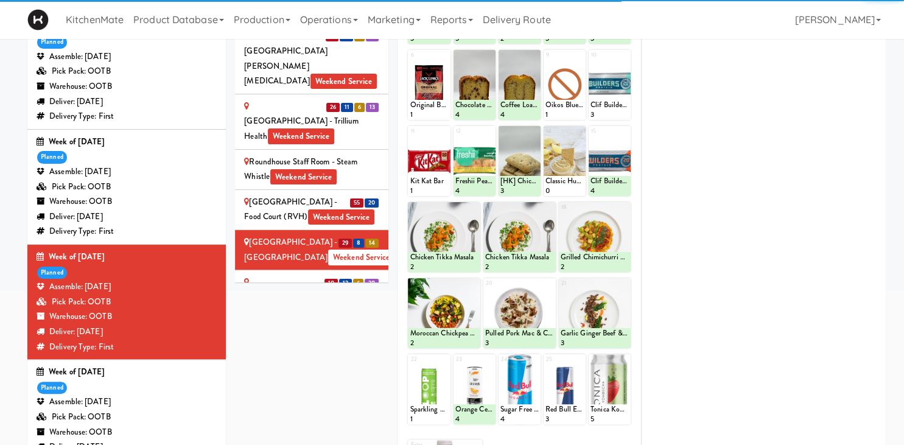
click at [312, 275] on div "Scarborough General Hospital - Tower Wing Entrance Weekend Service" at bounding box center [311, 305] width 135 height 60
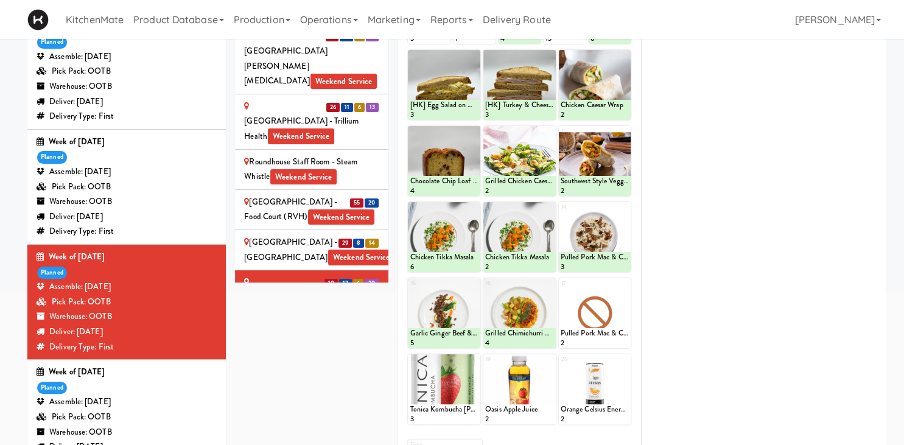
click at [306, 346] on div "SickKids Hospital - Main St. Weekend Service" at bounding box center [311, 368] width 135 height 45
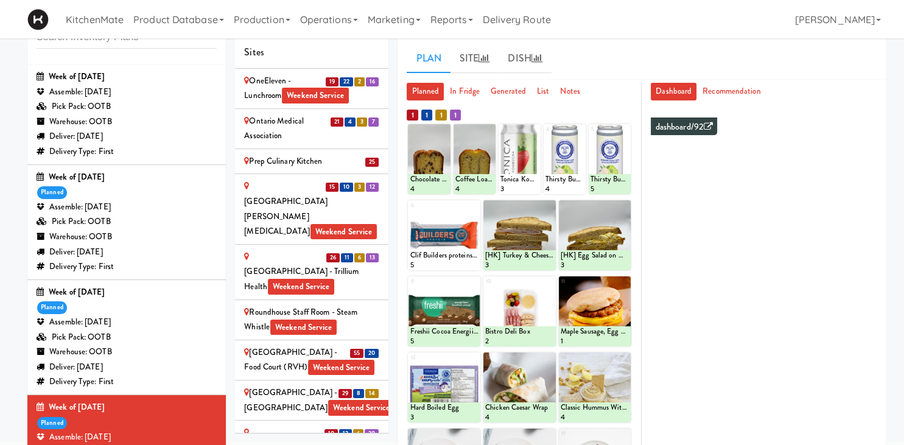
scroll to position [297, 0]
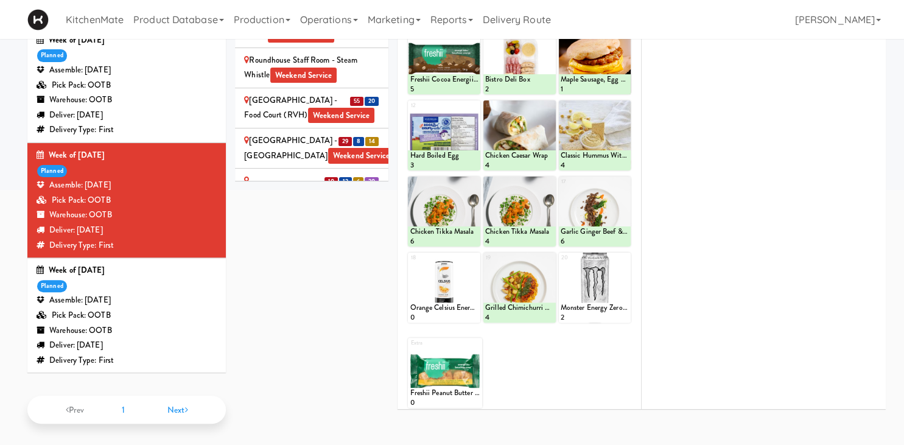
click at [290, 299] on div "St. Joseph's Health Centre Weekend Service" at bounding box center [311, 314] width 135 height 30
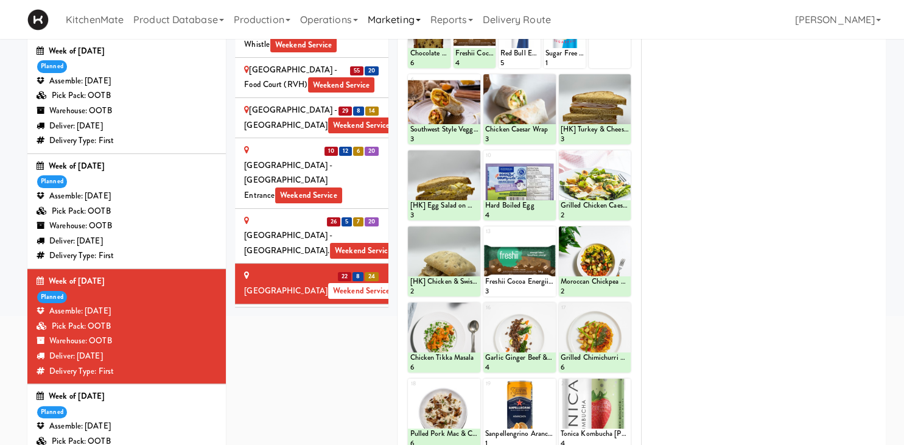
scroll to position [232, 0]
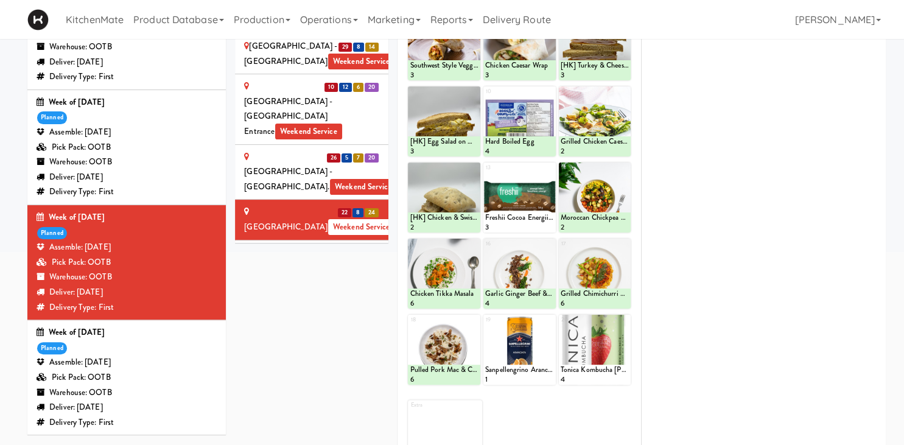
click at [294, 245] on div "Ten York - 4th Floor Fitness Center Weekend Service" at bounding box center [311, 260] width 135 height 30
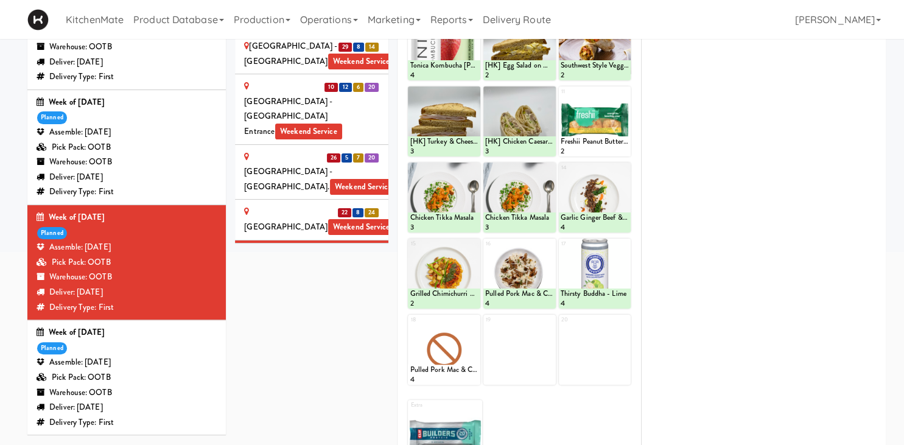
click at [289, 286] on div "UHN - Bickle Center - The Meeting Place Weekend Service" at bounding box center [311, 316] width 135 height 60
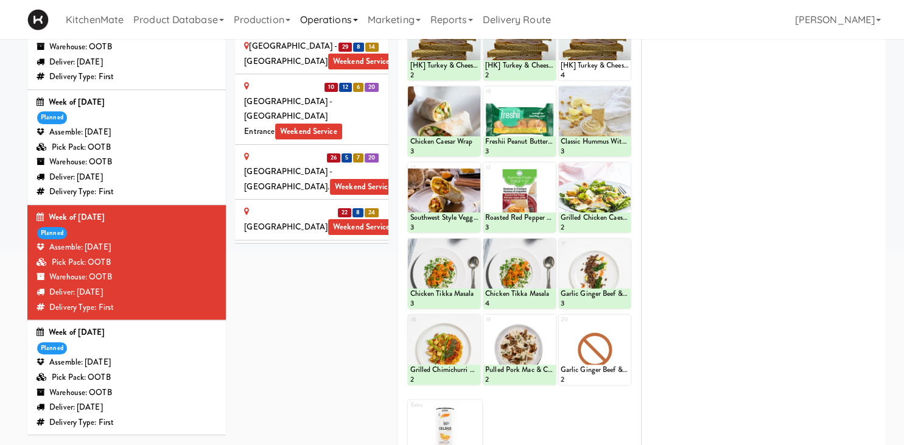
click at [260, 356] on div "UHN - Lyndhurst Centre - Cafe Lobby Weekend Service" at bounding box center [311, 378] width 135 height 45
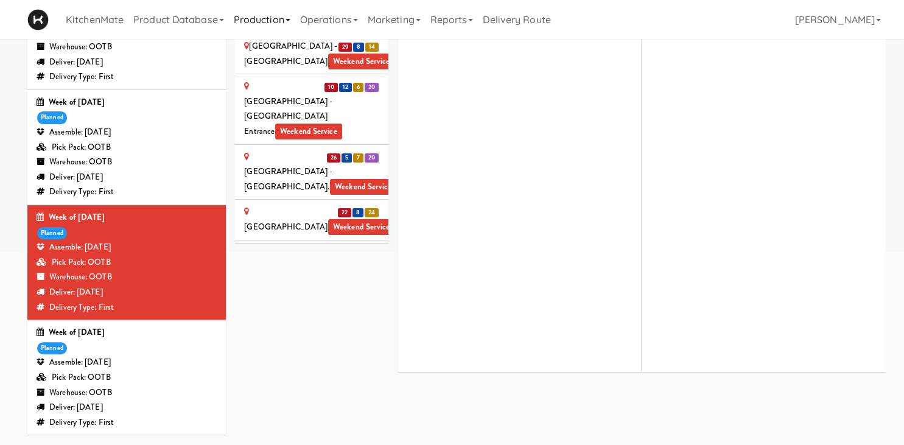
click at [290, 385] on span "Weekend Service" at bounding box center [298, 393] width 67 height 16
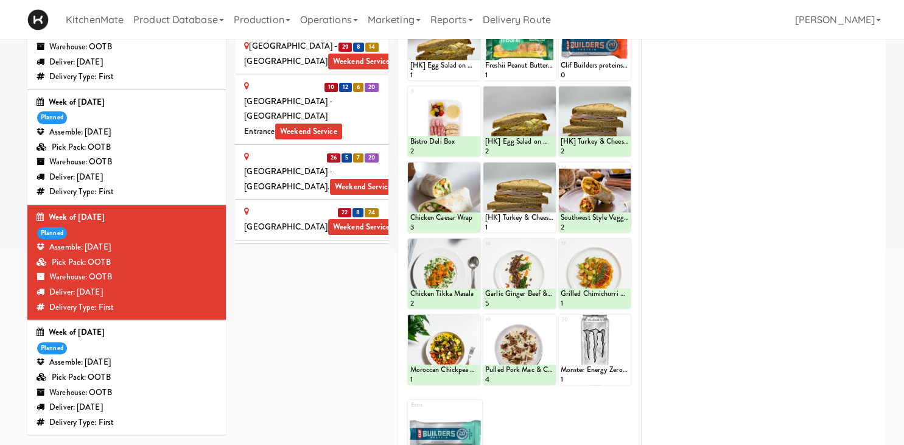
click at [312, 436] on div "[PERSON_NAME] Digital" at bounding box center [311, 451] width 135 height 30
click at [314, 436] on div "[PERSON_NAME] Digital" at bounding box center [311, 451] width 135 height 30
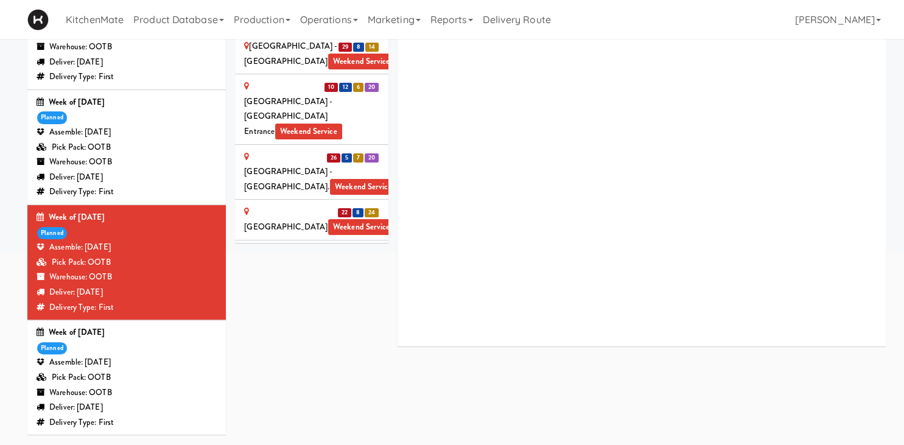
click at [314, 436] on div "[PERSON_NAME] Digital" at bounding box center [311, 451] width 135 height 30
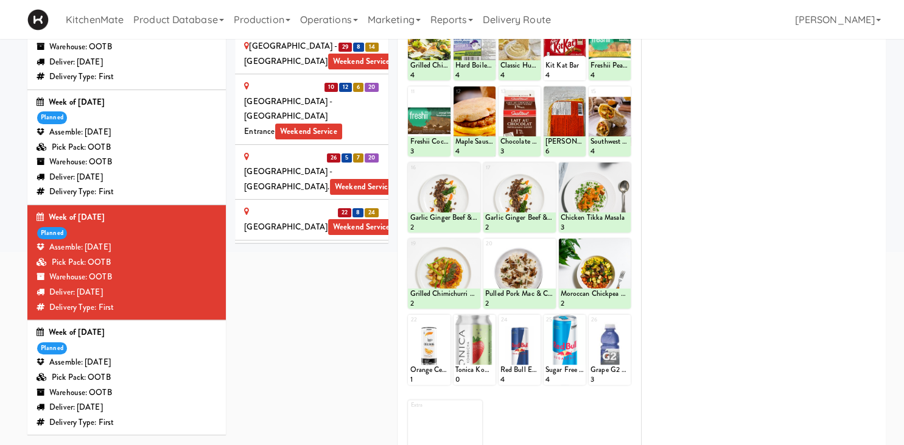
scroll to position [0, 0]
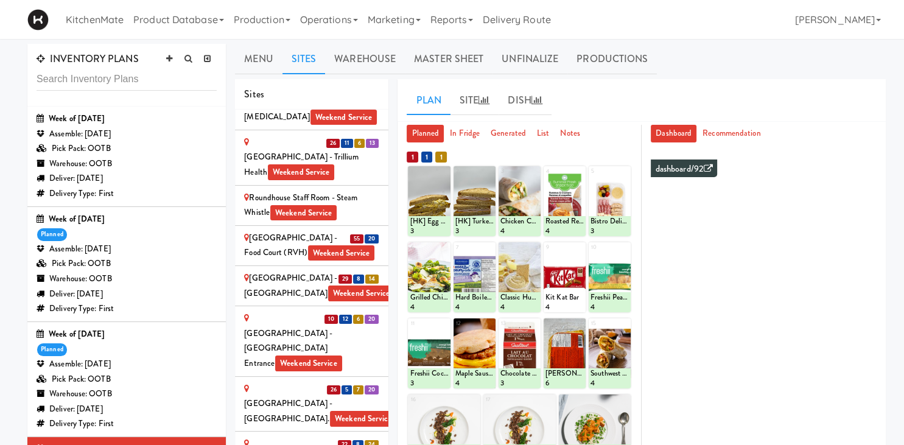
click at [133, 277] on div "Warehouse: OOTB" at bounding box center [127, 279] width 180 height 15
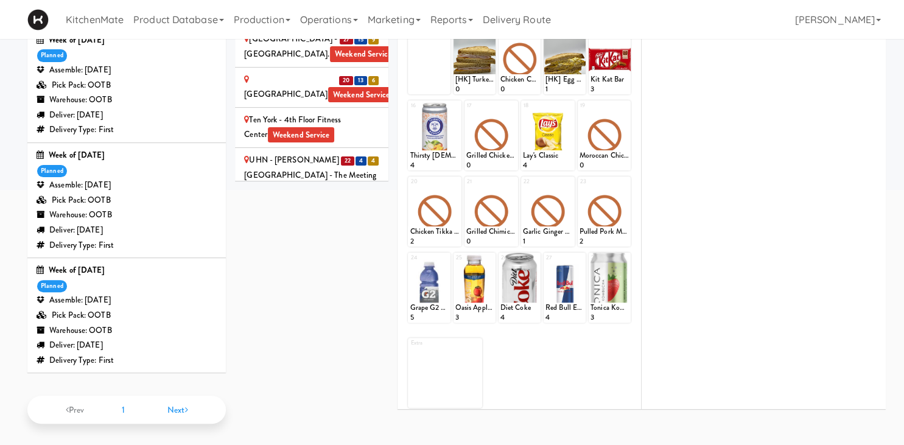
scroll to position [104, 0]
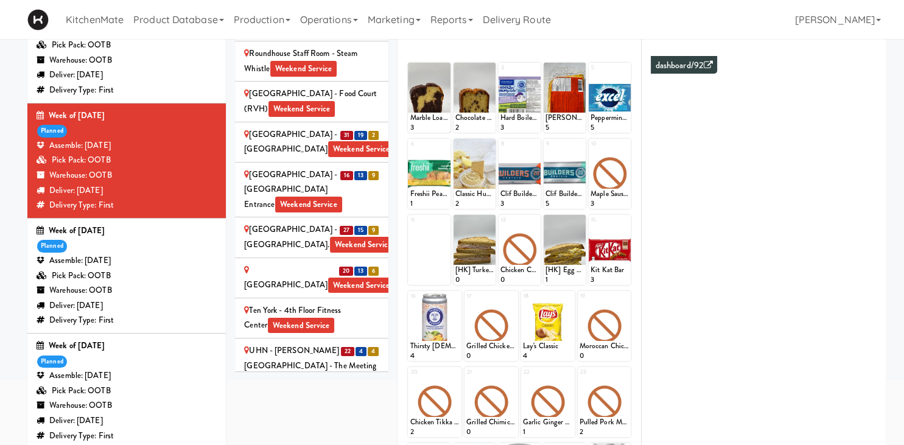
click at [363, 399] on div "UHN - Lyndhurst Centre - Cafe Lobby Weekend Service" at bounding box center [311, 421] width 135 height 45
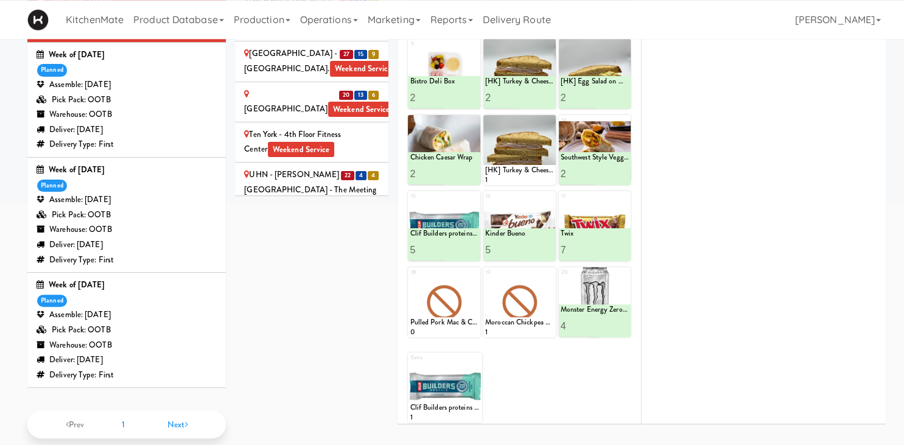
scroll to position [168, 0]
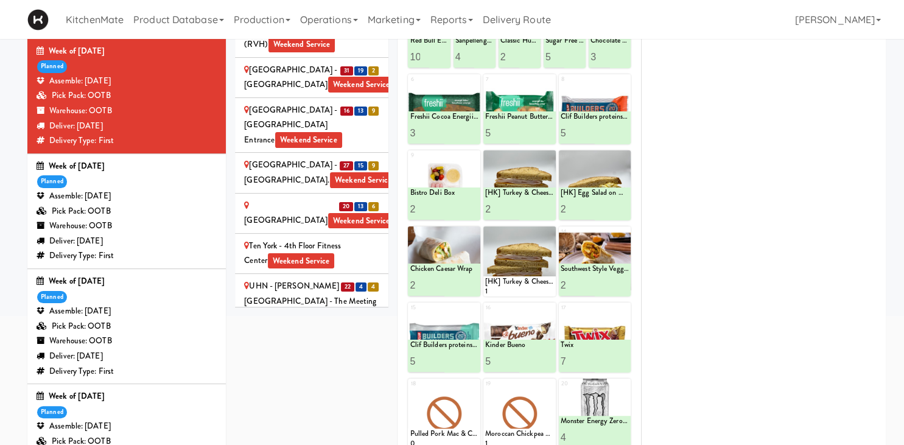
click at [291, 279] on div "UHN - Bickle Center - The Meeting Place Weekend Service" at bounding box center [311, 301] width 135 height 45
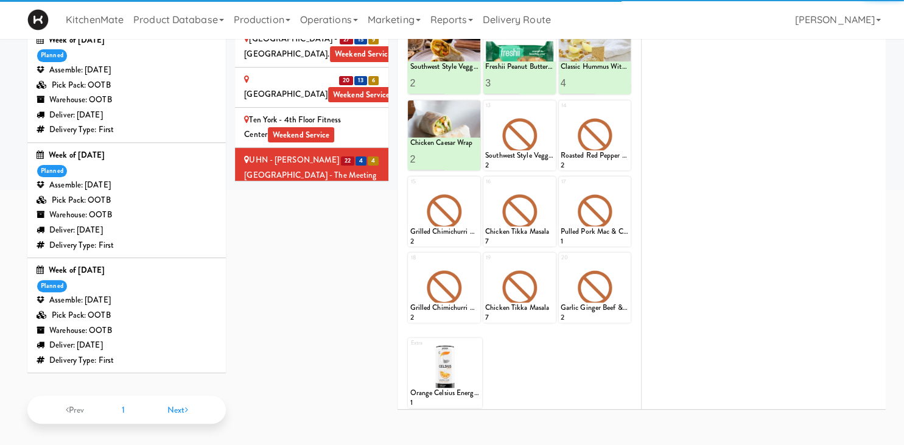
scroll to position [0, 0]
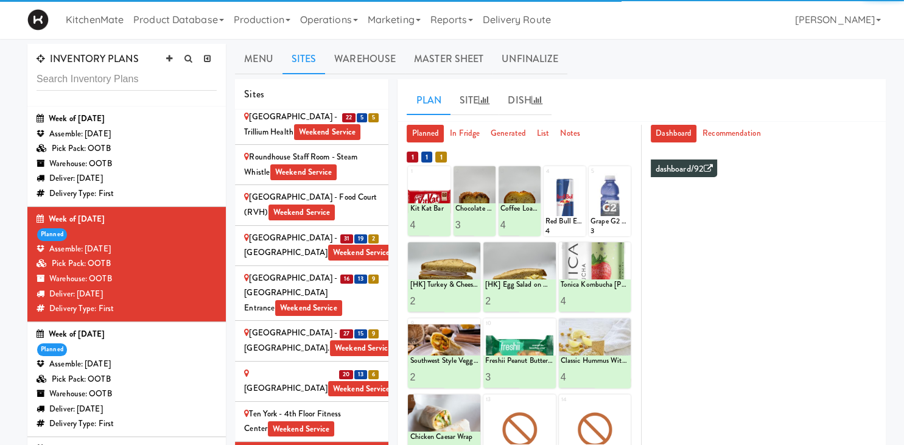
click at [345, 370] on span "20" at bounding box center [346, 374] width 14 height 9
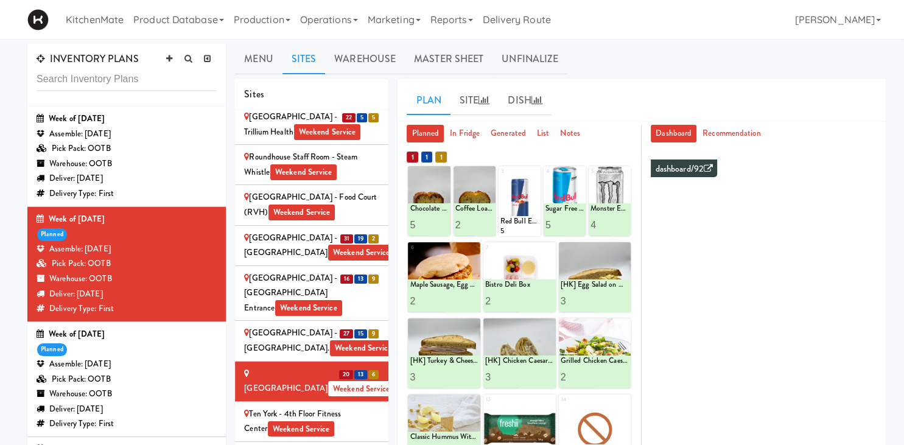
scroll to position [233, 0]
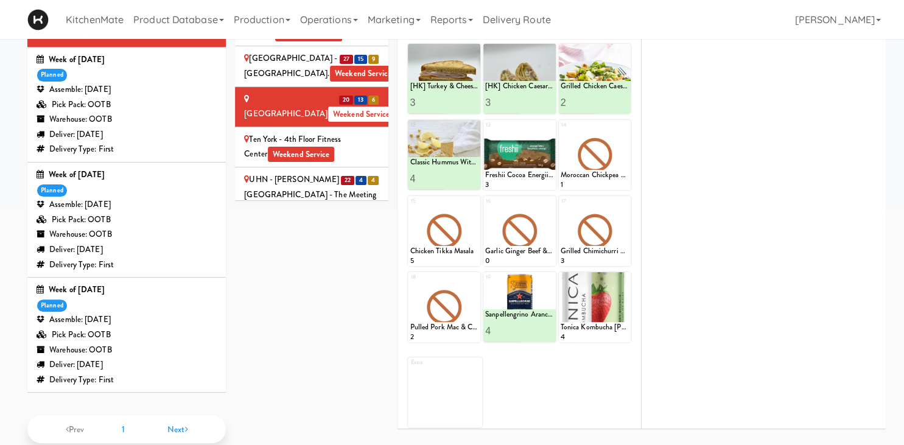
scroll to position [0, 0]
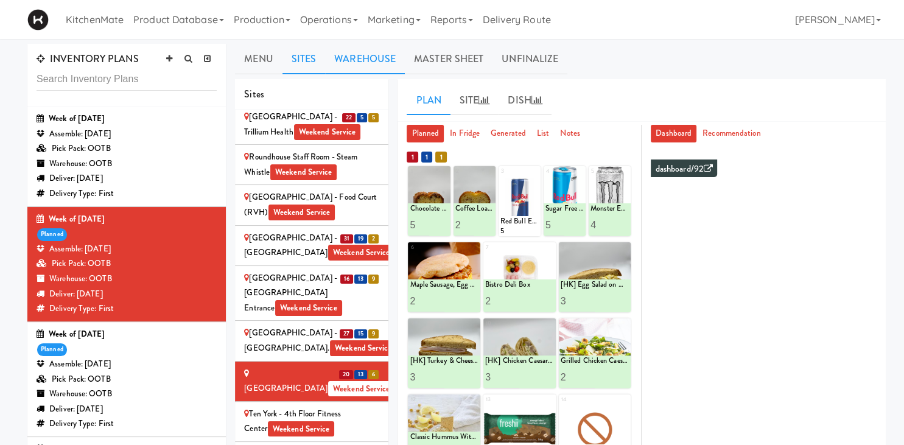
click at [346, 56] on link "Warehouse" at bounding box center [365, 59] width 80 height 30
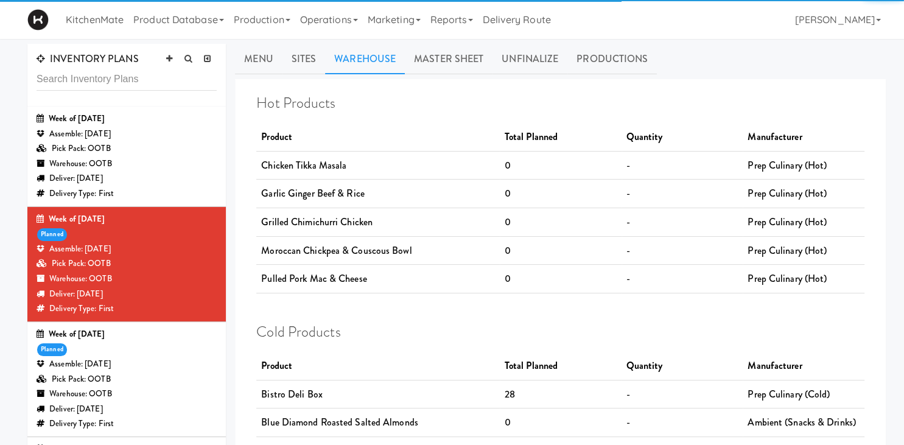
click at [614, 65] on link "Productions" at bounding box center [611, 59] width 89 height 30
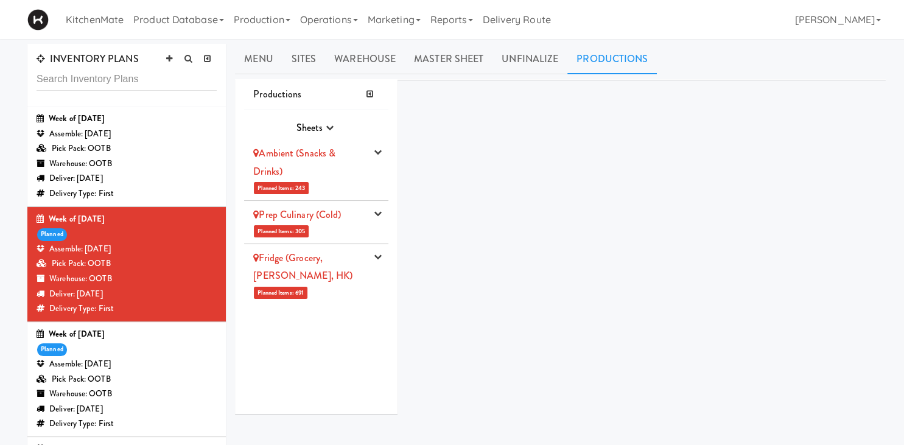
click at [332, 160] on div "Ambient (Snacks & Drinks)" at bounding box center [309, 162] width 113 height 36
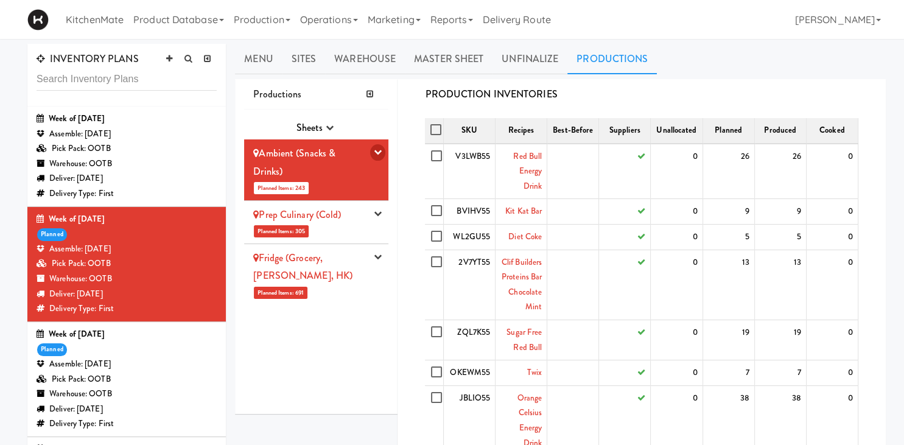
click at [379, 156] on button "button" at bounding box center [377, 152] width 15 height 16
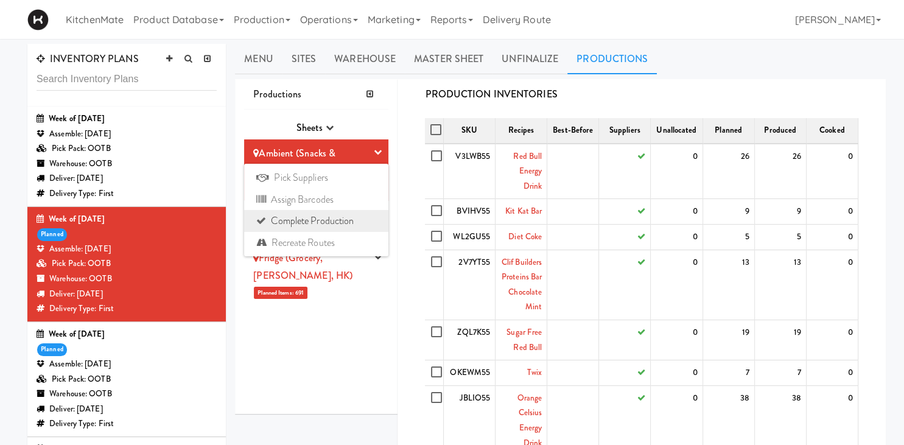
click at [330, 224] on link "Complete Production" at bounding box center [316, 221] width 144 height 22
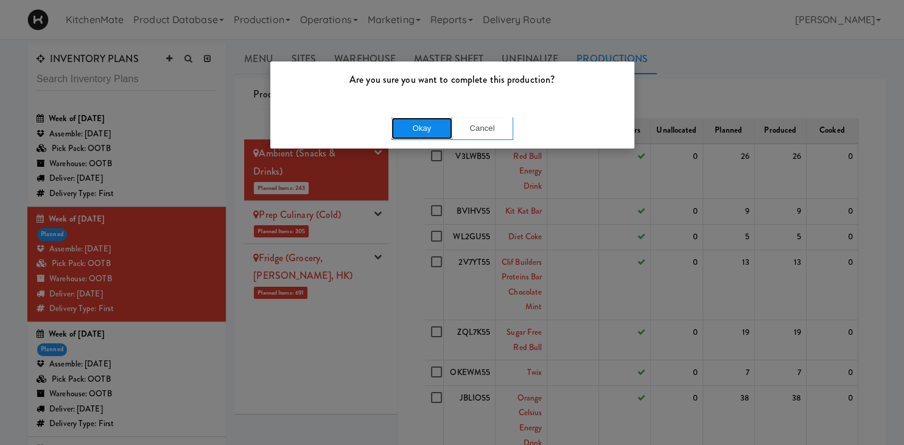
click at [425, 121] on button "Okay" at bounding box center [421, 129] width 61 height 22
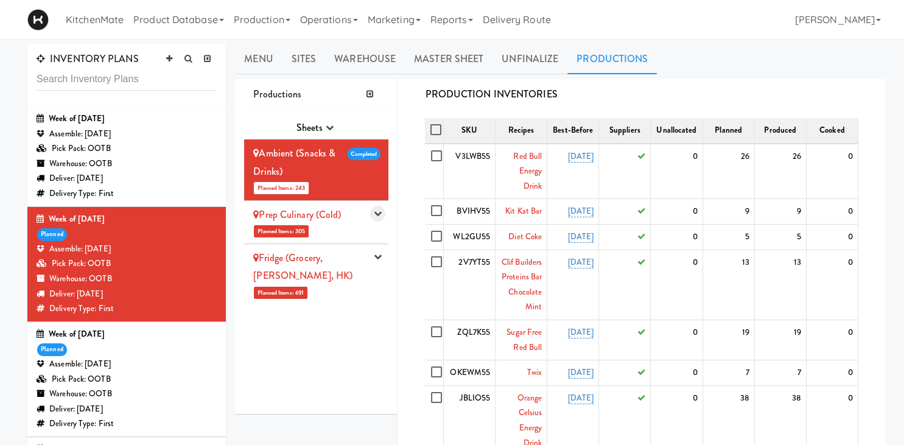
click at [374, 213] on button "button" at bounding box center [377, 214] width 15 height 16
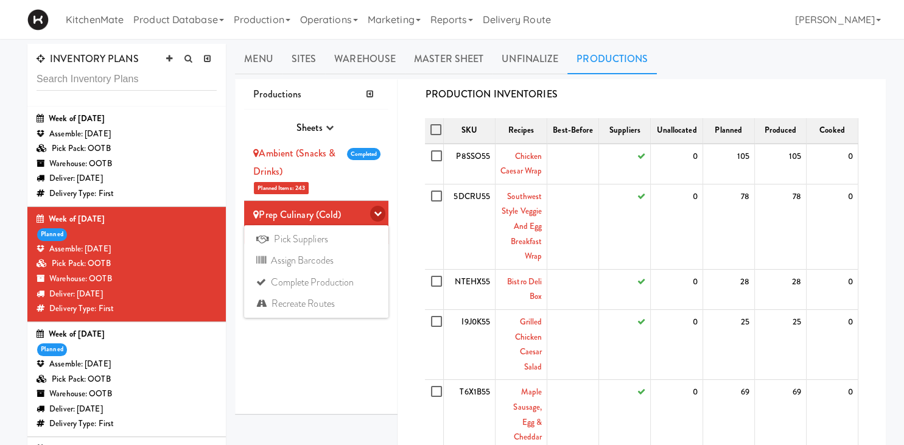
click at [376, 213] on icon "button" at bounding box center [378, 213] width 8 height 8
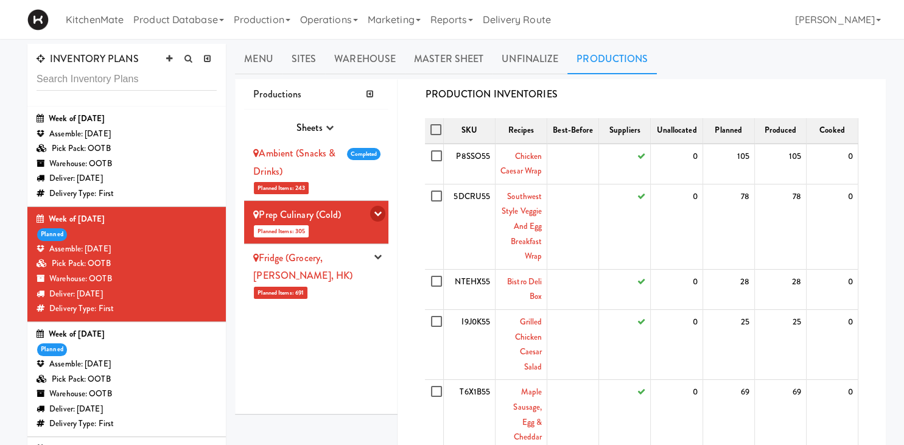
click at [377, 214] on icon "button" at bounding box center [378, 213] width 8 height 8
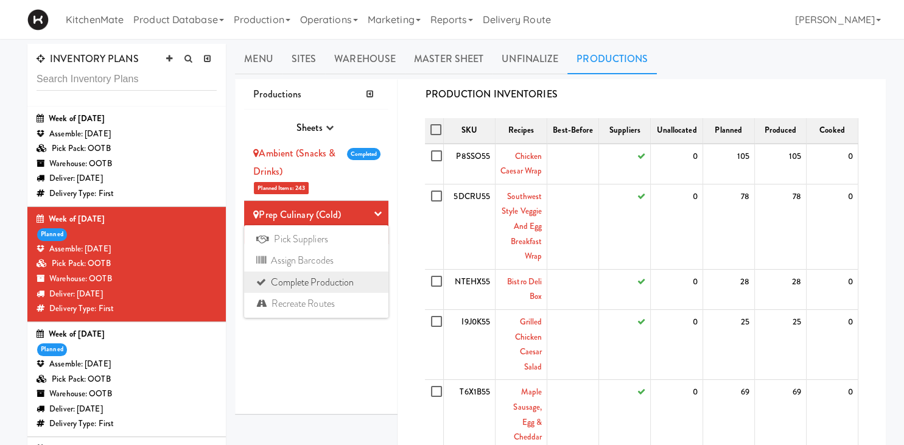
click at [357, 279] on link "Complete Production" at bounding box center [316, 283] width 144 height 22
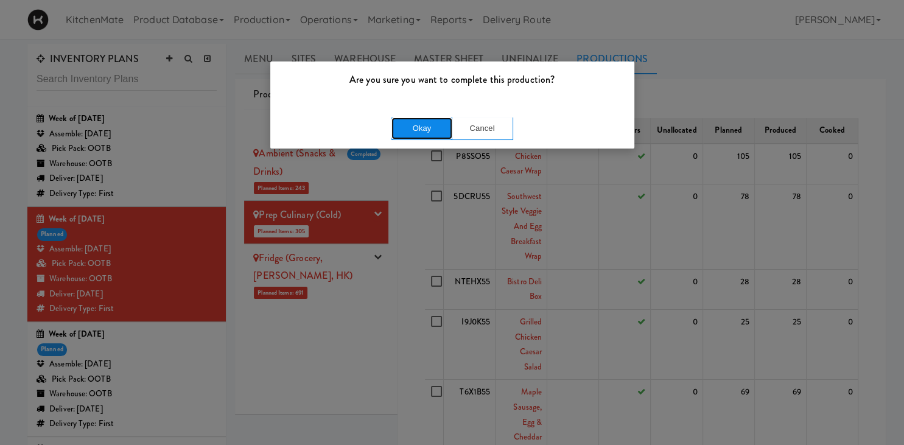
click at [424, 130] on button "Okay" at bounding box center [421, 129] width 61 height 22
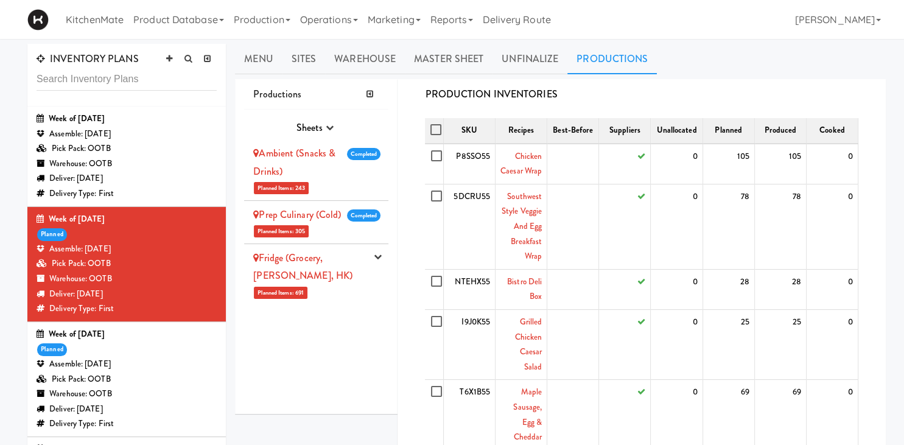
click at [377, 254] on icon "button" at bounding box center [378, 257] width 8 height 8
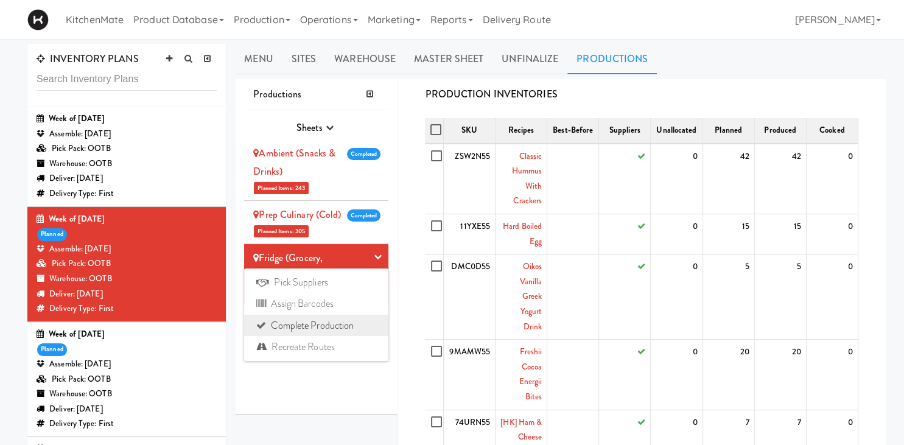
click at [339, 328] on link "Complete Production" at bounding box center [316, 326] width 144 height 22
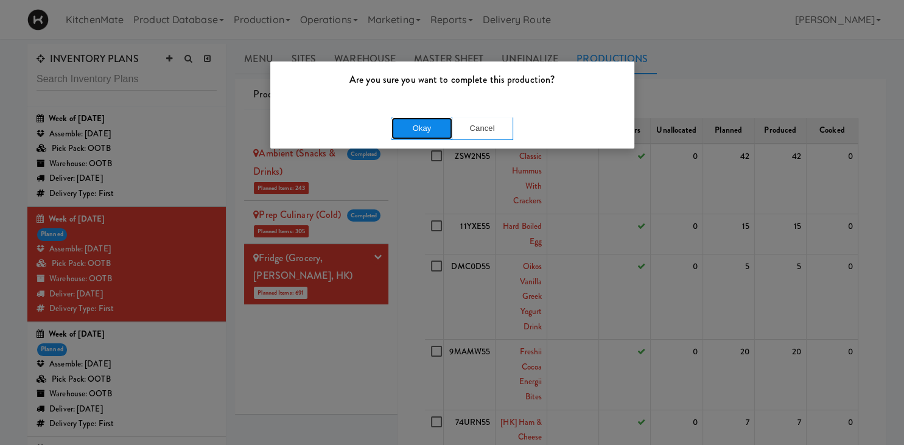
click at [428, 133] on button "Okay" at bounding box center [421, 129] width 61 height 22
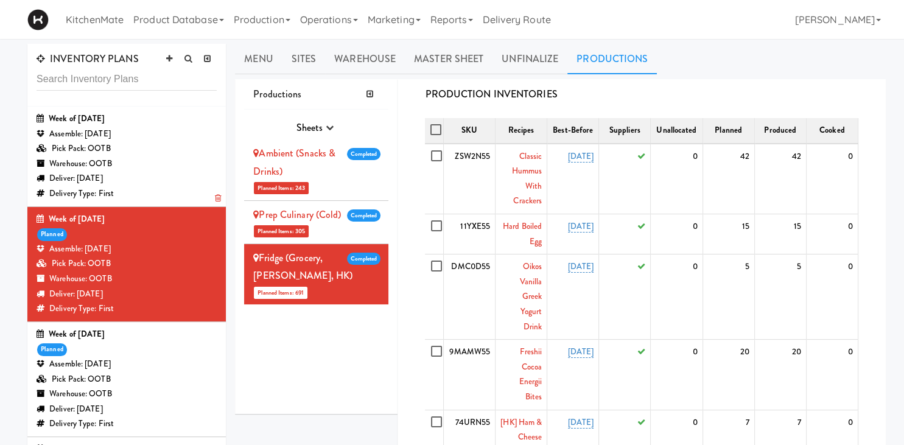
click at [95, 133] on div "Assemble: Saturday Aug 30, 2025" at bounding box center [127, 134] width 180 height 15
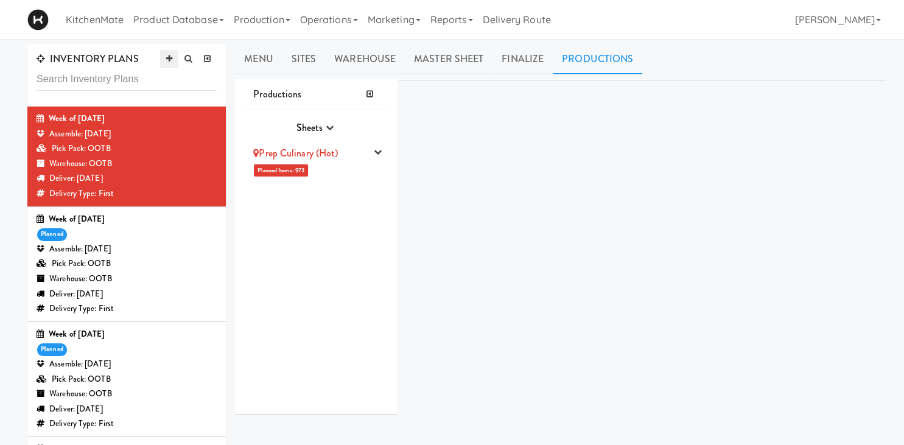
click at [170, 57] on icon at bounding box center [169, 59] width 6 height 8
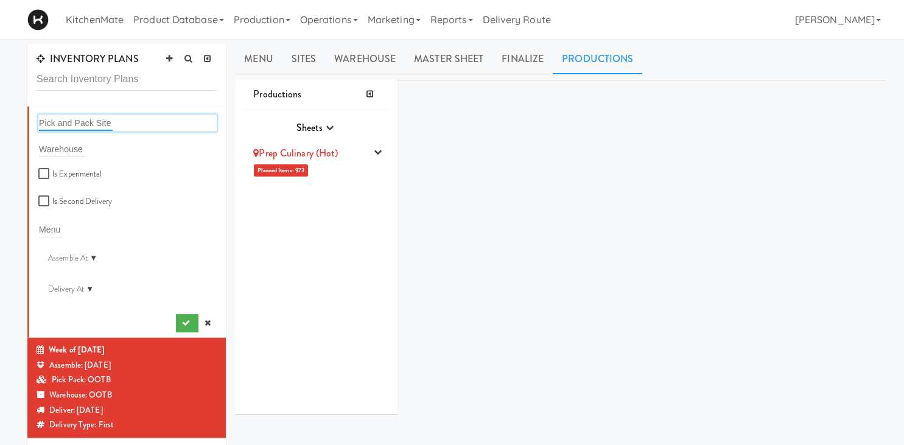
click at [103, 119] on input "text" at bounding box center [76, 123] width 74 height 16
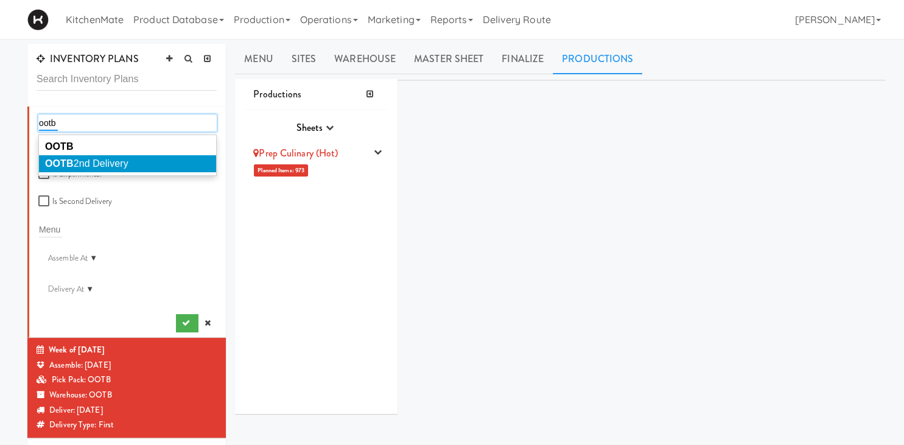
type input "ootb"
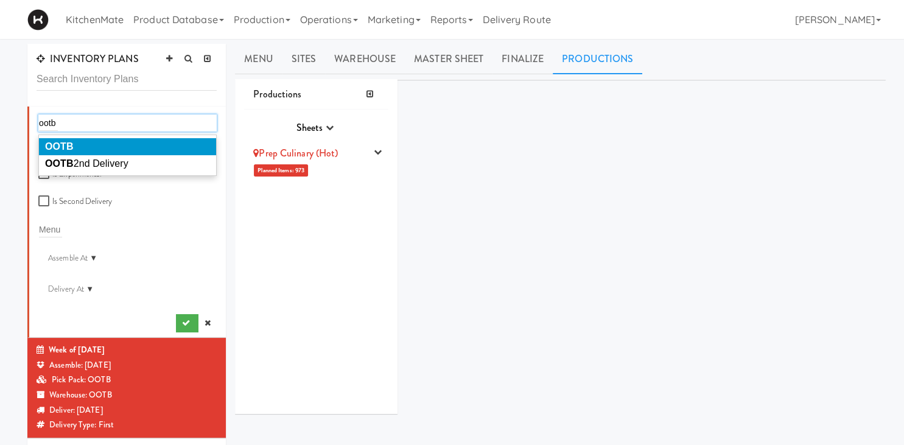
click at [107, 150] on li "OOTB" at bounding box center [127, 146] width 177 height 17
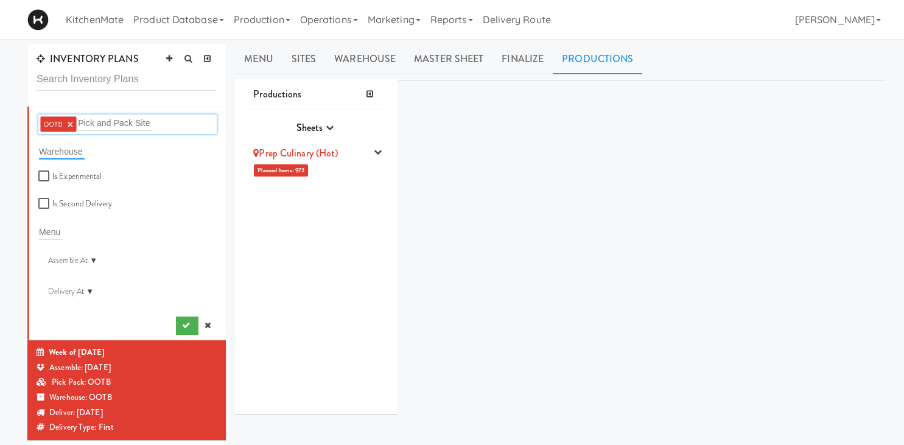
click at [67, 152] on input "text" at bounding box center [62, 152] width 46 height 16
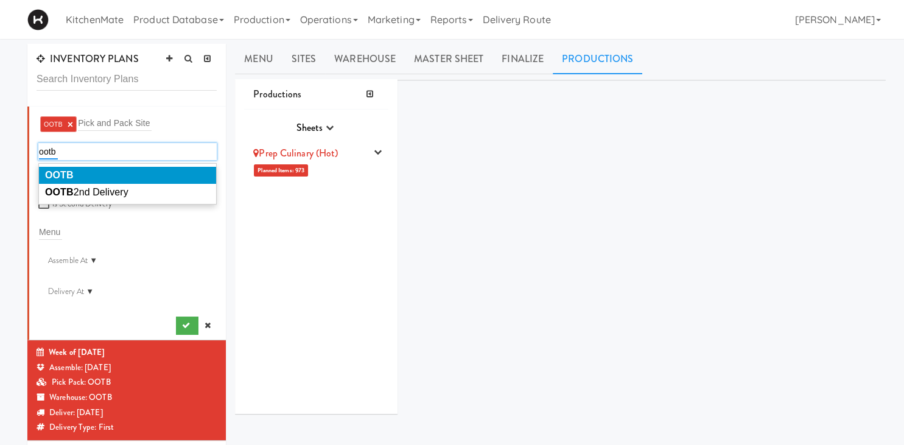
type input "ootb"
click at [77, 177] on li "OOTB" at bounding box center [127, 175] width 177 height 17
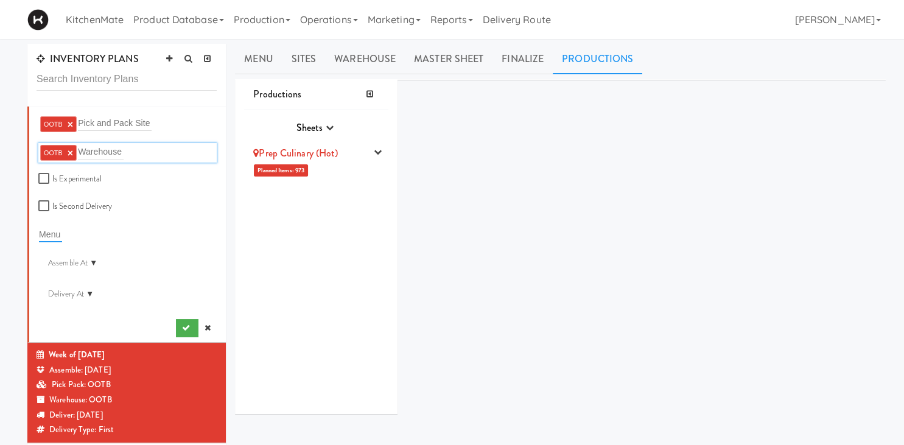
click at [60, 231] on input "text" at bounding box center [50, 234] width 23 height 16
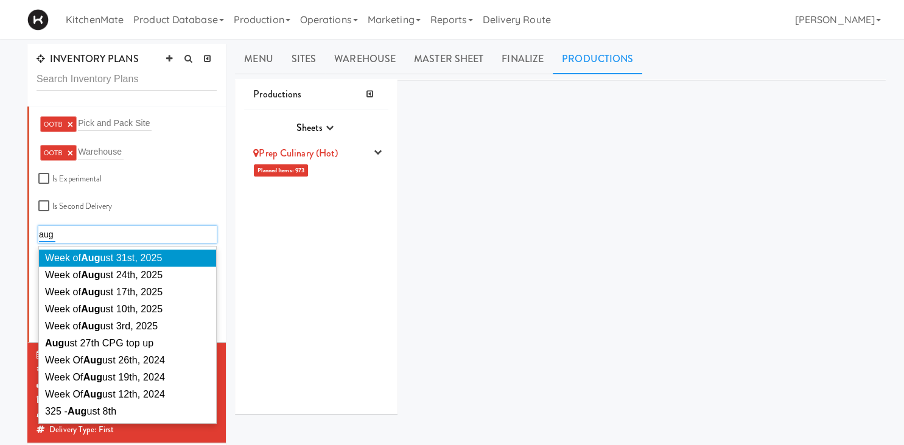
type input "aug"
click at [131, 254] on span "Week of Aug ust 31st, 2025" at bounding box center [103, 258] width 117 height 10
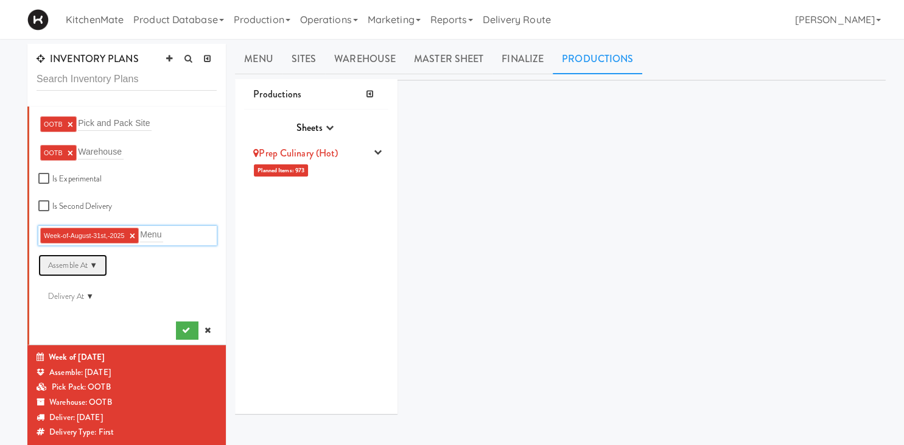
click at [93, 264] on div "Assemble At ▼" at bounding box center [72, 265] width 69 height 22
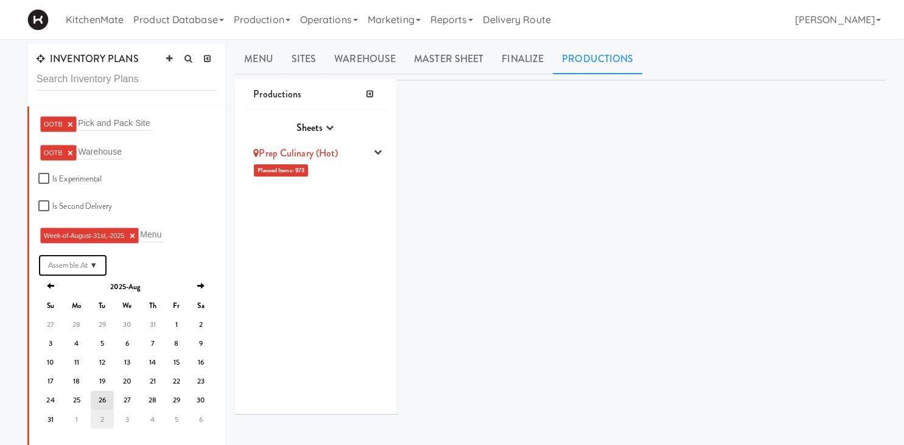
scroll to position [64, 0]
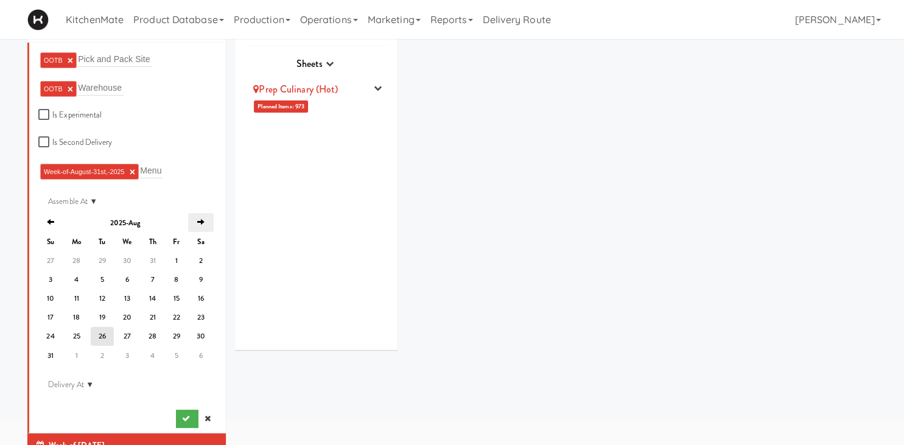
click at [205, 222] on th "next" at bounding box center [201, 222] width 26 height 19
click at [132, 261] on td "3" at bounding box center [129, 260] width 26 height 19
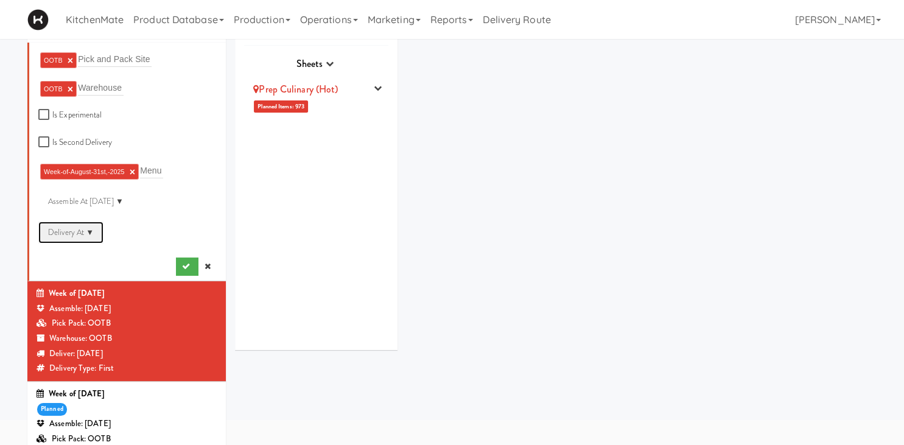
click at [93, 230] on div "Delivery At ▼" at bounding box center [70, 233] width 65 height 22
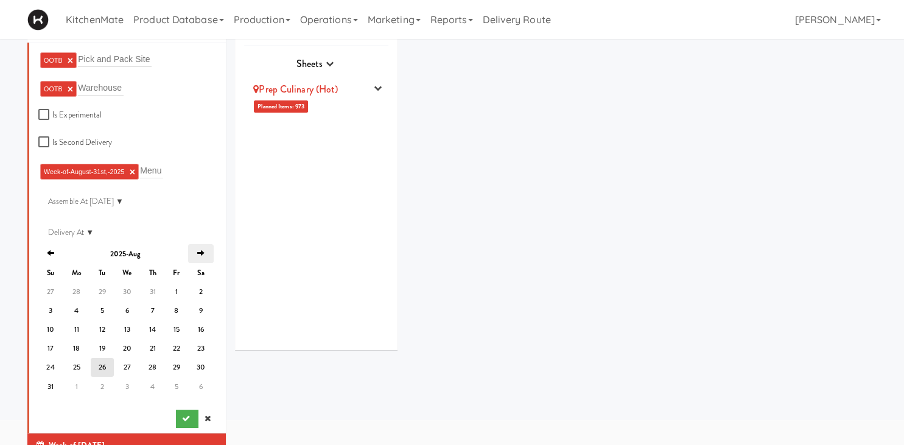
click at [192, 254] on th "next" at bounding box center [201, 253] width 26 height 19
click at [148, 292] on td "4" at bounding box center [153, 291] width 23 height 19
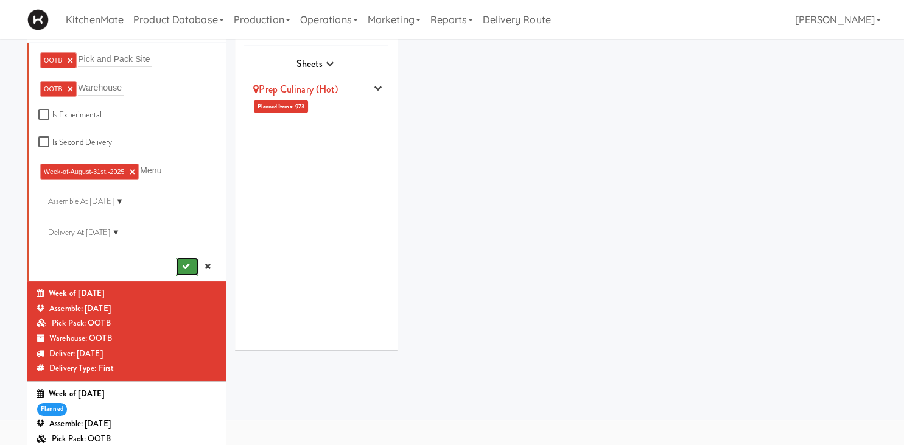
click at [183, 264] on icon "submit" at bounding box center [186, 266] width 8 height 8
